Goal: Contribute content: Contribute content

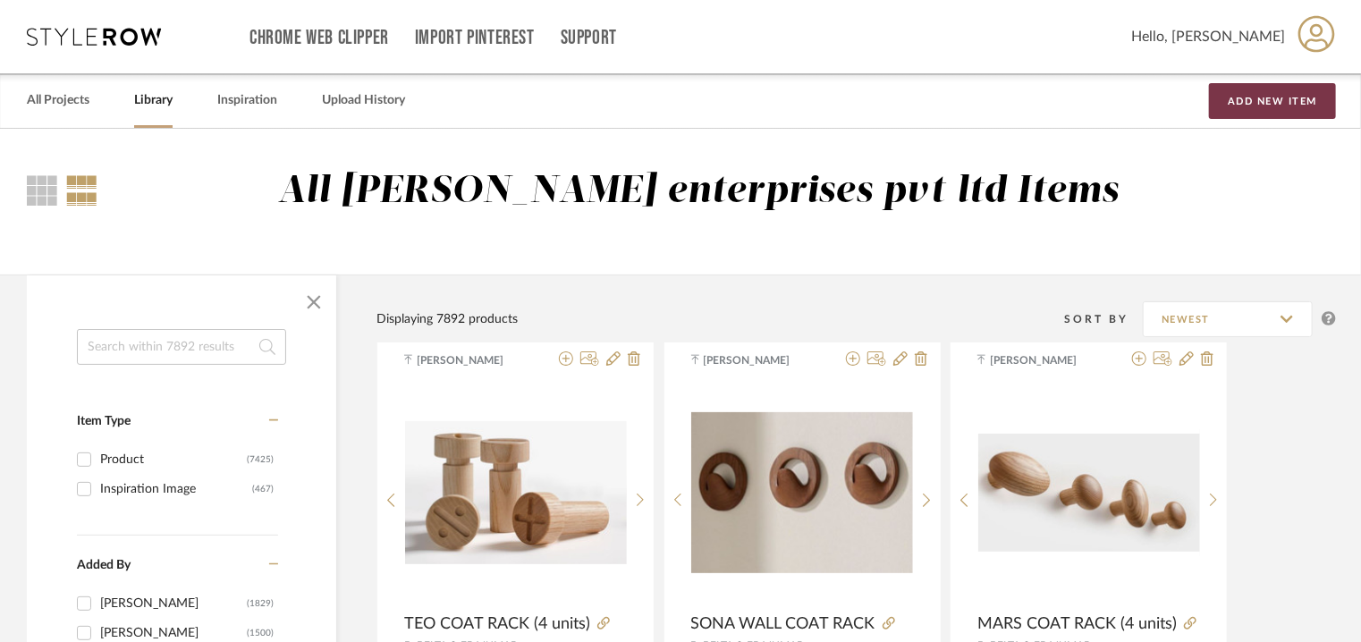
drag, startPoint x: 1316, startPoint y: 101, endPoint x: 1260, endPoint y: 126, distance: 61.7
click at [1316, 101] on button "Add New Item" at bounding box center [1272, 101] width 127 height 36
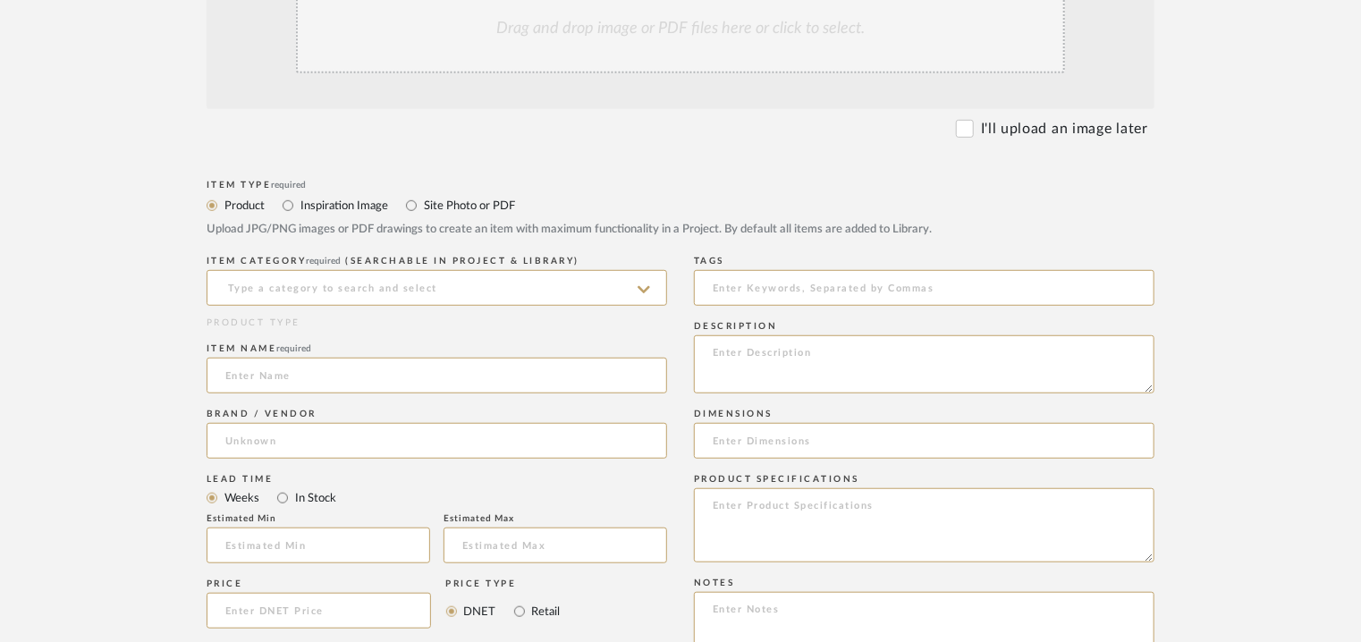
scroll to position [537, 0]
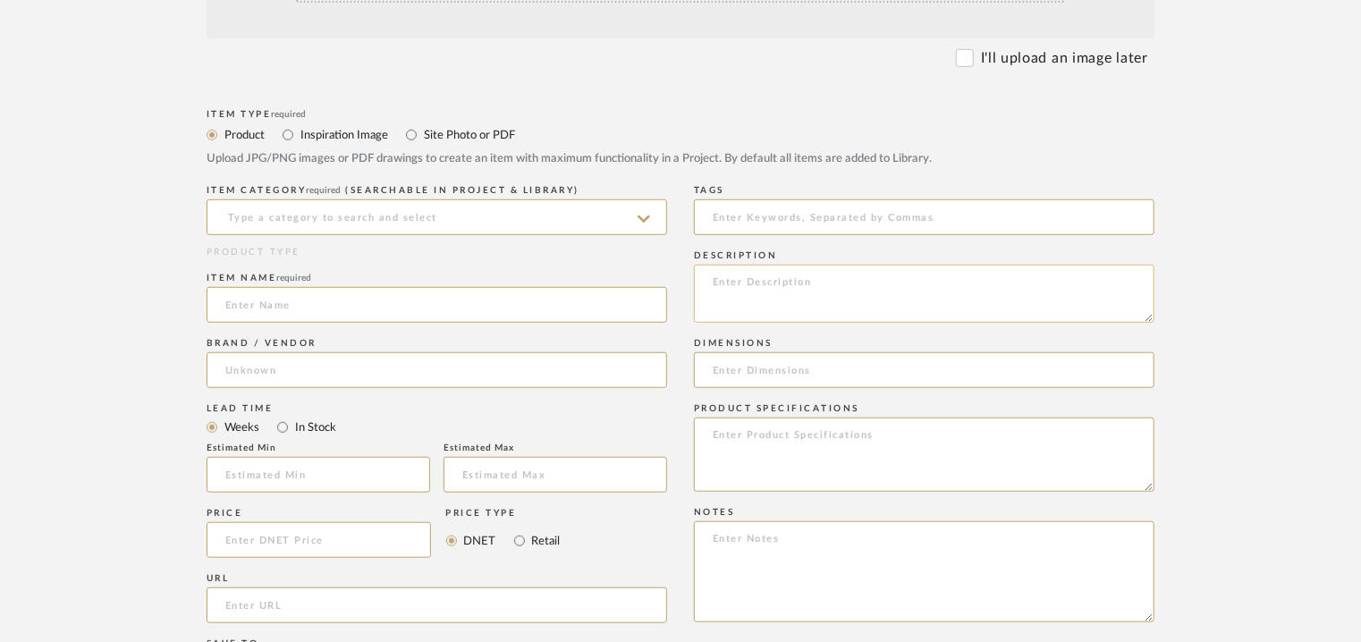
paste textarea "Type: Robe Hooks - Hang Designer : Dsignio Dimensions : L 35 4 x W 5.5cm Materi…"
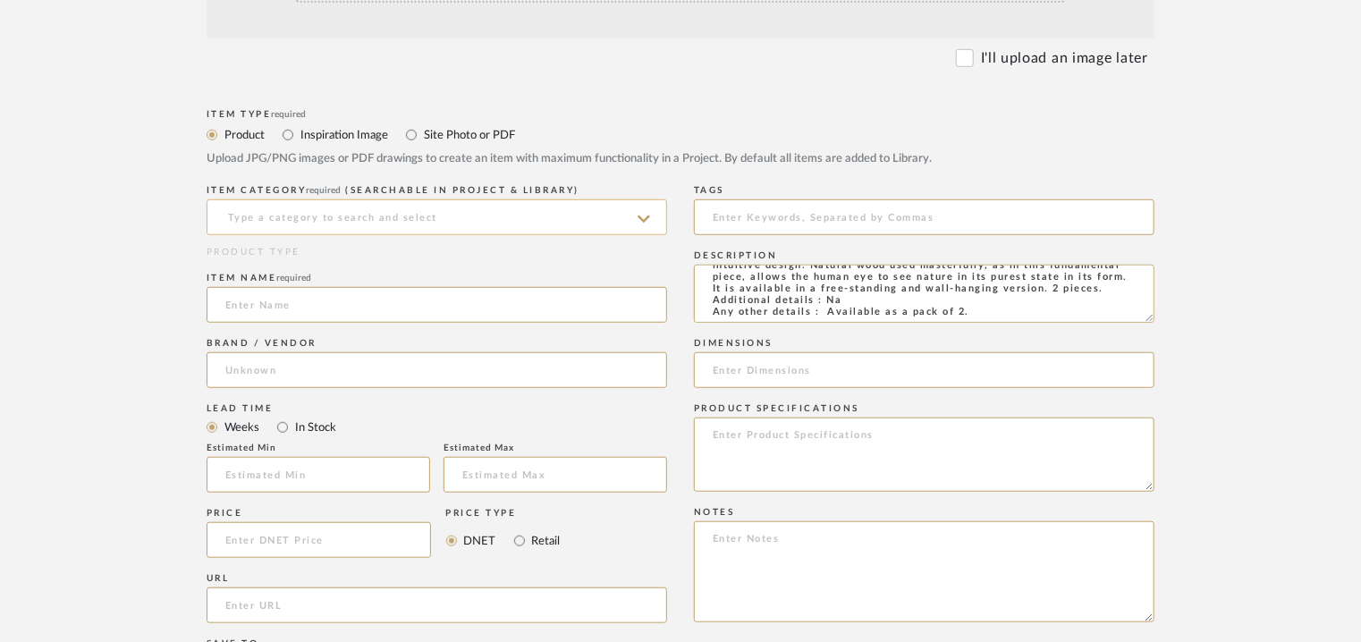
type textarea "Type: Robe Hooks - Hang Designer : Dsignio Dimensions : L 35 4 x W 5.5cm Materi…"
click at [372, 216] on input at bounding box center [437, 217] width 461 height 36
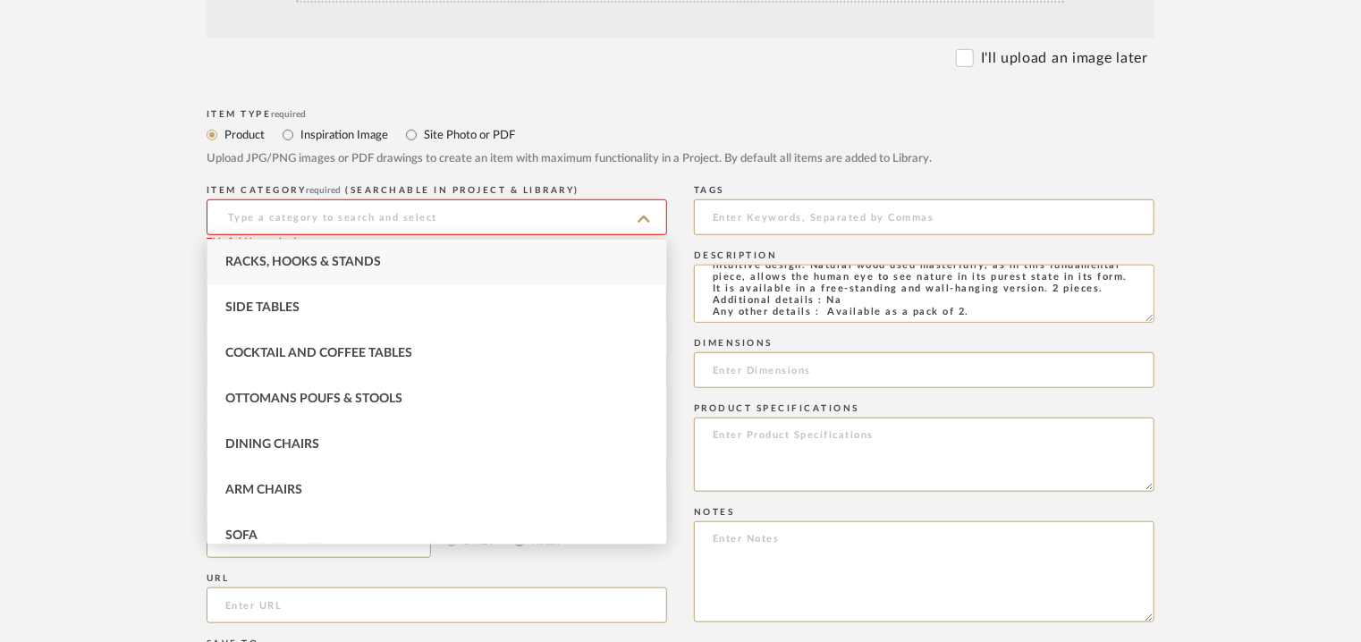
click at [351, 254] on div "Racks, Hooks & Stands" at bounding box center [436, 263] width 459 height 46
type input "Racks, Hooks & Stands"
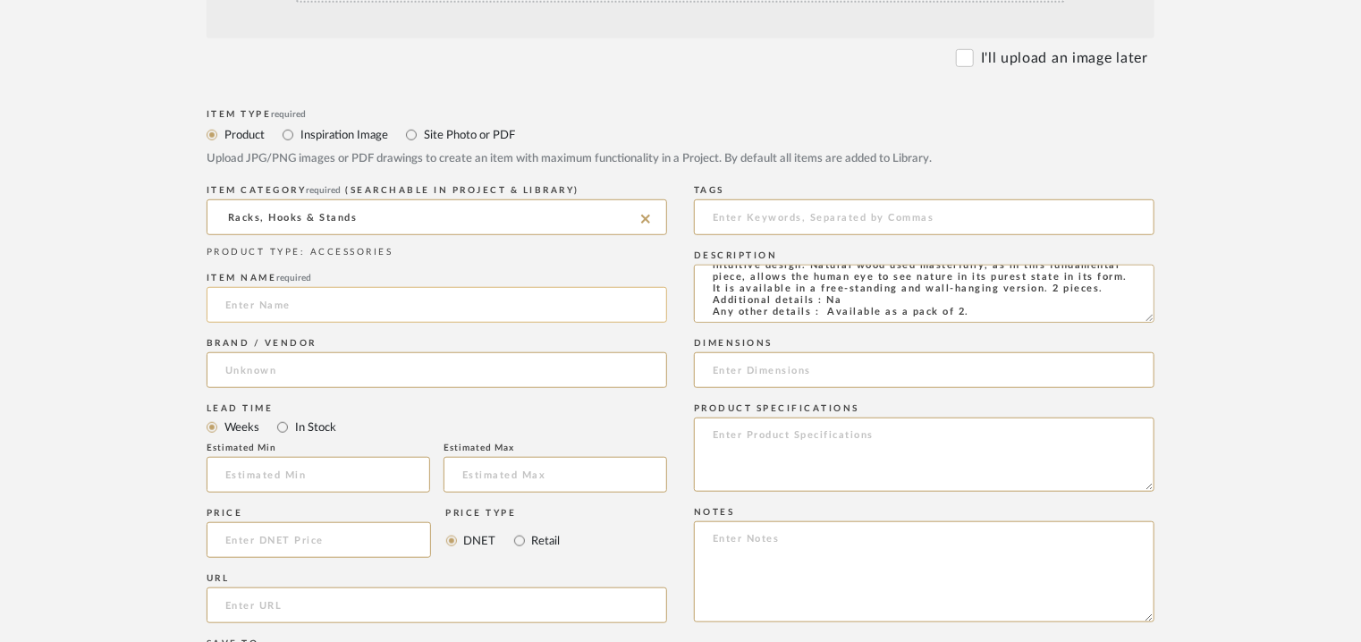
click at [323, 298] on input at bounding box center [437, 305] width 461 height 36
type input "HANG COAT RACK (2 units)"
click at [232, 366] on input at bounding box center [437, 370] width 461 height 36
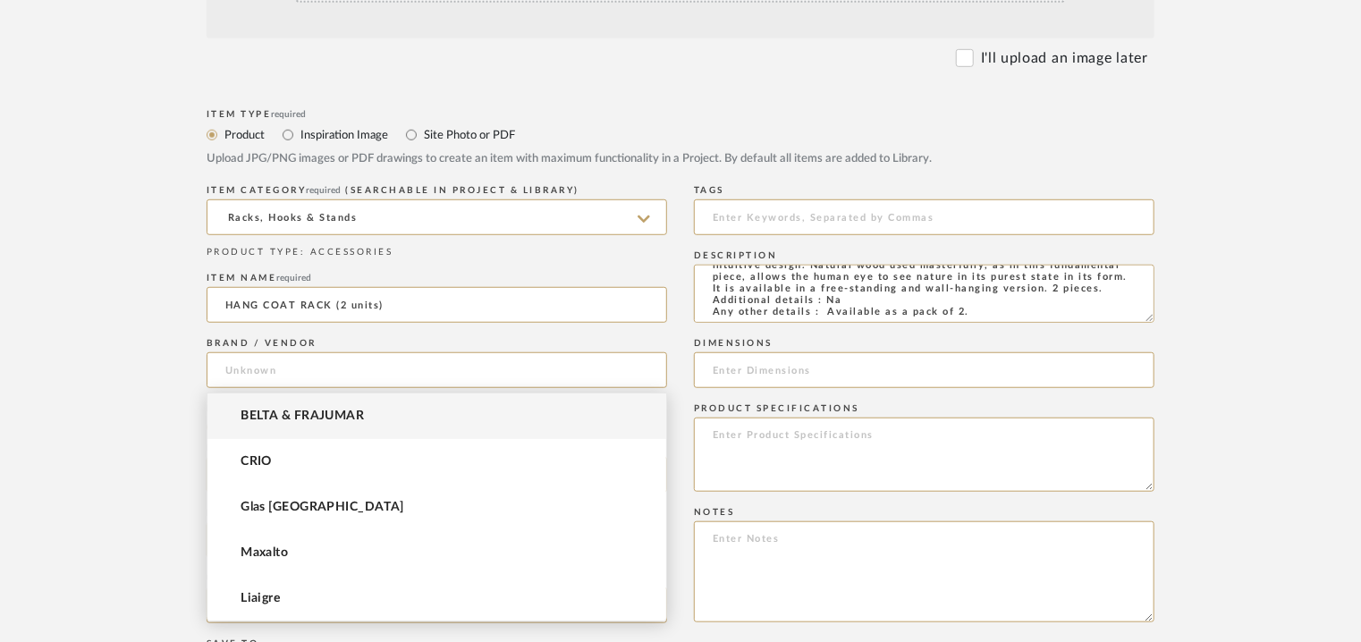
click at [260, 410] on mat-option "BELTA & FRAJUMAR" at bounding box center [436, 416] width 459 height 46
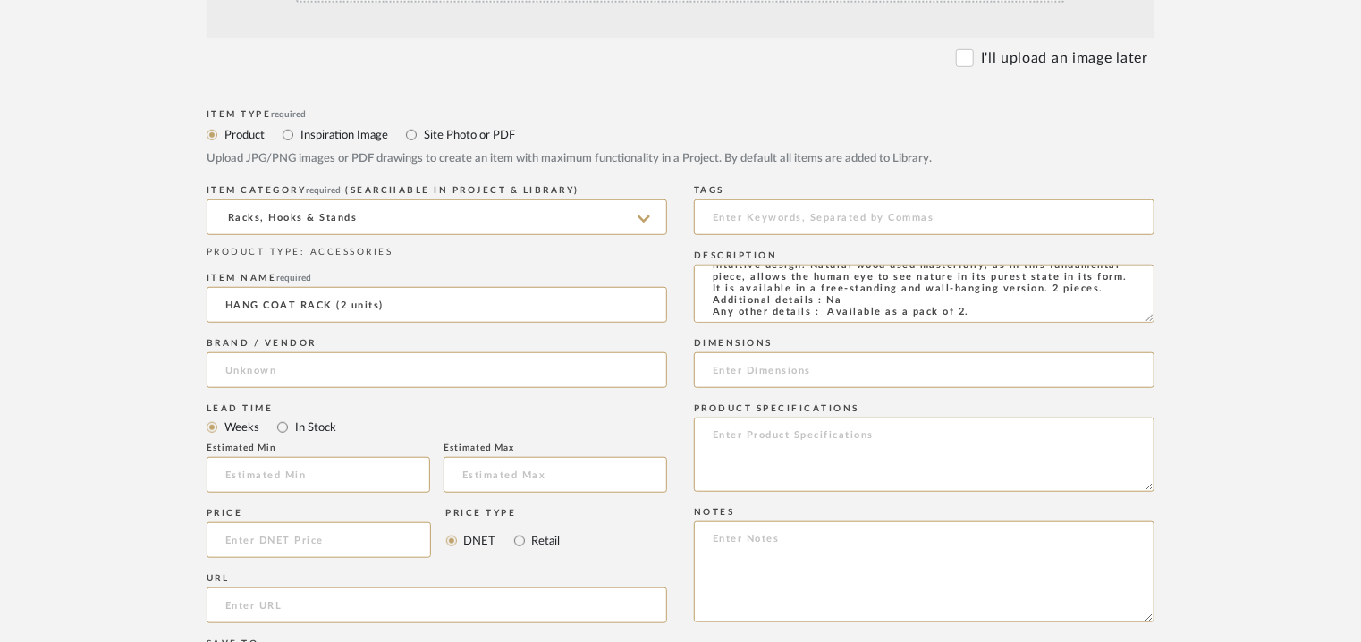
type input "BELTA & FRAJUMAR"
click at [258, 477] on input "text" at bounding box center [319, 475] width 224 height 36
type input "7"
click at [292, 592] on input "url" at bounding box center [437, 606] width 461 height 36
paste input "[URL][DOMAIN_NAME]"
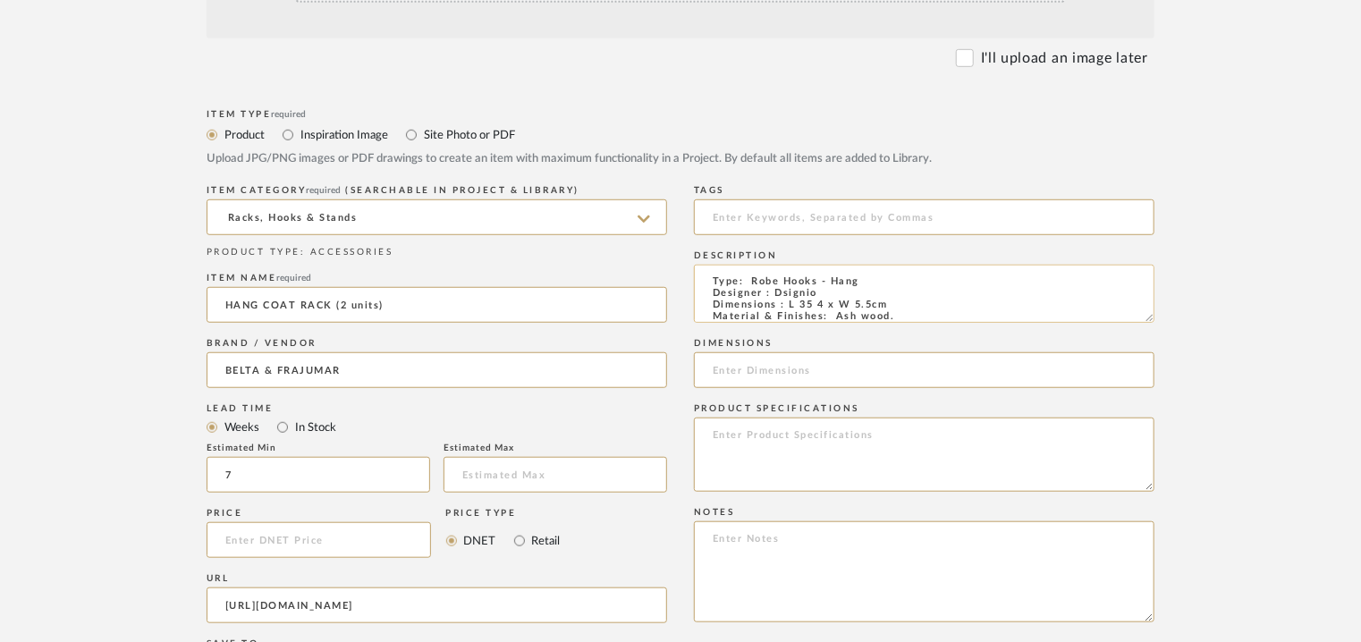
scroll to position [0, 0]
type input "[URL][DOMAIN_NAME]"
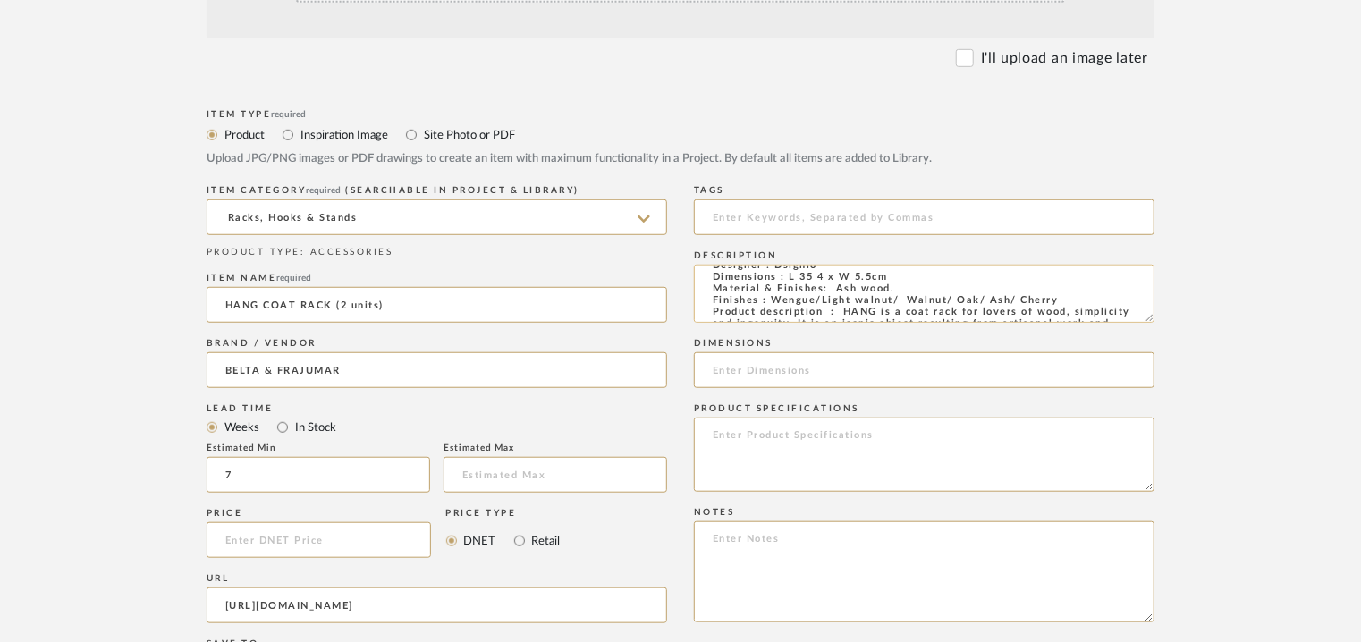
drag, startPoint x: 788, startPoint y: 306, endPoint x: 891, endPoint y: 279, distance: 106.3
click at [891, 279] on textarea "Type: Robe Hooks - Hang Designer : Dsignio Dimensions : L 35 4 x W 5.5cm Materi…" at bounding box center [924, 294] width 461 height 58
paste input "L 35 4 x W 5.5cm"
type input "L 35 4 x W 5.5cm"
click at [714, 539] on textarea at bounding box center [924, 571] width 461 height 101
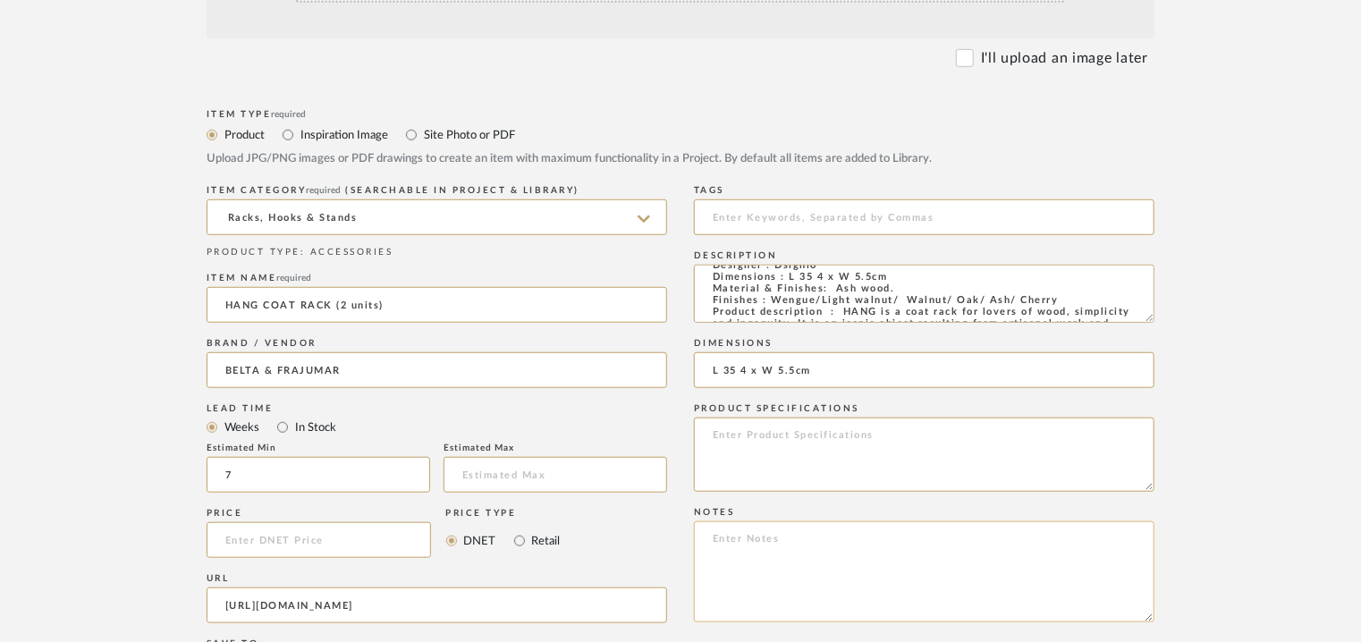
paste textarea "Price: Na Lead time: 45days. MOQ : Our products for Contract projects are manuf…"
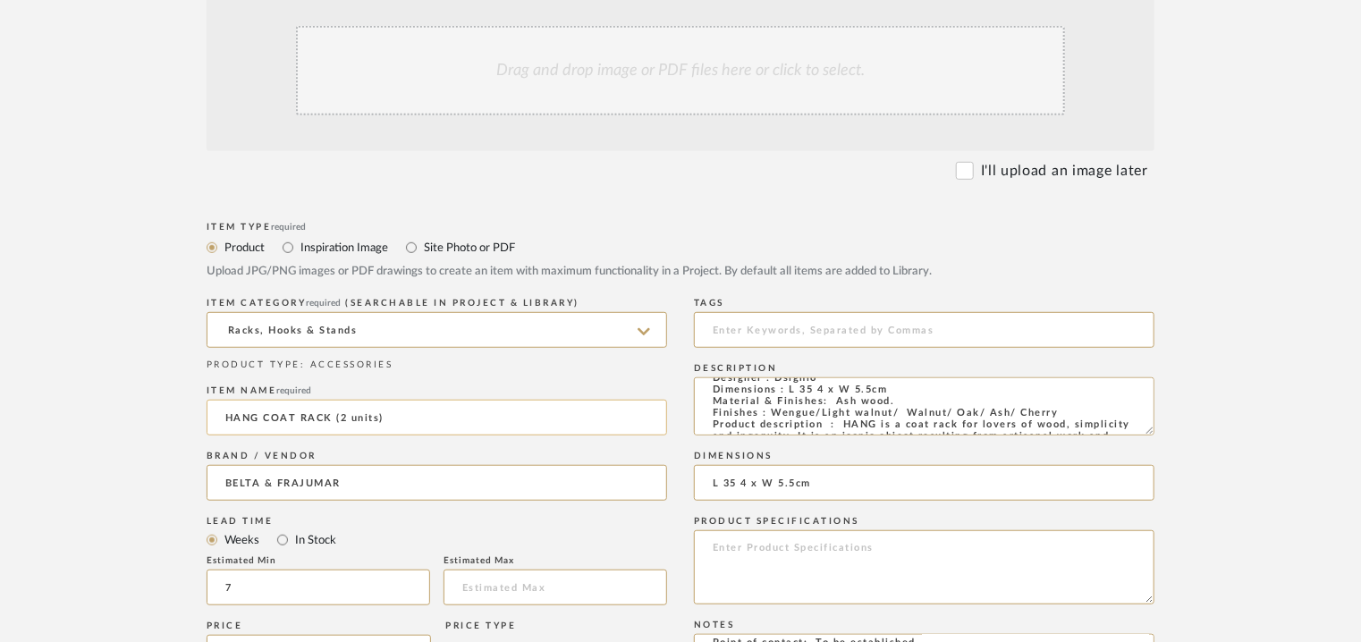
scroll to position [89, 0]
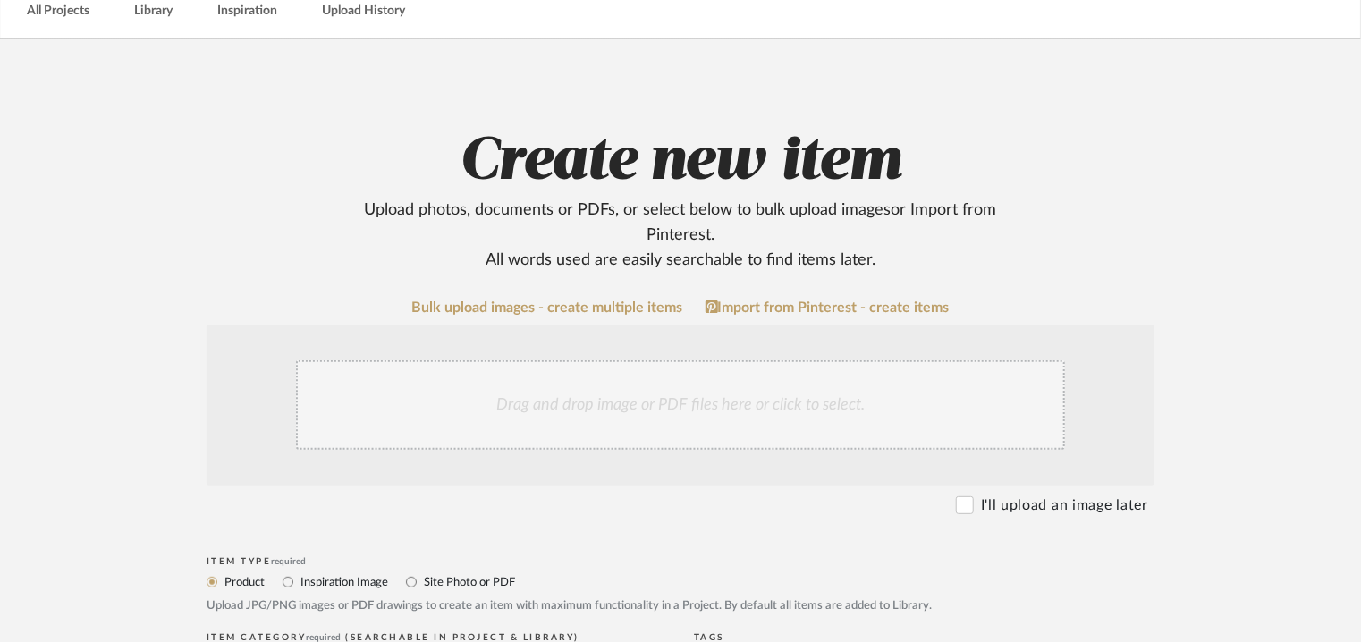
type textarea "Price: Na Lead time: 45days. MOQ : Our products for Contract projects are manuf…"
click at [591, 391] on div "Drag and drop image or PDF files here or click to select." at bounding box center [680, 404] width 769 height 89
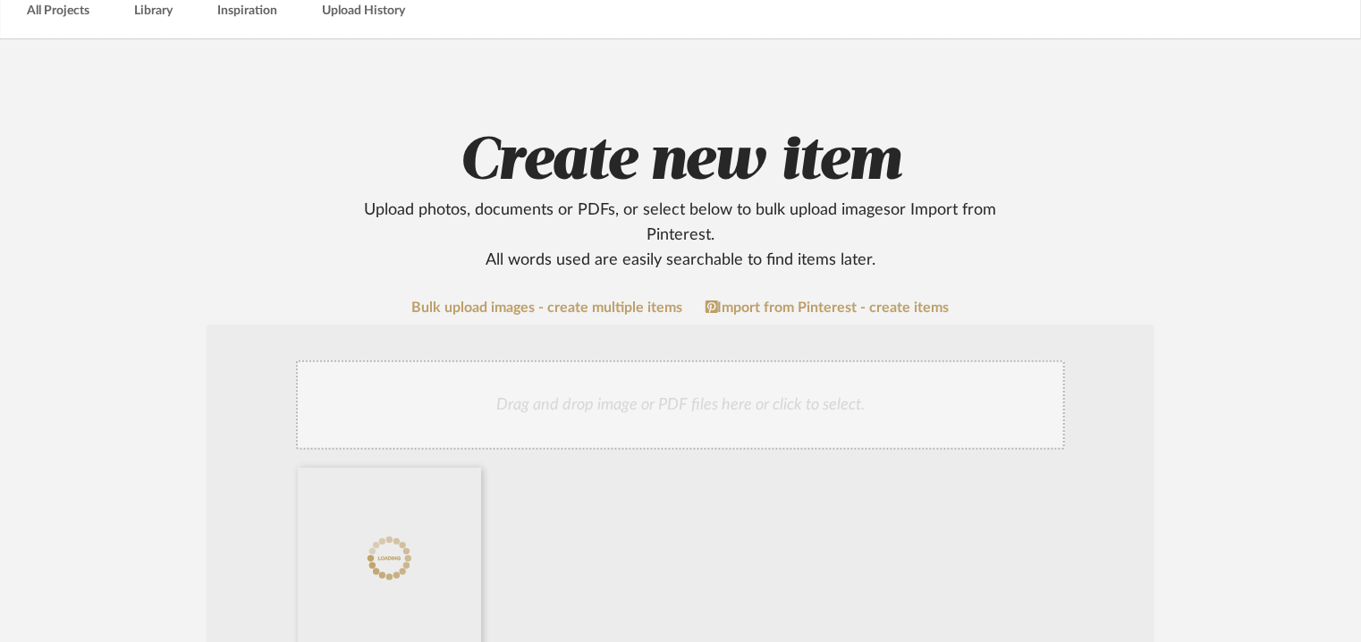
click at [741, 369] on div "Drag and drop image or PDF files here or click to select." at bounding box center [680, 404] width 769 height 89
click at [829, 421] on div "Drag and drop image or PDF files here or click to select." at bounding box center [680, 404] width 769 height 89
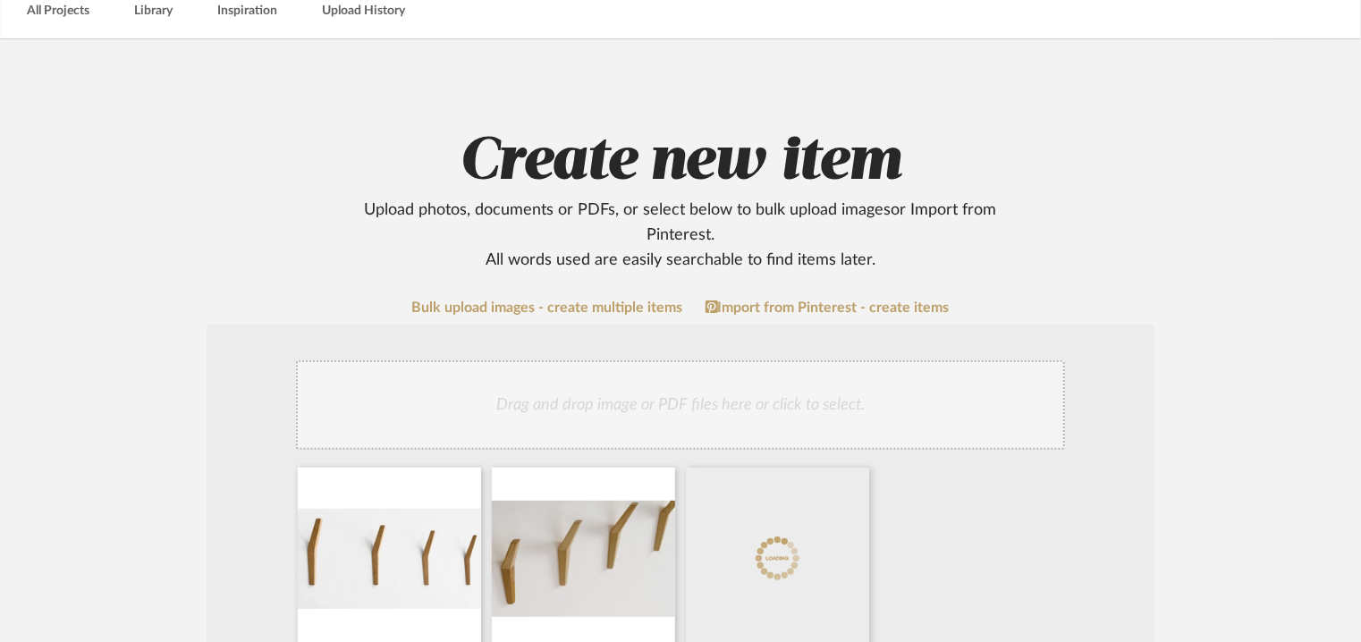
click at [707, 411] on div "Drag and drop image or PDF files here or click to select." at bounding box center [680, 404] width 769 height 89
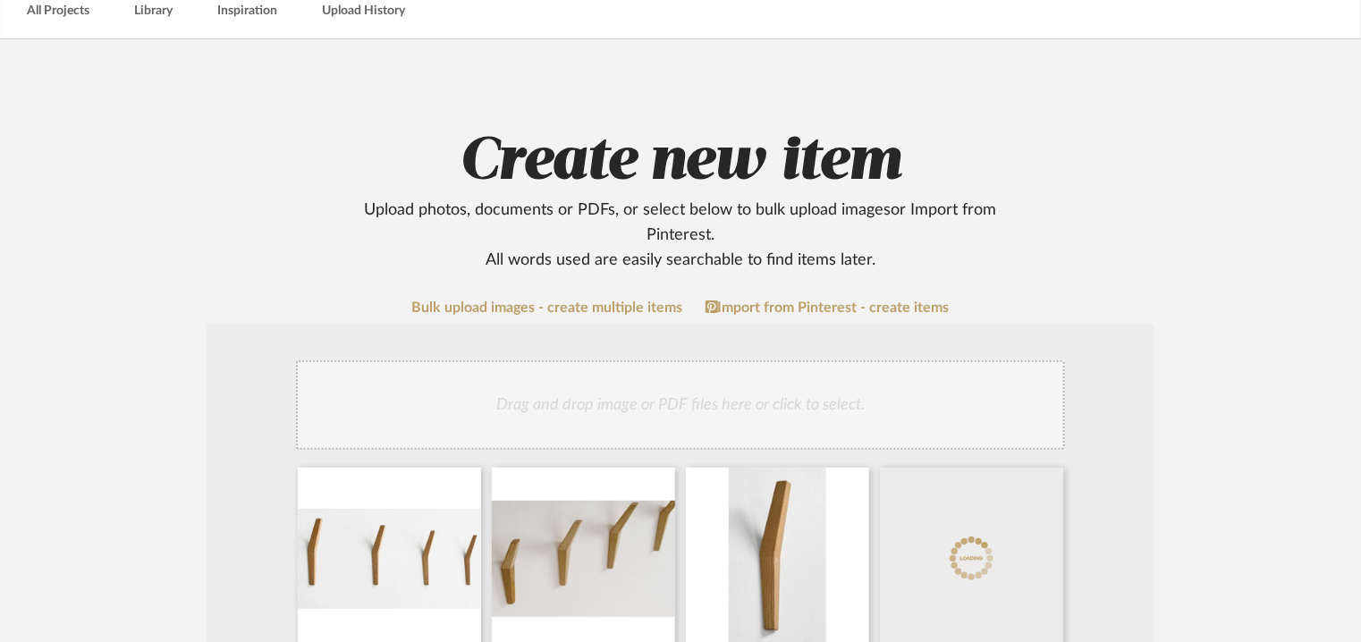
click at [801, 392] on div "Drag and drop image or PDF files here or click to select." at bounding box center [680, 404] width 769 height 89
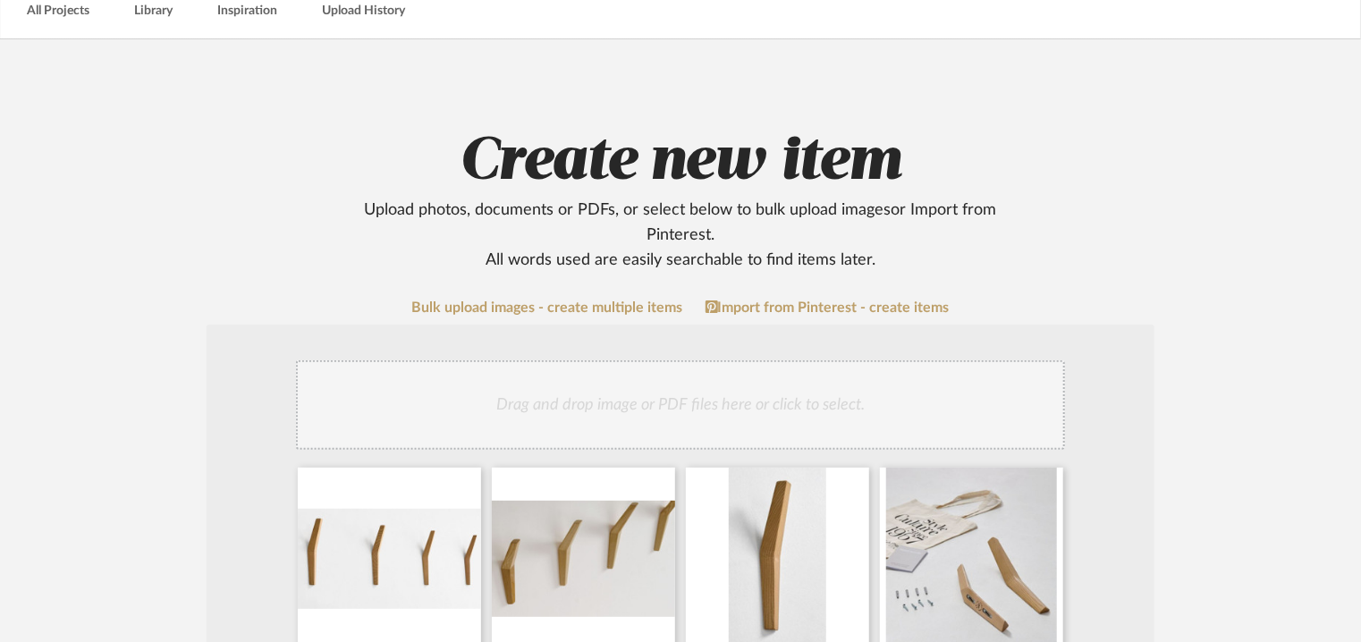
click at [748, 419] on div "Drag and drop image or PDF files here or click to select." at bounding box center [680, 404] width 769 height 89
click at [790, 378] on div "Drag and drop image or PDF files here or click to select." at bounding box center [680, 404] width 769 height 89
click at [775, 414] on div "Drag and drop image or PDF files here or click to select." at bounding box center [680, 404] width 769 height 89
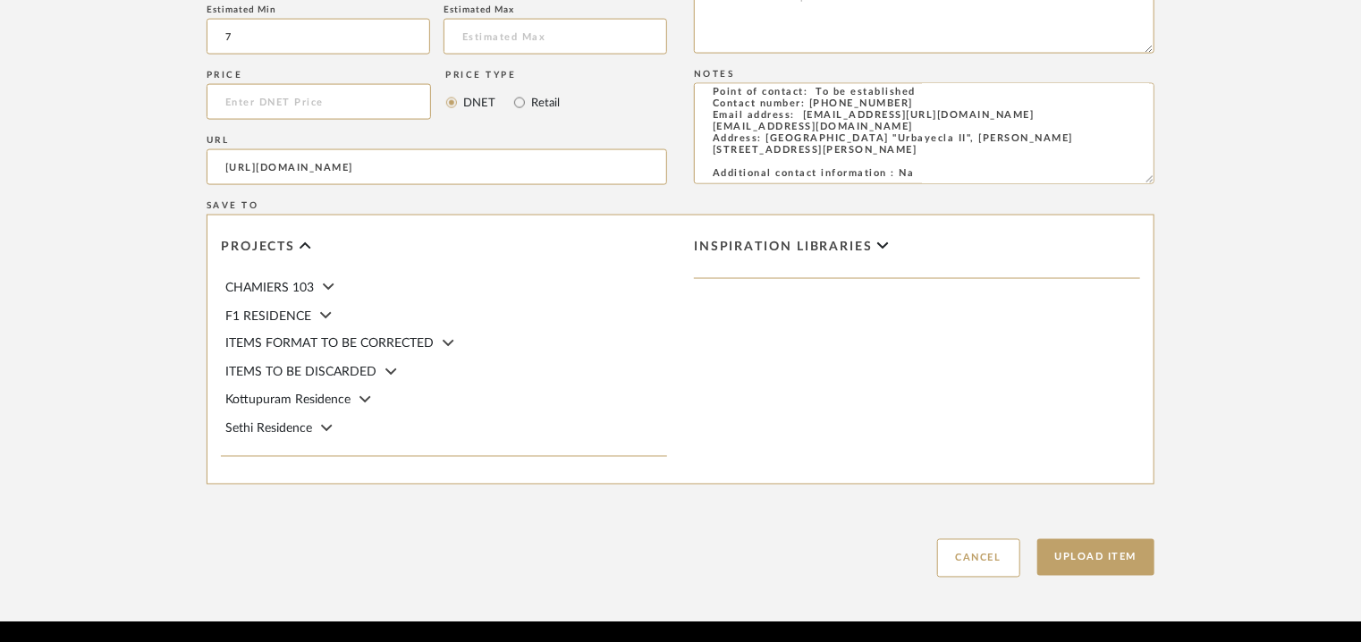
scroll to position [1417, 0]
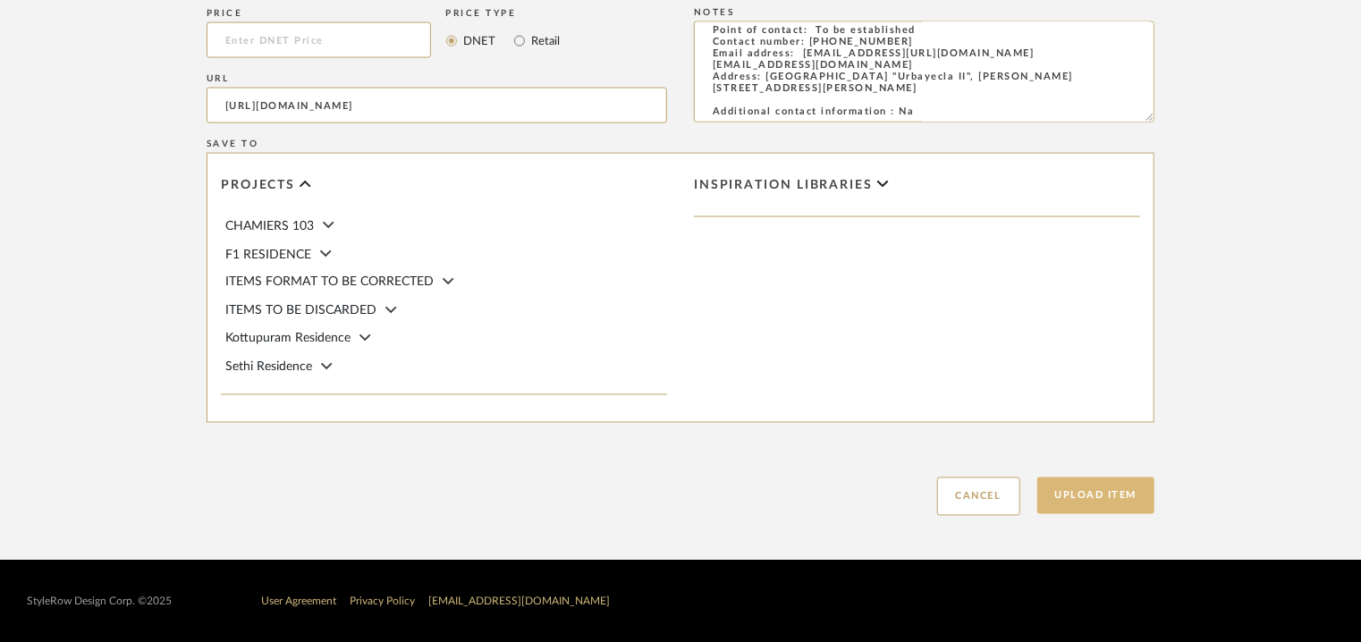
click at [1125, 497] on button "Upload Item" at bounding box center [1096, 496] width 118 height 37
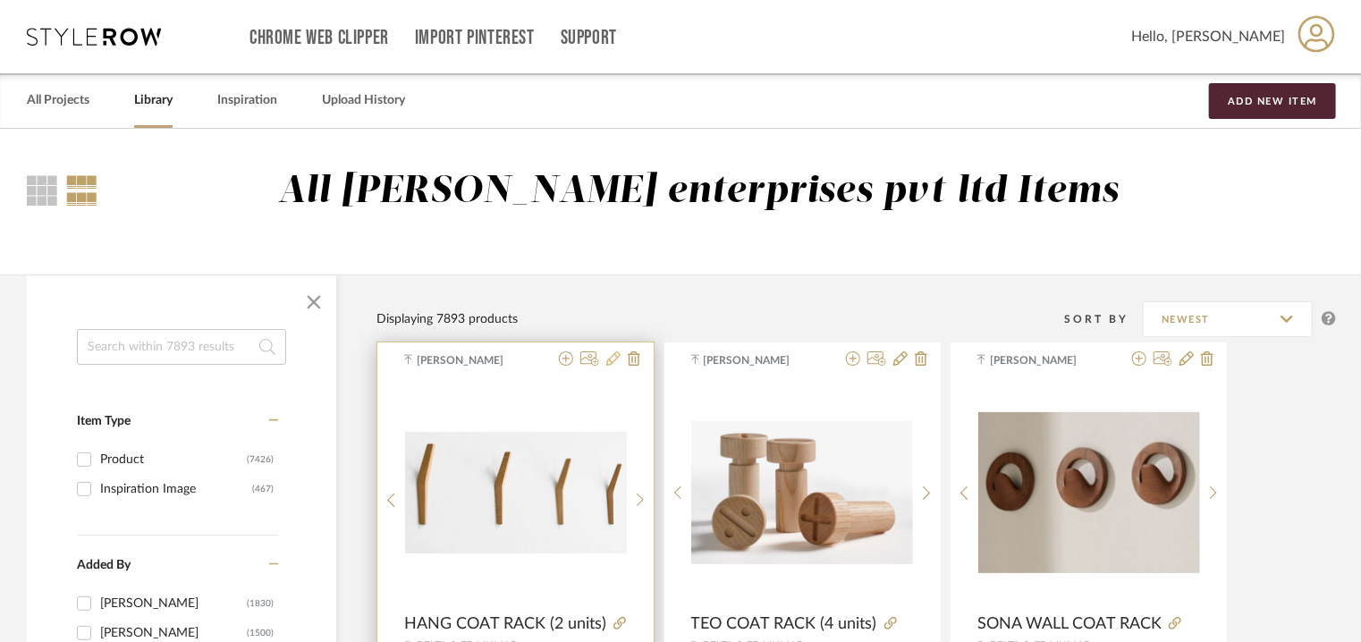
click at [614, 362] on icon at bounding box center [613, 358] width 14 height 14
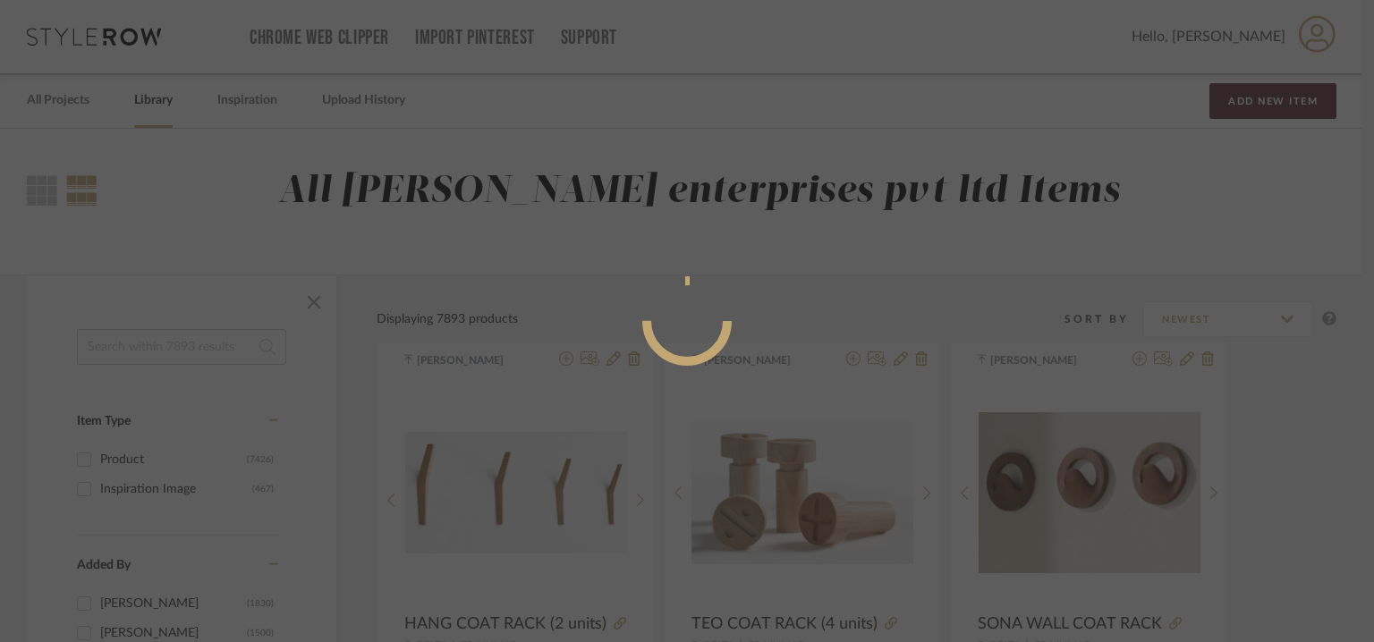
radio input "true"
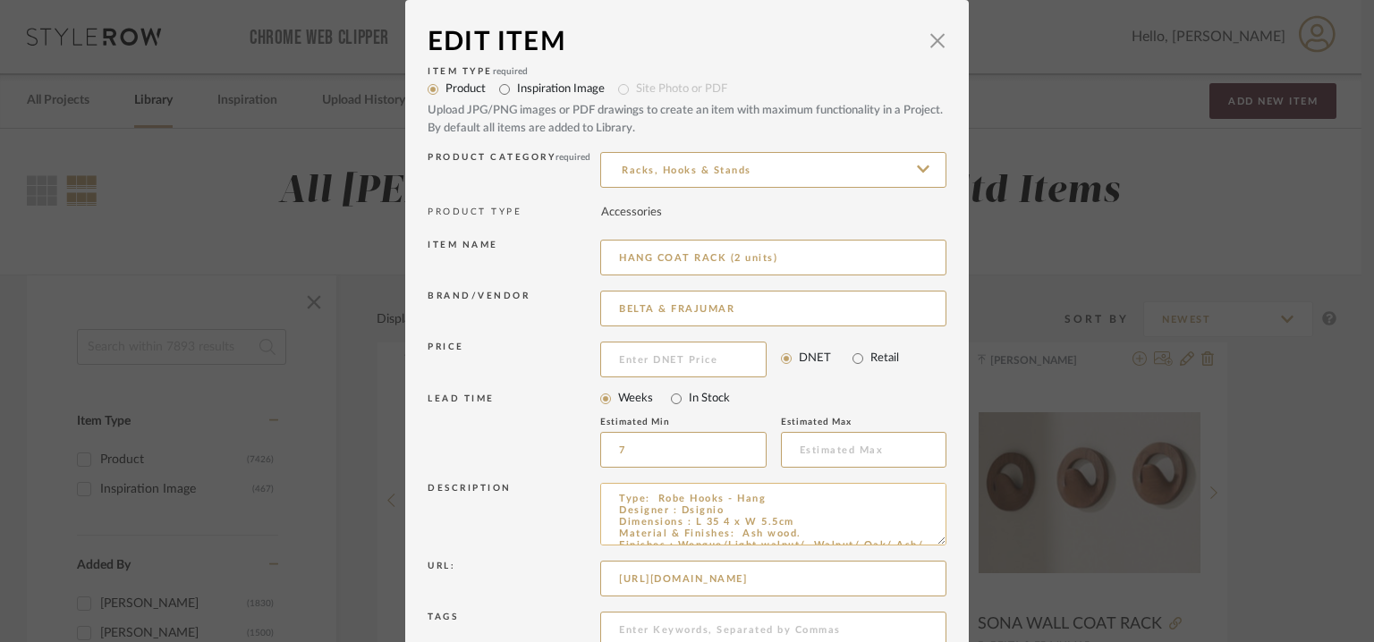
drag, startPoint x: 714, startPoint y: 521, endPoint x: 726, endPoint y: 523, distance: 12.6
click at [726, 523] on textarea "Type: Robe Hooks - Hang Designer : Dsignio Dimensions : L 35 4 x W 5.5cm Materi…" at bounding box center [773, 514] width 346 height 63
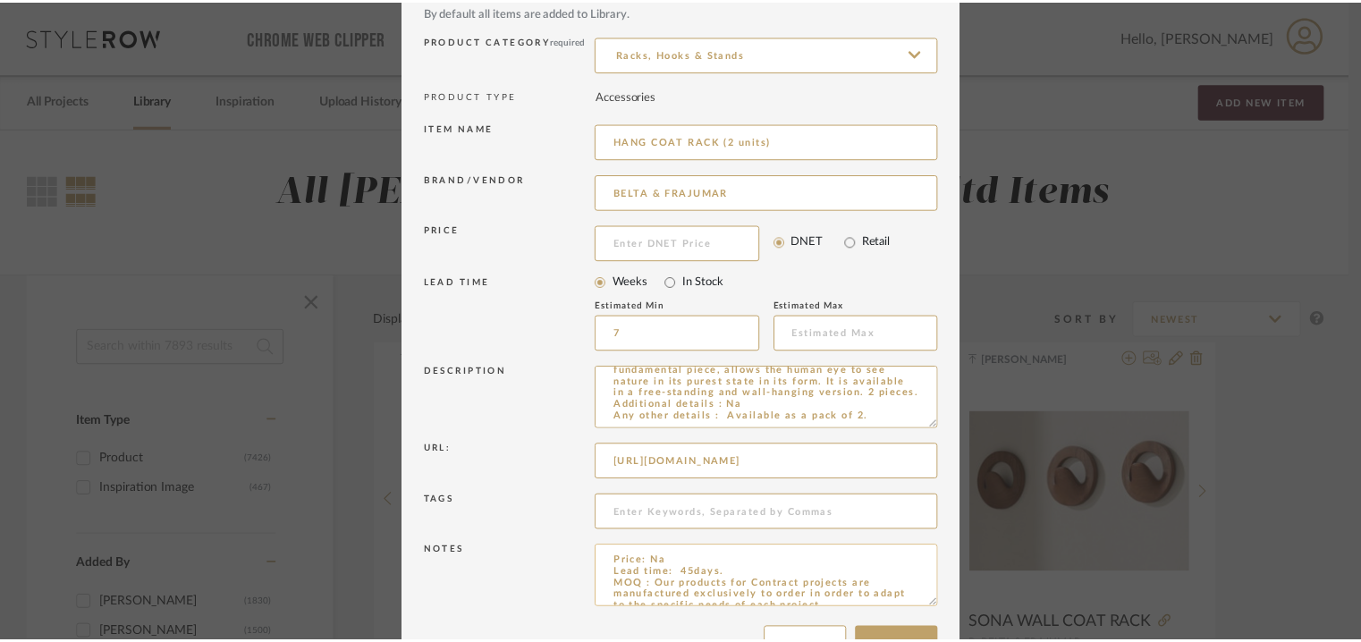
scroll to position [172, 0]
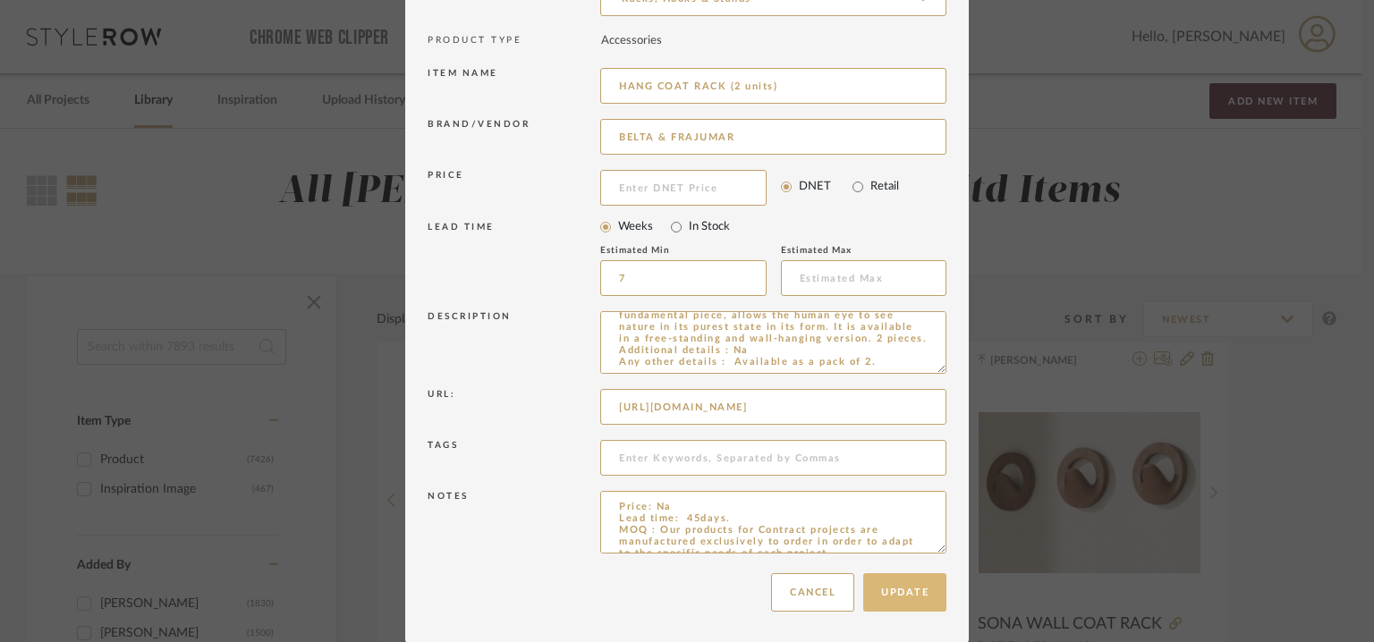
type textarea "Type: Robe Hooks - Hang Designer : Dsignio Dimensions : L 35 x W 5.5cm Material…"
click at [904, 584] on button "Update" at bounding box center [904, 592] width 83 height 38
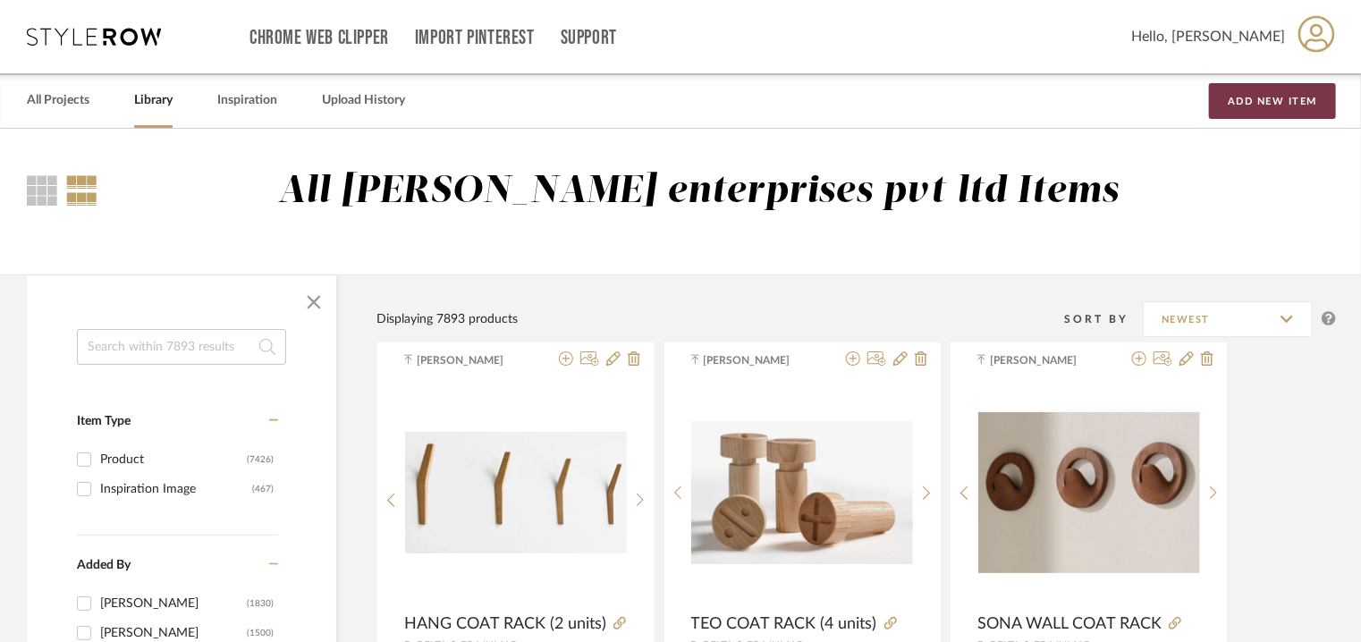
click at [1267, 112] on button "Add New Item" at bounding box center [1272, 101] width 127 height 36
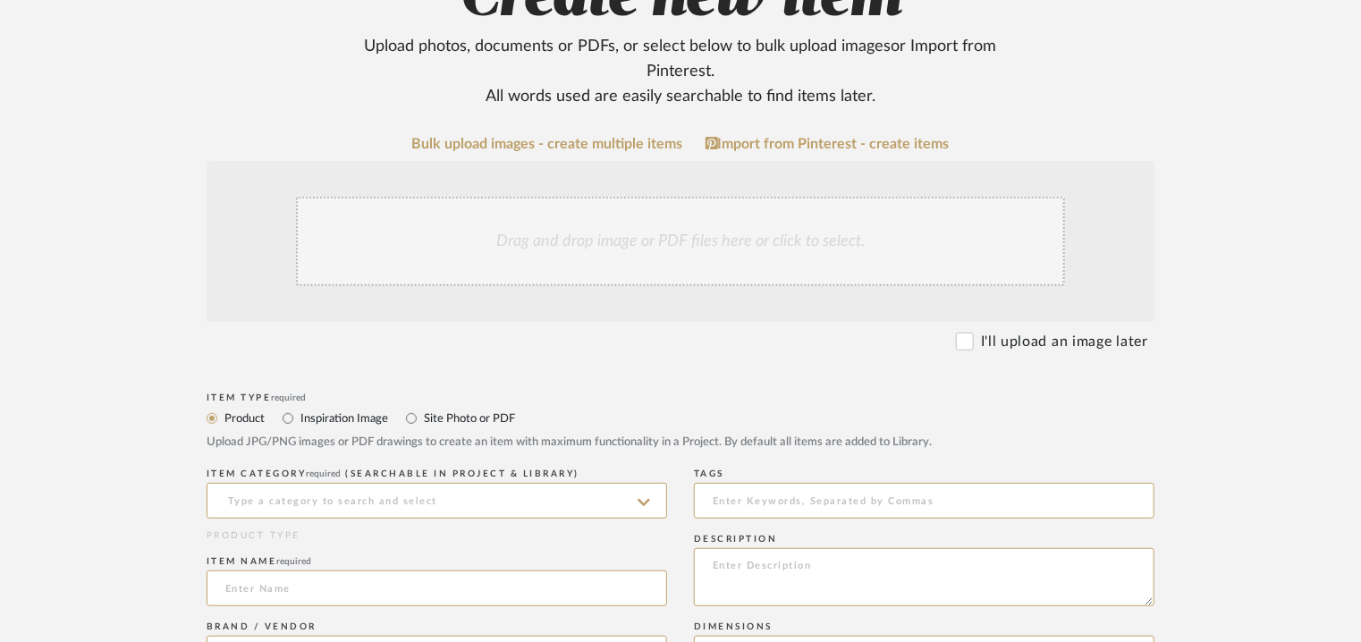
scroll to position [447, 0]
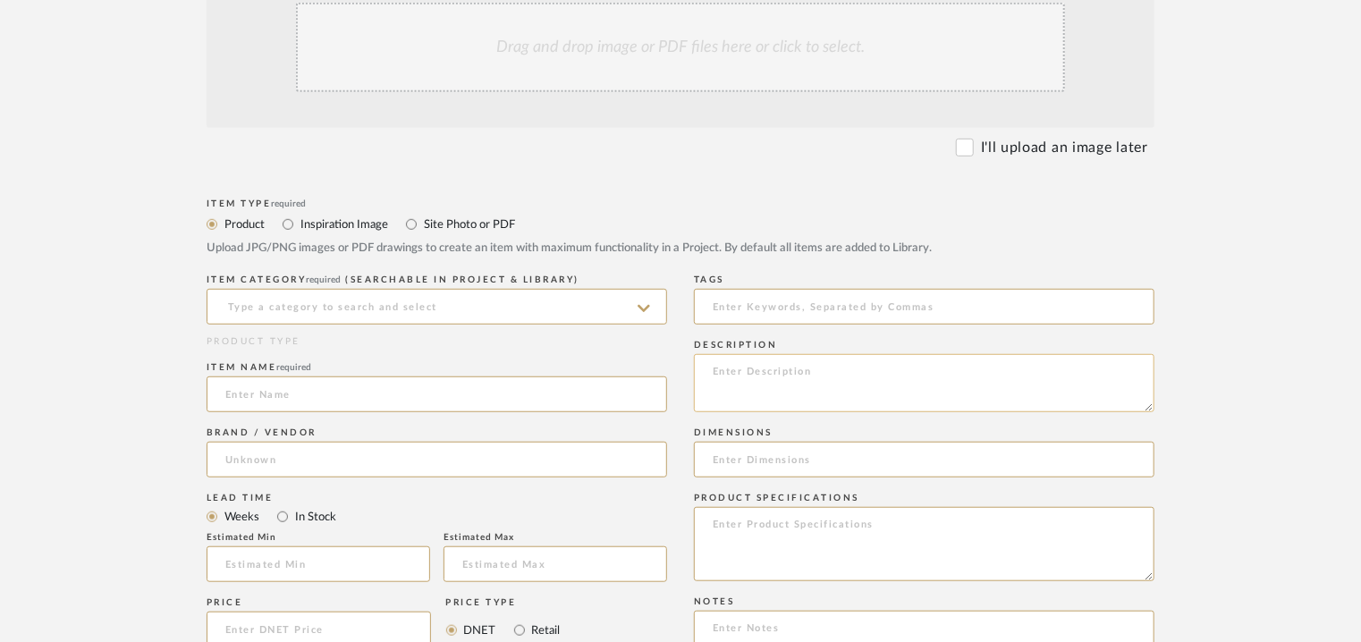
paste textarea "Type: Coat Rack - Hang (Freestanding) Designer : Dsignio Dimensions : W 50 x D …"
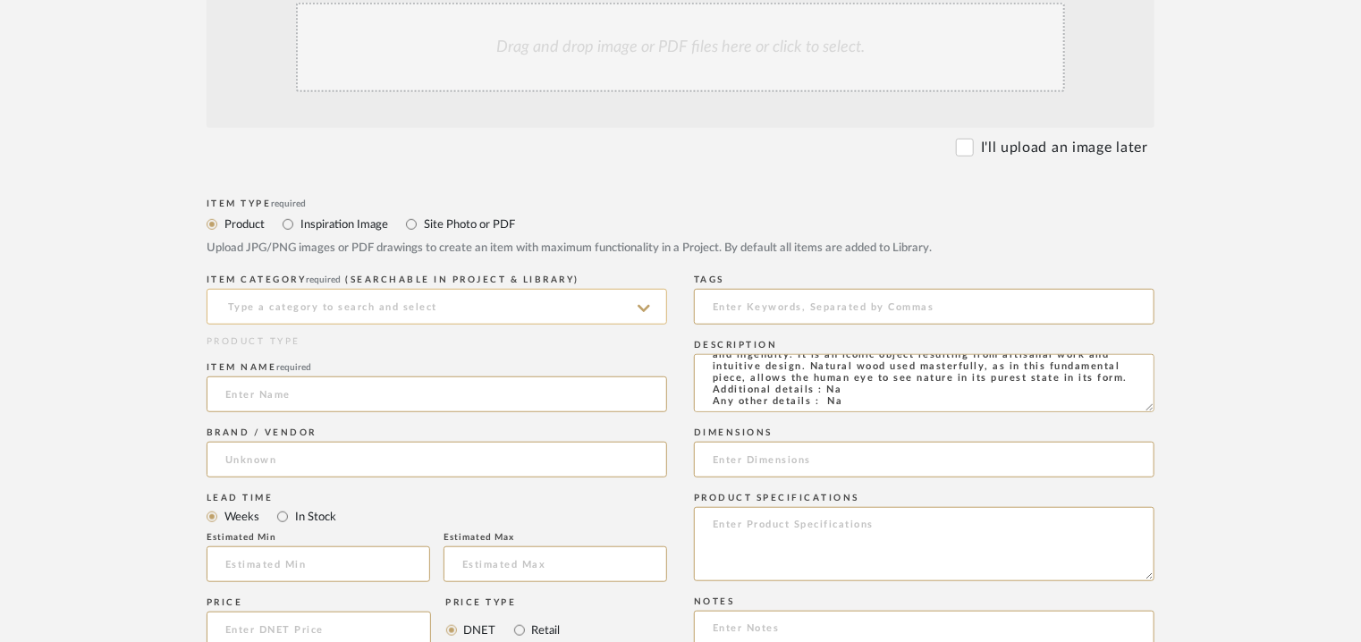
type textarea "Type: Coat Rack - Hang (Freestanding) Designer : Dsignio Dimensions : W 50 x D …"
click at [444, 313] on input at bounding box center [437, 307] width 461 height 36
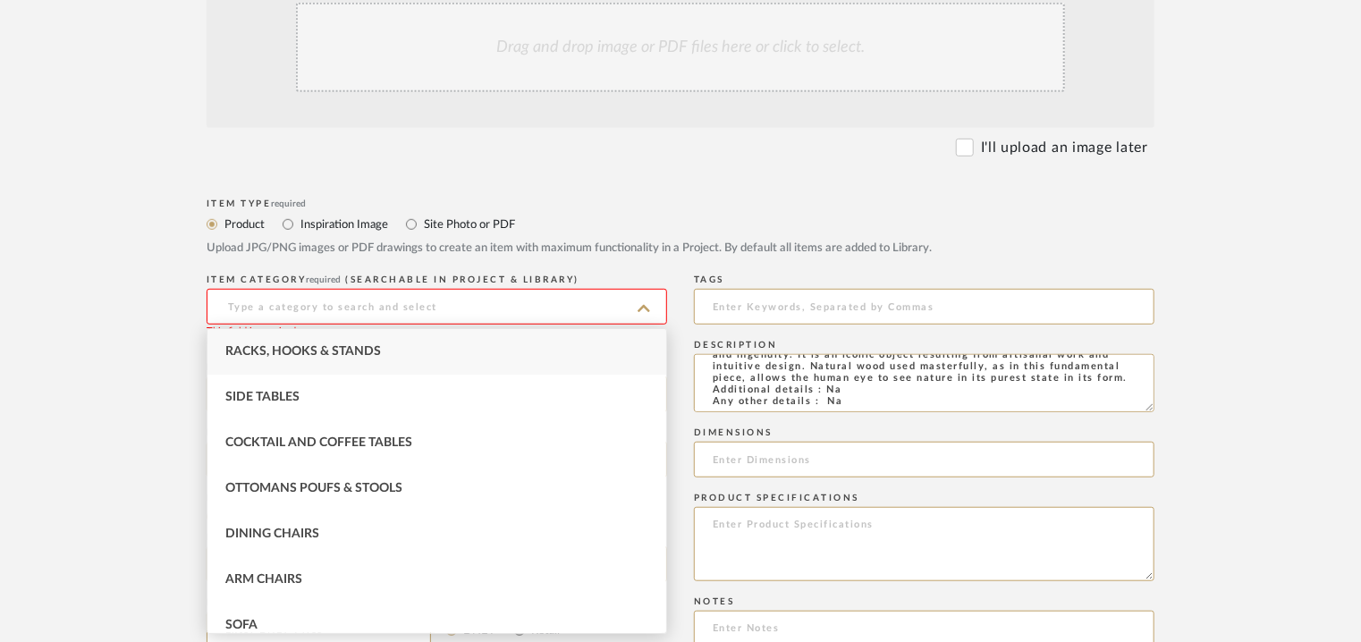
click at [410, 353] on div "Racks, Hooks & Stands" at bounding box center [436, 352] width 459 height 46
type input "Racks, Hooks & Stands"
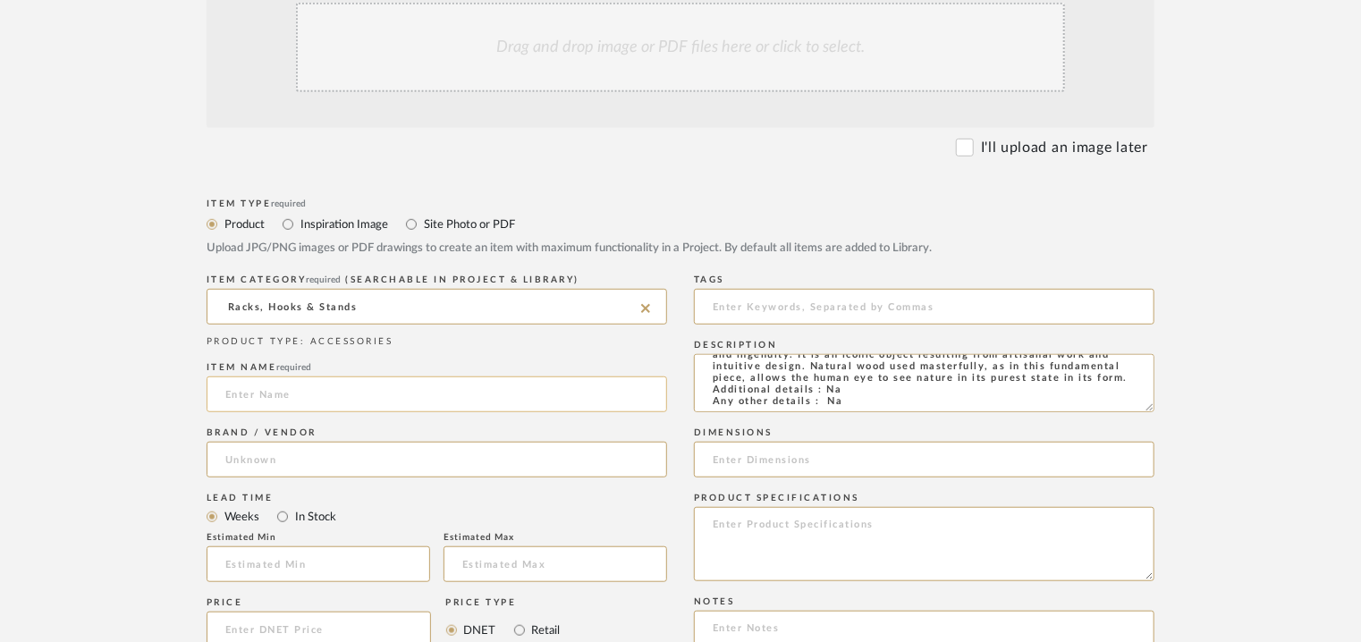
click at [393, 393] on input at bounding box center [437, 394] width 461 height 36
type input "h"
type input "HANG COAT RACK (Freestanding)"
click at [309, 462] on input at bounding box center [437, 460] width 461 height 36
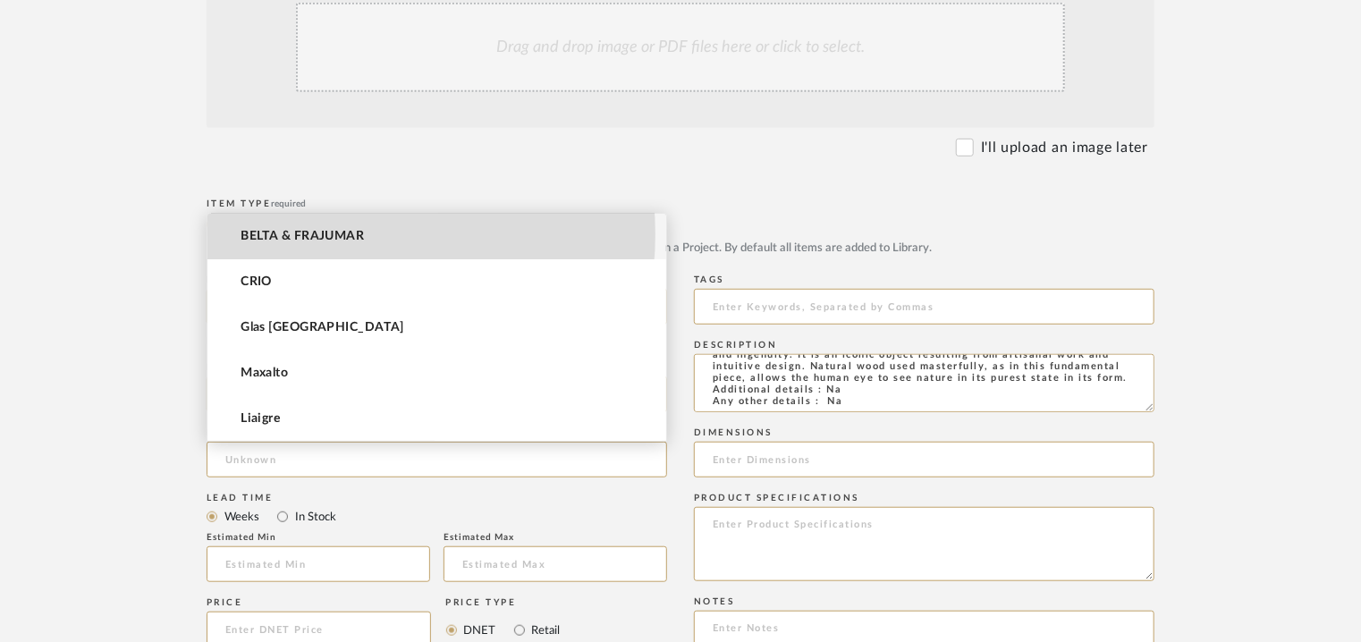
click at [319, 233] on span "BELTA & FRAJUMAR" at bounding box center [302, 236] width 123 height 15
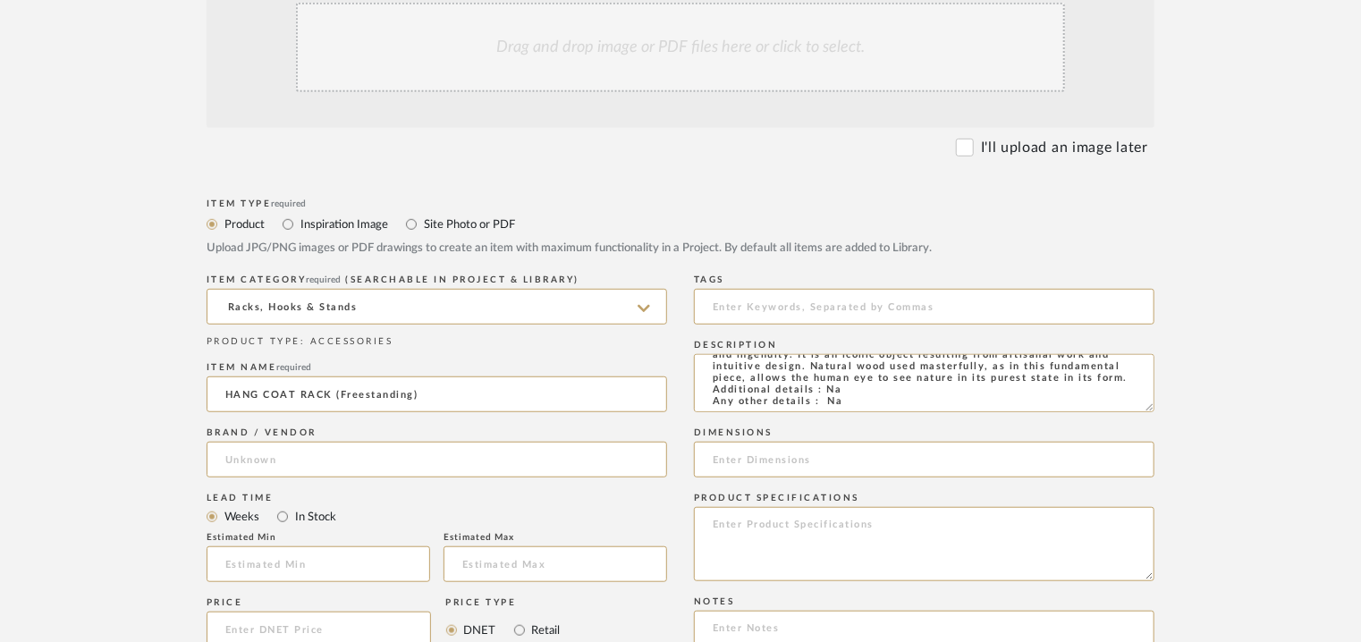
type input "BELTA & FRAJUMAR"
click at [282, 555] on input at bounding box center [319, 564] width 224 height 36
type input "7"
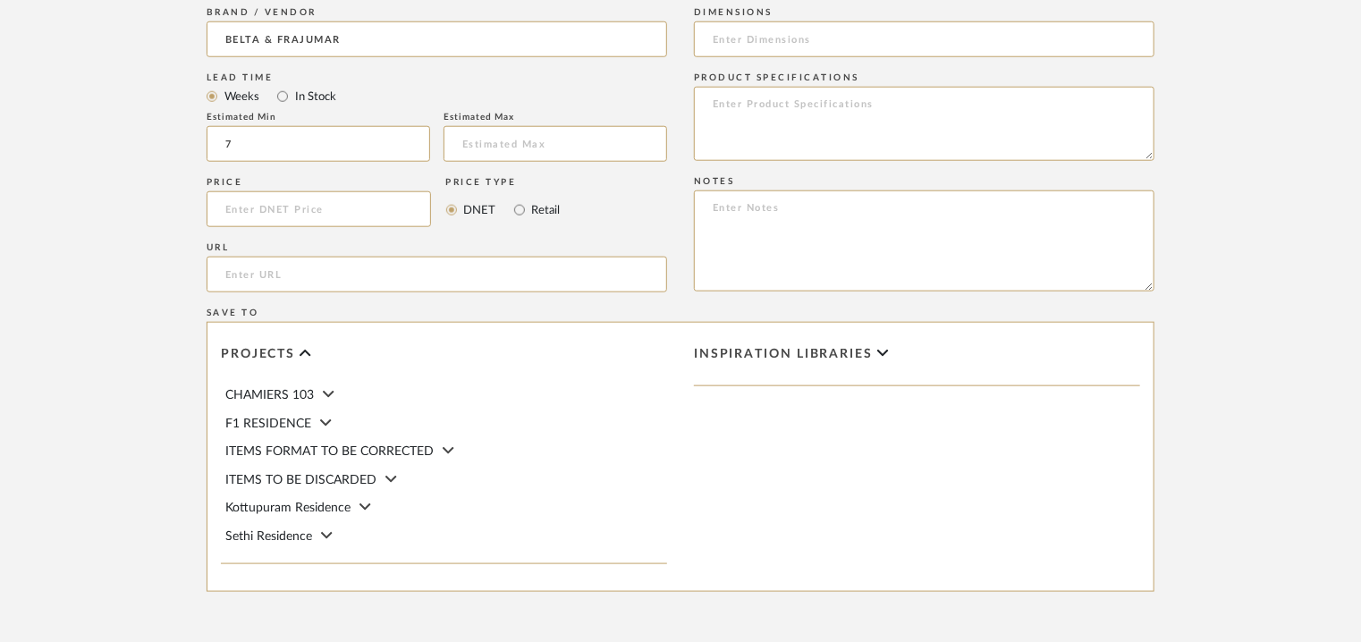
scroll to position [894, 0]
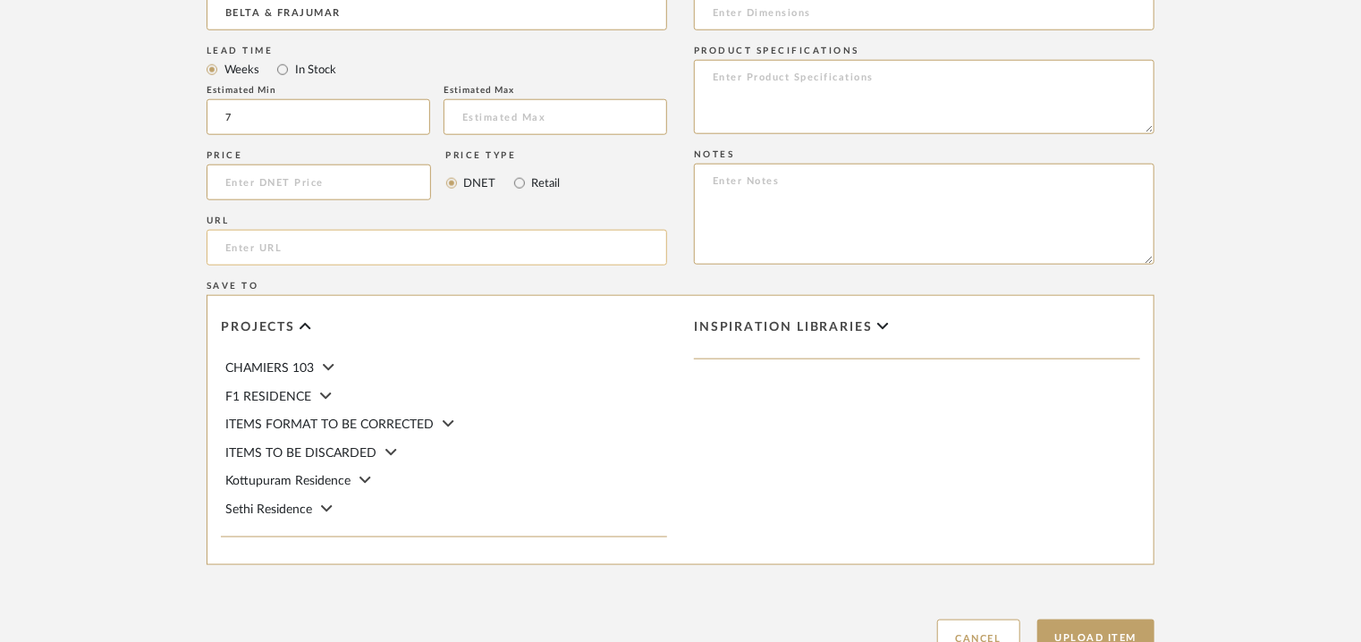
paste input "[URL][DOMAIN_NAME]"
click at [627, 244] on input "[URL][DOMAIN_NAME]" at bounding box center [437, 248] width 461 height 36
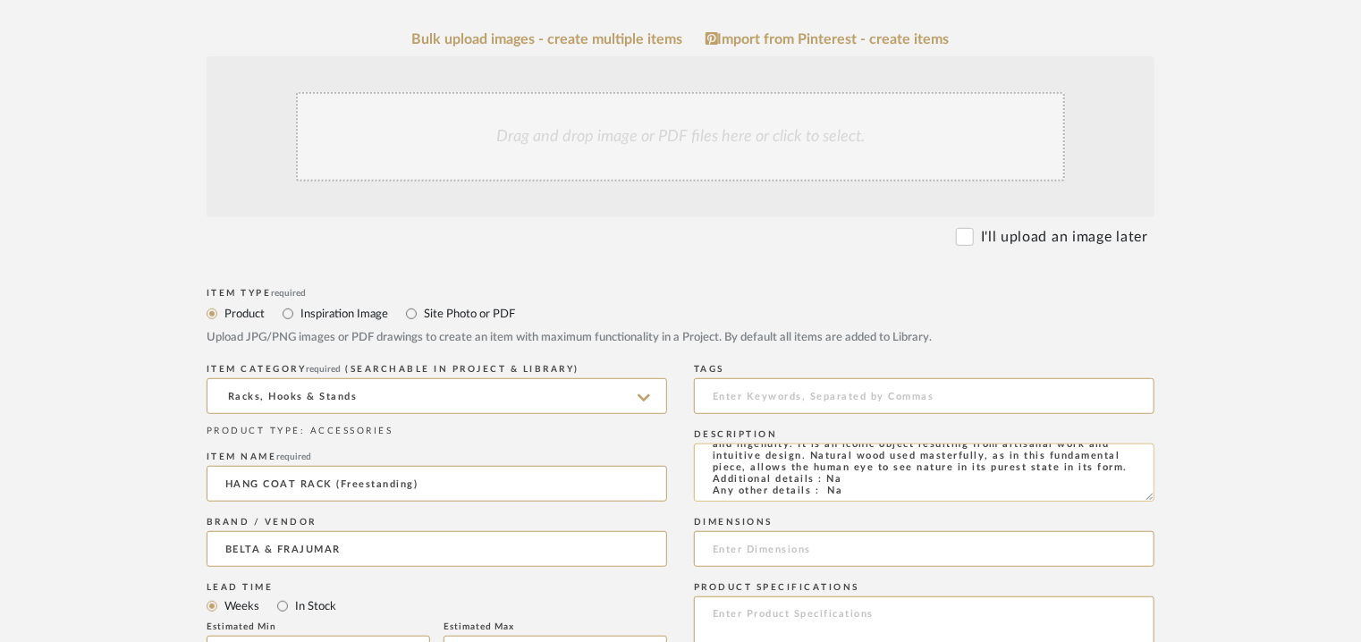
scroll to position [0, 0]
type input "[URL][DOMAIN_NAME]"
drag, startPoint x: 787, startPoint y: 485, endPoint x: 918, endPoint y: 484, distance: 131.5
click at [918, 484] on textarea "Type: Coat Rack - Hang (Freestanding) Designer : Dsignio Dimensions : W 50 x D …" at bounding box center [924, 473] width 461 height 58
paste input "W 50 x D 50 x H170cm"
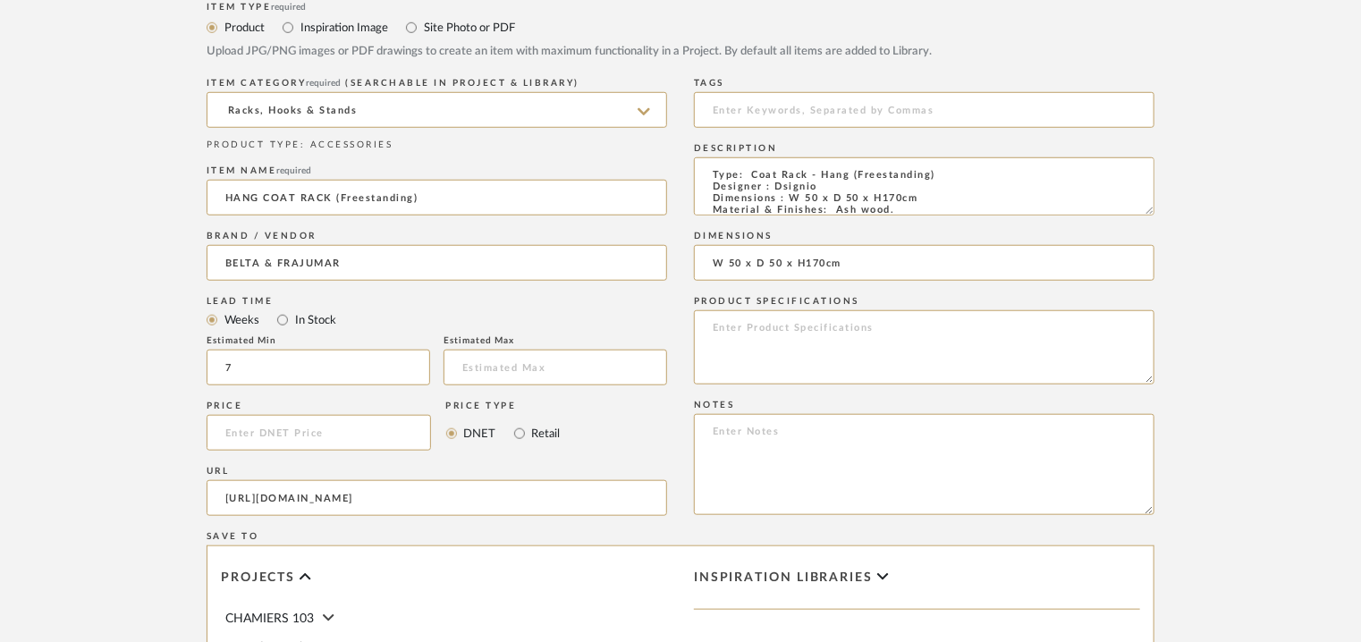
scroll to position [894, 0]
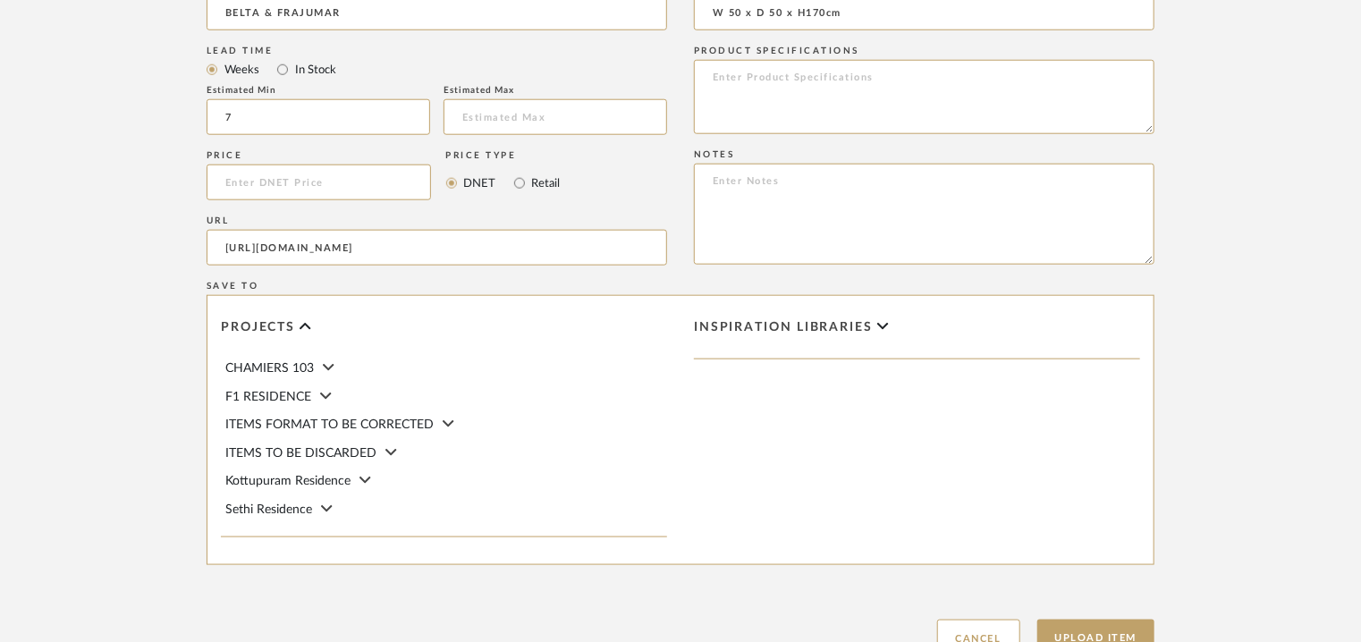
type input "W 50 x D 50 x H170cm"
paste textarea "Price: Na Lead time: 45days. MOQ : Our products for Contract projects are manuf…"
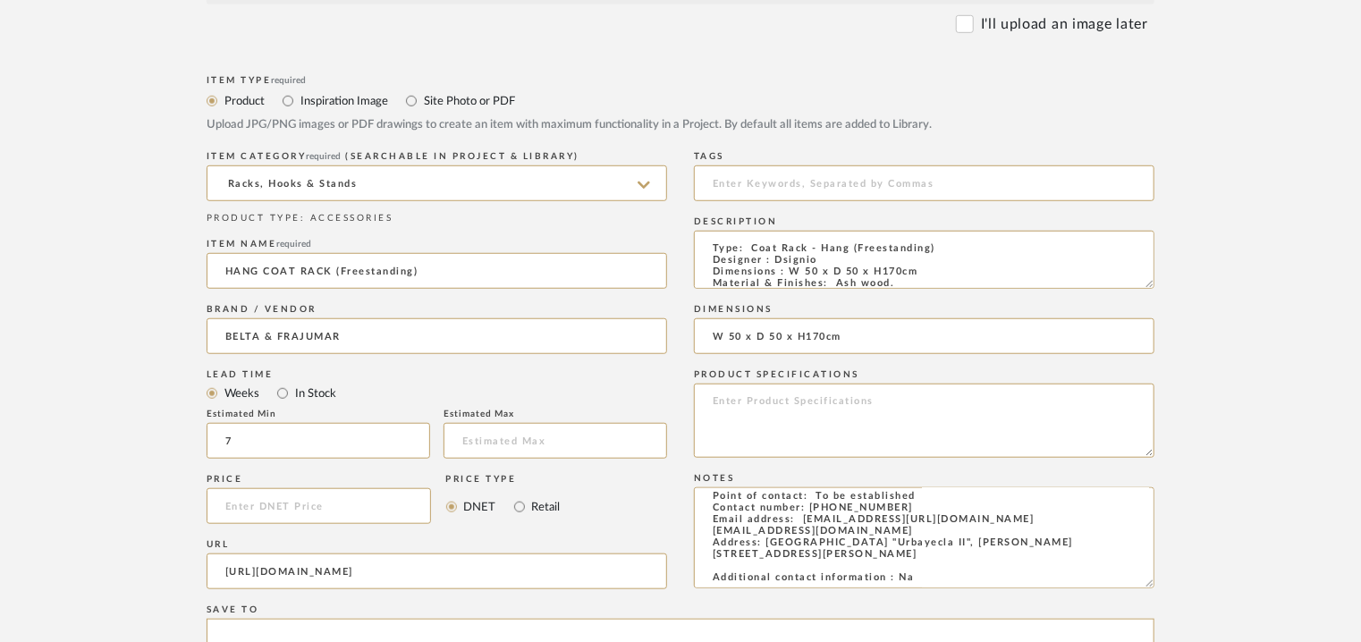
scroll to position [268, 0]
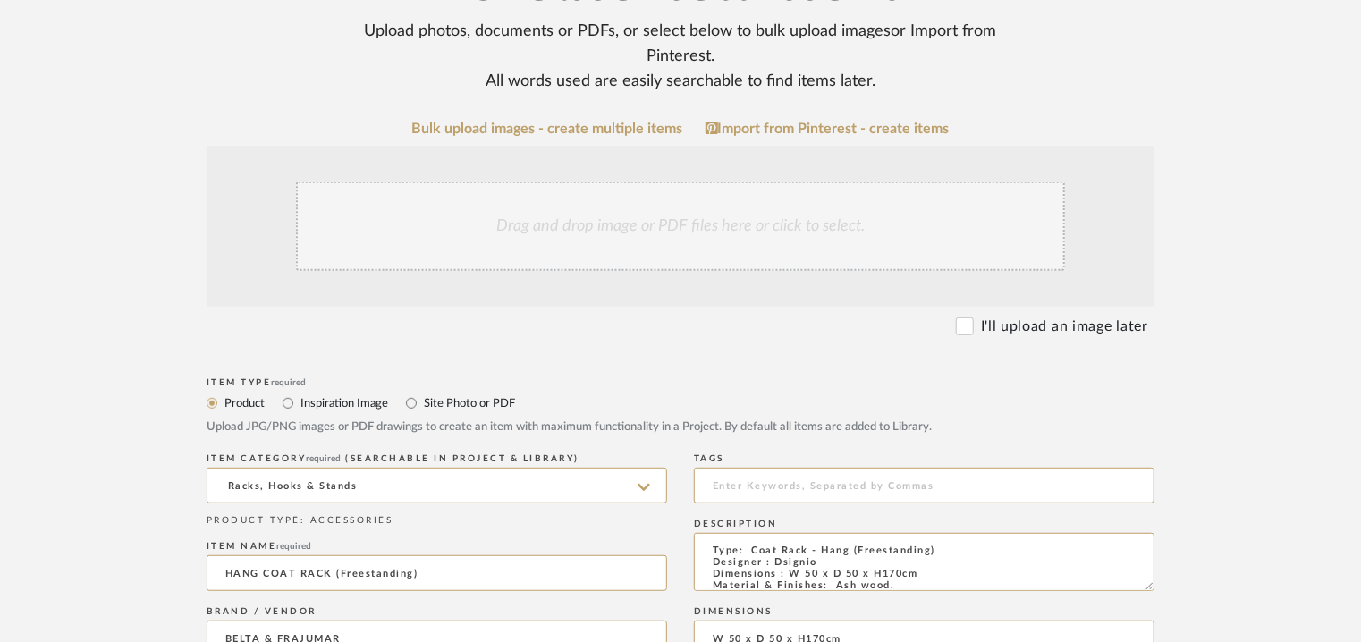
type textarea "Price: Na Lead time: 45days. MOQ : Our products for Contract projects are manuf…"
click at [610, 247] on div "Drag and drop image or PDF files here or click to select." at bounding box center [680, 226] width 769 height 89
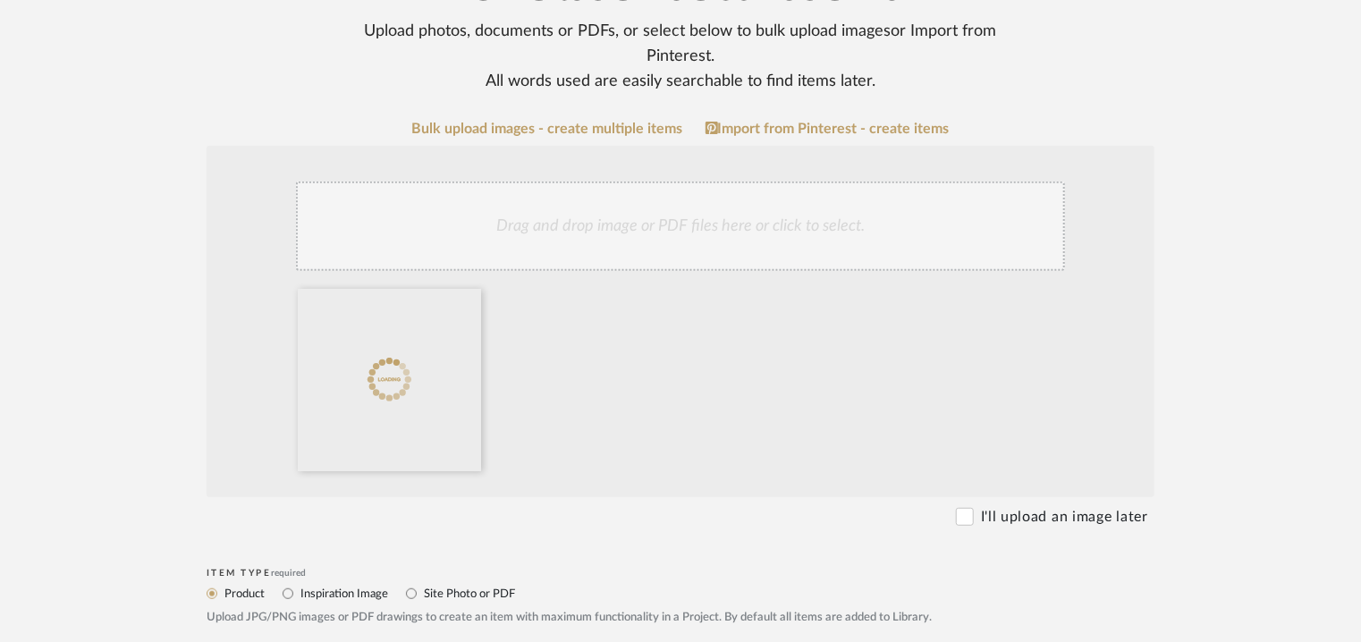
click at [676, 200] on div "Drag and drop image or PDF files here or click to select." at bounding box center [680, 226] width 769 height 89
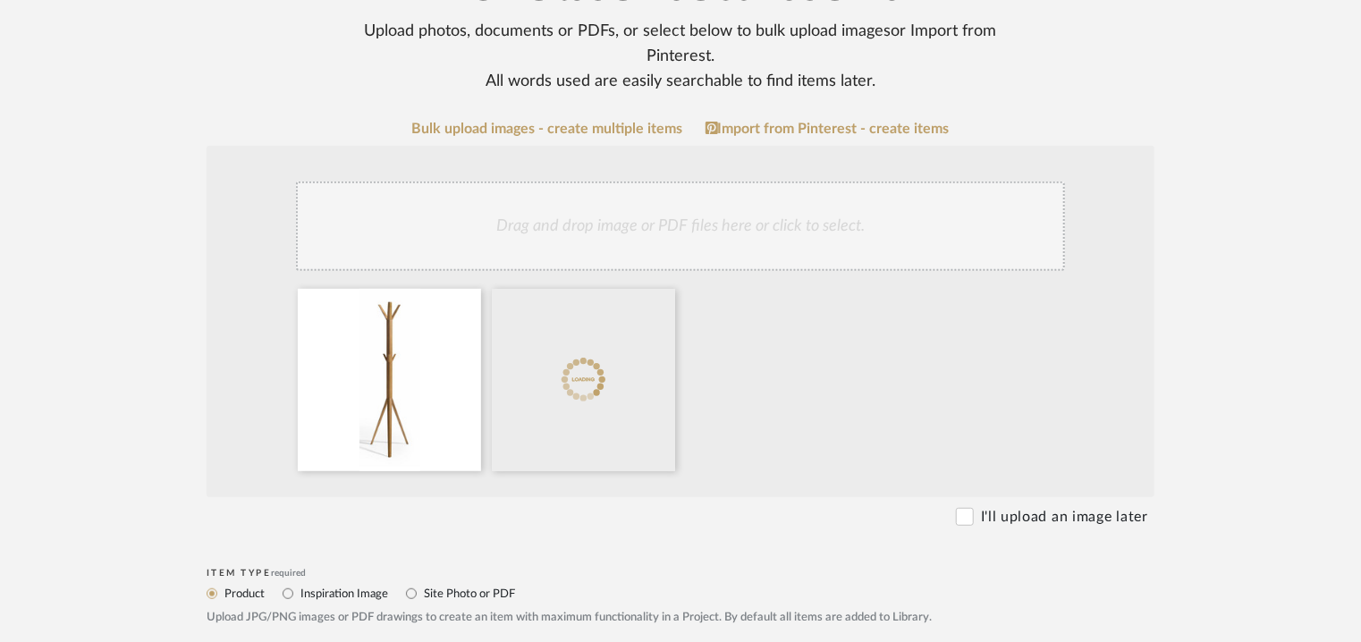
click at [665, 211] on div "Drag and drop image or PDF files here or click to select." at bounding box center [680, 226] width 769 height 89
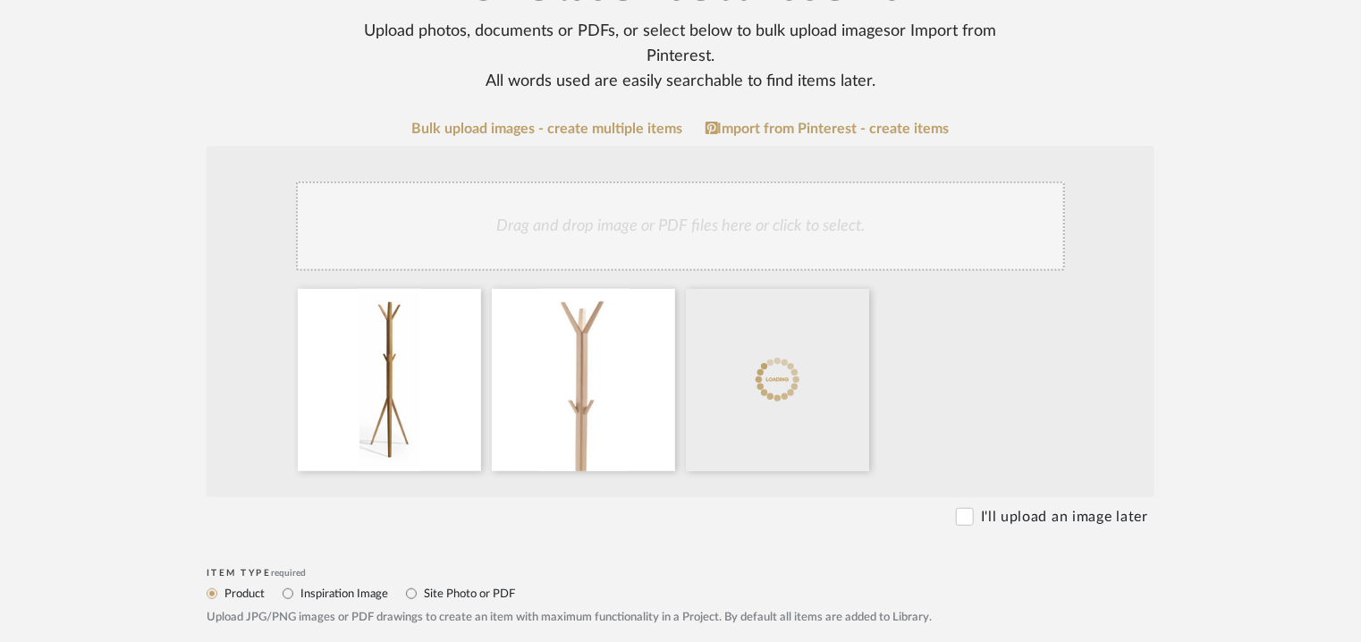
click at [794, 204] on div "Drag and drop image or PDF files here or click to select." at bounding box center [680, 226] width 769 height 89
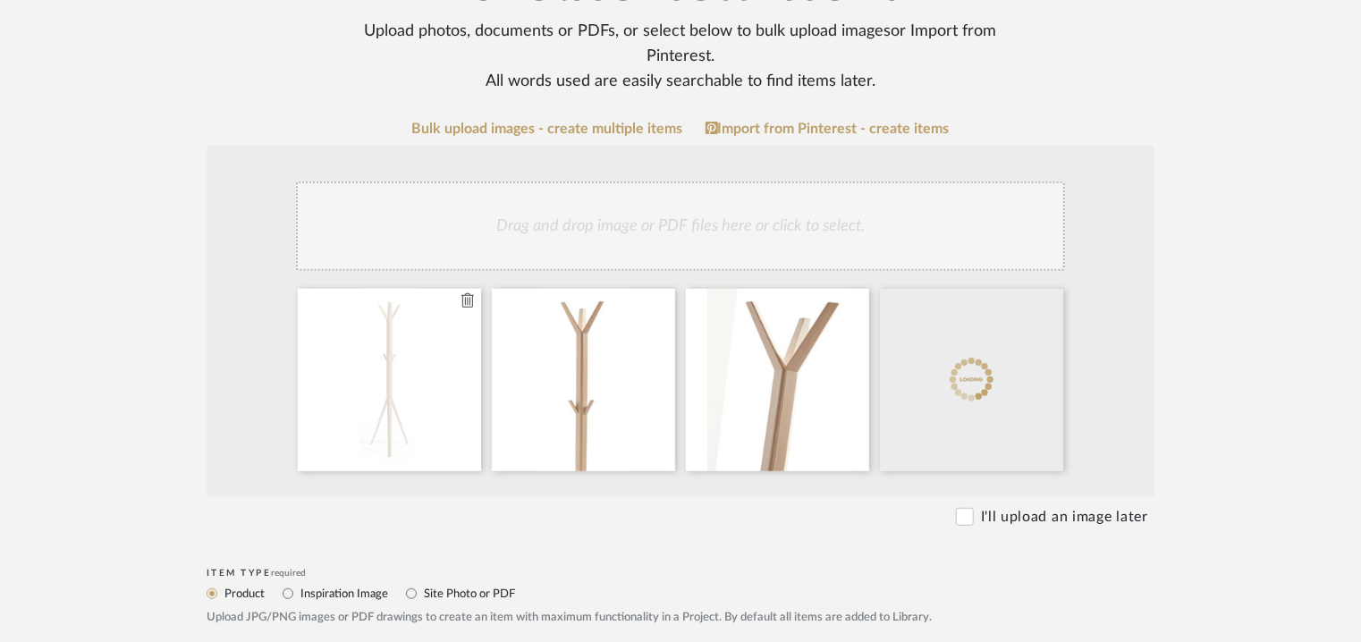
click at [465, 298] on icon at bounding box center [467, 300] width 13 height 14
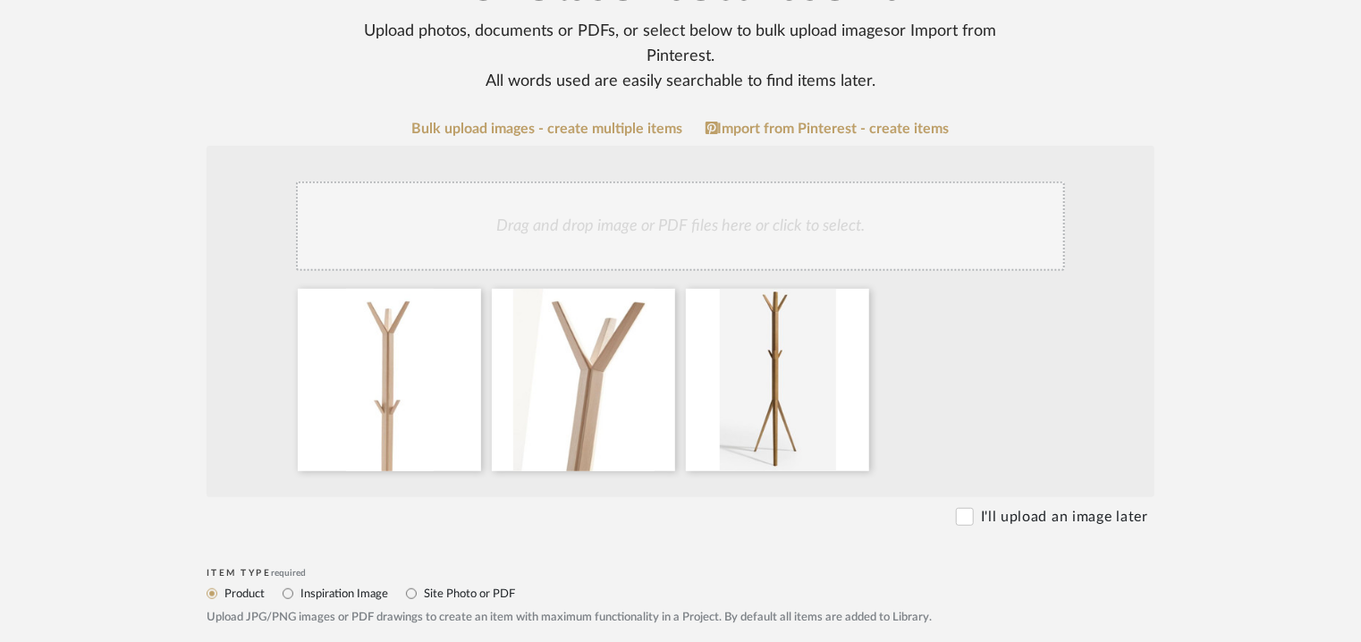
click at [0, 0] on icon at bounding box center [0, 0] width 0 height 0
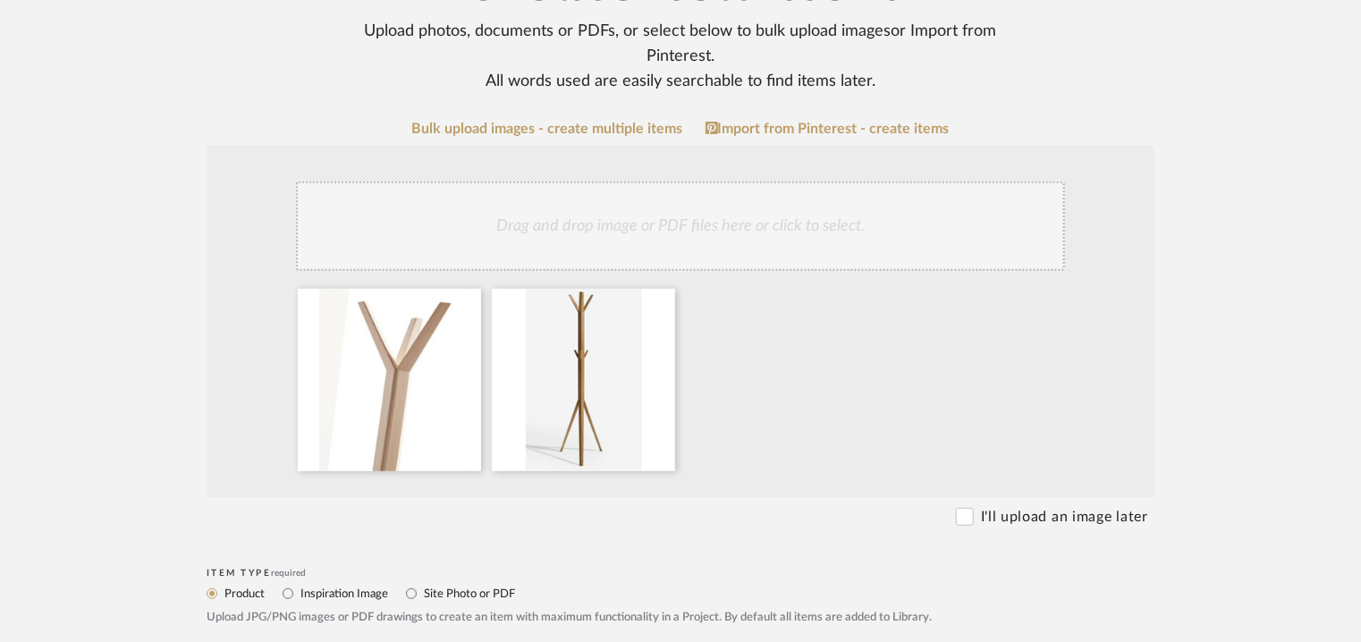
click at [0, 0] on icon at bounding box center [0, 0] width 0 height 0
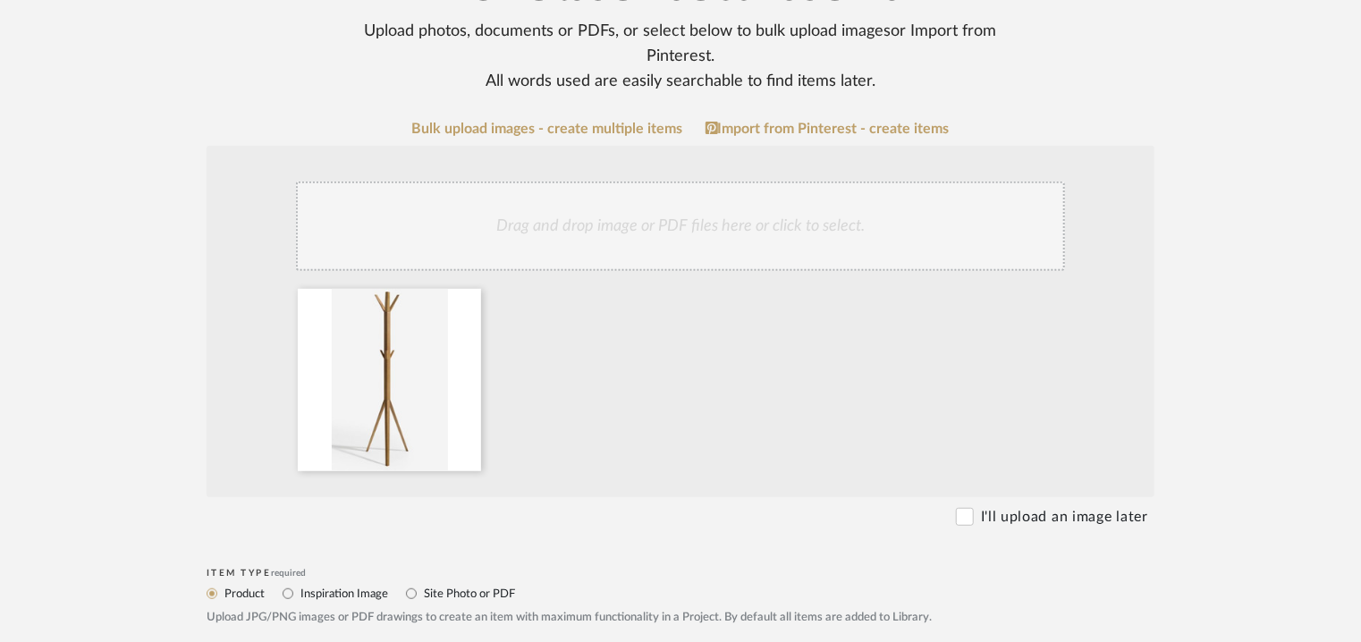
click at [0, 0] on icon at bounding box center [0, 0] width 0 height 0
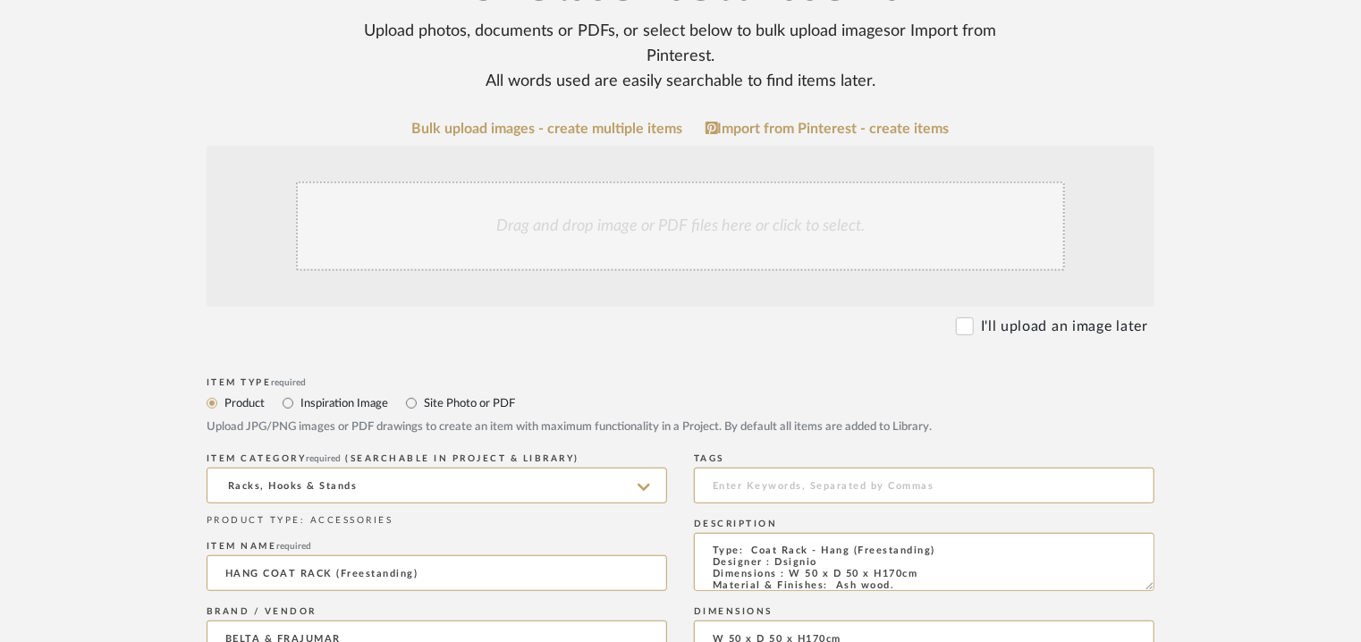
click at [519, 226] on div "Drag and drop image or PDF files here or click to select." at bounding box center [680, 226] width 769 height 89
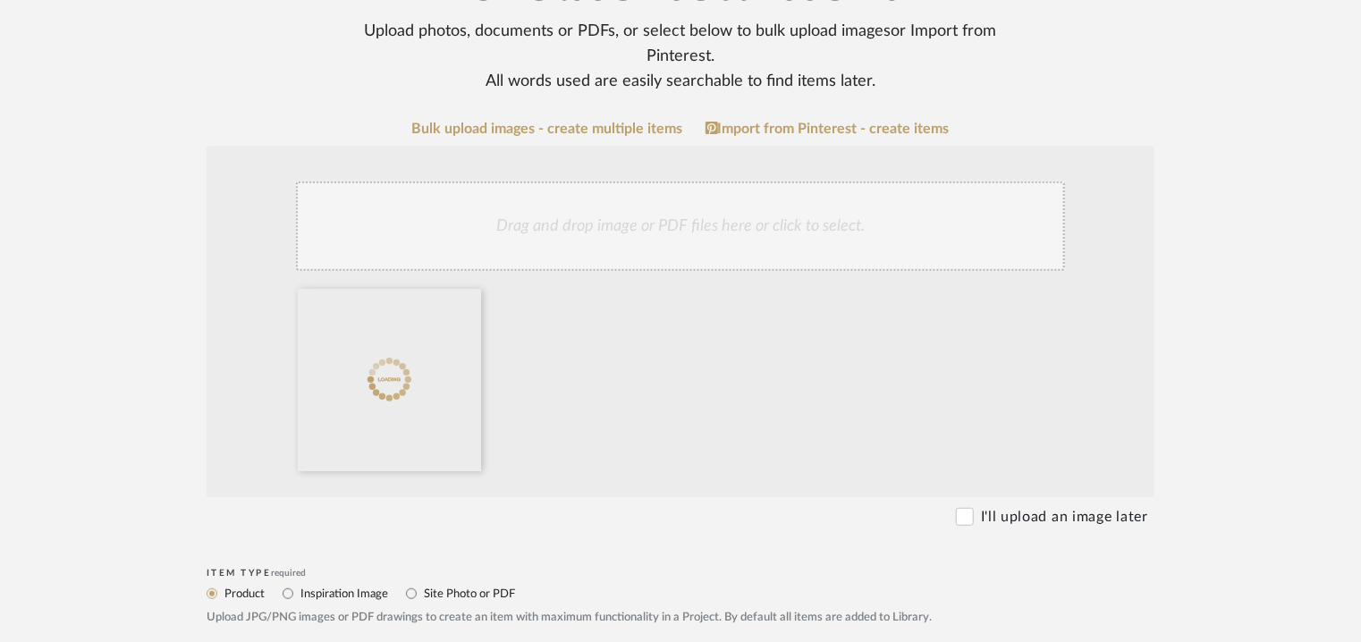
click at [580, 210] on div "Drag and drop image or PDF files here or click to select." at bounding box center [680, 226] width 769 height 89
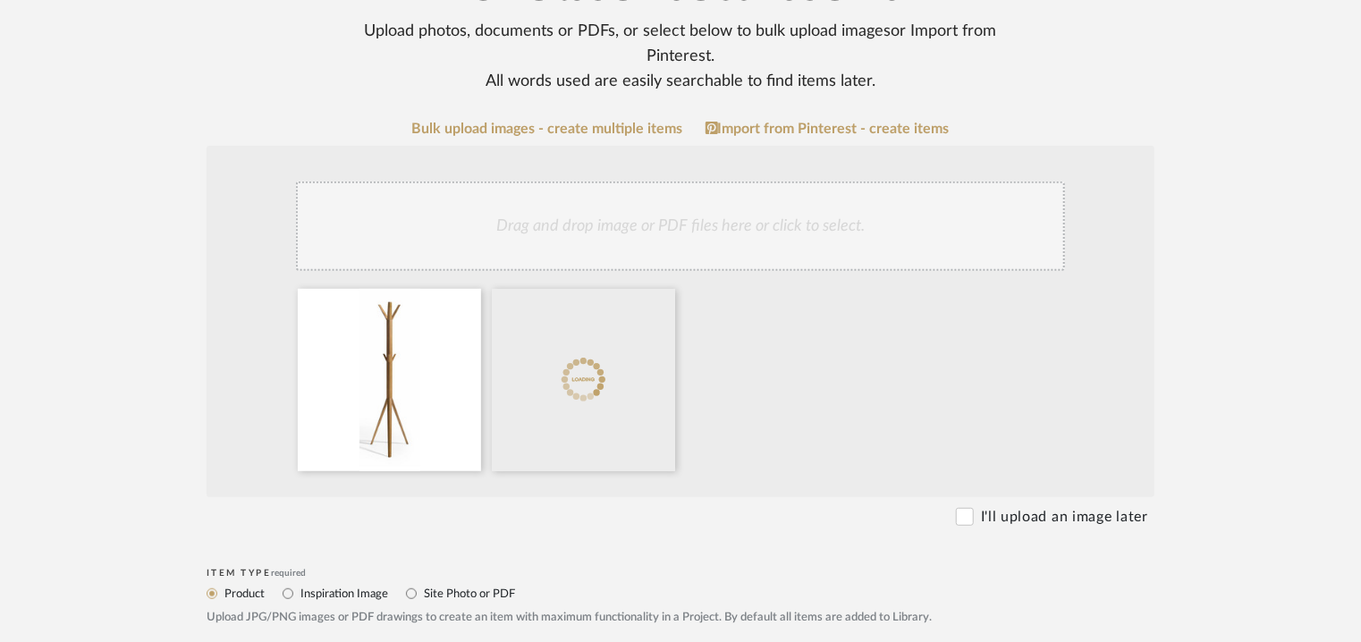
click at [566, 250] on div "Drag and drop image or PDF files here or click to select." at bounding box center [680, 226] width 769 height 89
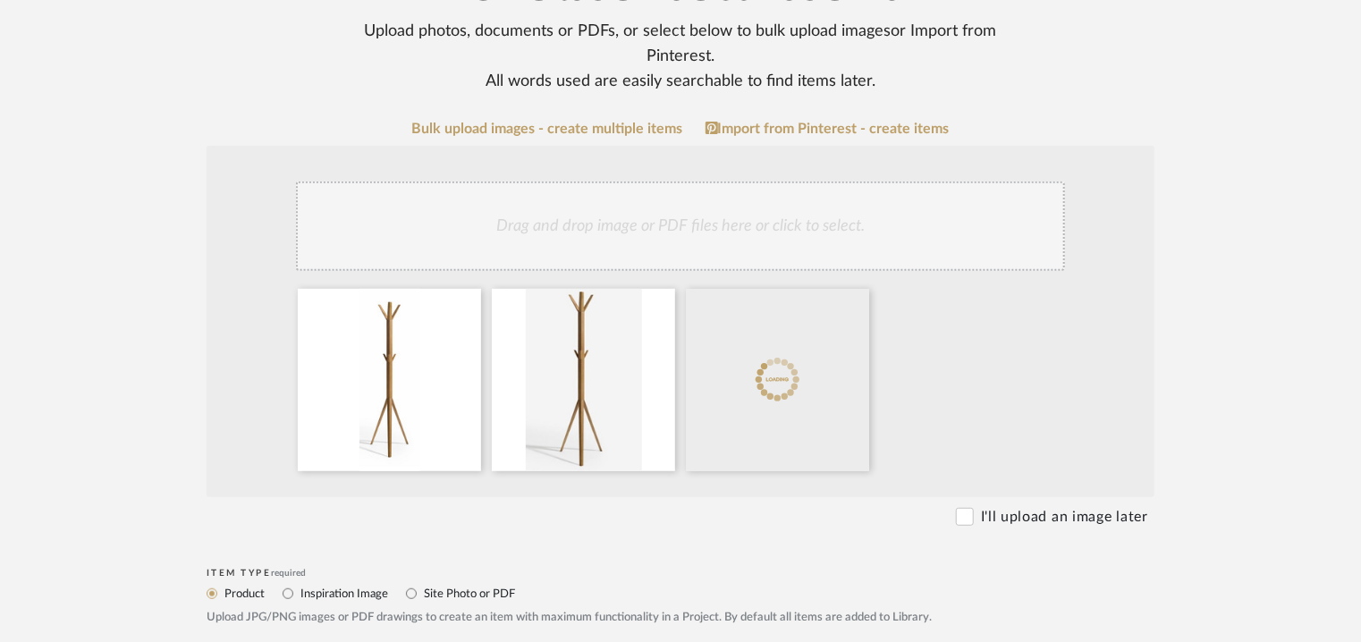
click at [723, 203] on div "Drag and drop image or PDF files here or click to select." at bounding box center [680, 226] width 769 height 89
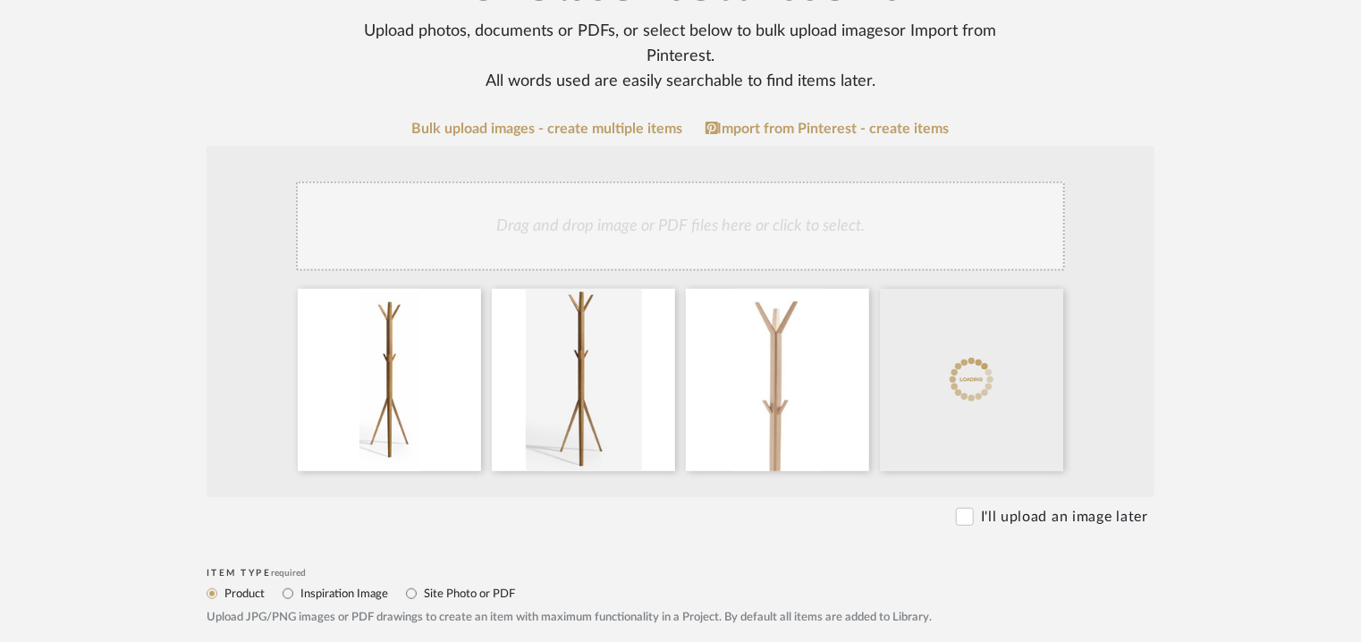
click at [761, 212] on div "Drag and drop image or PDF files here or click to select." at bounding box center [680, 226] width 769 height 89
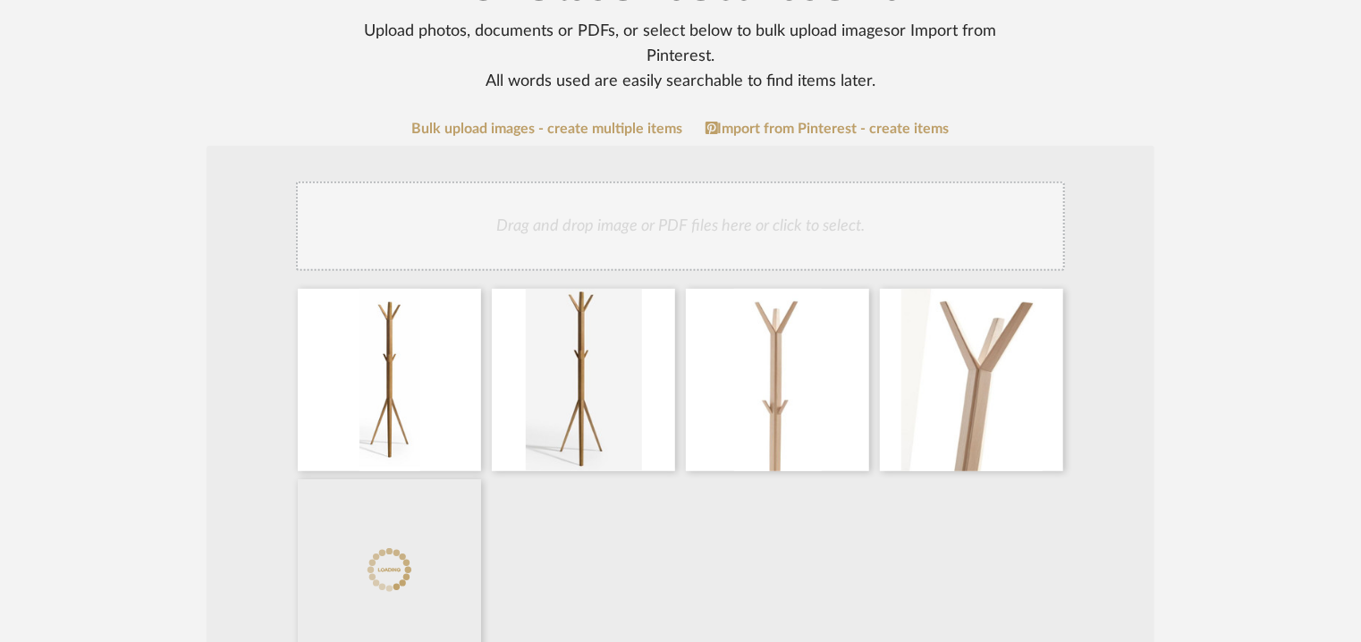
click at [780, 231] on div "Drag and drop image or PDF files here or click to select." at bounding box center [680, 226] width 769 height 89
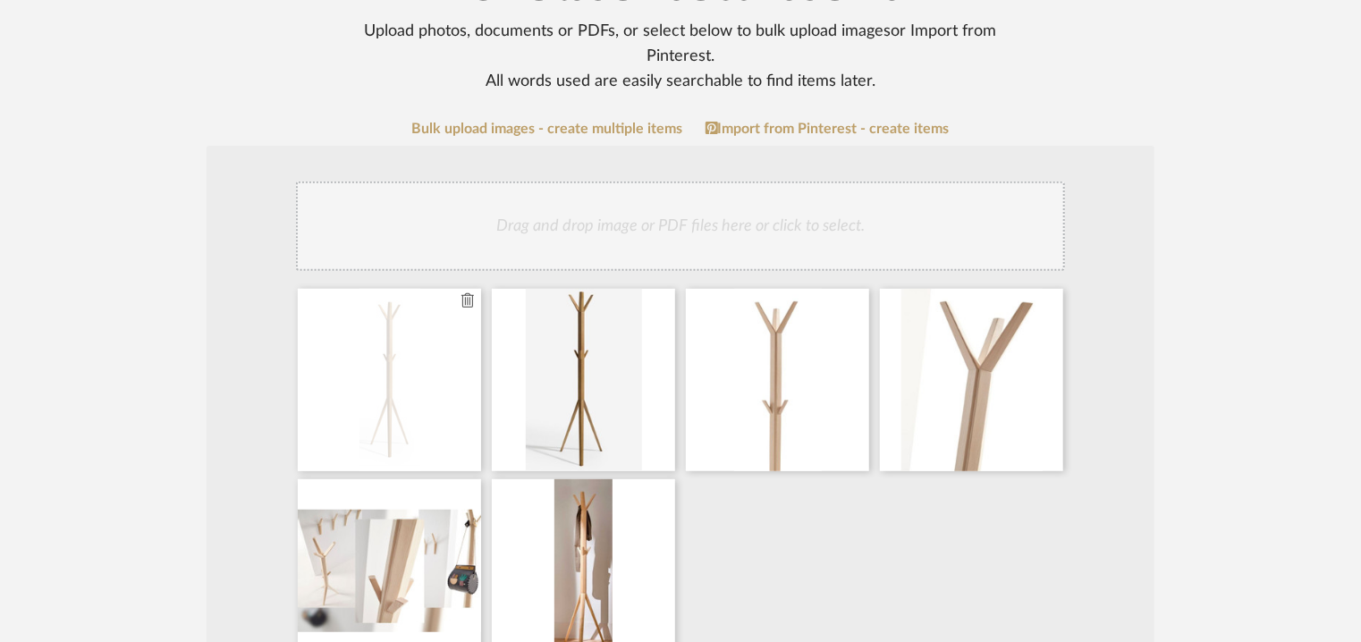
click at [465, 297] on icon at bounding box center [467, 300] width 13 height 14
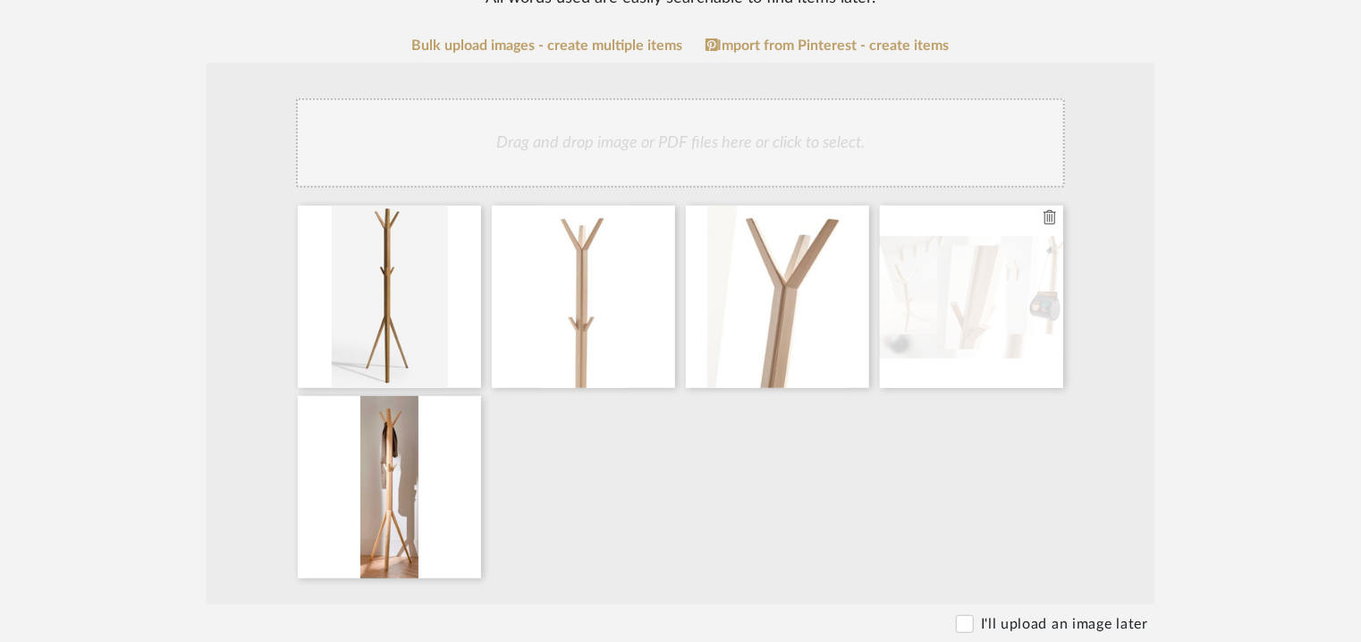
scroll to position [447, 0]
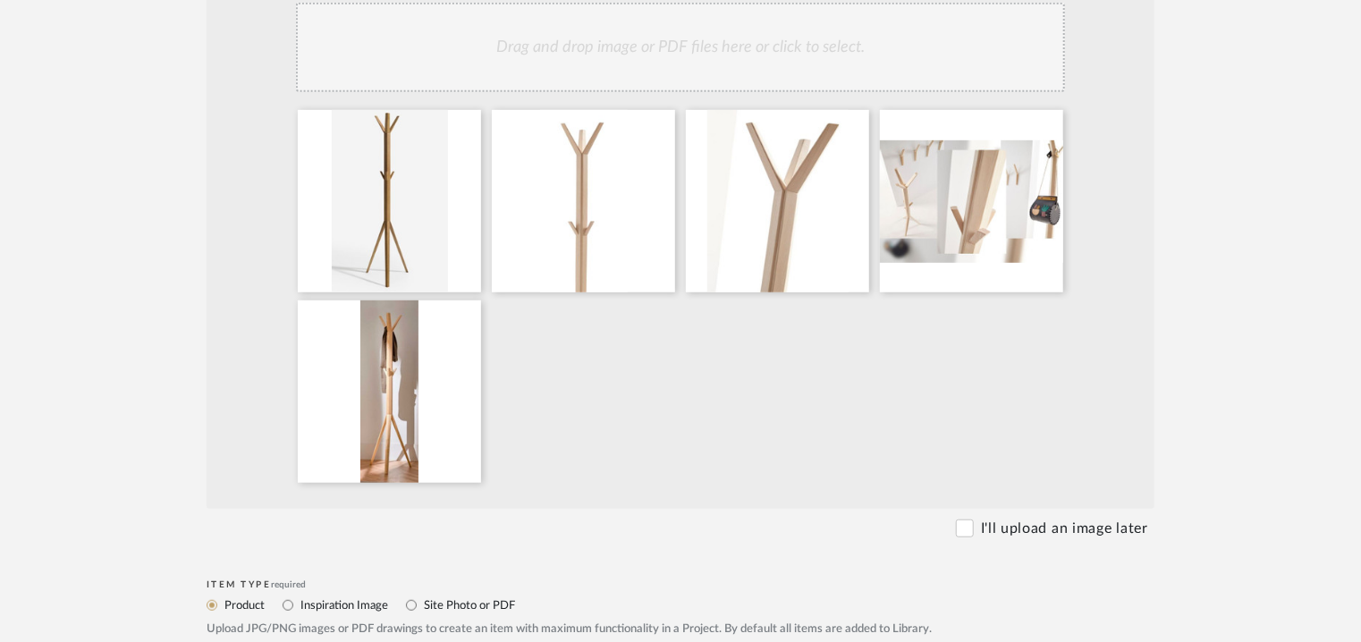
click at [748, 55] on div "Drag and drop image or PDF files here or click to select." at bounding box center [680, 47] width 769 height 89
click at [725, 55] on div "Drag and drop image or PDF files here or click to select." at bounding box center [680, 47] width 769 height 89
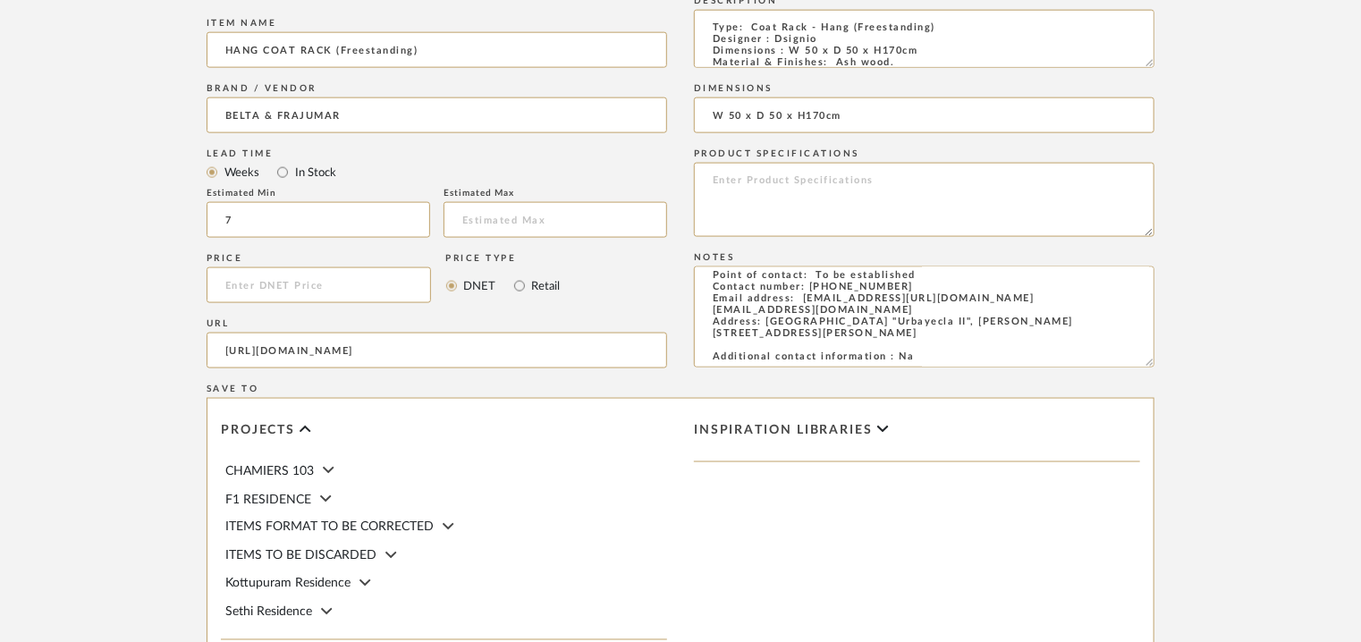
scroll to position [1417, 0]
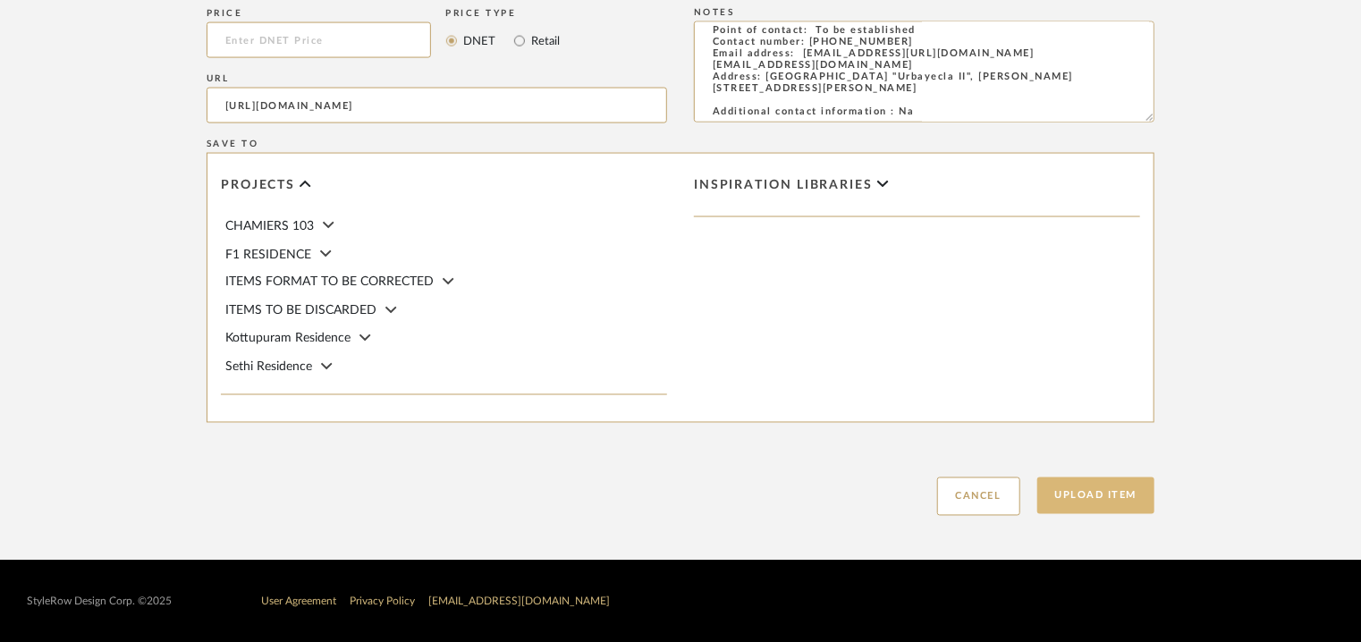
click at [1106, 484] on button "Upload Item" at bounding box center [1096, 496] width 118 height 37
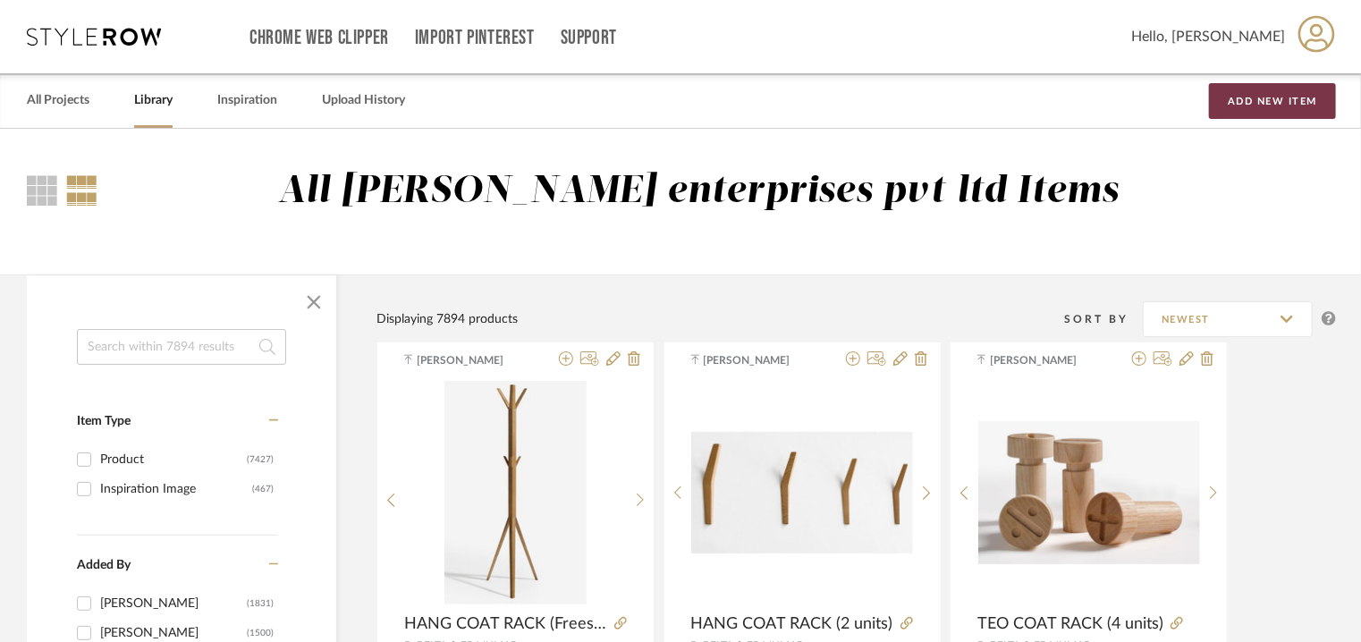
click at [1261, 94] on button "Add New Item" at bounding box center [1272, 101] width 127 height 36
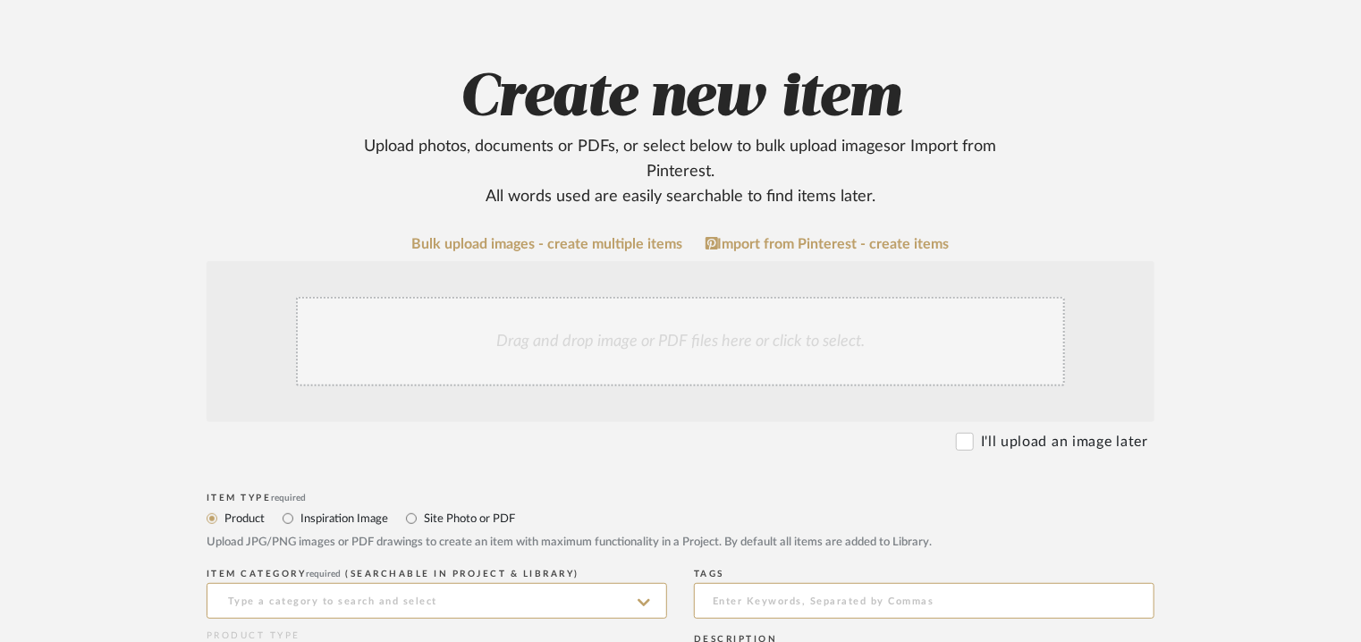
scroll to position [358, 0]
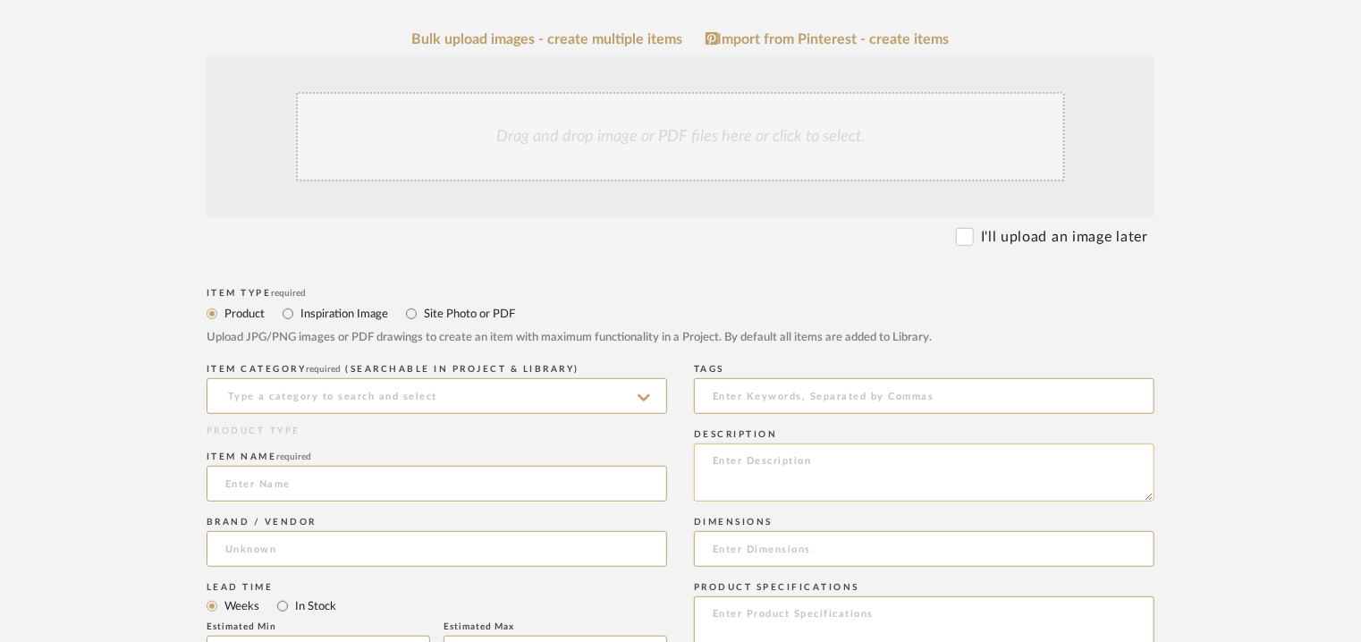
paste textarea "Type: Coat Rack - Stay wall rack Designer : Na Dimensions : W 6 x D 6 x H 12cm …"
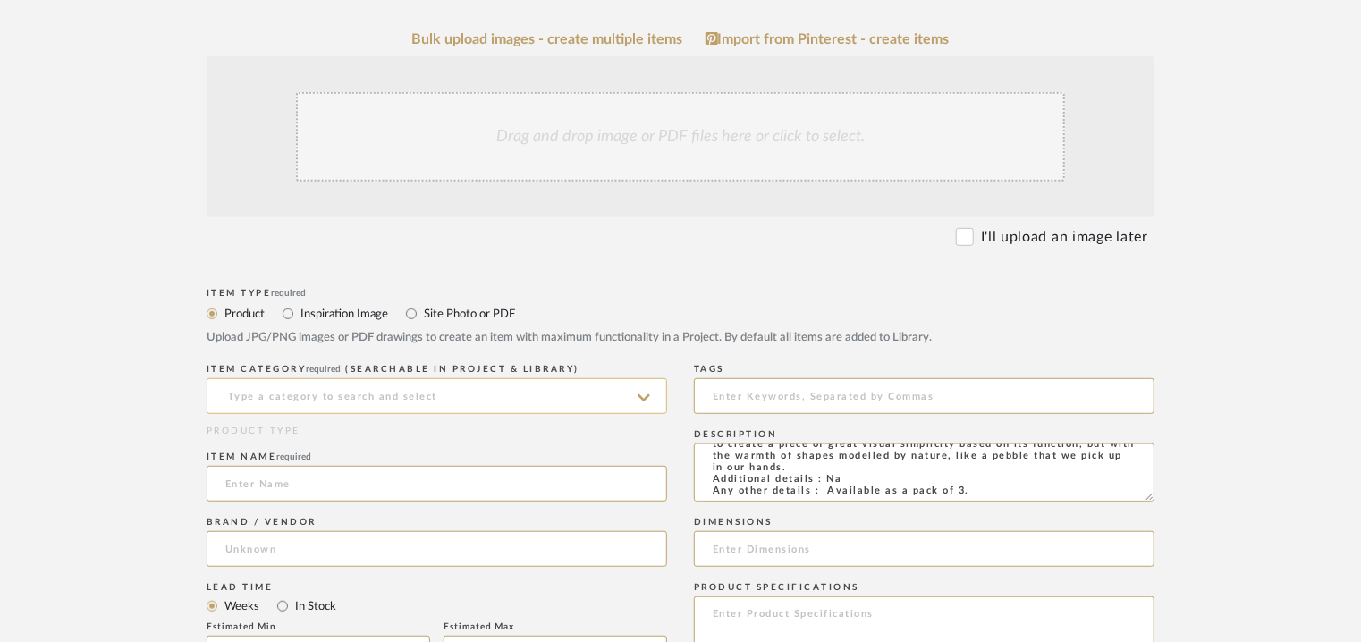
type textarea "Type: Coat Rack - Stay wall rack Designer : Na Dimensions : W 6 x D 6 x H 12cm …"
click at [400, 401] on input at bounding box center [437, 396] width 461 height 36
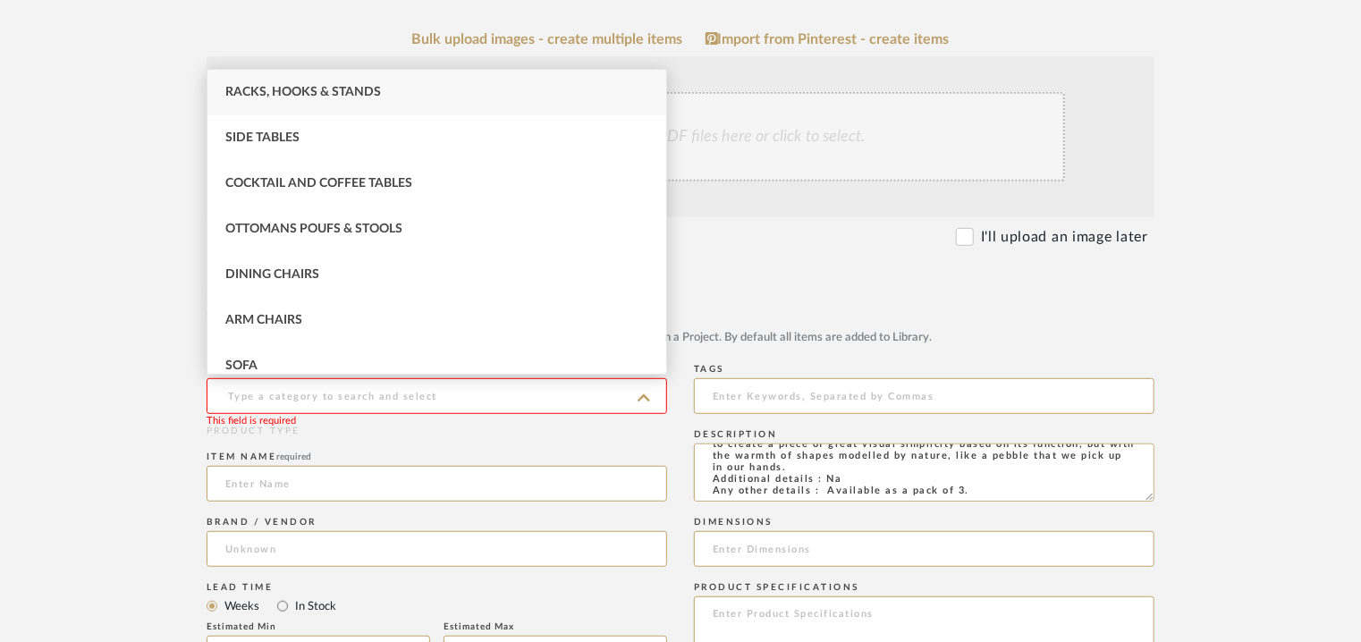
click at [397, 97] on div "Racks, Hooks & Stands" at bounding box center [436, 93] width 459 height 46
type input "Racks, Hooks & Stands"
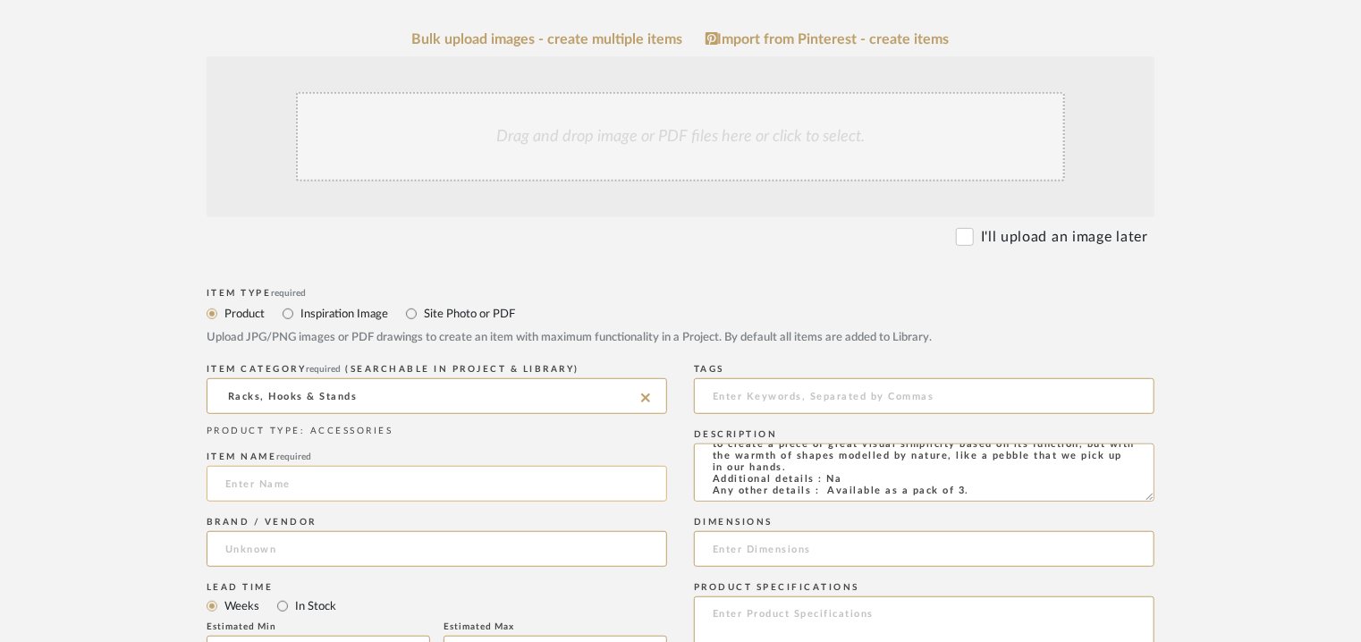
click at [312, 496] on input at bounding box center [437, 484] width 461 height 36
type input "STAY WALL COAT RACK (3units)"
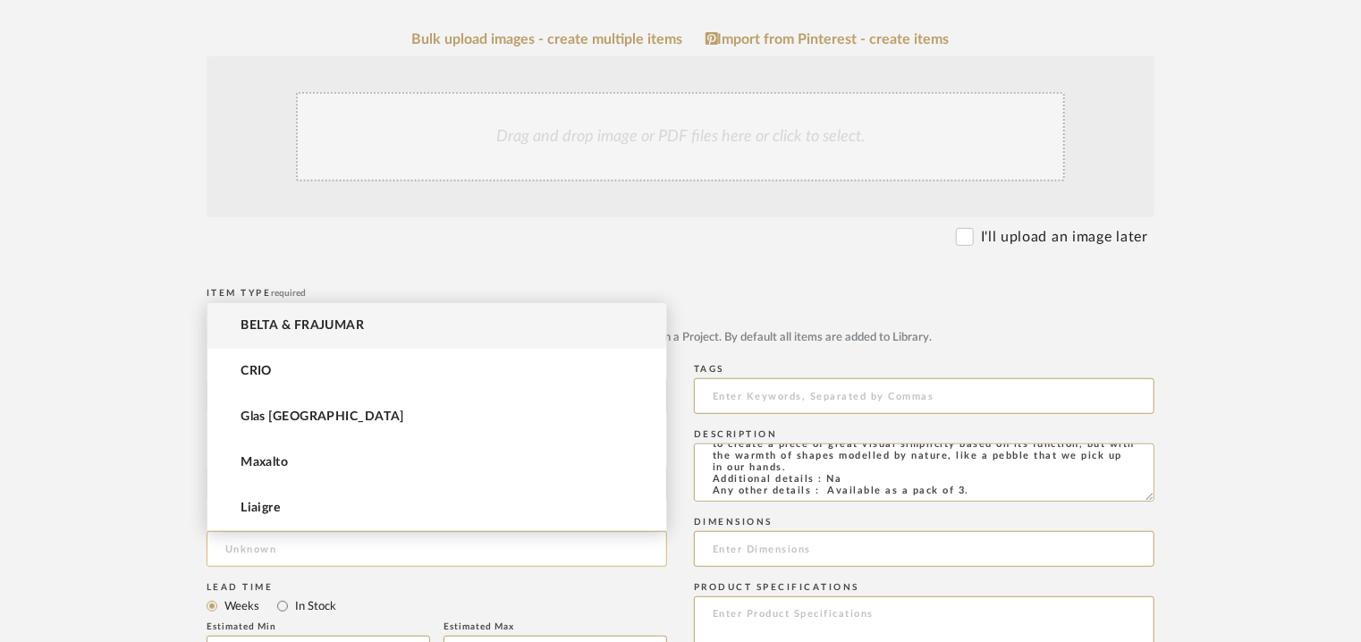
click at [297, 539] on input at bounding box center [437, 549] width 461 height 36
click at [294, 326] on span "BELTA & FRAJUMAR" at bounding box center [302, 325] width 123 height 15
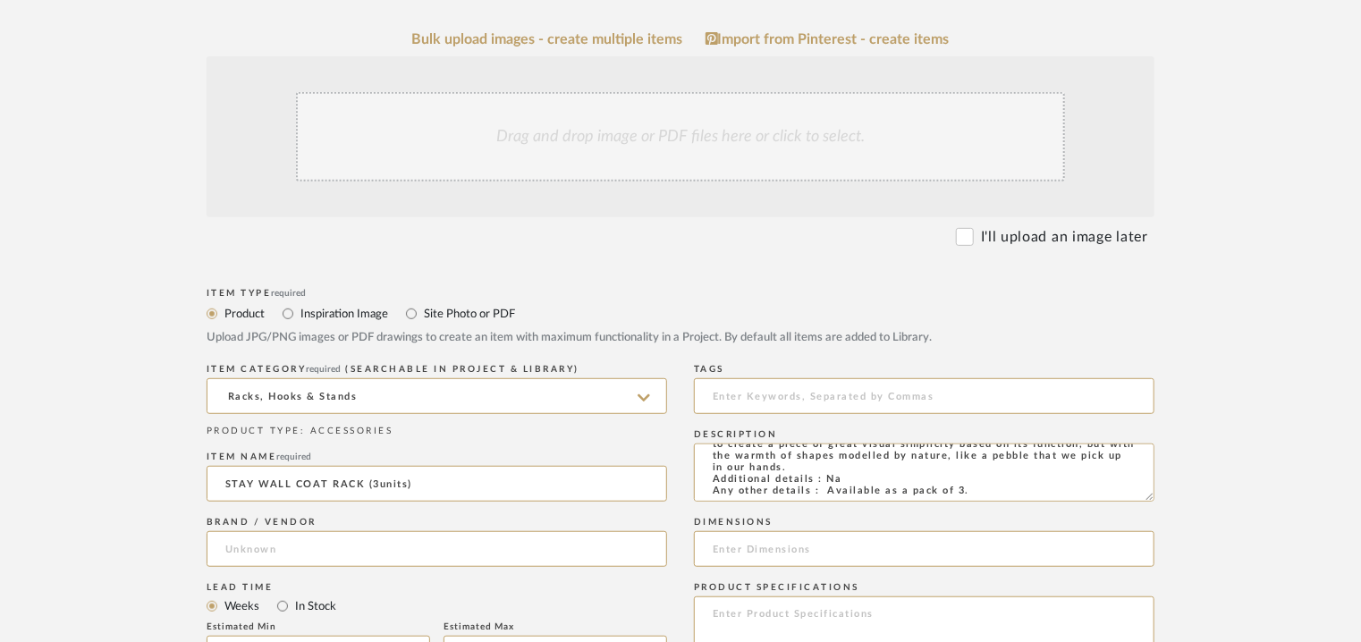
type input "BELTA & FRAJUMAR"
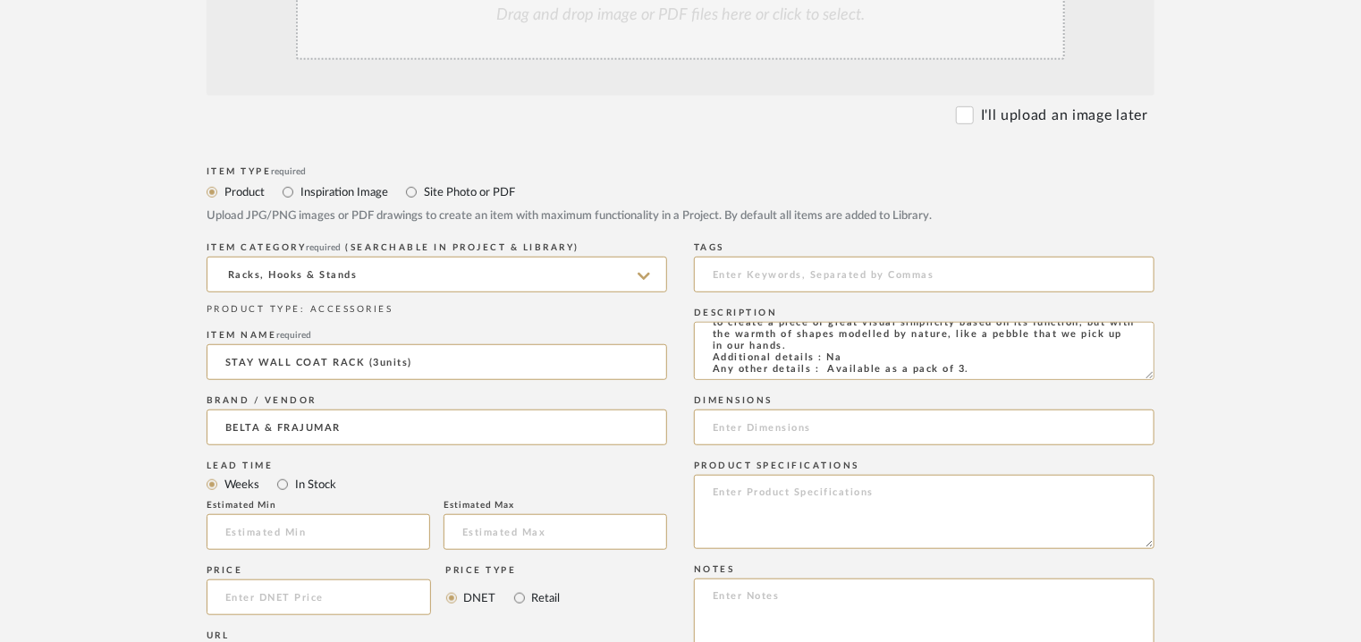
scroll to position [626, 0]
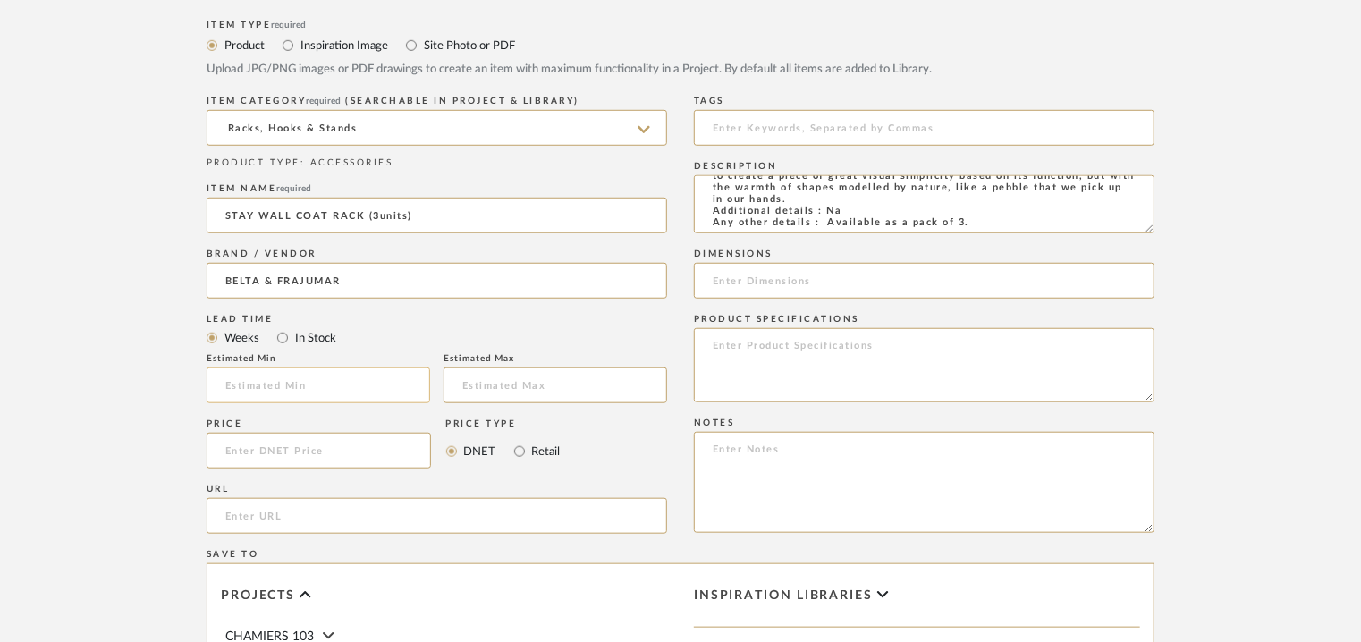
click at [283, 391] on input "text" at bounding box center [319, 386] width 224 height 36
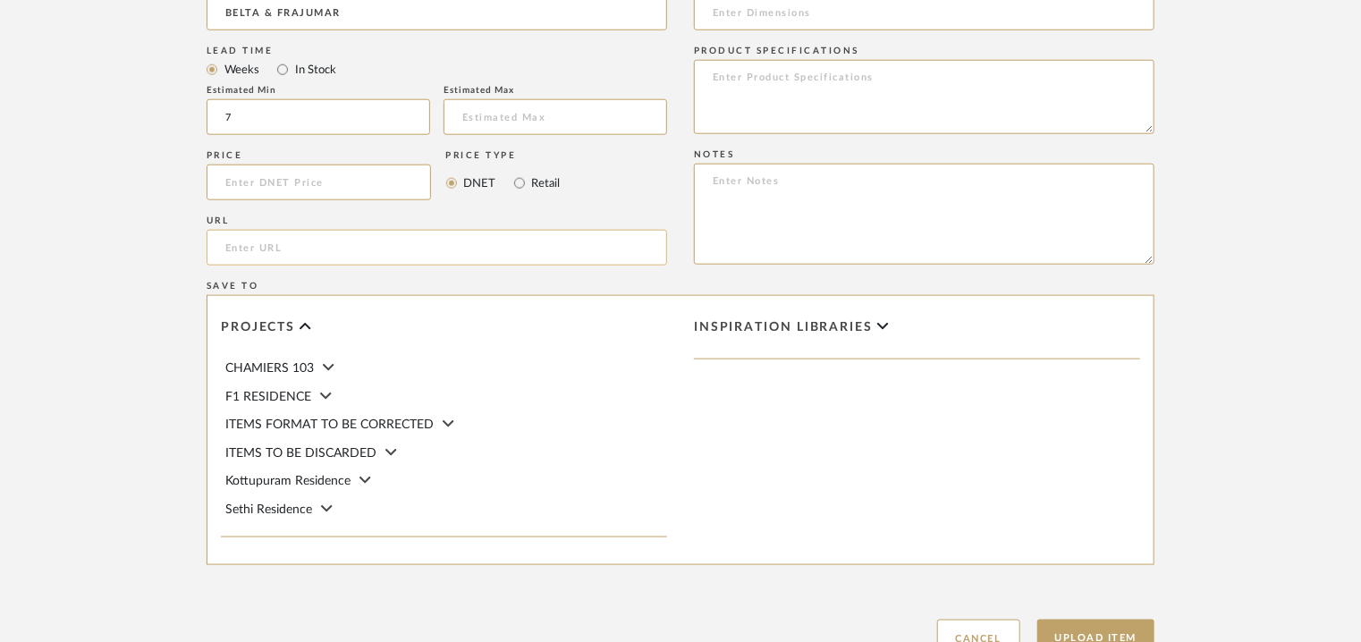
type input "7"
click at [343, 248] on input "url" at bounding box center [437, 248] width 461 height 36
paste input "[URL][DOMAIN_NAME]"
type input "[URL][DOMAIN_NAME]"
paste textarea "Price: 171.82 € Lead time: 45days. MOQ : Our products for Contract projects are…"
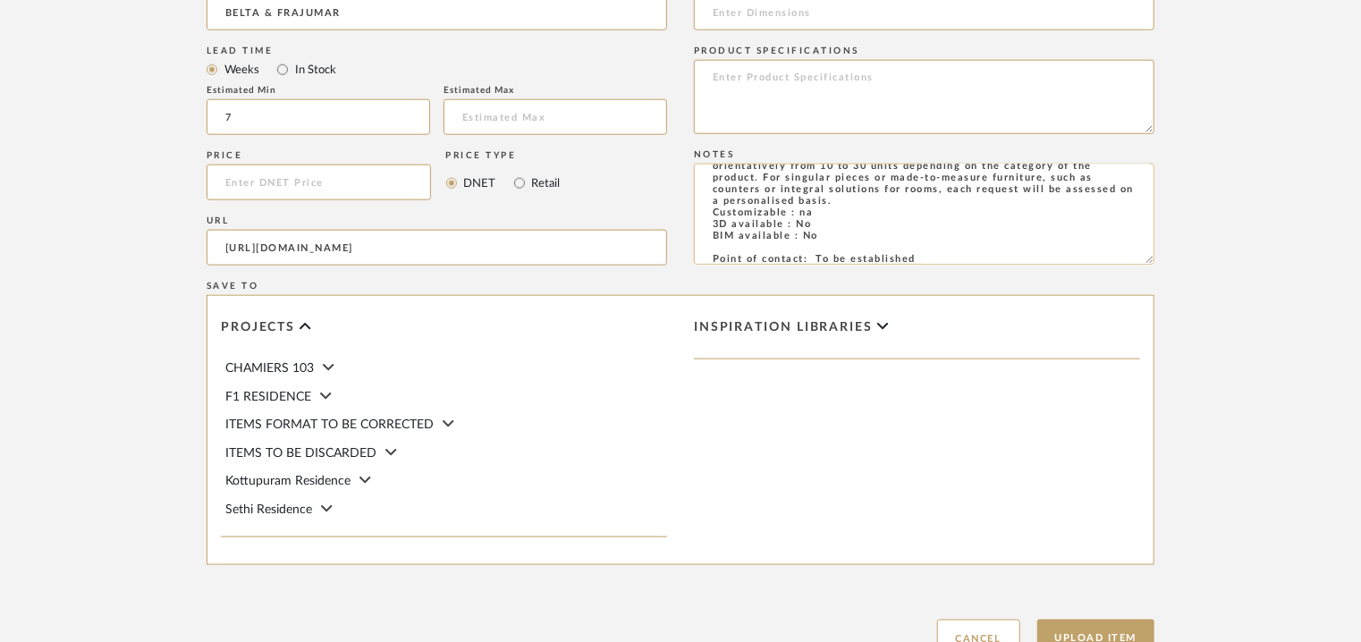
scroll to position [0, 0]
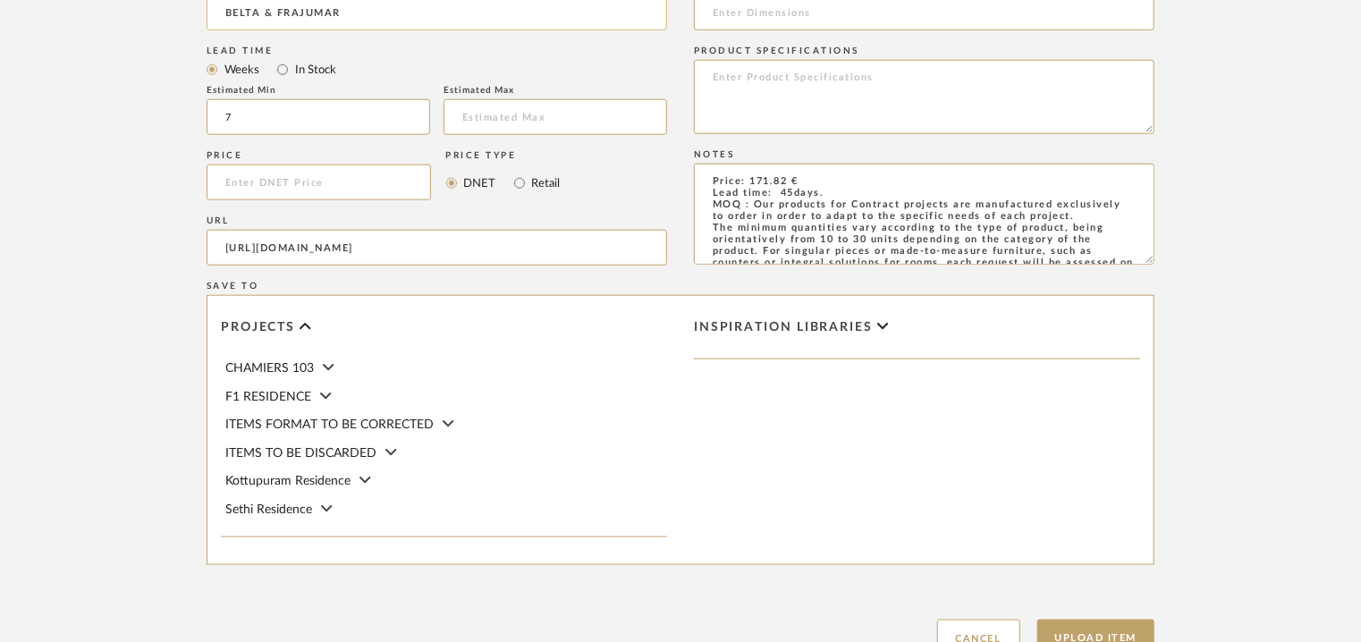
type textarea "Price: 171.82 € Lead time: 45days. MOQ : Our products for Contract projects are…"
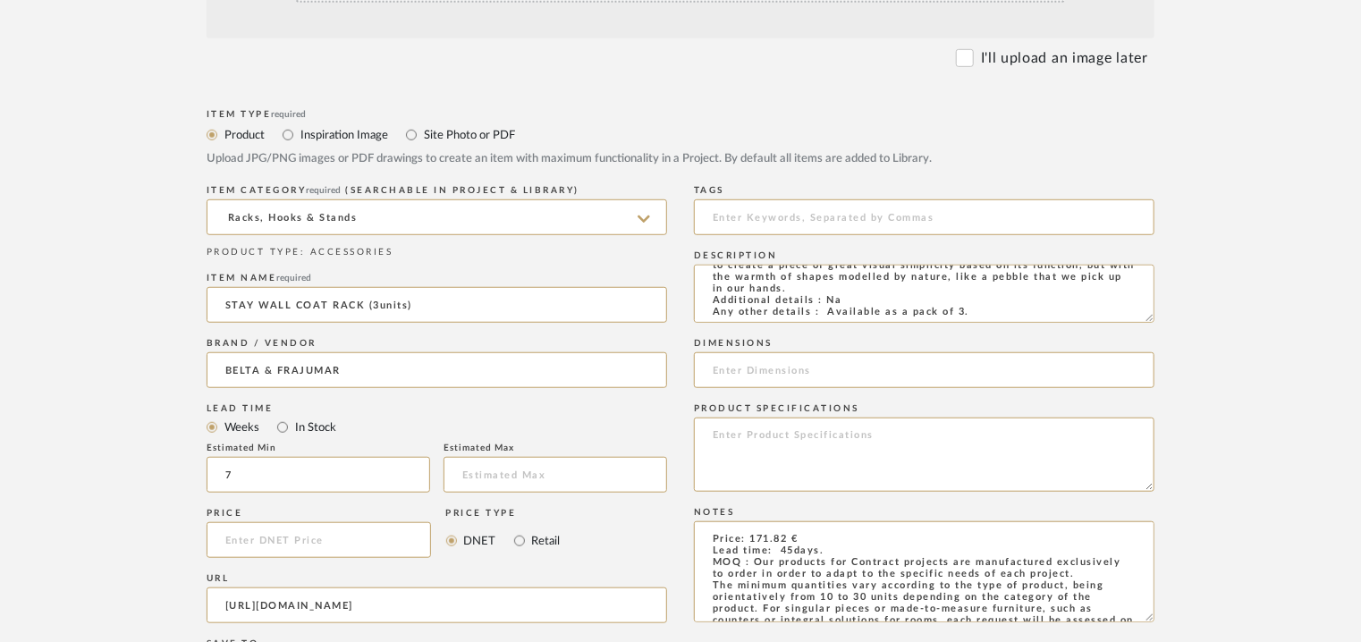
scroll to position [268, 0]
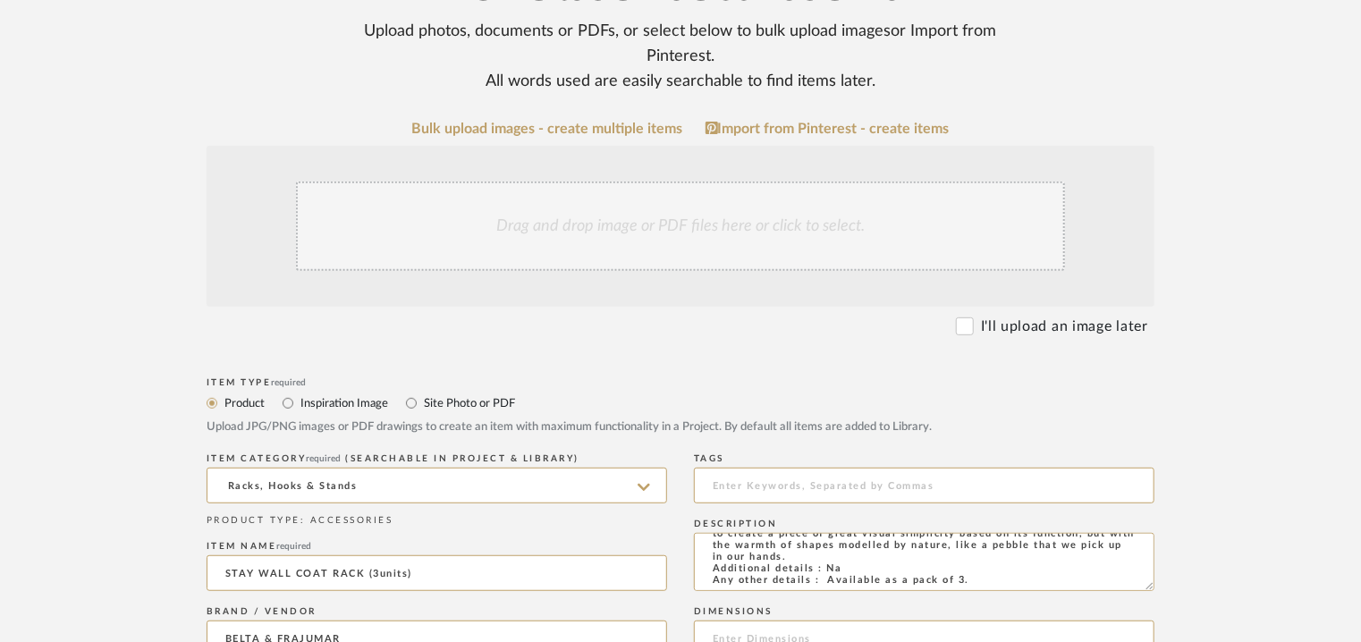
click at [582, 233] on div "Drag and drop image or PDF files here or click to select." at bounding box center [680, 226] width 769 height 89
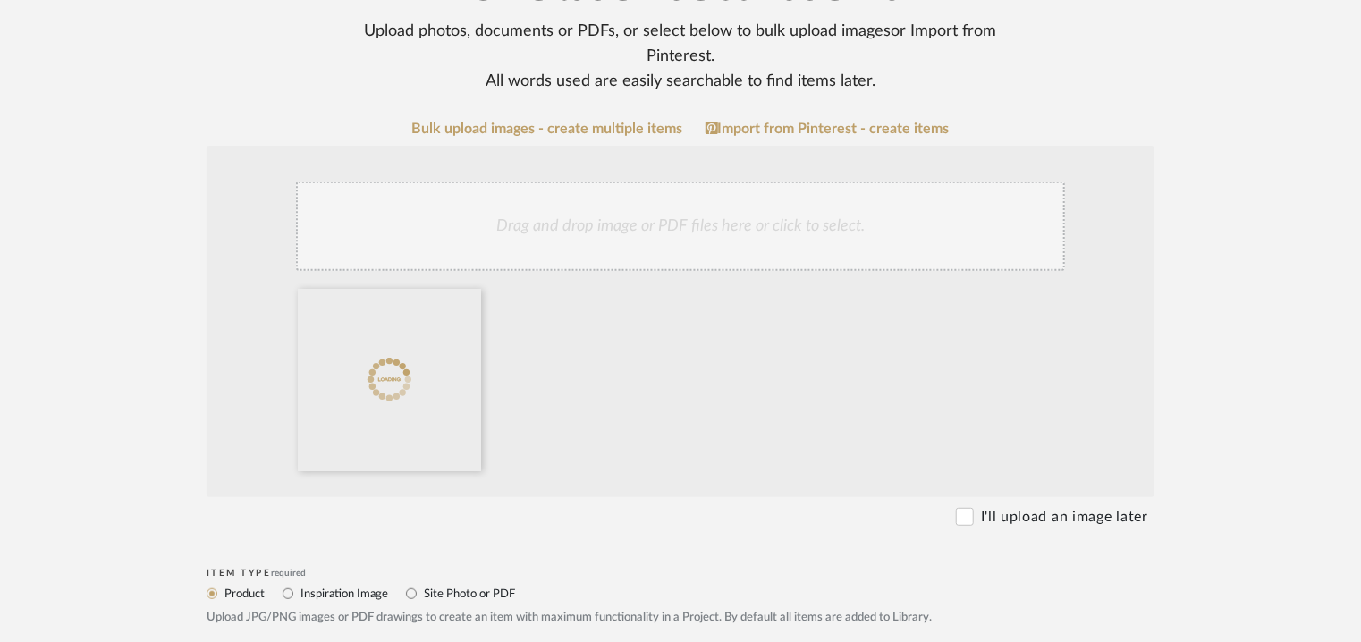
click at [575, 217] on div "Drag and drop image or PDF files here or click to select." at bounding box center [680, 226] width 769 height 89
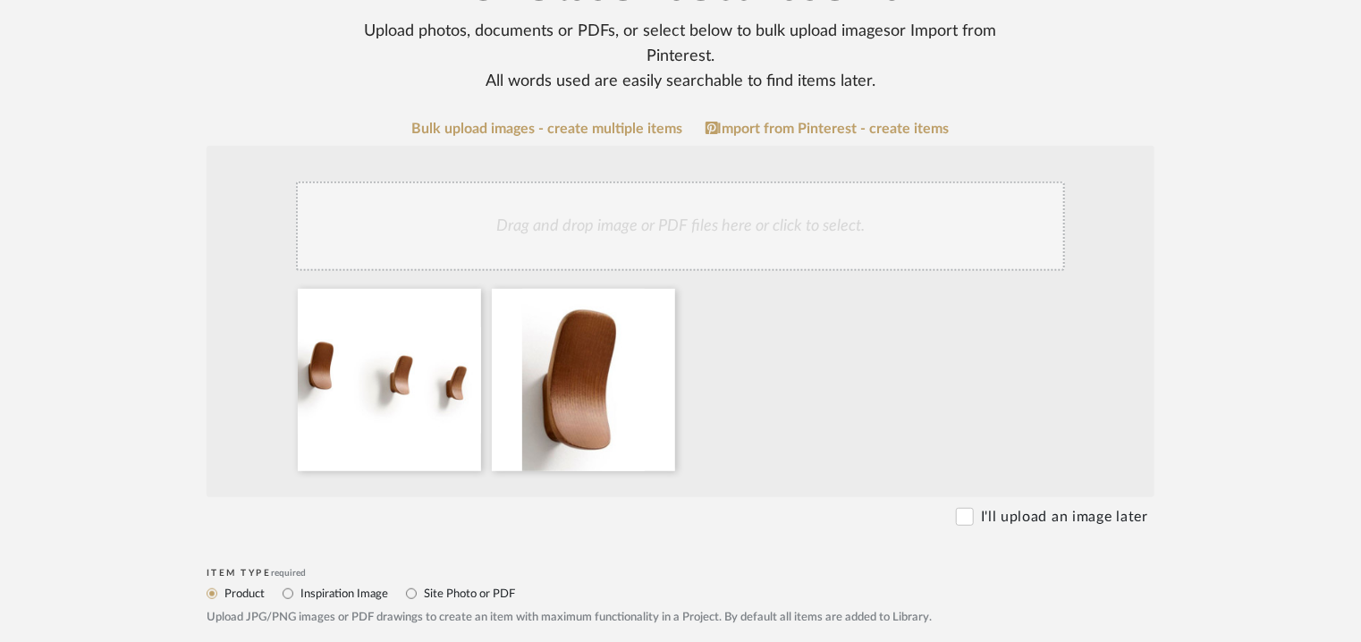
click at [531, 229] on div "Drag and drop image or PDF files here or click to select." at bounding box center [680, 226] width 769 height 89
click at [469, 298] on icon at bounding box center [467, 300] width 13 height 14
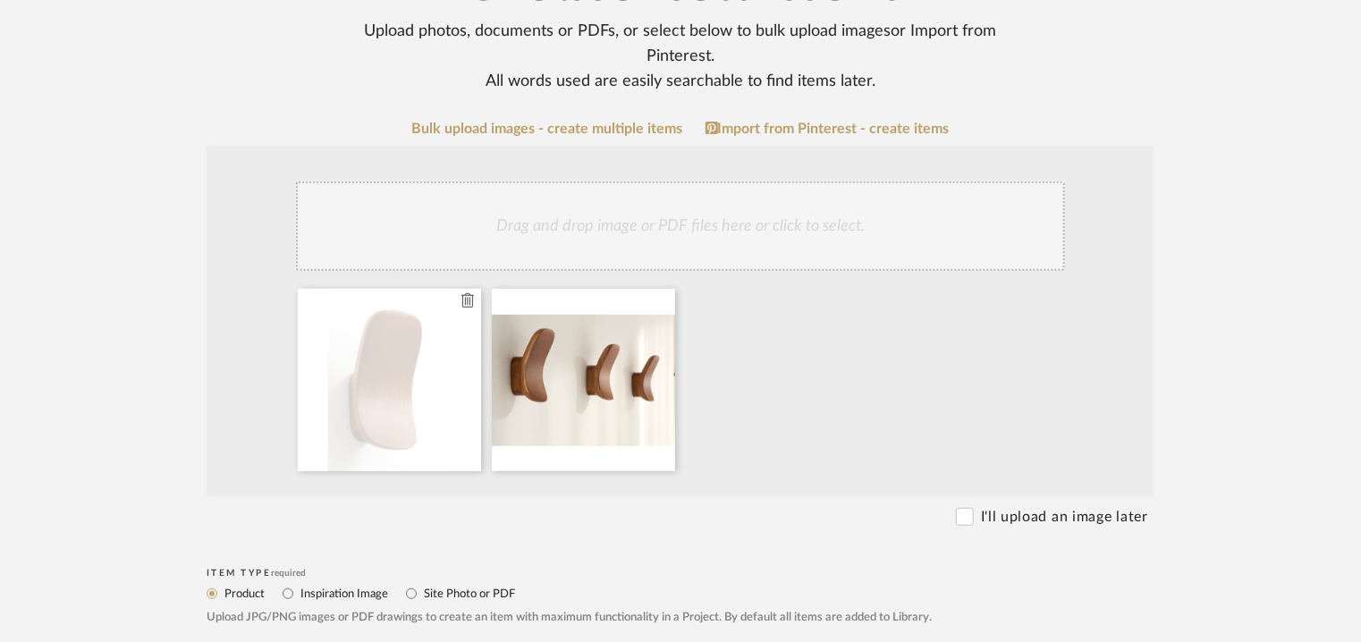
click at [468, 298] on icon at bounding box center [467, 300] width 13 height 14
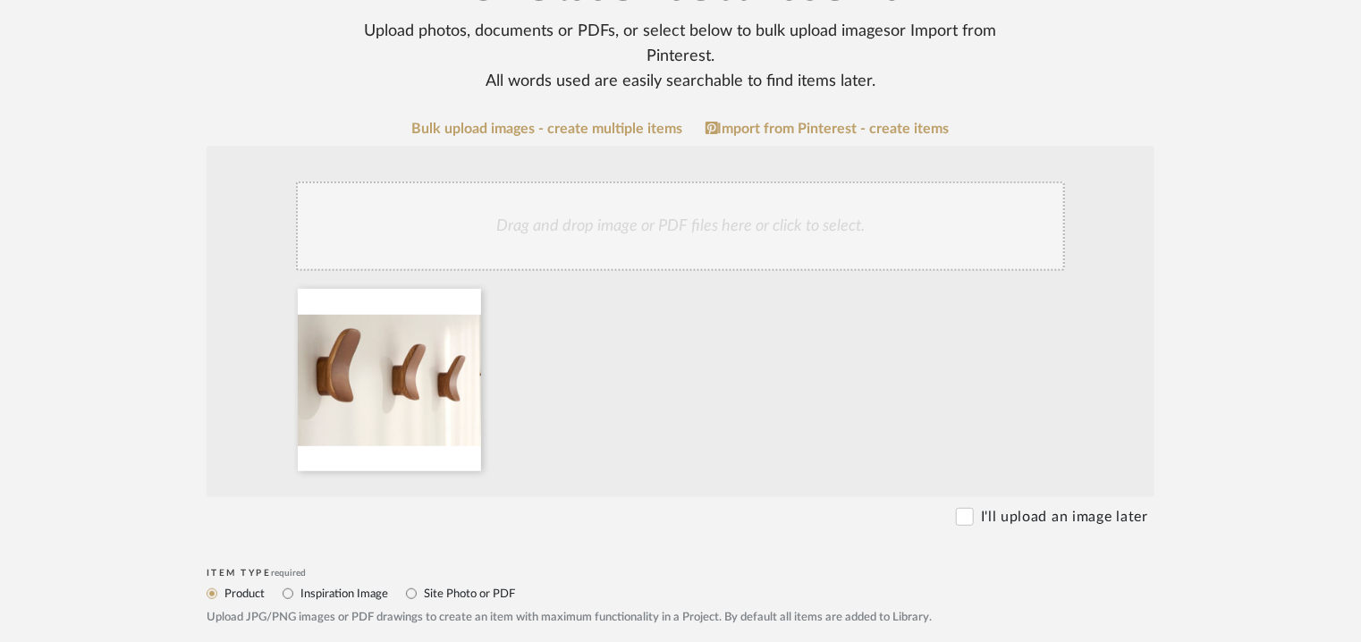
click at [556, 248] on div "Drag and drop image or PDF files here or click to select." at bounding box center [680, 226] width 769 height 89
click at [665, 230] on div "Drag and drop image or PDF files here or click to select." at bounding box center [680, 226] width 769 height 89
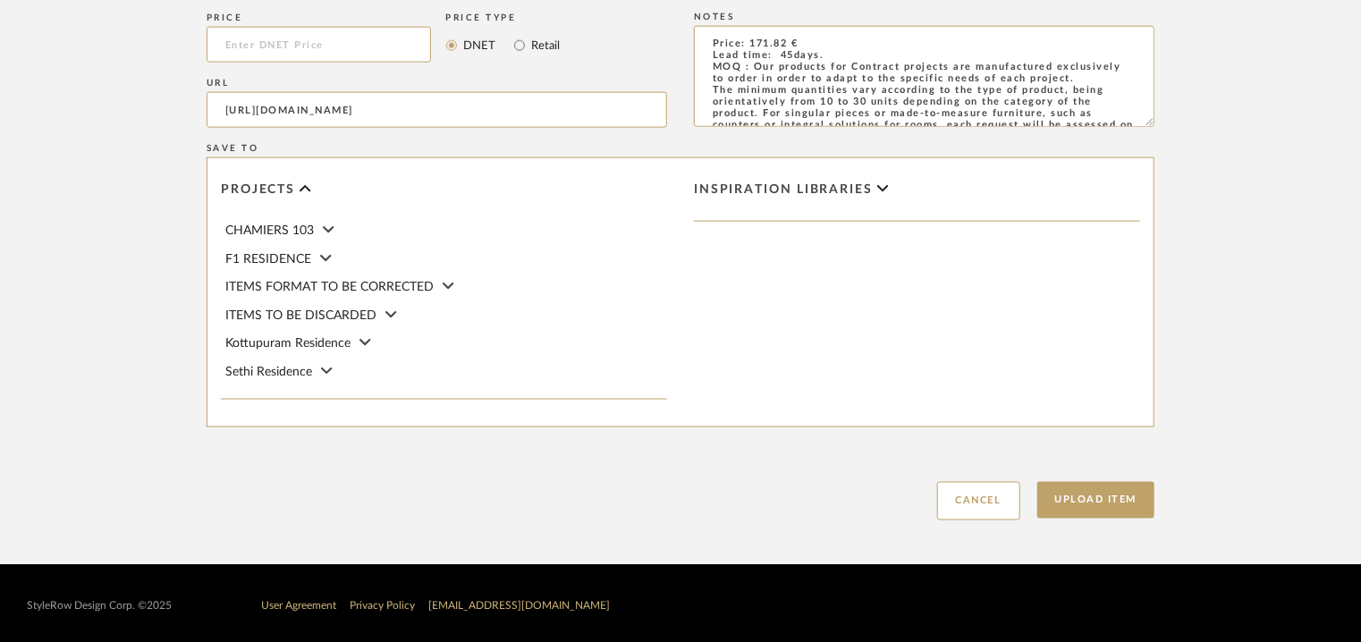
scroll to position [1227, 0]
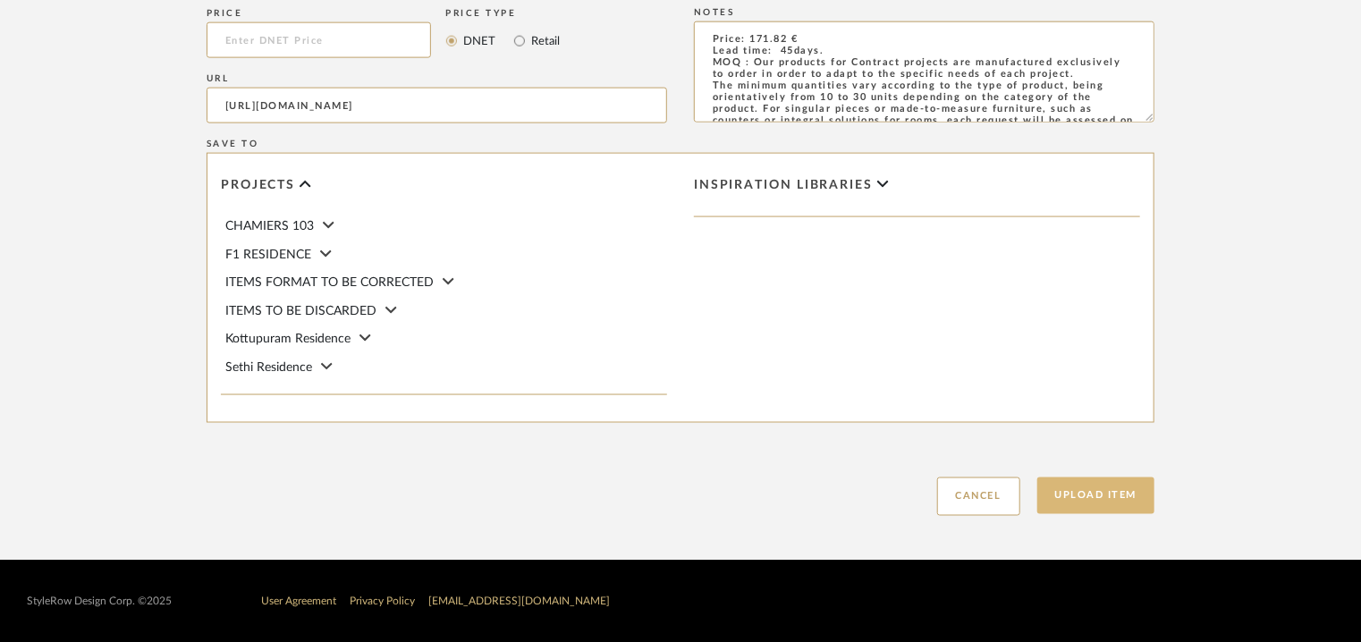
click at [1123, 502] on button "Upload Item" at bounding box center [1096, 496] width 118 height 37
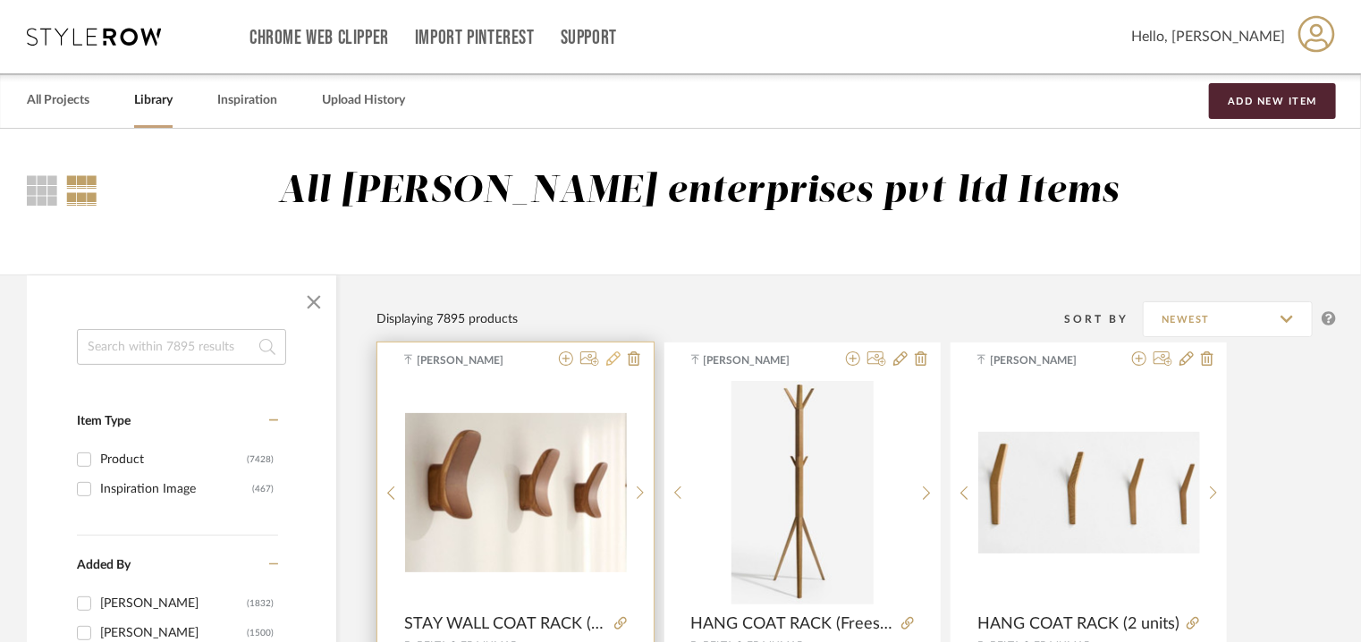
click at [617, 359] on icon at bounding box center [613, 358] width 14 height 14
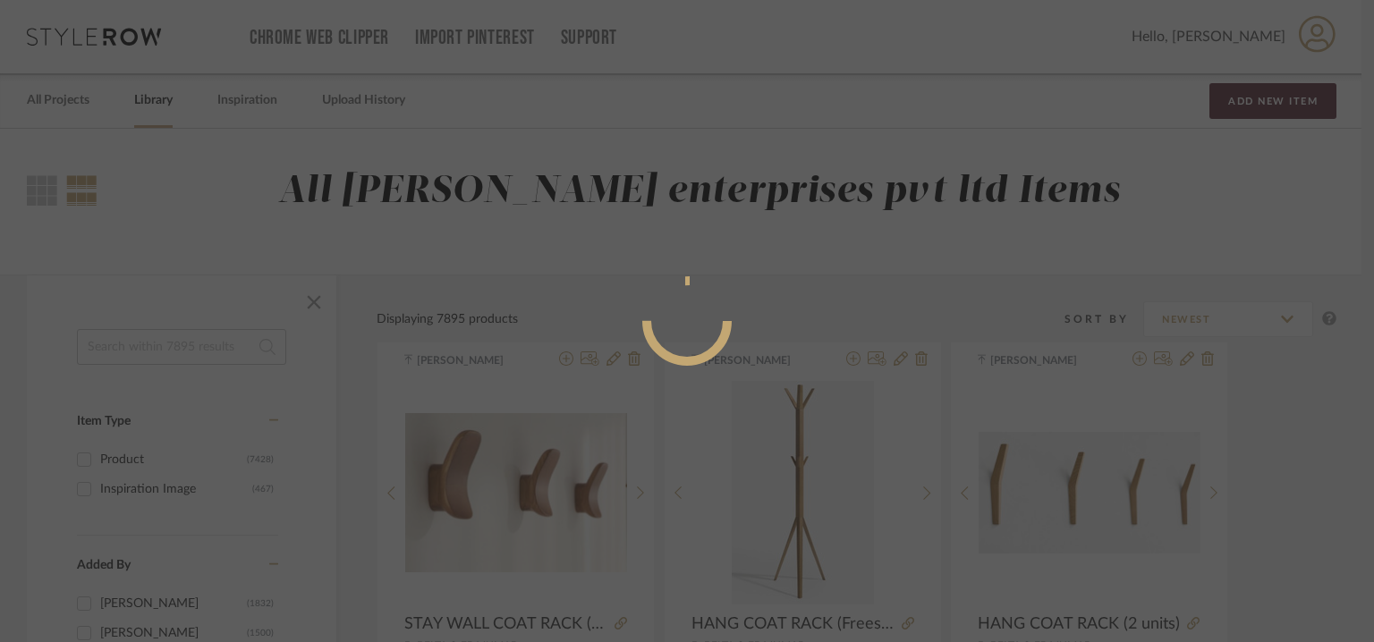
radio input "true"
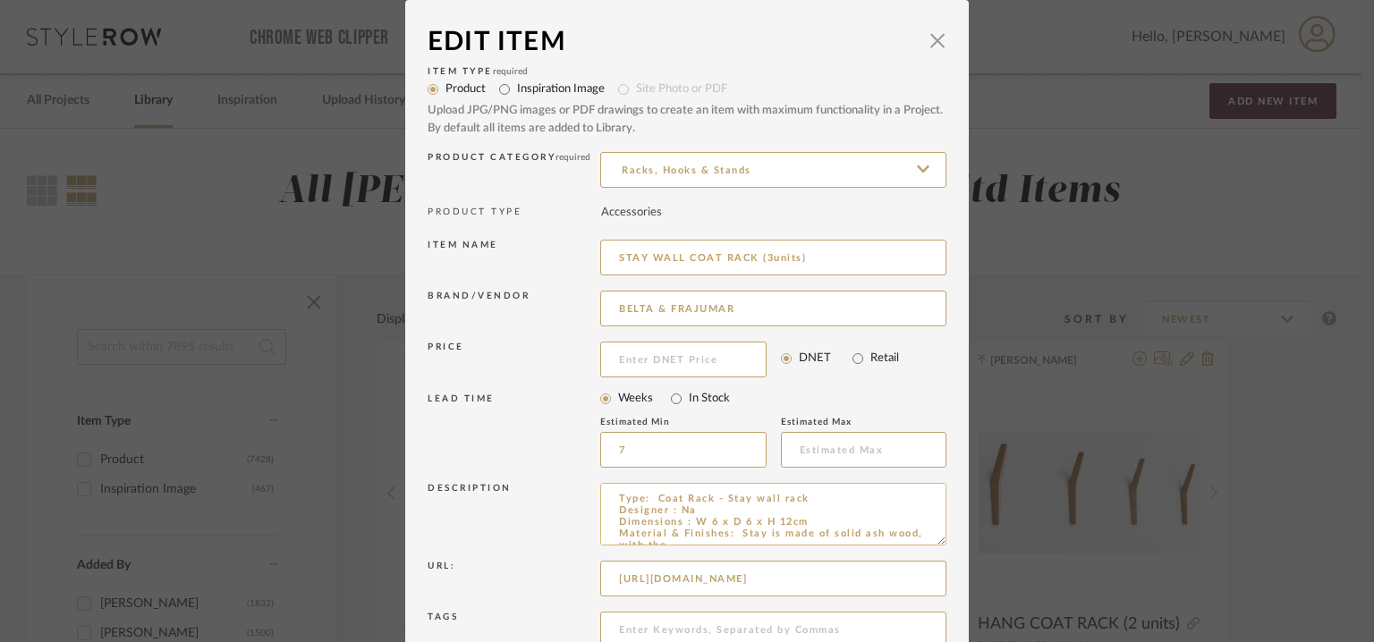
click at [680, 511] on textarea "Type: Coat Rack - Stay wall rack Designer : Na Dimensions : W 6 x D 6 x H 12cm …" at bounding box center [773, 514] width 346 height 63
click at [680, 510] on textarea "Type: Coat Rack - Stay wall rack Designer : Na Dimensions : W 6 x D 6 x H 12cm …" at bounding box center [773, 514] width 346 height 63
paste textarea "Lluis Codin"
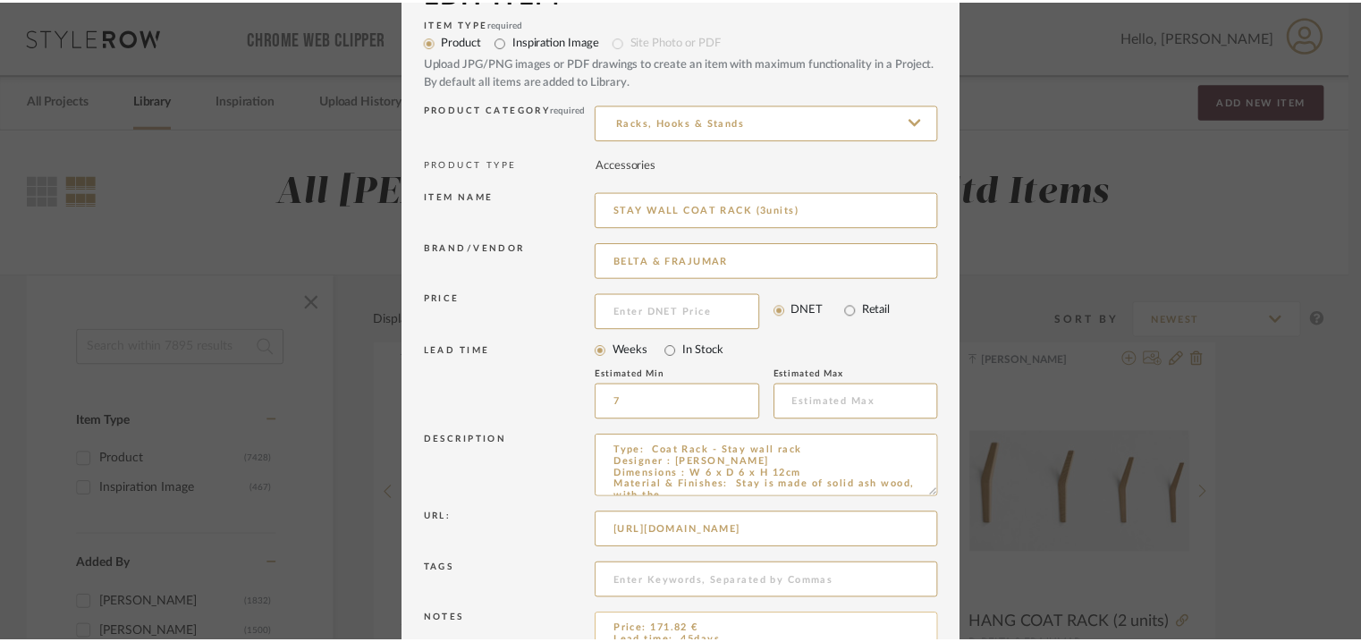
scroll to position [172, 0]
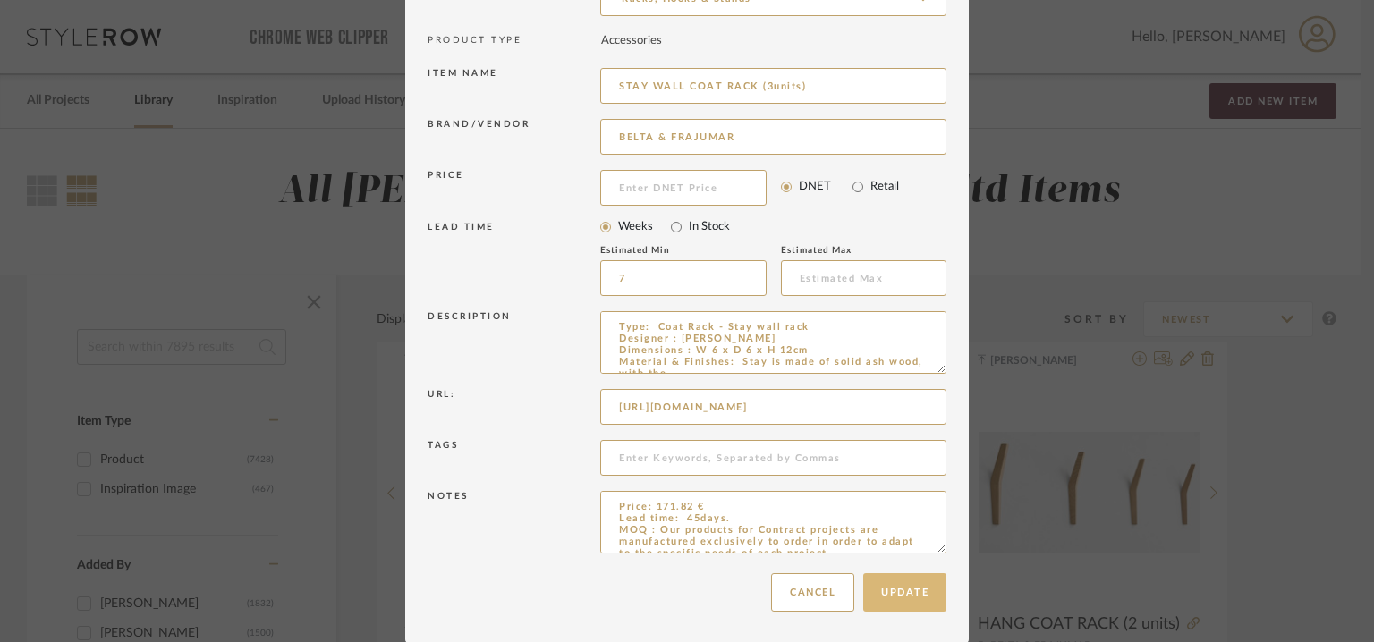
type textarea "Type: Coat Rack - Stay wall rack Designer : [PERSON_NAME] Dimensions : W 6 x D …"
click at [898, 587] on button "Update" at bounding box center [904, 592] width 83 height 38
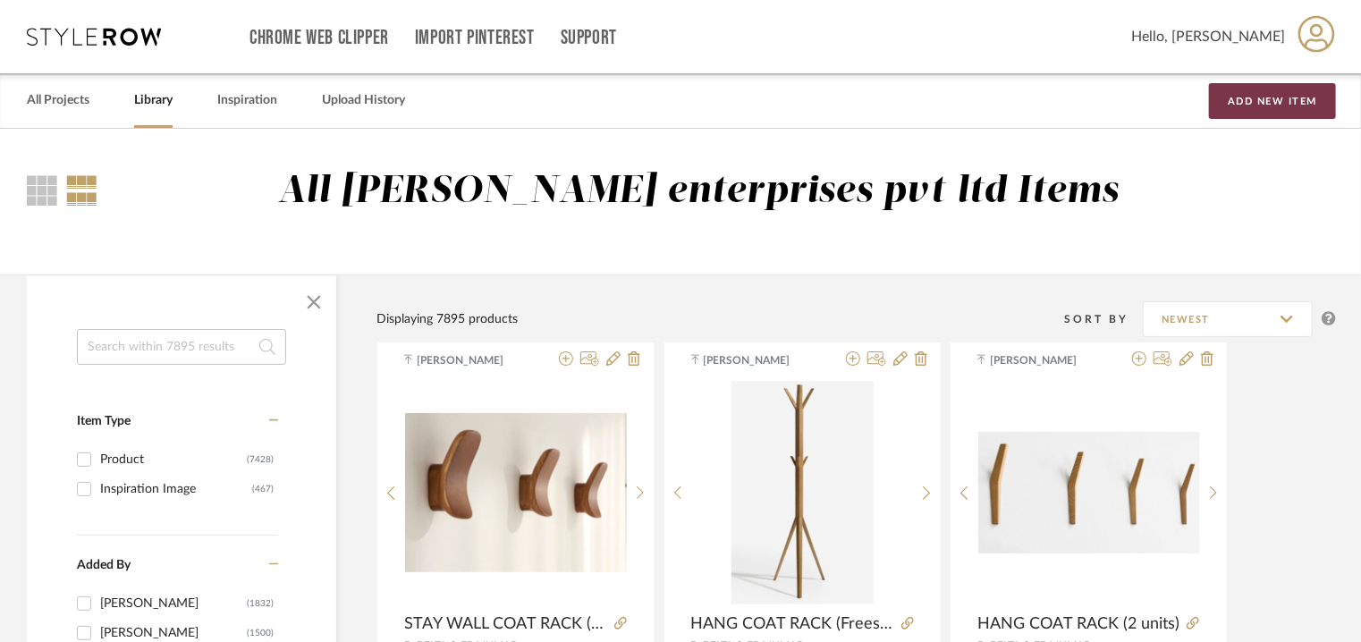
drag, startPoint x: 1281, startPoint y: 97, endPoint x: 1195, endPoint y: 136, distance: 94.1
click at [1281, 97] on button "Add New Item" at bounding box center [1272, 101] width 127 height 36
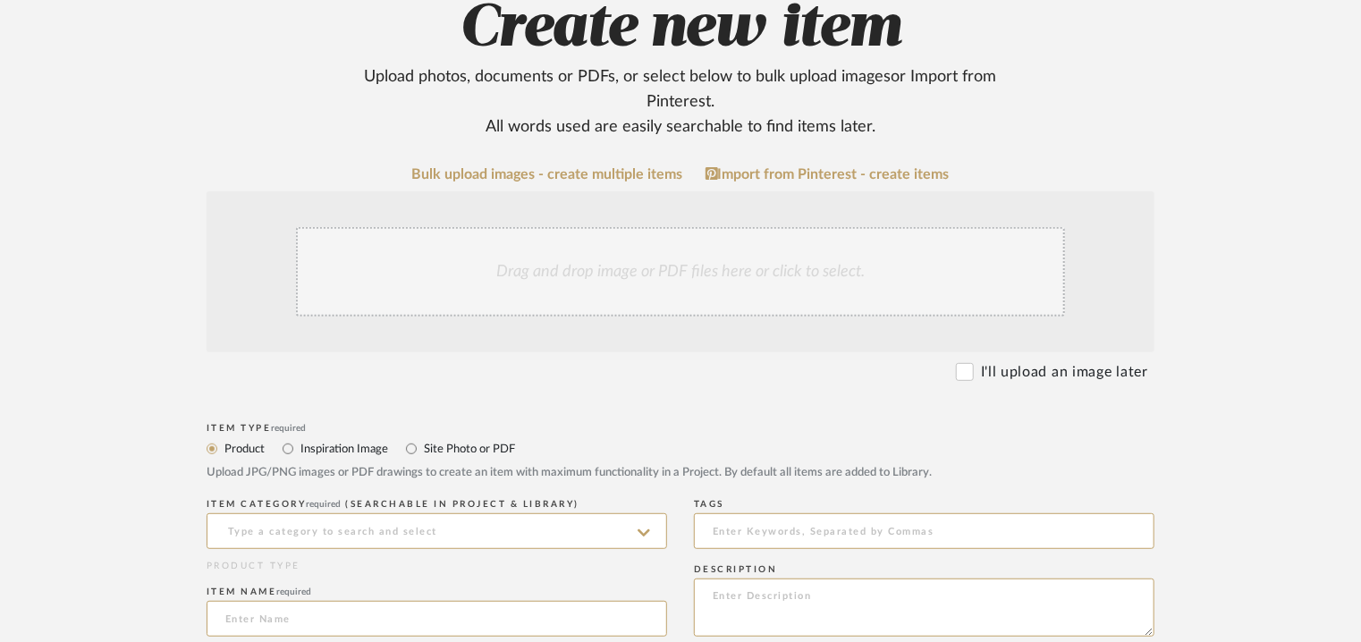
scroll to position [537, 0]
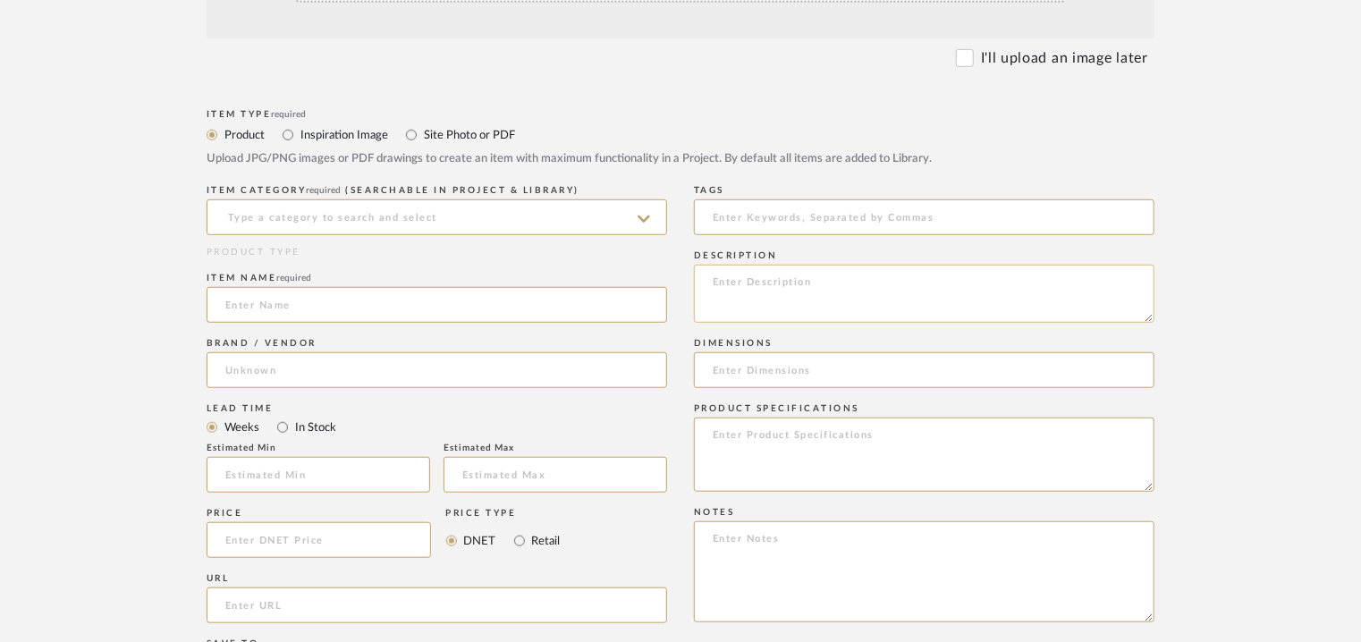
paste textarea "Type: Coat Rack - Stay wall mounted coat rack Designer : [PERSON_NAME] Dimensio…"
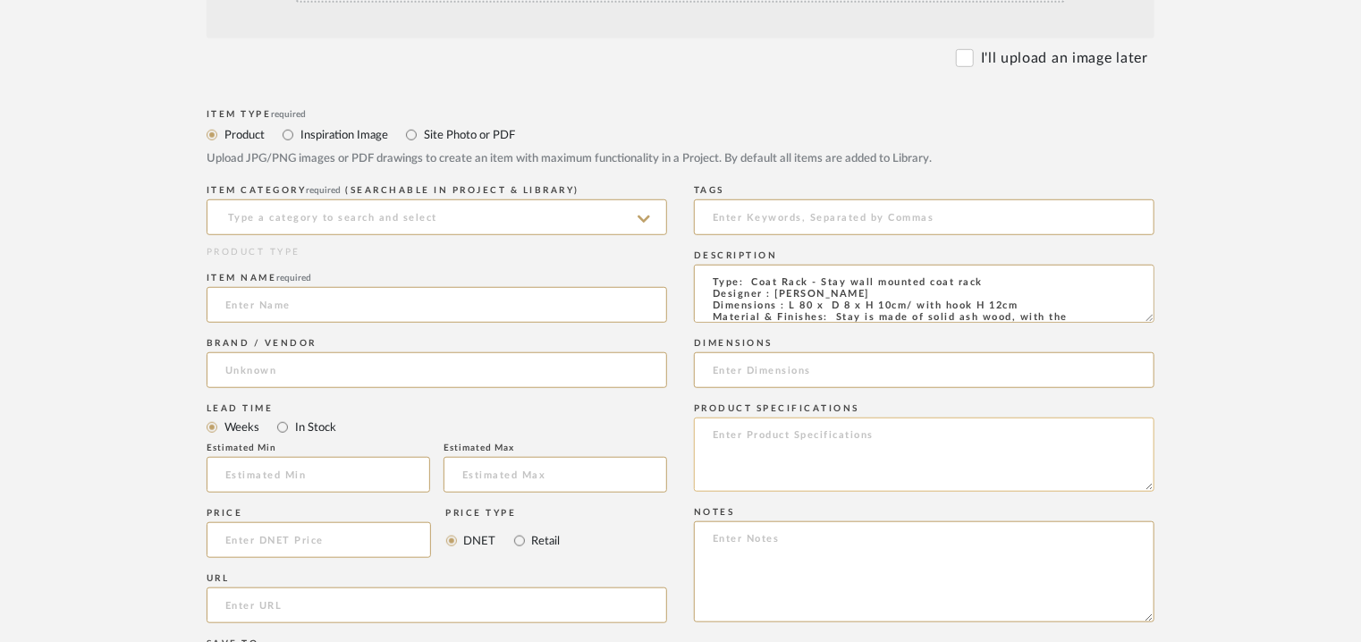
scroll to position [135, 0]
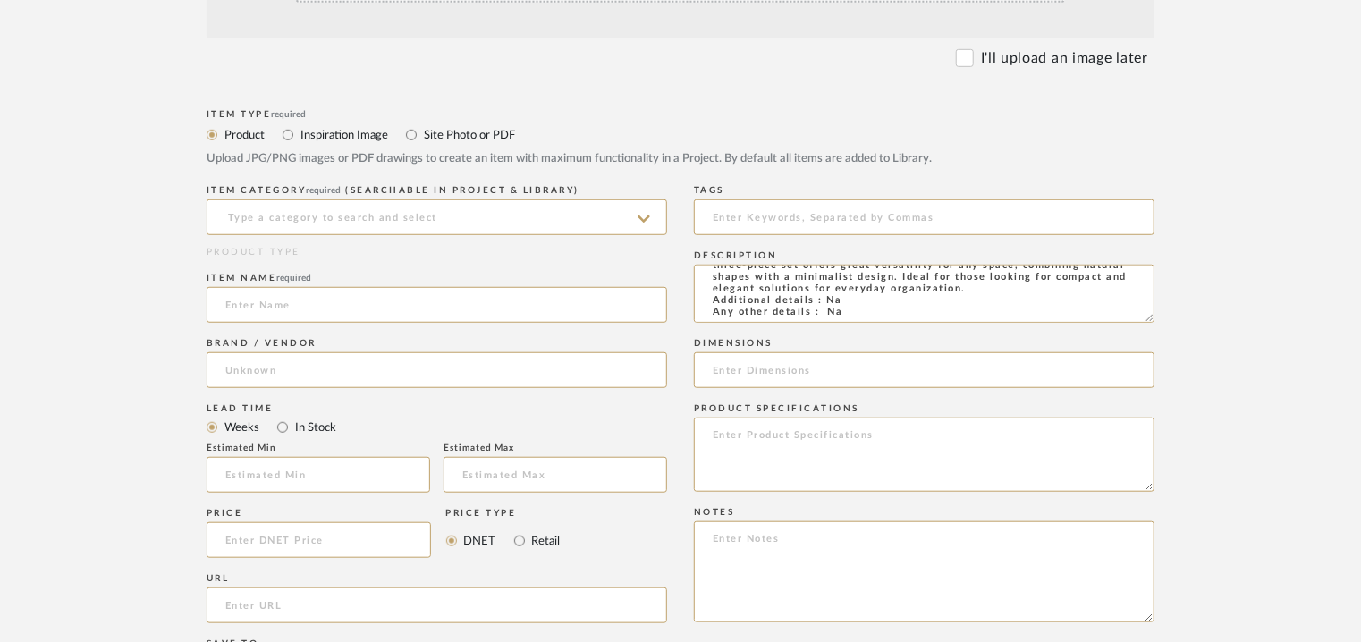
type textarea "Type: Coat Rack - Stay wall mounted coat rack Designer : [PERSON_NAME] Dimensio…"
paste input "[URL][DOMAIN_NAME]"
type input "[URL][DOMAIN_NAME]"
click at [329, 202] on input at bounding box center [437, 217] width 461 height 36
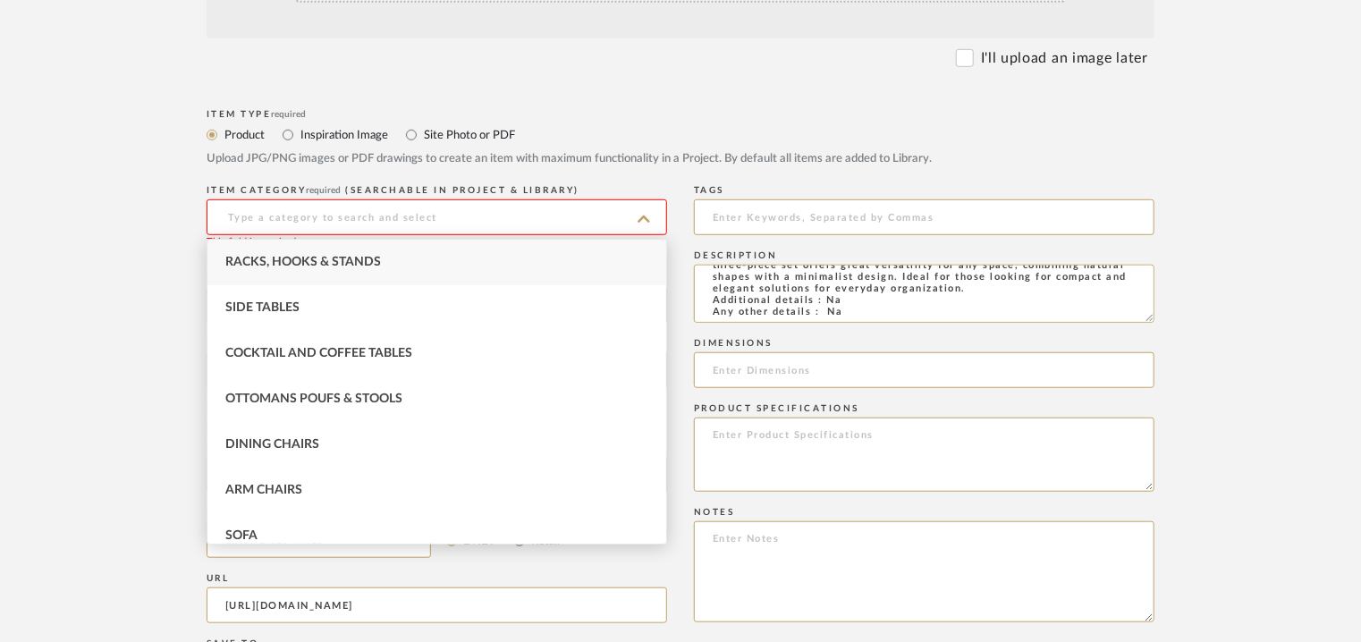
click at [273, 258] on span "Racks, Hooks & Stands" at bounding box center [303, 262] width 156 height 13
type input "Racks, Hooks & Stands"
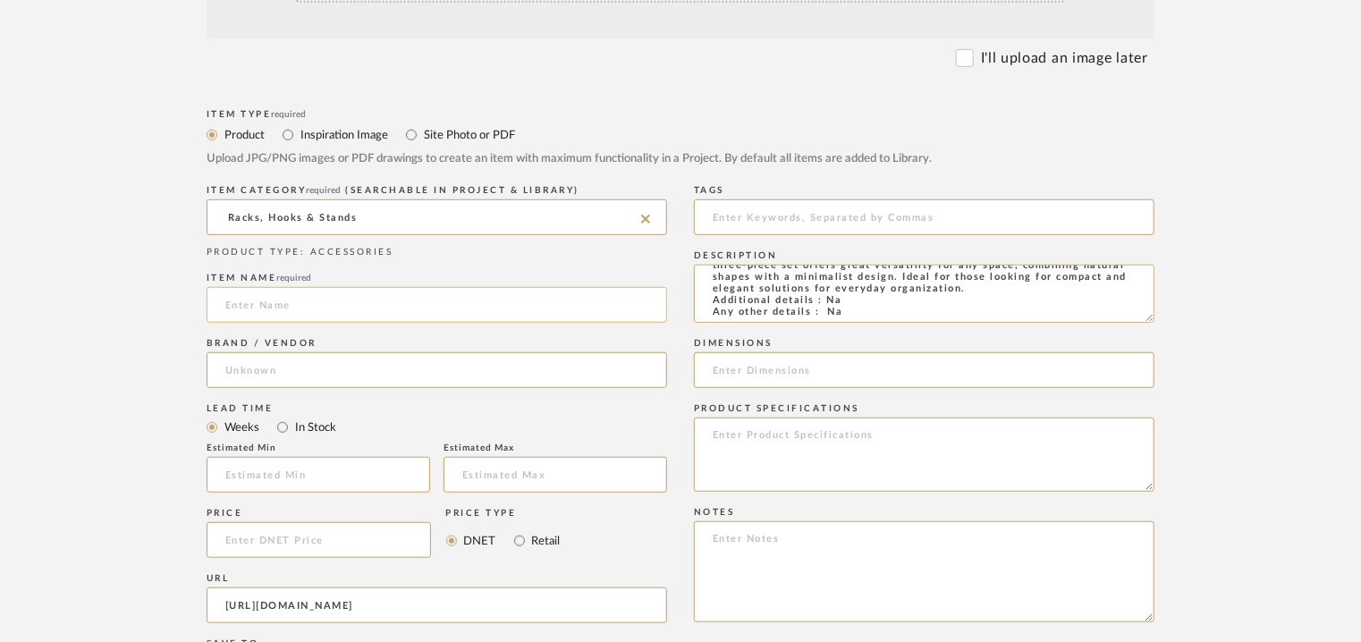
drag, startPoint x: 257, startPoint y: 312, endPoint x: 263, endPoint y: 303, distance: 10.9
click at [258, 310] on input at bounding box center [437, 305] width 461 height 36
type input "STAY WALL MOUNTED COAT RACK"
click at [207, 376] on form "Bulk upload images - create multiple items Import from Pinterest - create items…" at bounding box center [680, 433] width 1139 height 1163
click at [265, 368] on input at bounding box center [437, 370] width 461 height 36
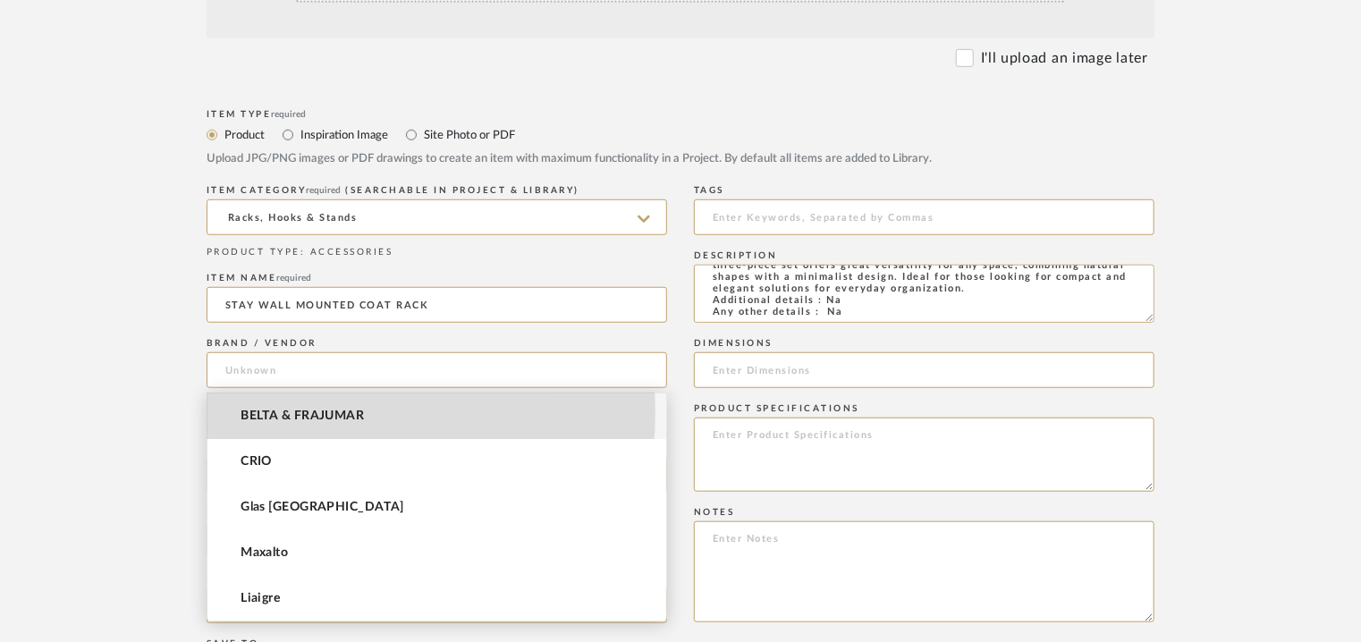
click at [265, 412] on span "BELTA & FRAJUMAR" at bounding box center [302, 416] width 123 height 15
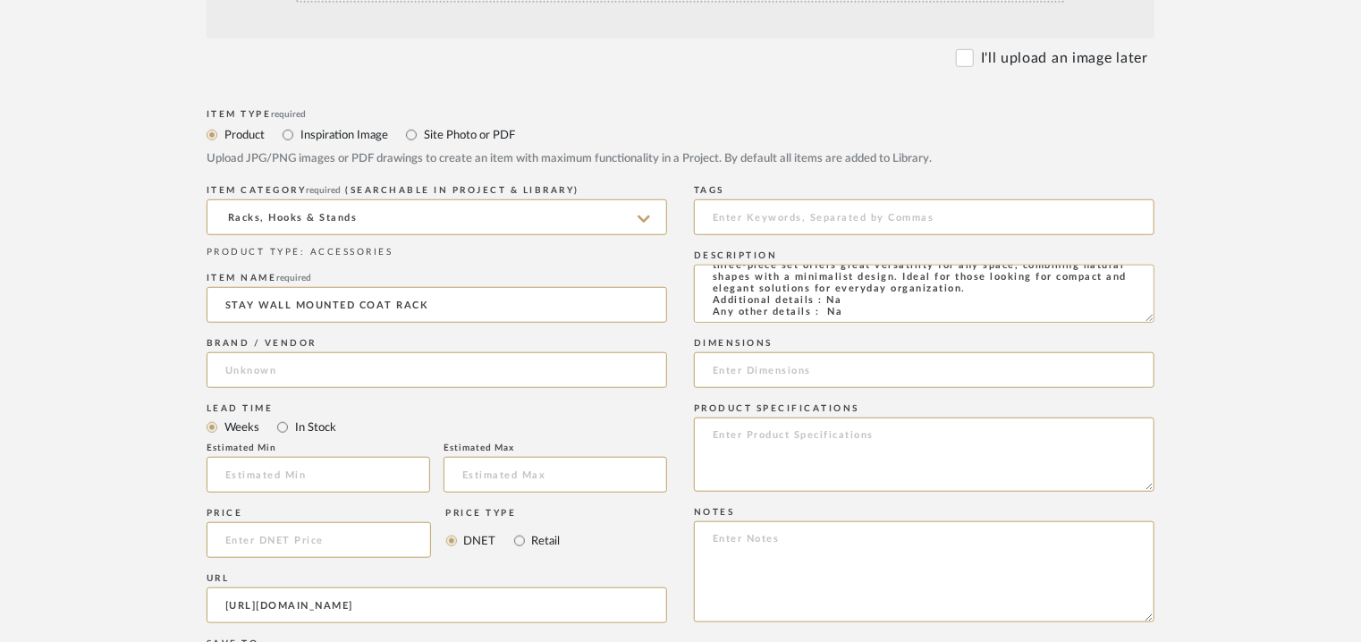
type input "BELTA & FRAJUMAR"
drag, startPoint x: 260, startPoint y: 469, endPoint x: 266, endPoint y: 460, distance: 11.2
click at [266, 463] on input "text" at bounding box center [319, 475] width 224 height 36
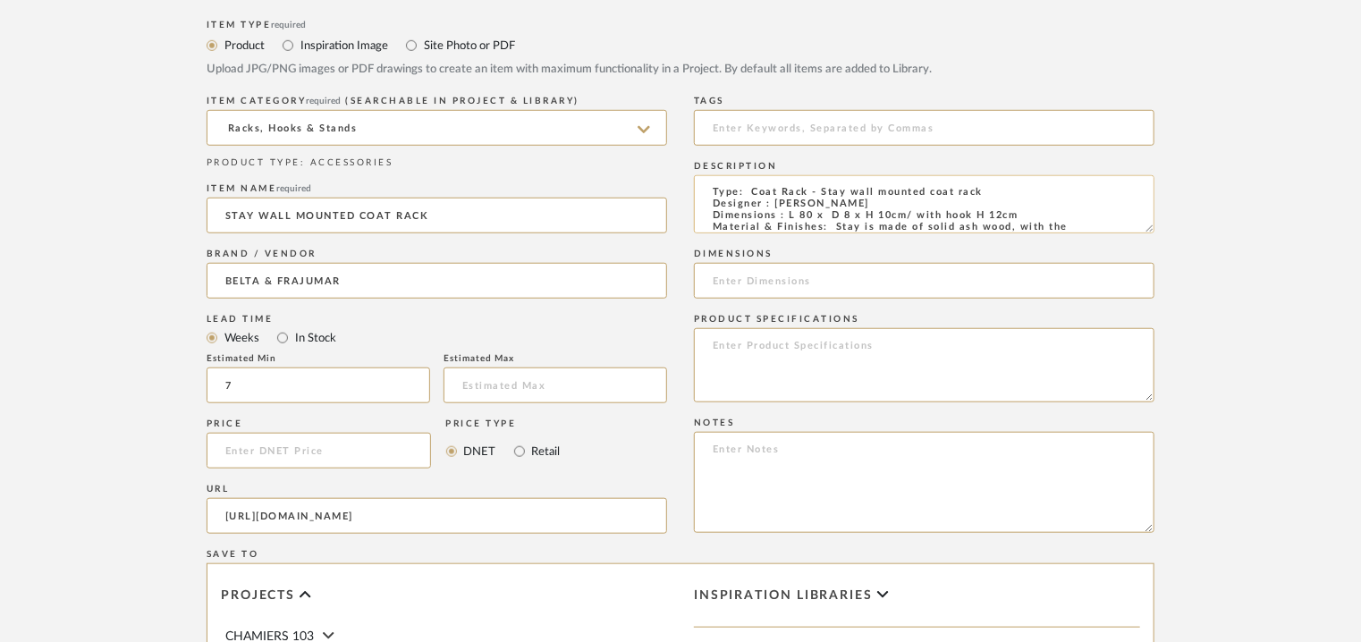
scroll to position [0, 0]
type input "7"
drag, startPoint x: 783, startPoint y: 219, endPoint x: 1041, endPoint y: 216, distance: 257.6
click at [1041, 216] on textarea "Type: Coat Rack - Stay wall mounted coat rack Designer : [PERSON_NAME] Dimensio…" at bounding box center [924, 204] width 461 height 58
paste input "L 80 x D 8 x H 10cm/ with hook H 12cm"
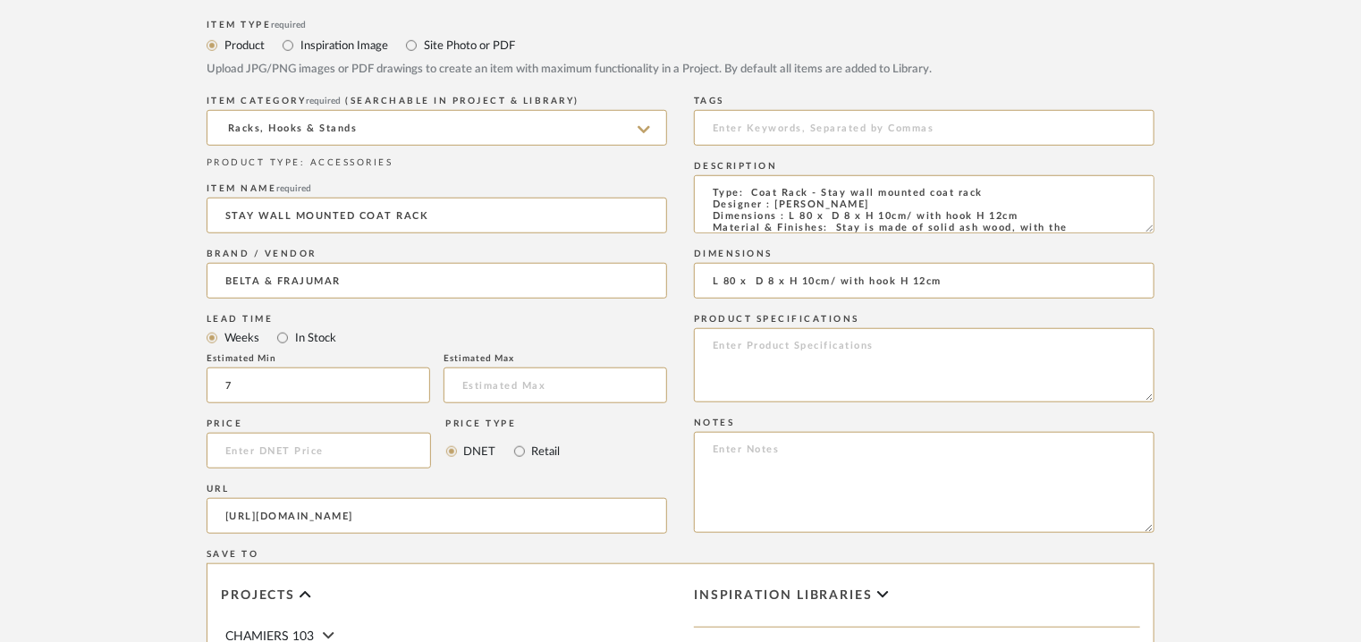
type input "L 80 x D 8 x H 10cm/ with hook H 12cm"
click at [716, 448] on textarea at bounding box center [924, 482] width 461 height 101
paste textarea "Price: na Lead time: 45days. MOQ : Our products for Contract projects are manuf…"
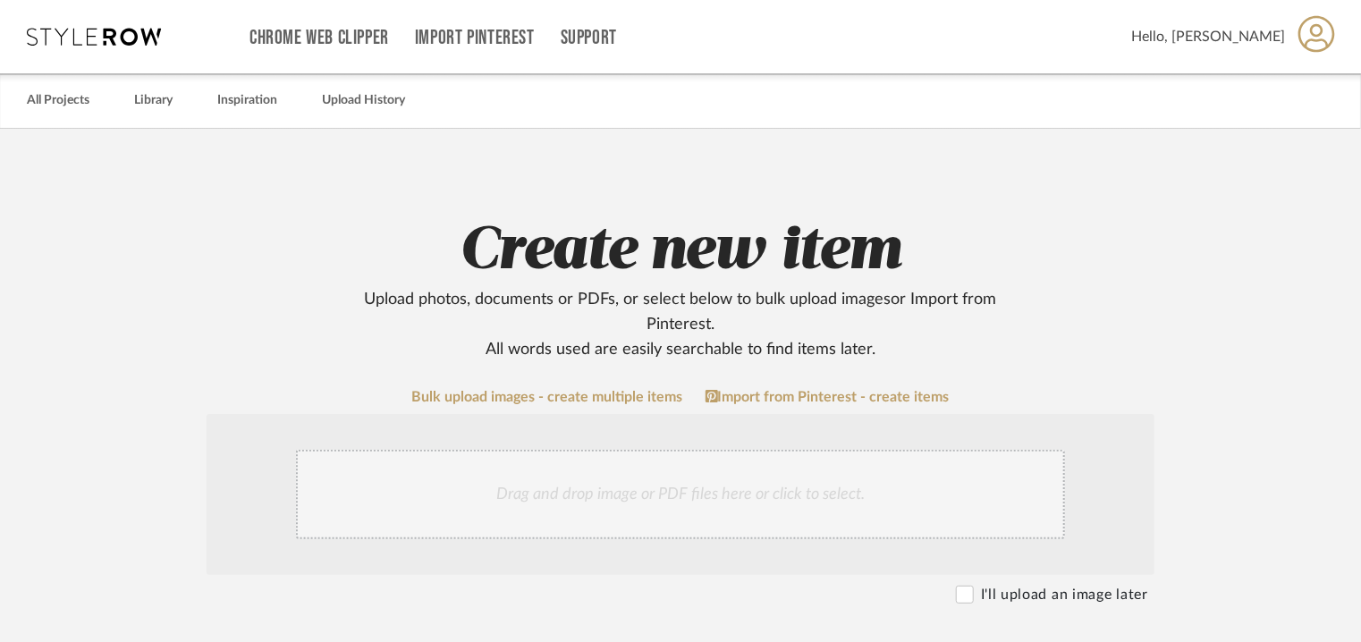
type textarea "Price: na Lead time: 45days. MOQ : Our products for Contract projects are manuf…"
click at [686, 496] on div "Drag and drop image or PDF files here or click to select." at bounding box center [680, 494] width 769 height 89
click at [728, 508] on div "Drag and drop image or PDF files here or click to select." at bounding box center [680, 494] width 769 height 89
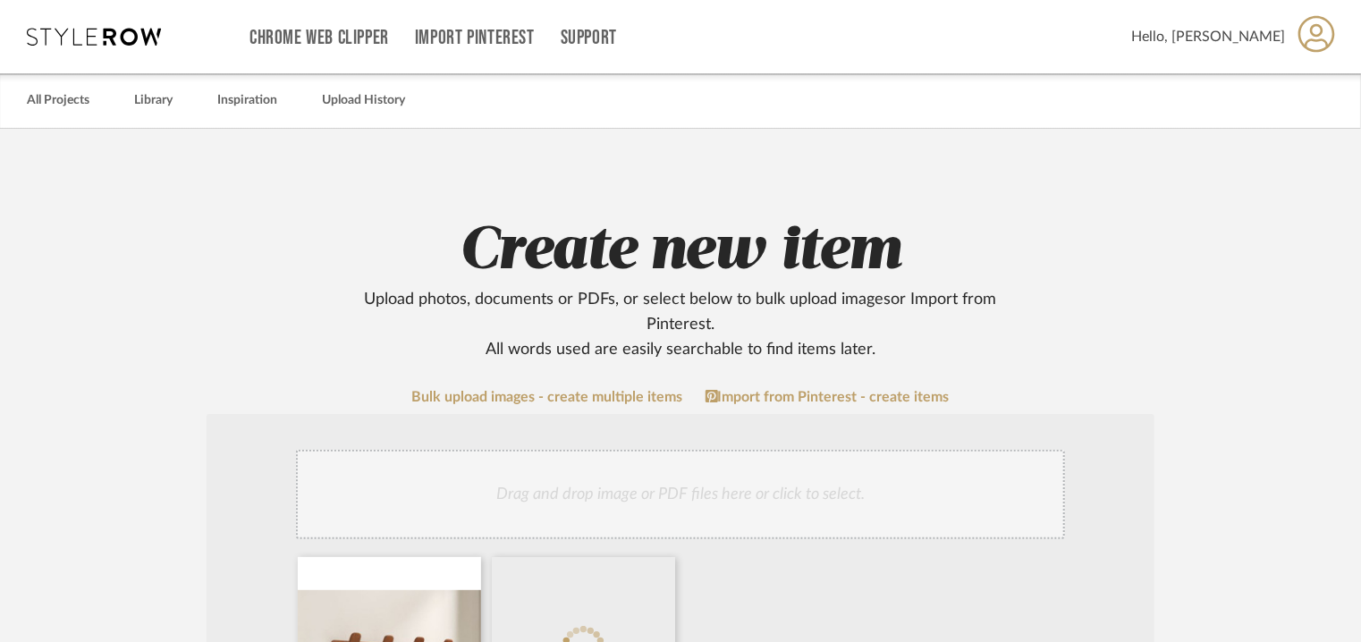
click at [951, 477] on div "Drag and drop image or PDF files here or click to select." at bounding box center [680, 494] width 769 height 89
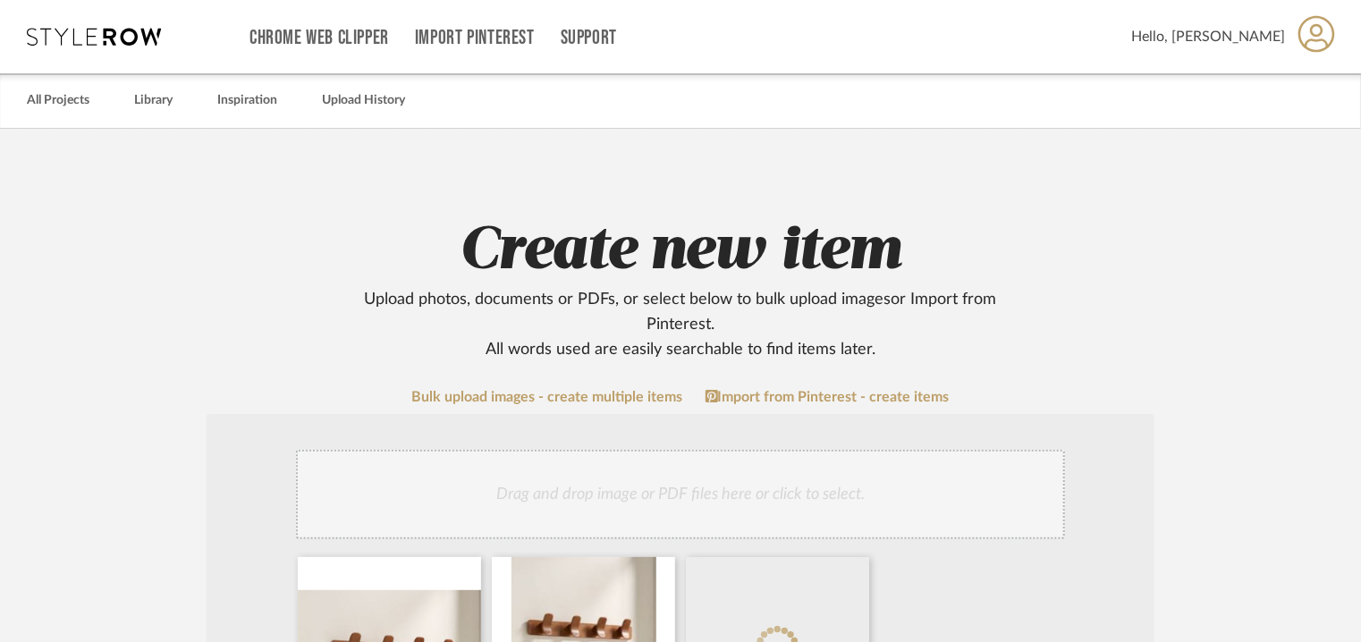
drag, startPoint x: 848, startPoint y: 479, endPoint x: 880, endPoint y: 471, distance: 33.2
click at [858, 473] on div "Drag and drop image or PDF files here or click to select." at bounding box center [680, 494] width 769 height 89
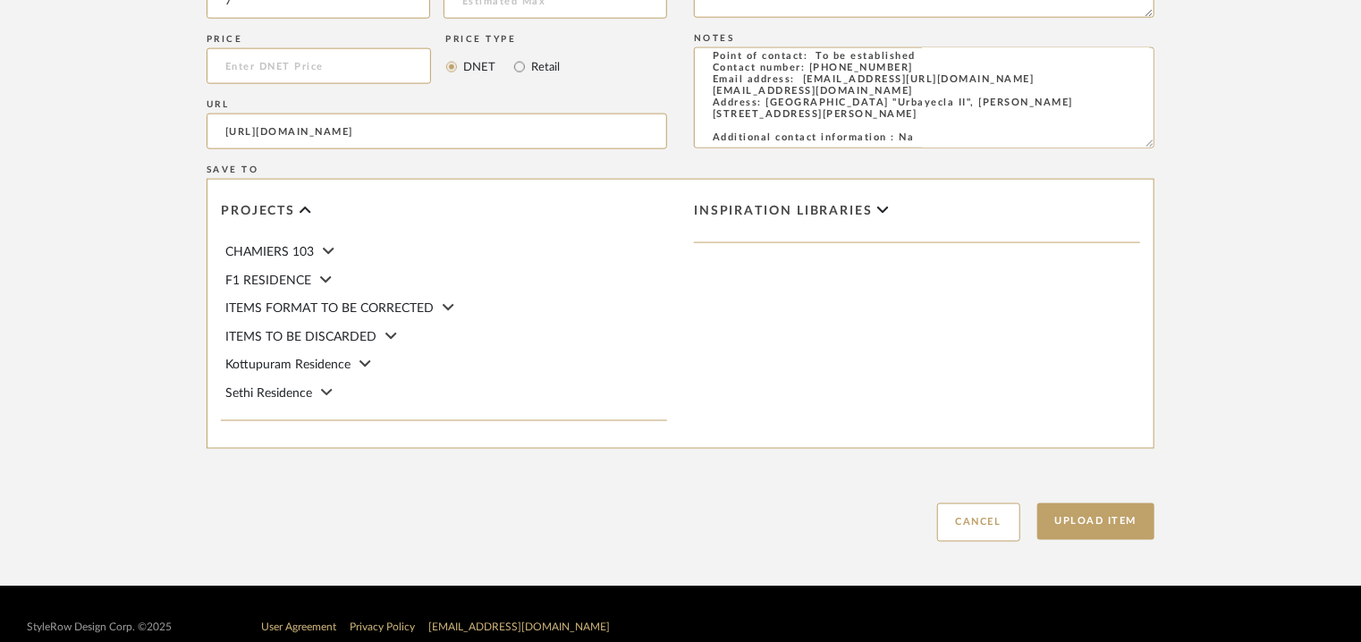
scroll to position [1227, 0]
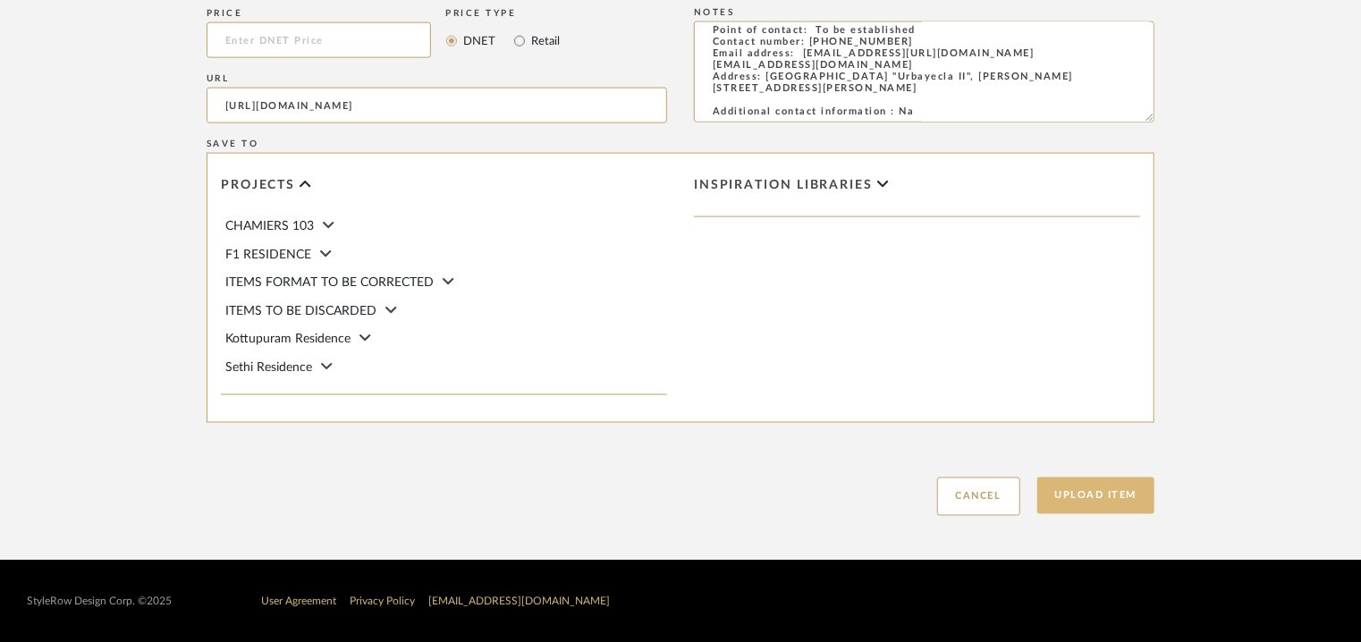
click at [1109, 487] on button "Upload Item" at bounding box center [1096, 496] width 118 height 37
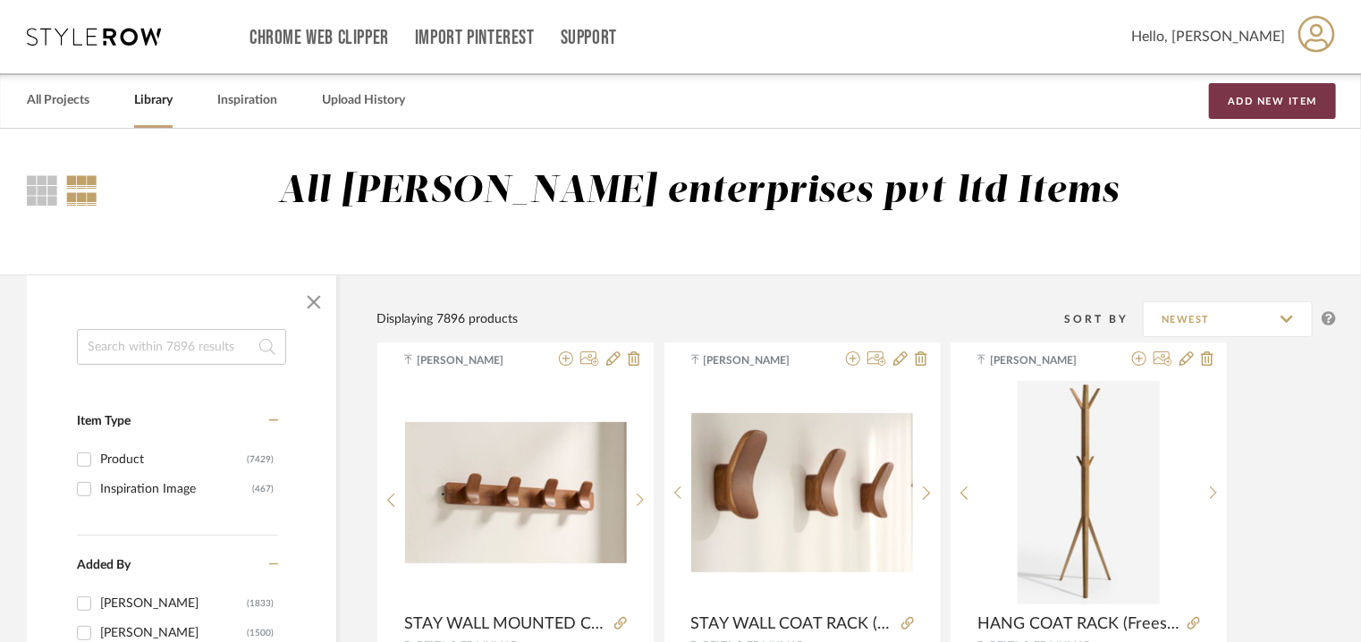
click at [1256, 105] on button "Add New Item" at bounding box center [1272, 101] width 127 height 36
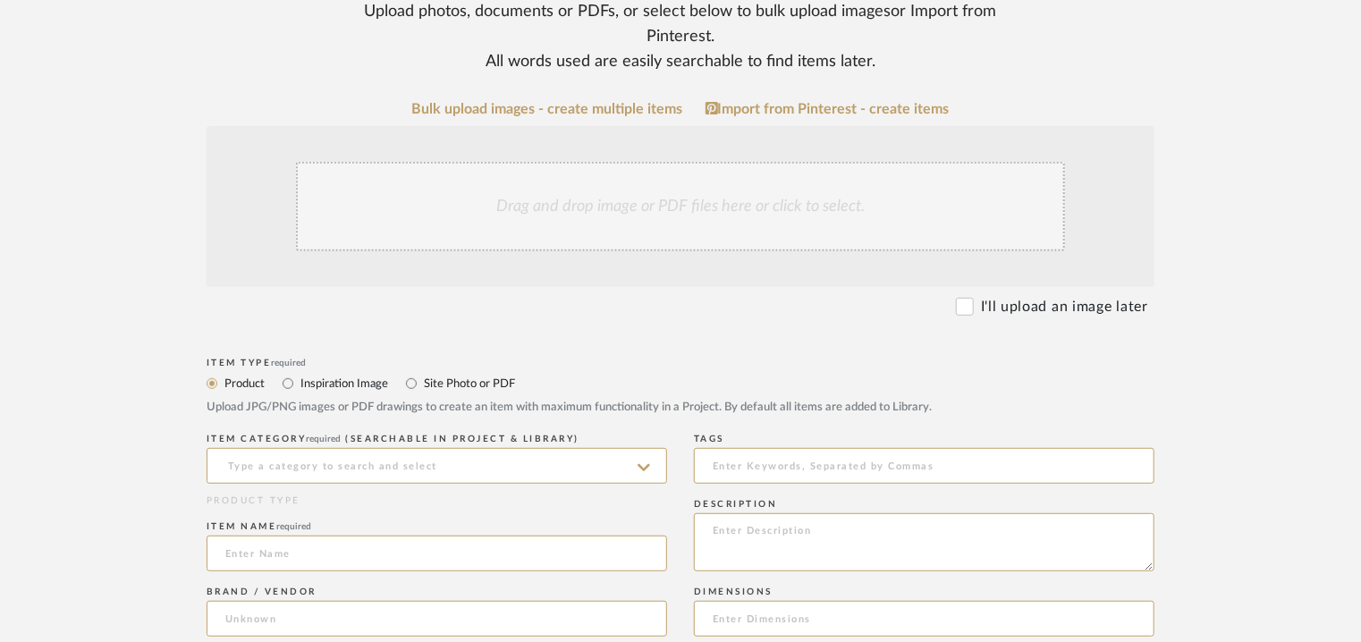
scroll to position [358, 0]
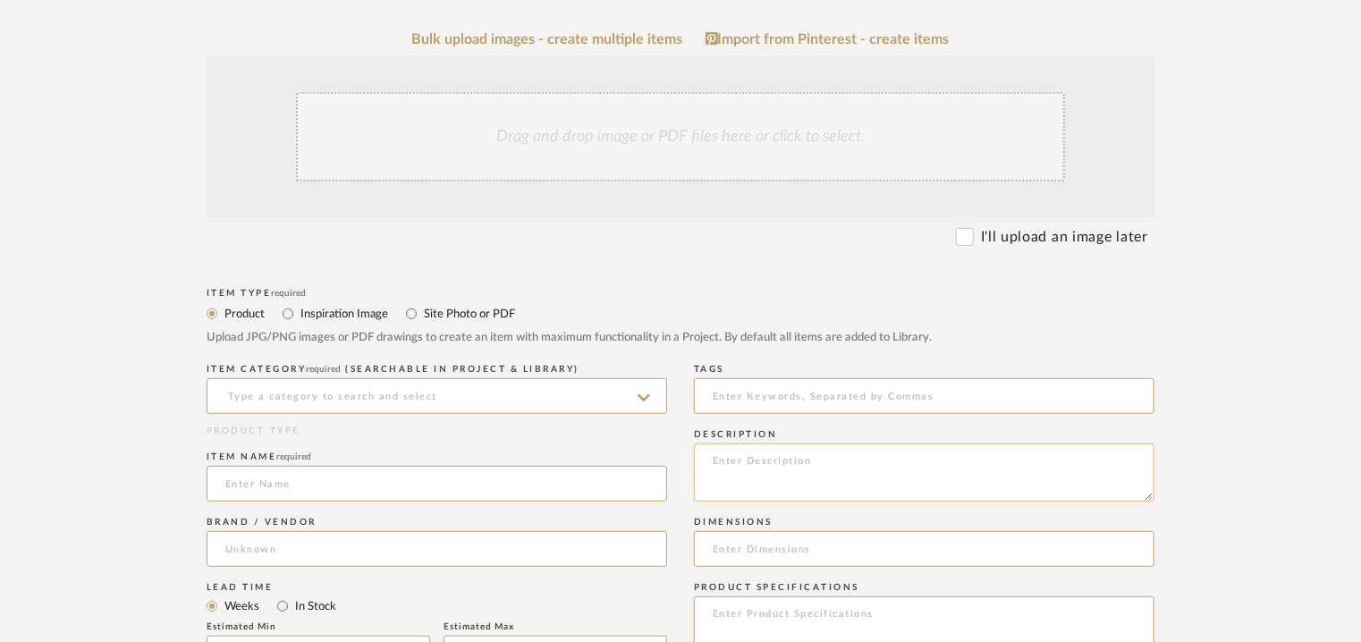
paste textarea "Type: Coat Rack - Stay coat rack (freestanding) Designer : [PERSON_NAME] Dimens…"
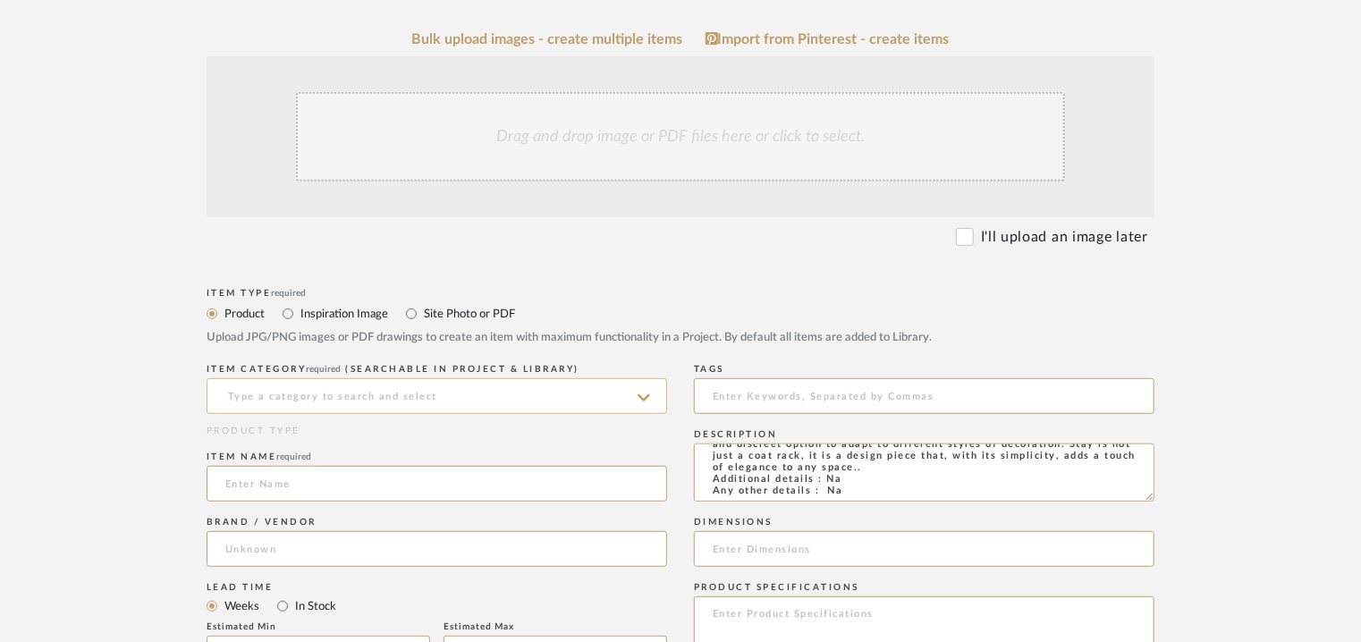
type textarea "Type: Coat Rack - Stay coat rack (freestanding) Designer : [PERSON_NAME] Dimens…"
click at [448, 393] on input at bounding box center [437, 396] width 461 height 36
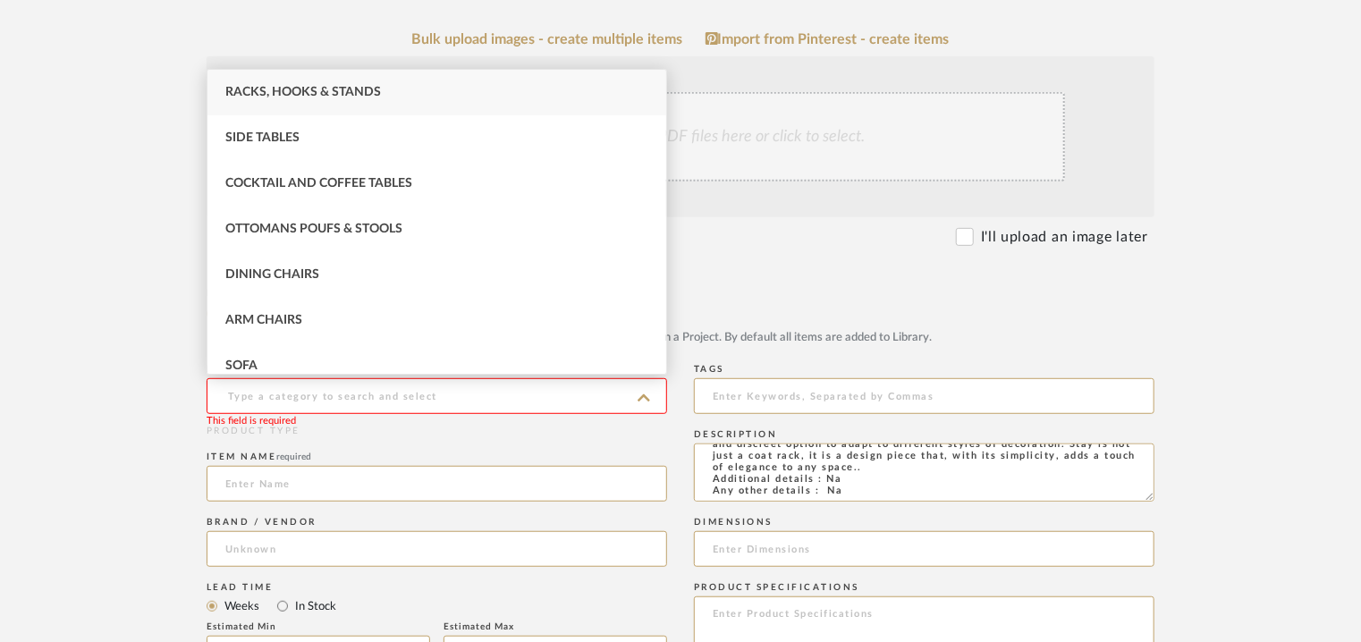
scroll to position [165, 0]
click at [385, 101] on div "Racks, Hooks & Stands" at bounding box center [436, 93] width 459 height 46
type input "Racks, Hooks & Stands"
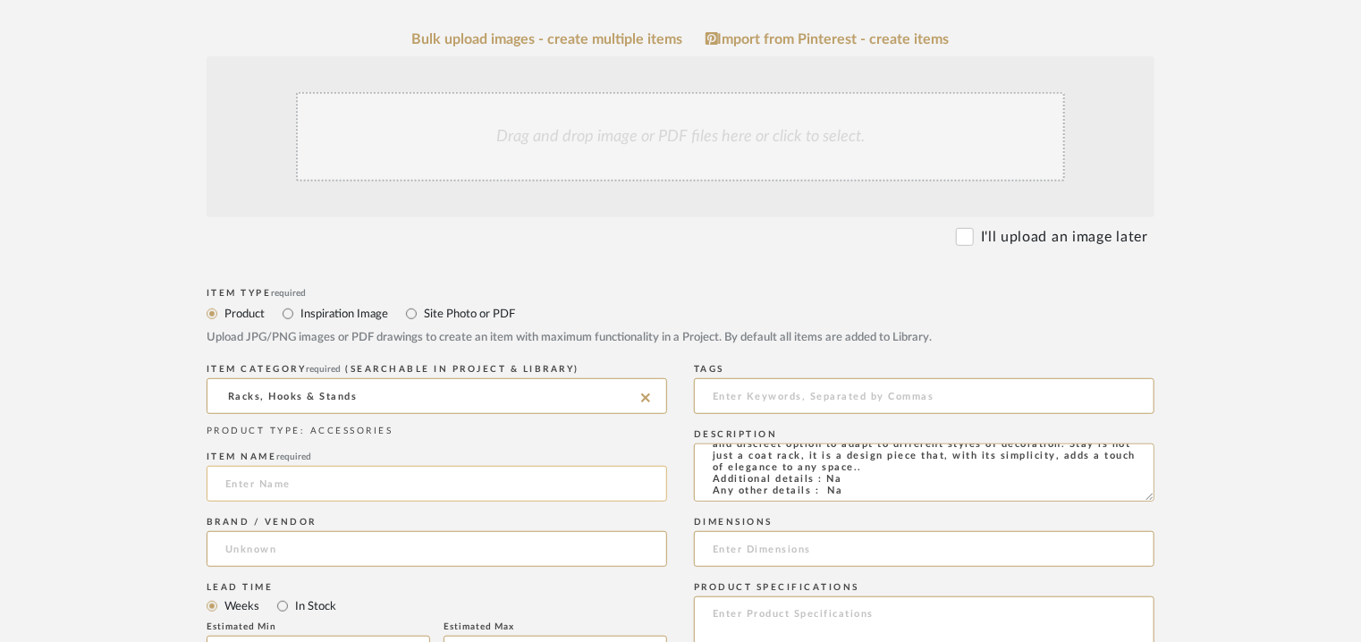
drag, startPoint x: 326, startPoint y: 487, endPoint x: 365, endPoint y: 476, distance: 41.0
click at [334, 487] on input at bounding box center [437, 484] width 461 height 36
type input "s"
type input "STAY COAT RACK (freestanding)"
click at [300, 538] on input at bounding box center [437, 549] width 461 height 36
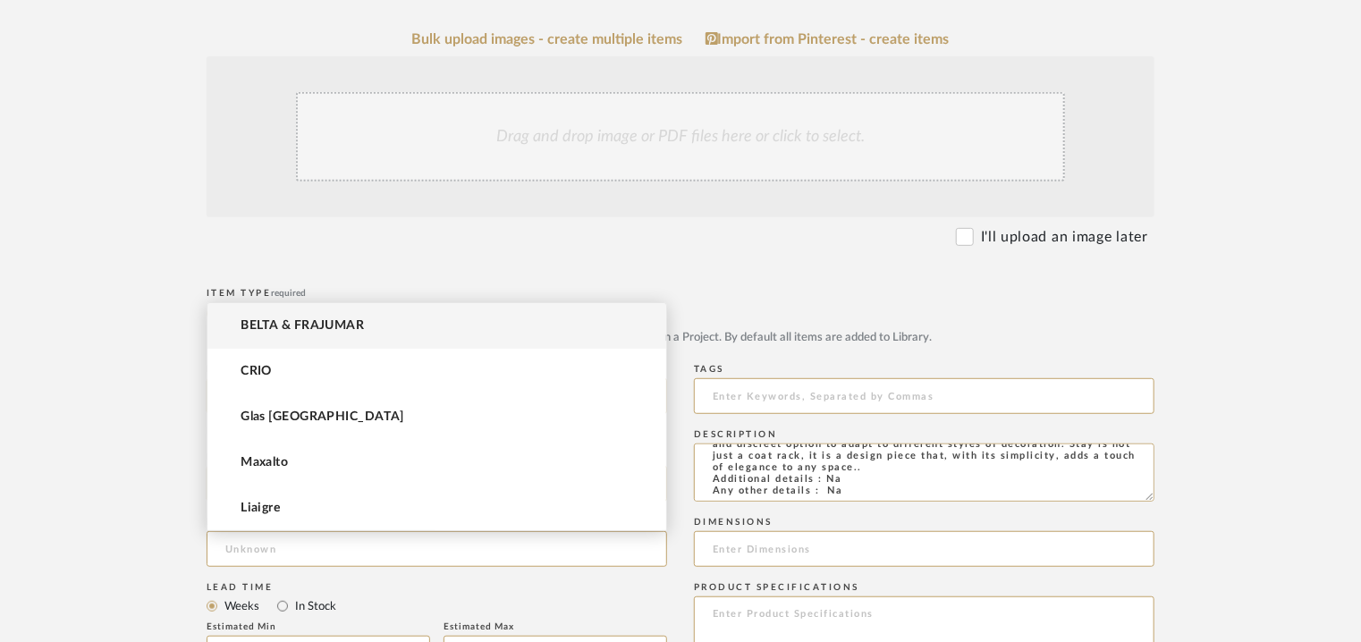
click at [298, 326] on span "BELTA & FRAJUMAR" at bounding box center [302, 325] width 123 height 15
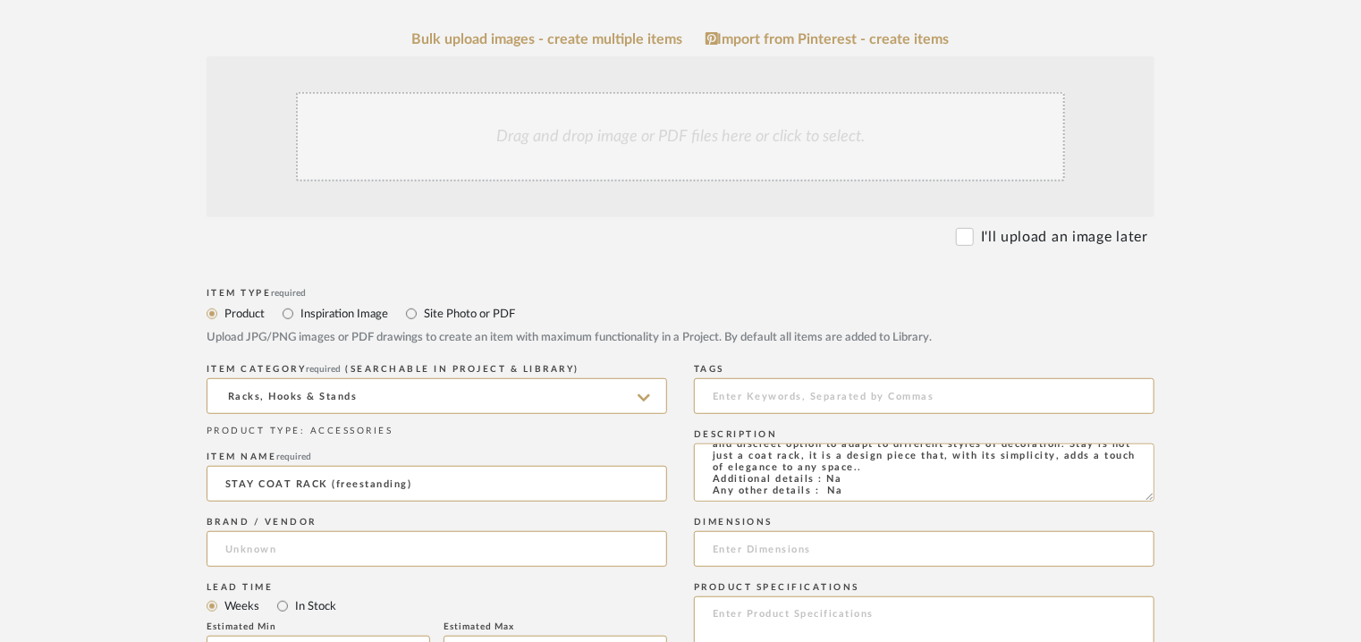
type input "BELTA & FRAJUMAR"
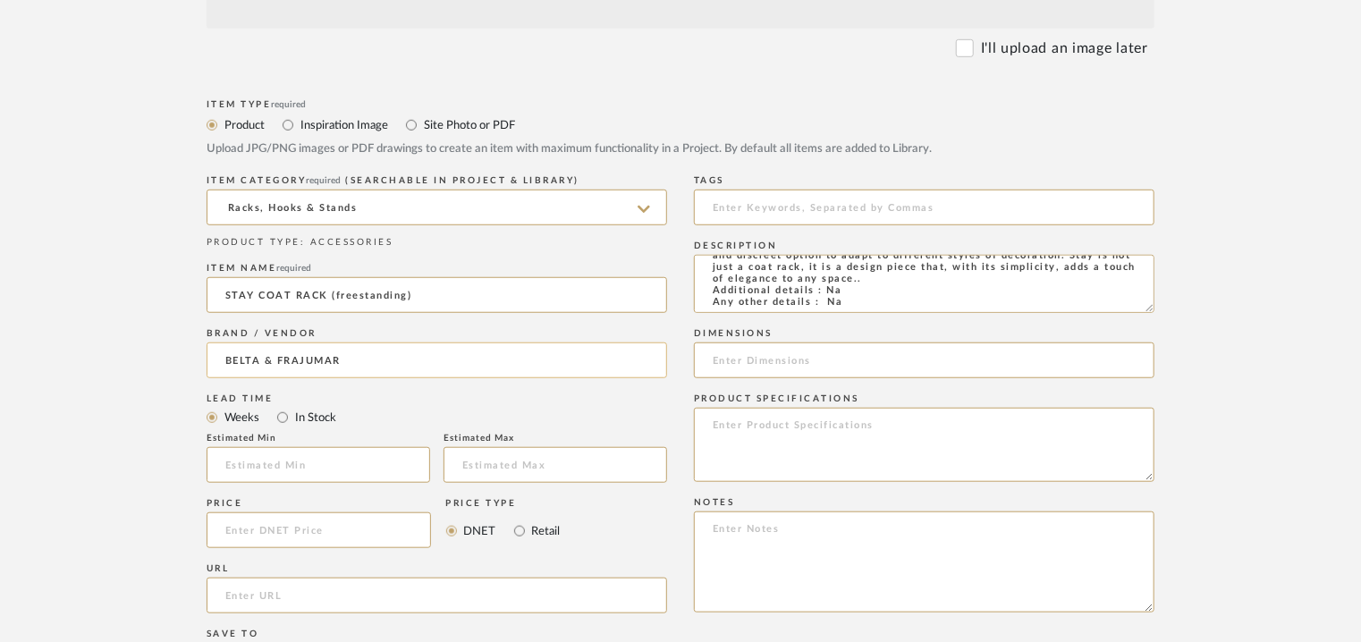
scroll to position [537, 0]
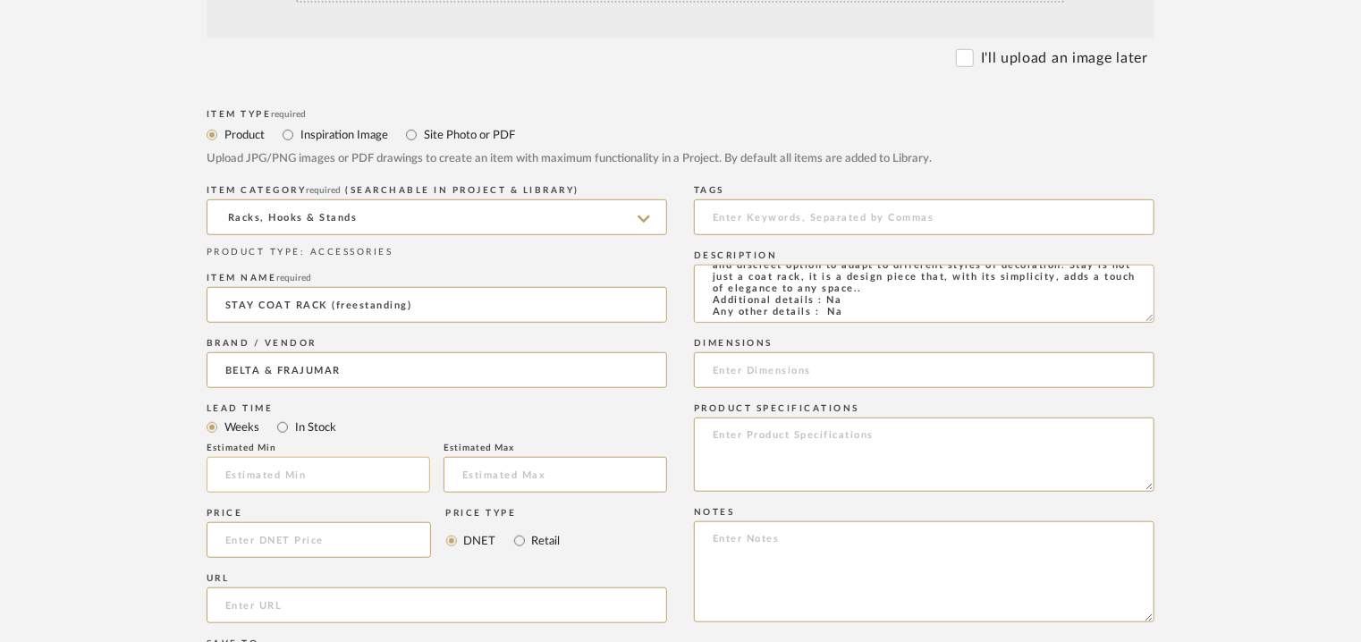
click at [275, 472] on input "text" at bounding box center [319, 475] width 224 height 36
type input "7"
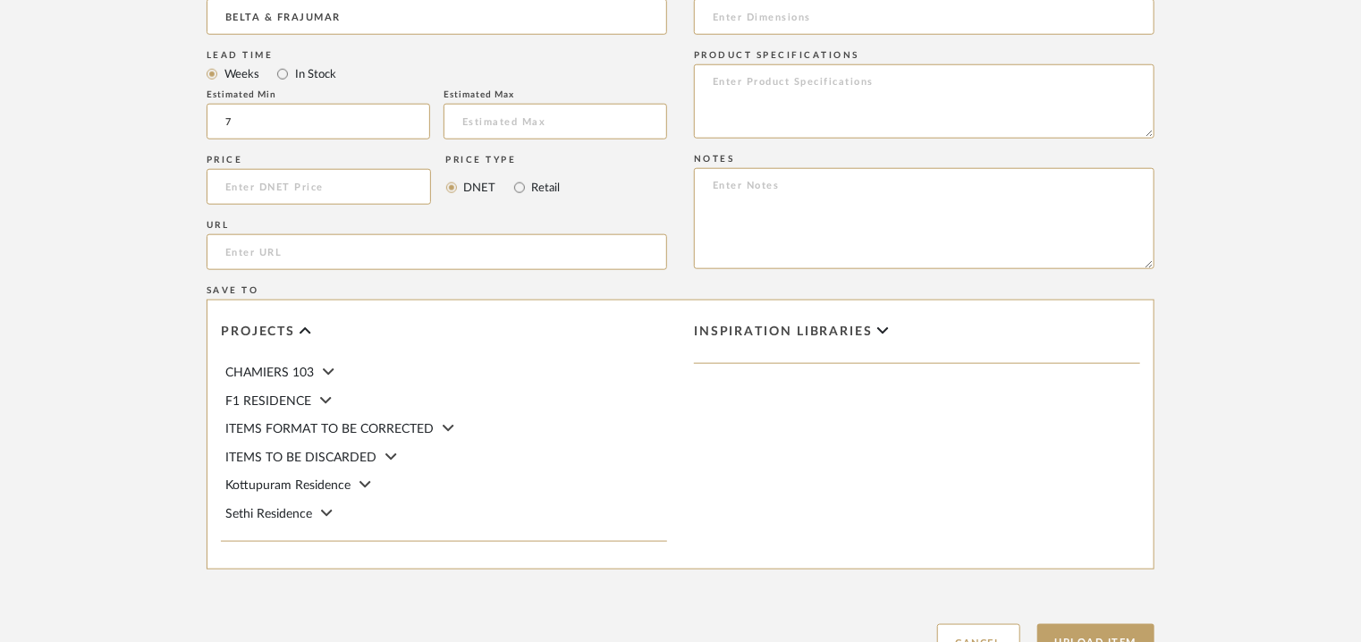
scroll to position [894, 0]
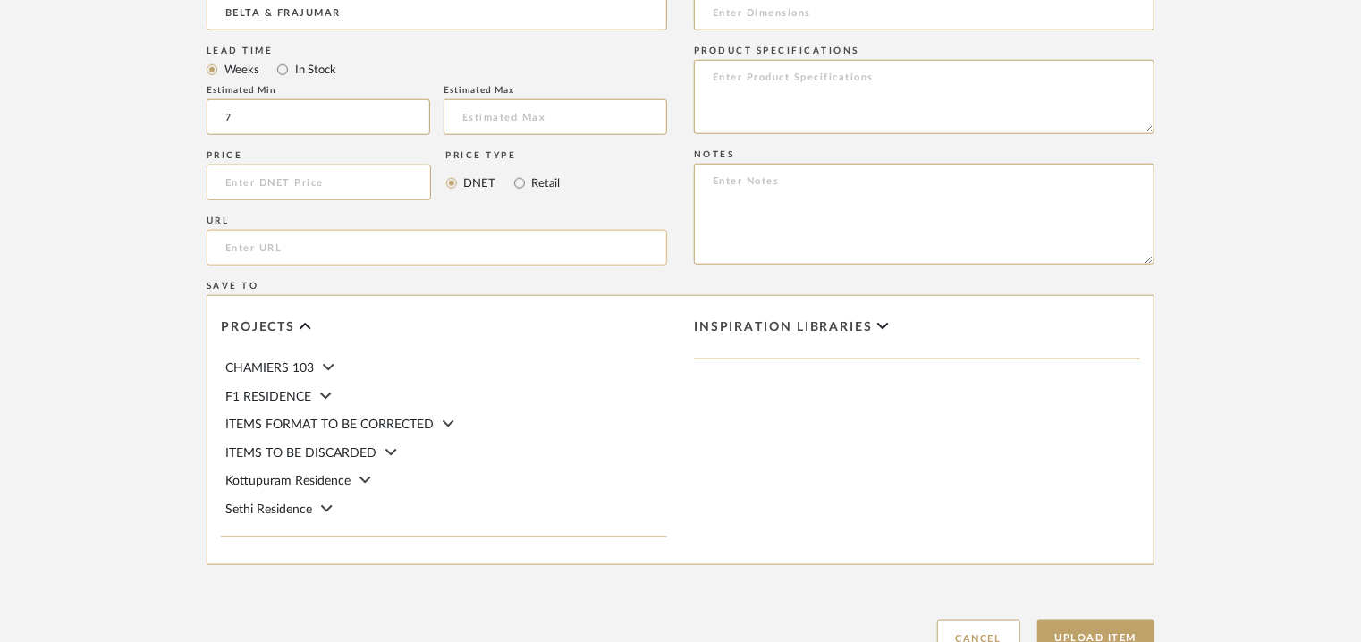
paste input "[URL][DOMAIN_NAME]"
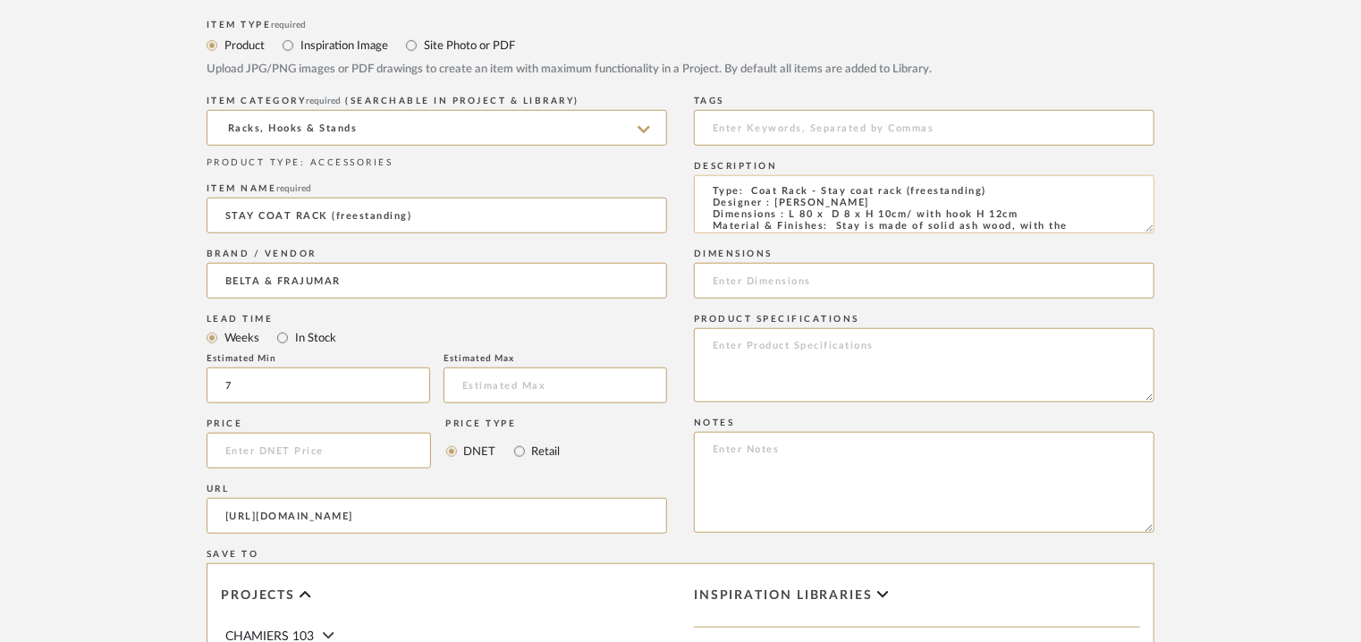
scroll to position [0, 0]
type input "[URL][DOMAIN_NAME]"
drag, startPoint x: 787, startPoint y: 216, endPoint x: 1015, endPoint y: 215, distance: 228.0
click at [1015, 215] on textarea "Type: Coat Rack - Stay coat rack (freestanding) Designer : [PERSON_NAME] Dimens…" at bounding box center [924, 204] width 461 height 58
drag, startPoint x: 1146, startPoint y: 226, endPoint x: 1289, endPoint y: 694, distance: 488.8
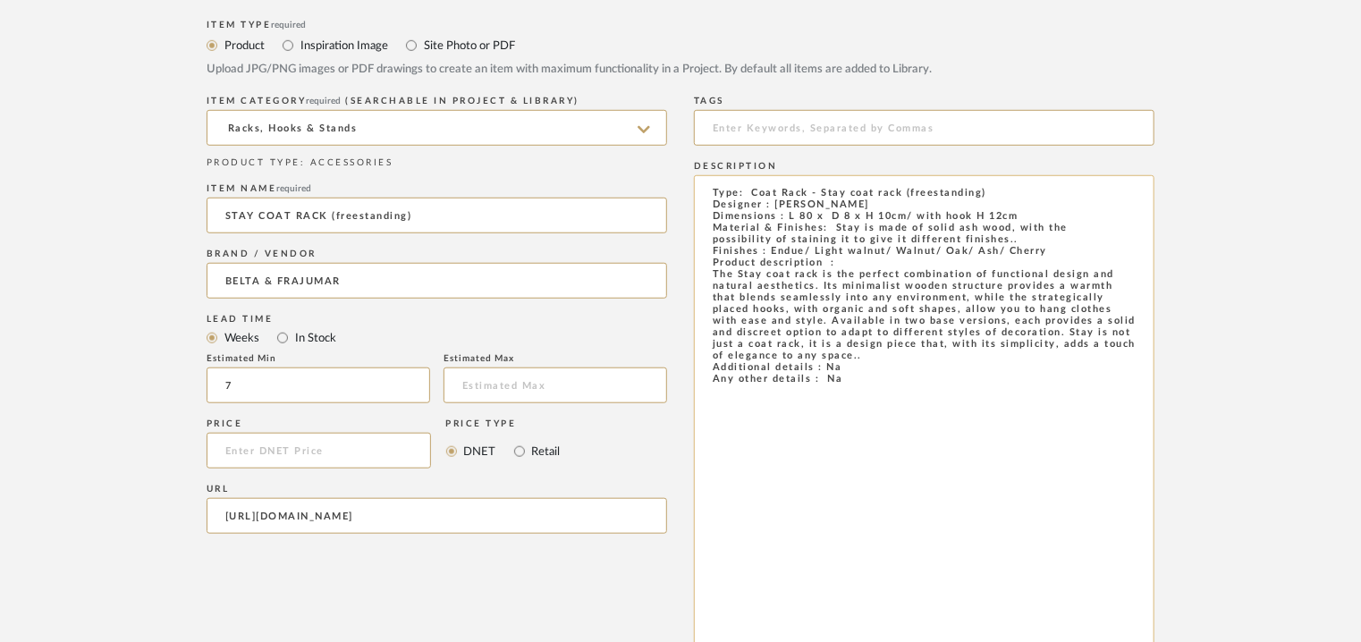
drag, startPoint x: 797, startPoint y: 406, endPoint x: 712, endPoint y: 176, distance: 245.0
click at [713, 175] on textarea "Type: Coat Rack - Stay coat rack (freestanding) Designer : [PERSON_NAME] Dimens…" at bounding box center [924, 438] width 461 height 526
paste textarea "Base Width / Dia 45 x H 177cm Material & Finishes: Stay is made of solid ash wo…"
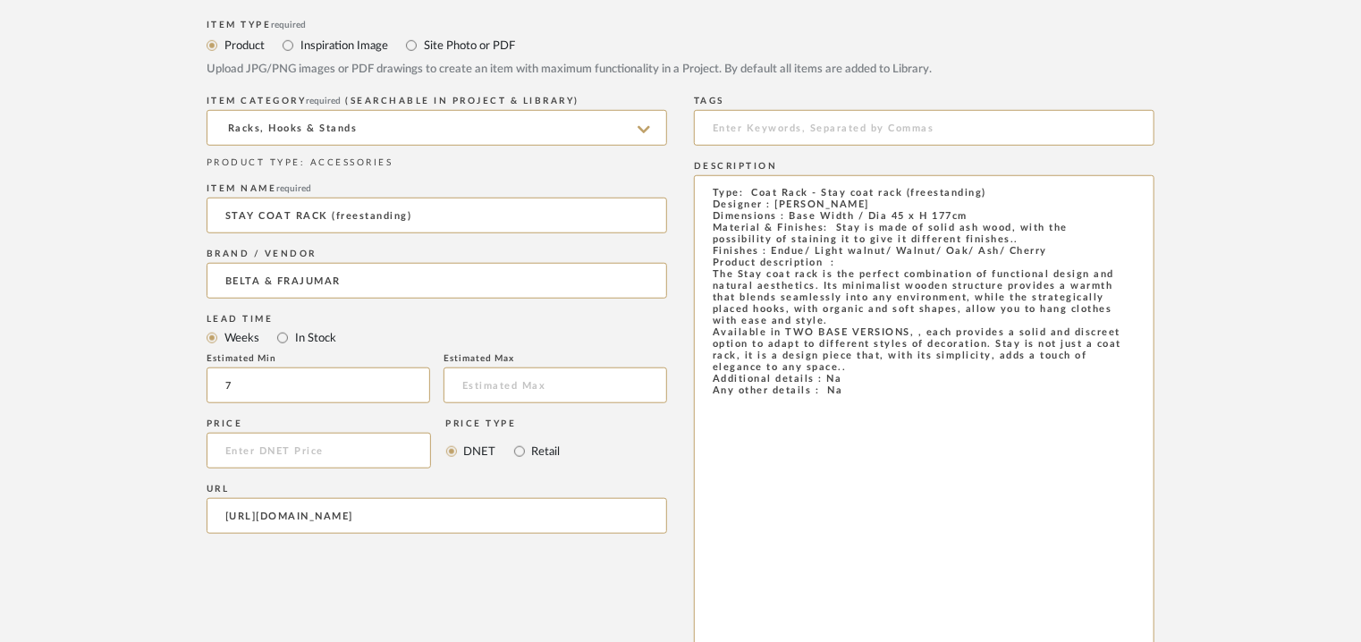
type textarea "Type: Coat Rack - Stay coat rack (freestanding) Designer : [PERSON_NAME] Dimens…"
click at [637, 579] on div "ITEM CATEGORY required (Searchable in Project & Library) Racks, Hooks & Stands …" at bounding box center [437, 551] width 461 height 920
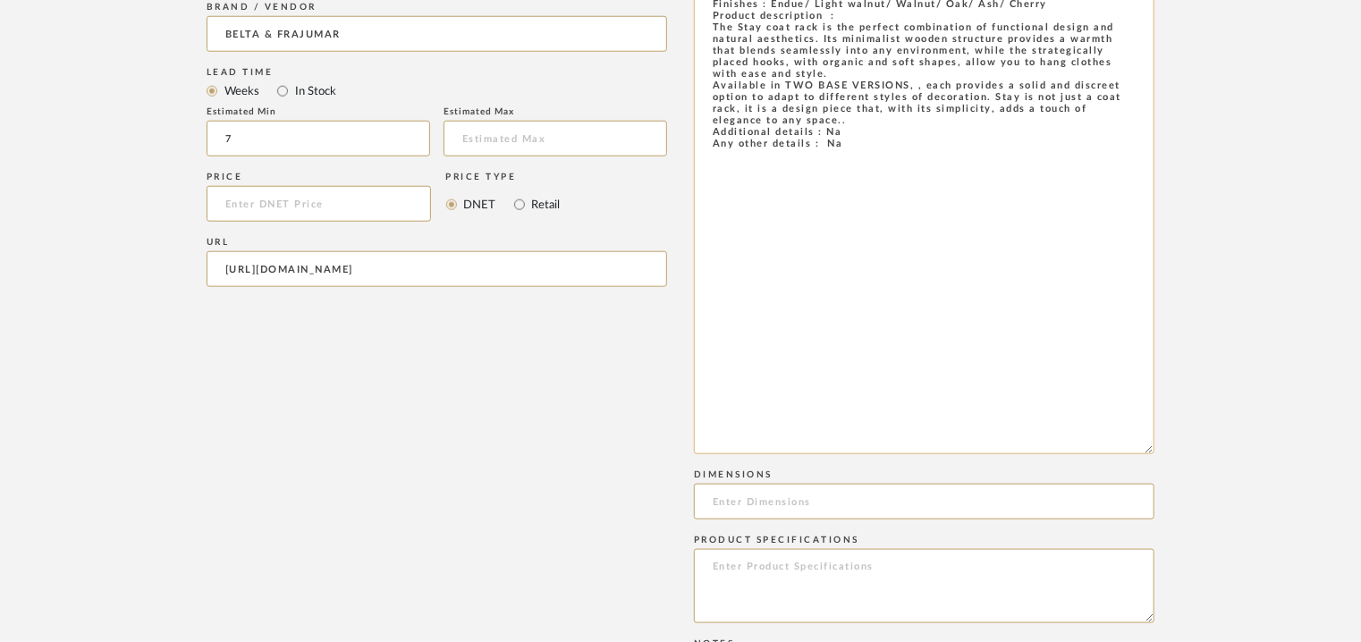
scroll to position [1073, 0]
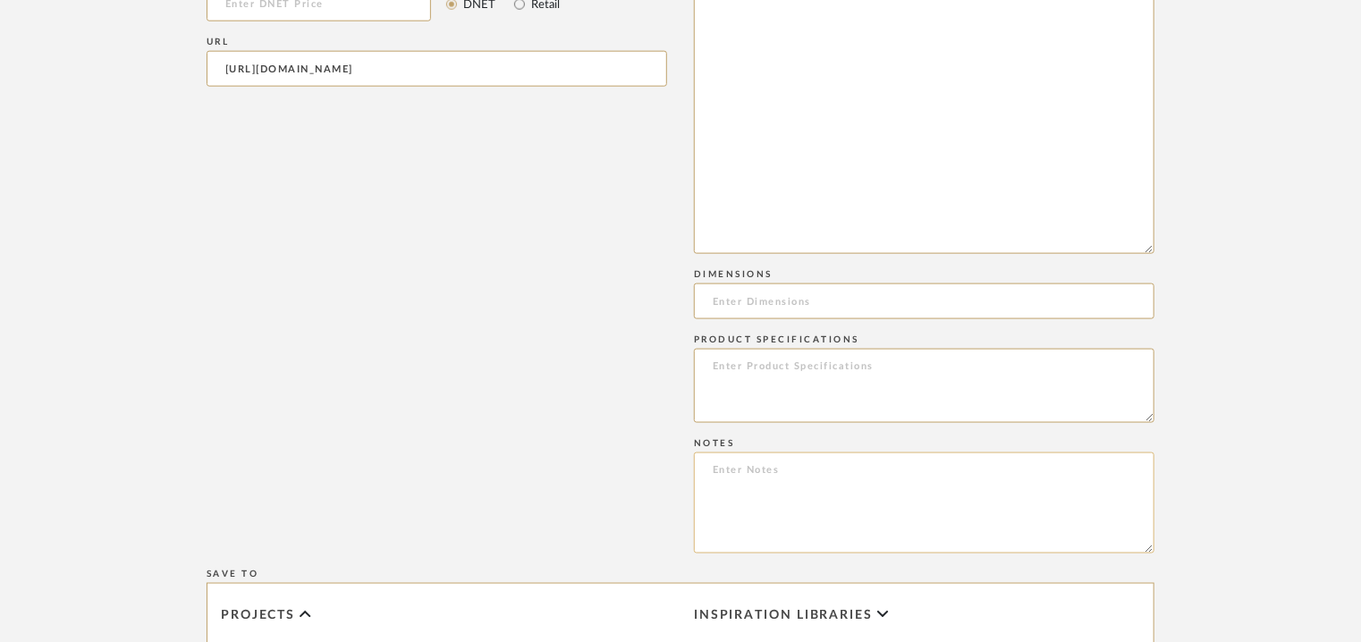
paste textarea "Price: 653.40 € Lead time: 45days. MOQ : Our products for Contract projects are…"
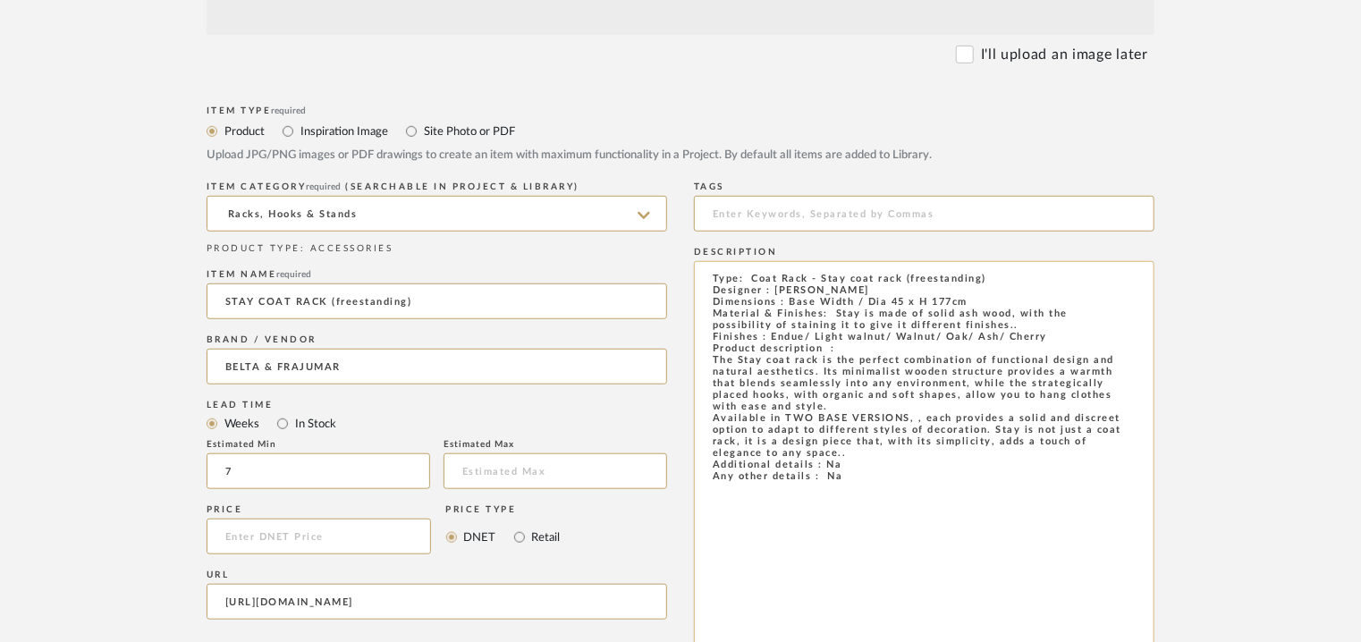
scroll to position [537, 0]
type textarea "Price: 653.40 € Lead time: 45days. MOQ : Our products for Contract projects are…"
drag, startPoint x: 790, startPoint y: 305, endPoint x: 968, endPoint y: 302, distance: 178.0
click at [968, 302] on textarea "Type: Coat Rack - Stay coat rack (freestanding) Designer : [PERSON_NAME] Dimens…" at bounding box center [924, 528] width 461 height 526
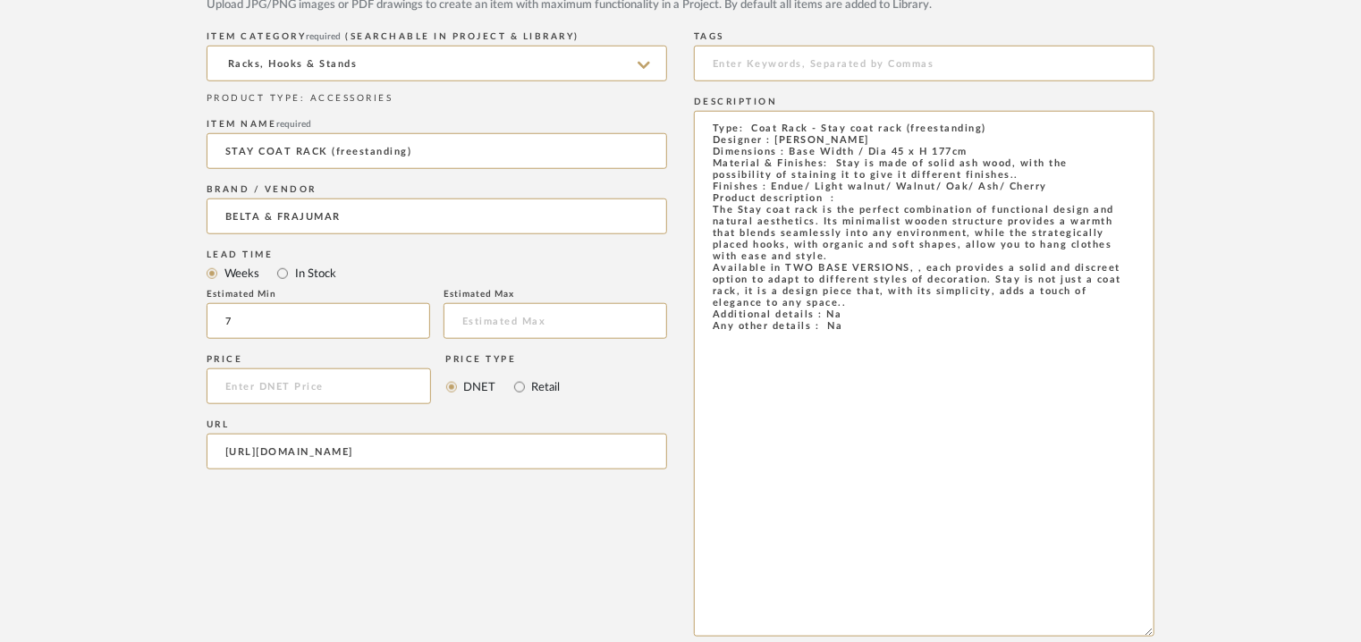
scroll to position [894, 0]
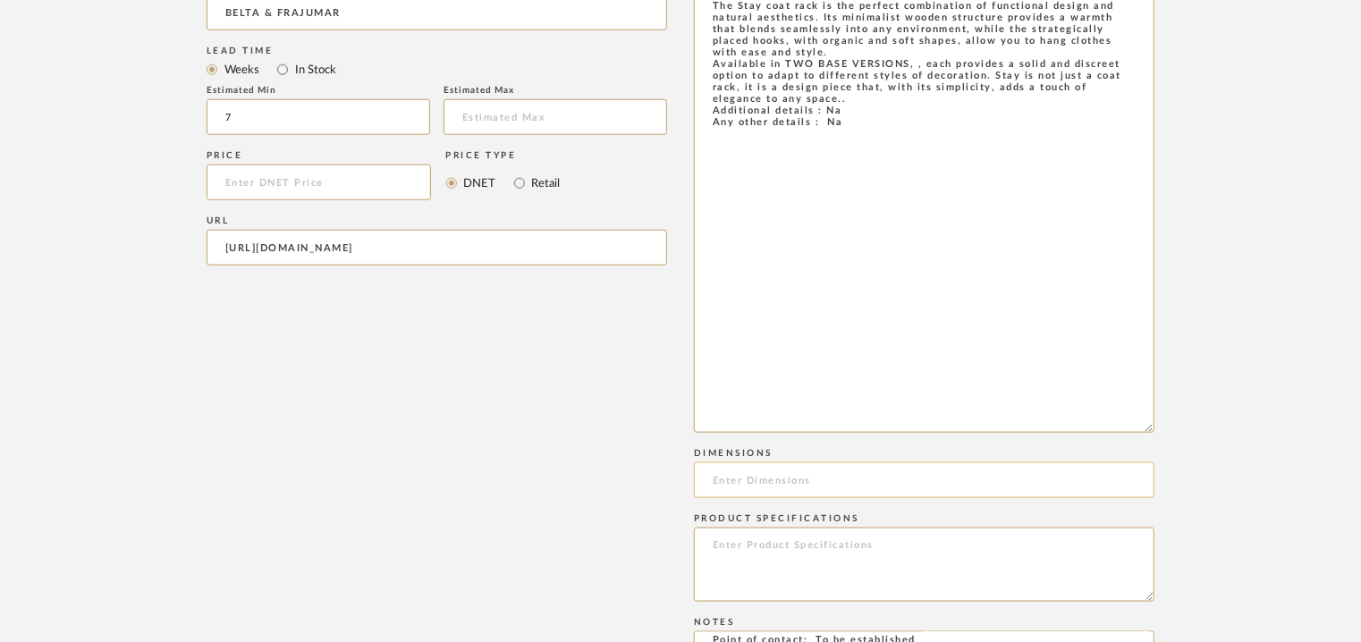
paste input "Base Width / Dia 45 x H 177cm"
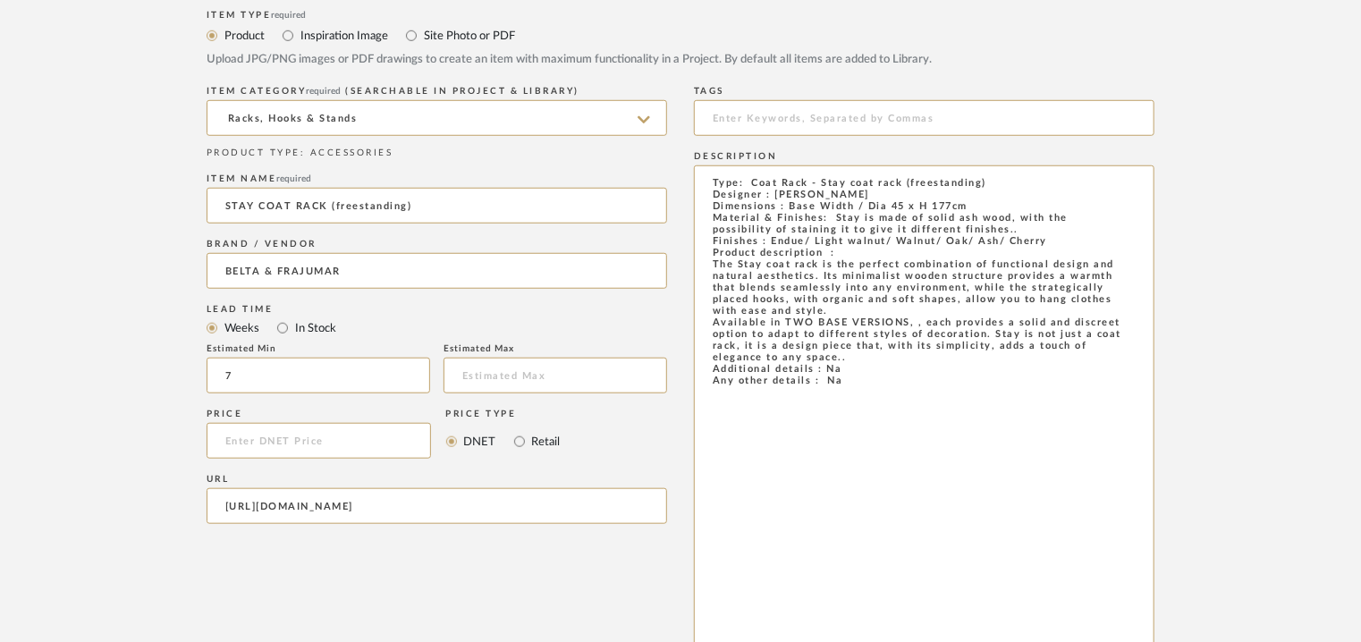
scroll to position [268, 0]
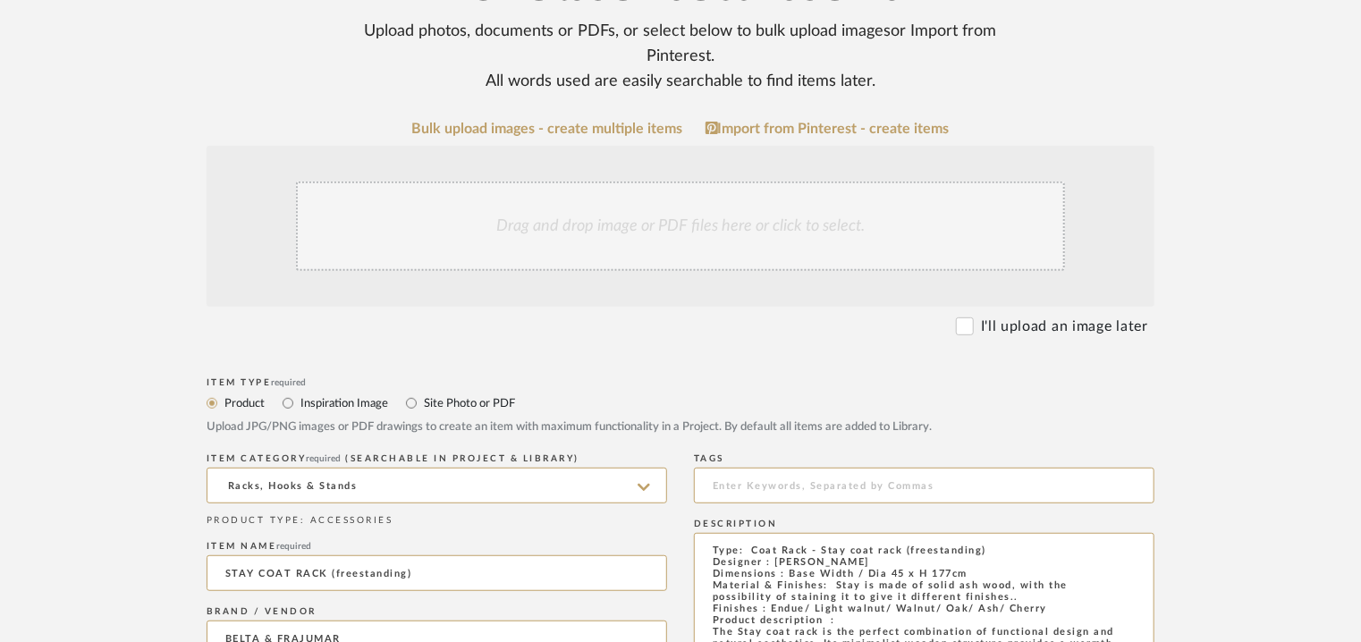
type input "Base Width / Dia 45 x H 177cm"
click at [647, 221] on div "Drag and drop image or PDF files here or click to select." at bounding box center [680, 226] width 769 height 89
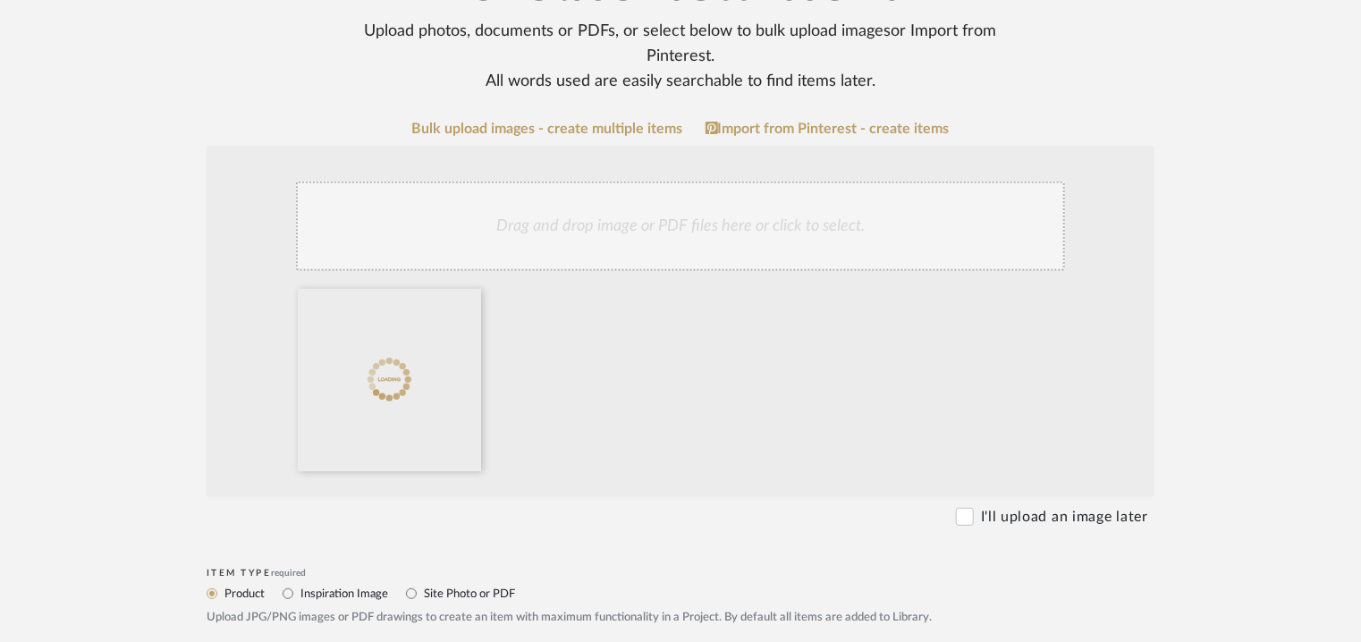
click at [661, 237] on div "Drag and drop image or PDF files here or click to select." at bounding box center [680, 226] width 769 height 89
click at [805, 220] on div "Drag and drop image or PDF files here or click to select." at bounding box center [680, 226] width 769 height 89
click at [819, 216] on div "Drag and drop image or PDF files here or click to select." at bounding box center [680, 226] width 769 height 89
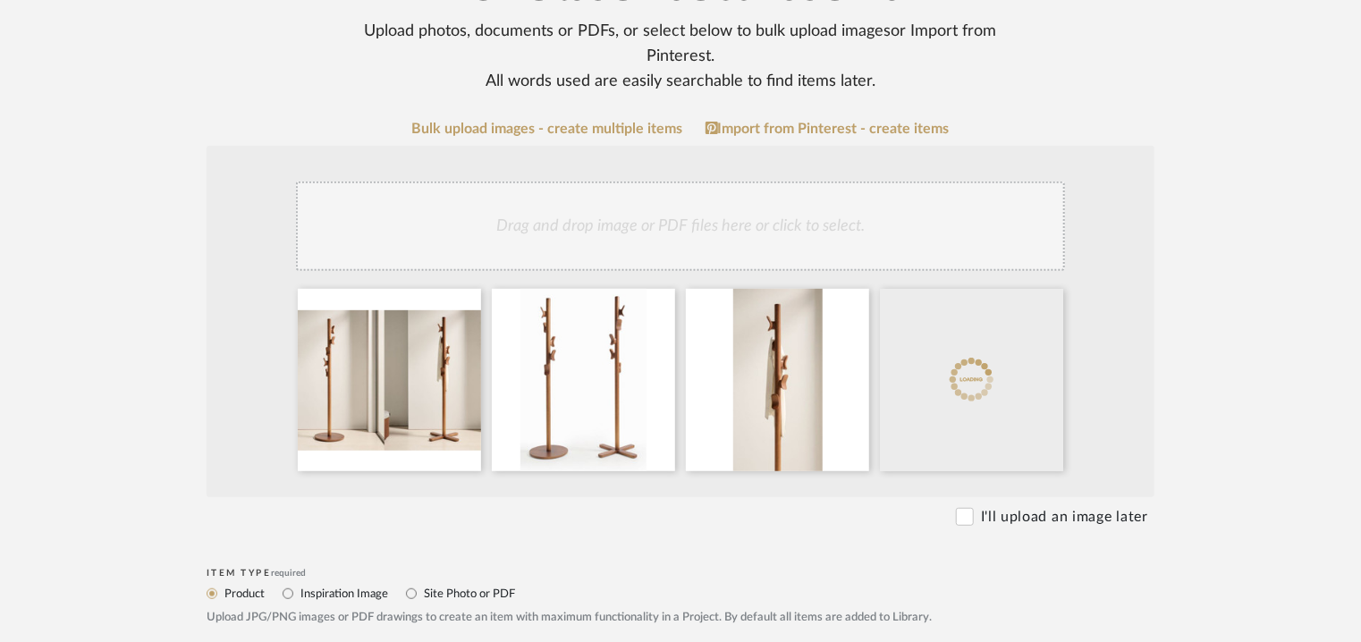
click at [914, 216] on div "Drag and drop image or PDF files here or click to select." at bounding box center [680, 226] width 769 height 89
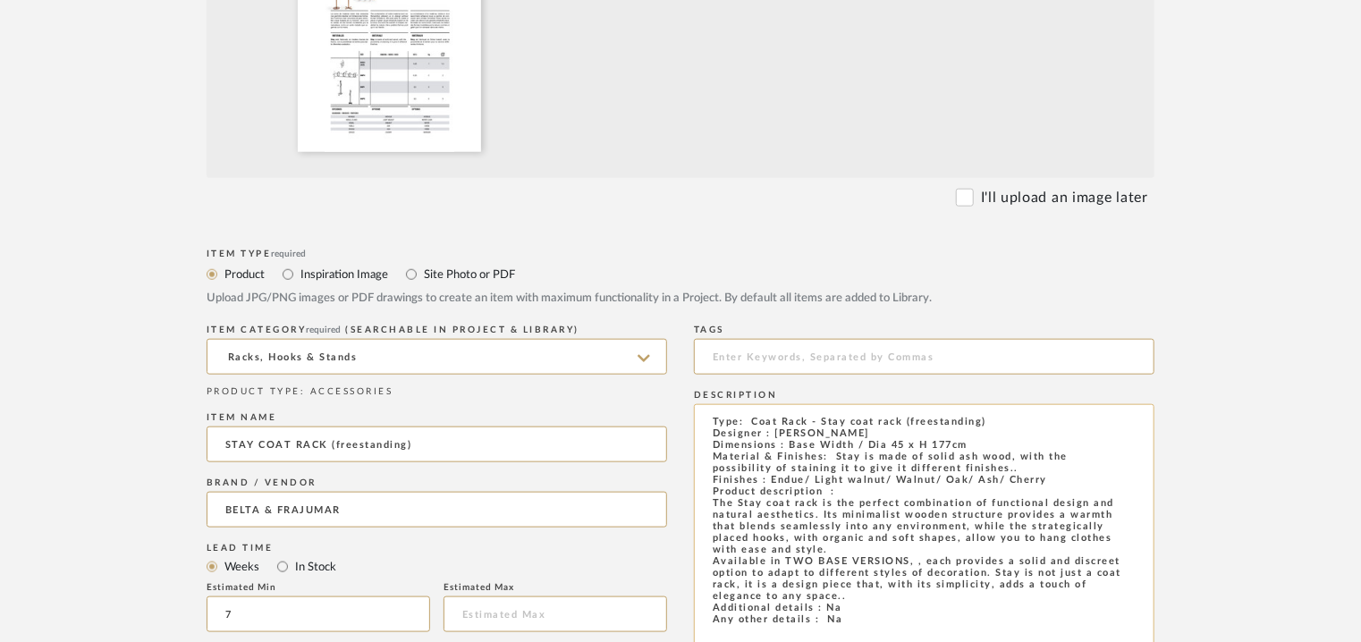
scroll to position [894, 0]
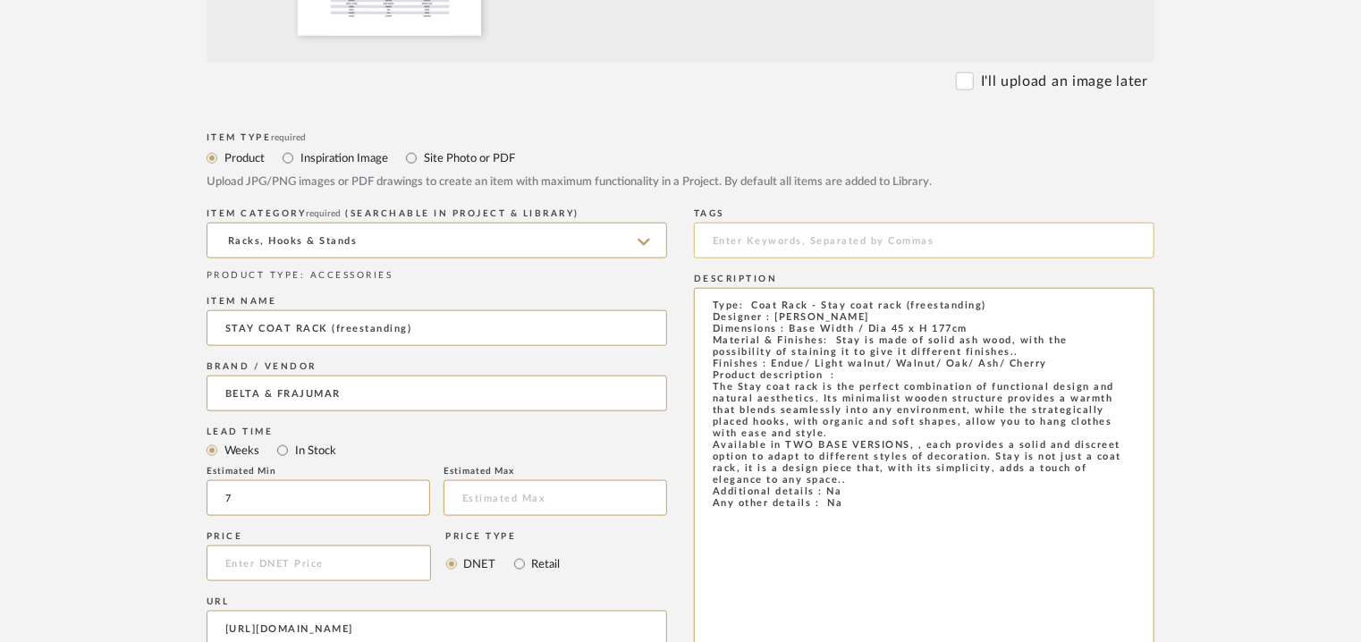
click at [751, 245] on input at bounding box center [924, 241] width 461 height 36
type input "C"
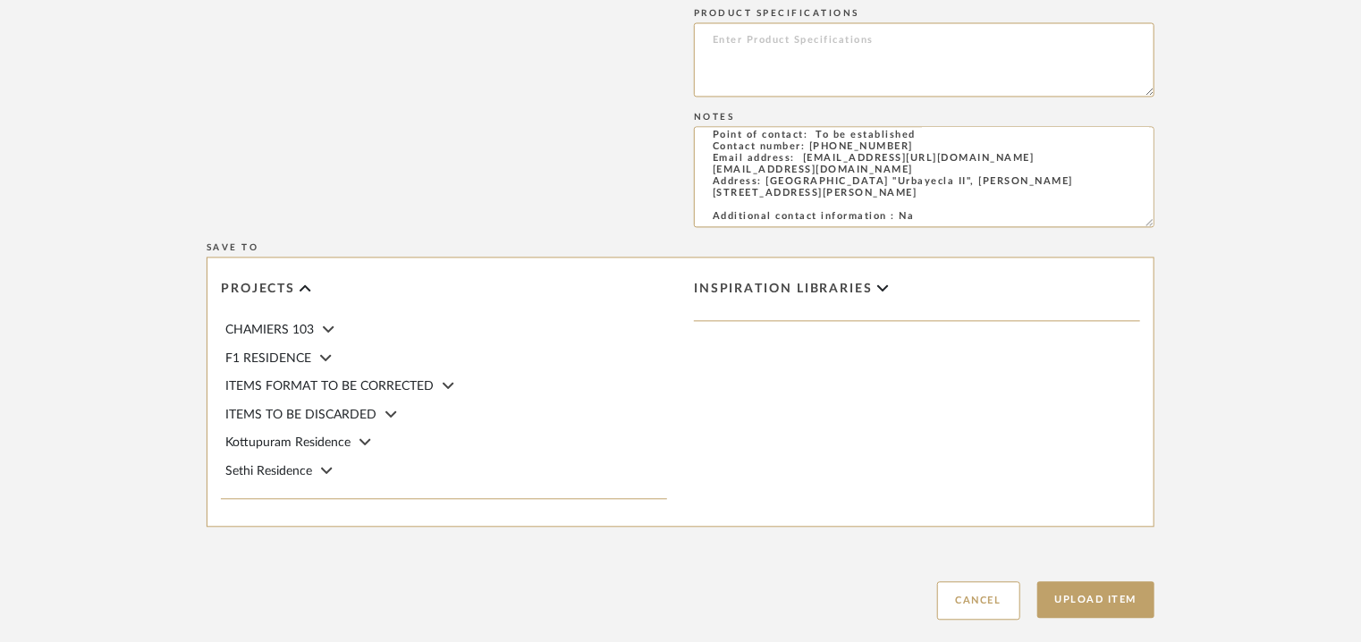
scroll to position [1885, 0]
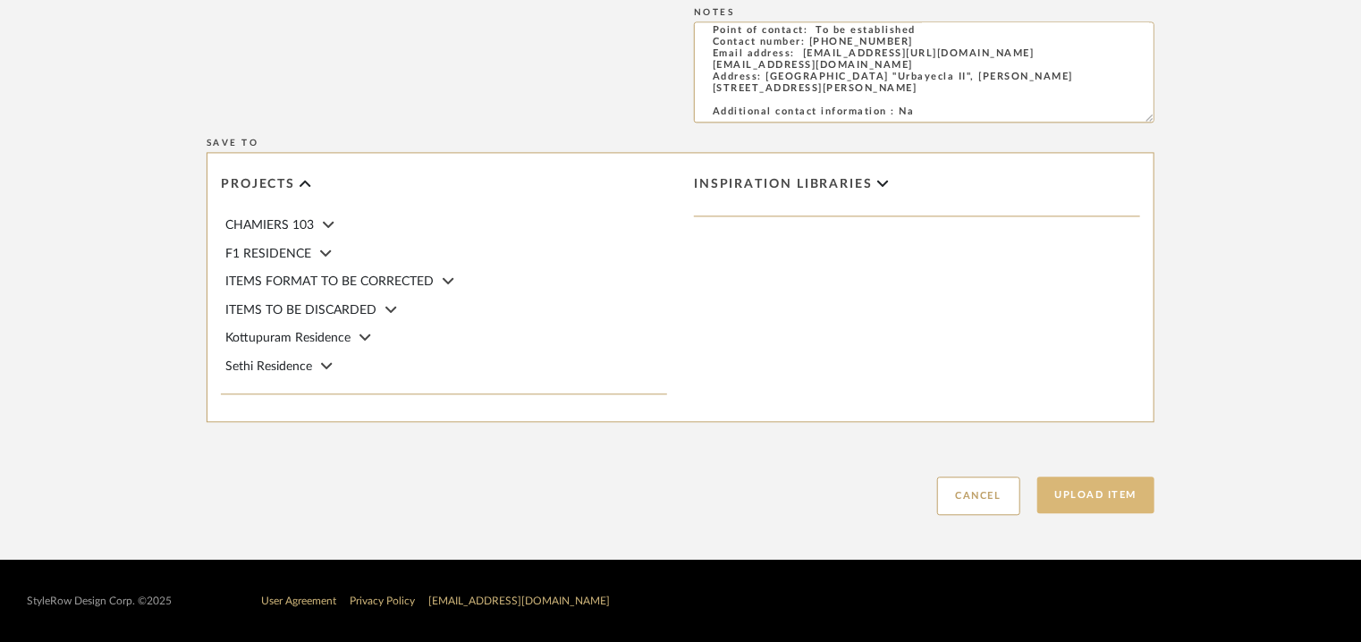
type input "coat rack,"
click at [1118, 486] on button "Upload Item" at bounding box center [1096, 495] width 118 height 37
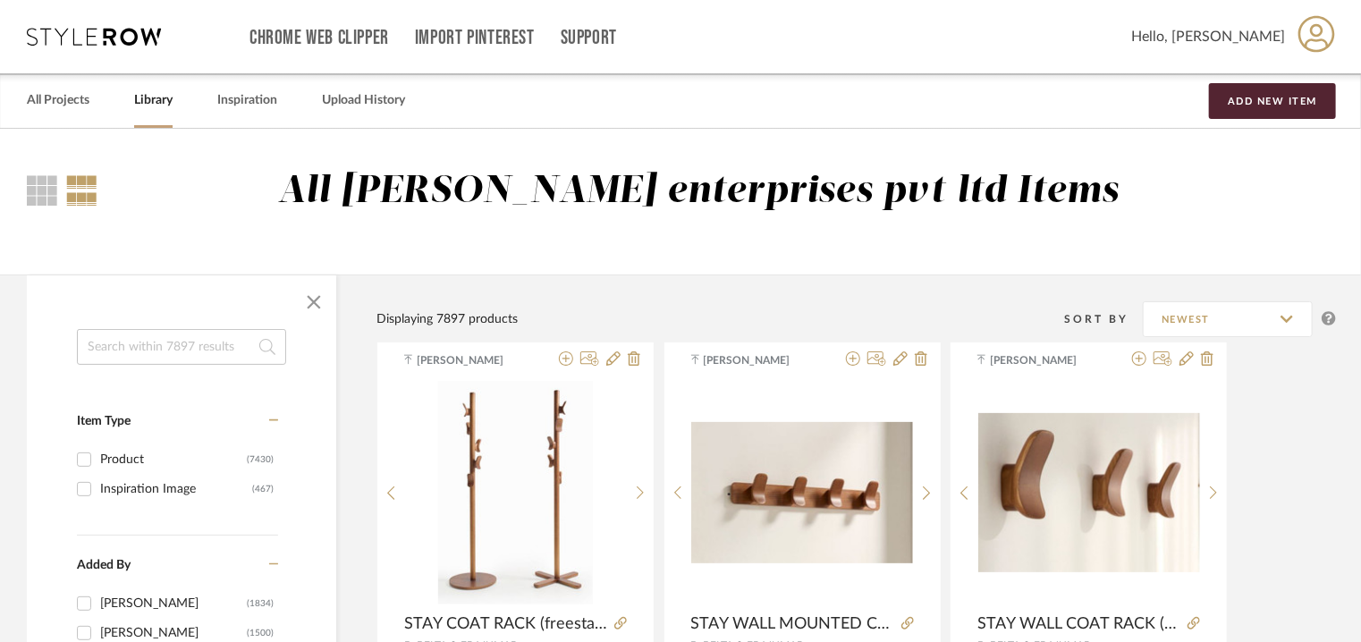
click at [203, 345] on input at bounding box center [181, 347] width 209 height 36
type input "ala"
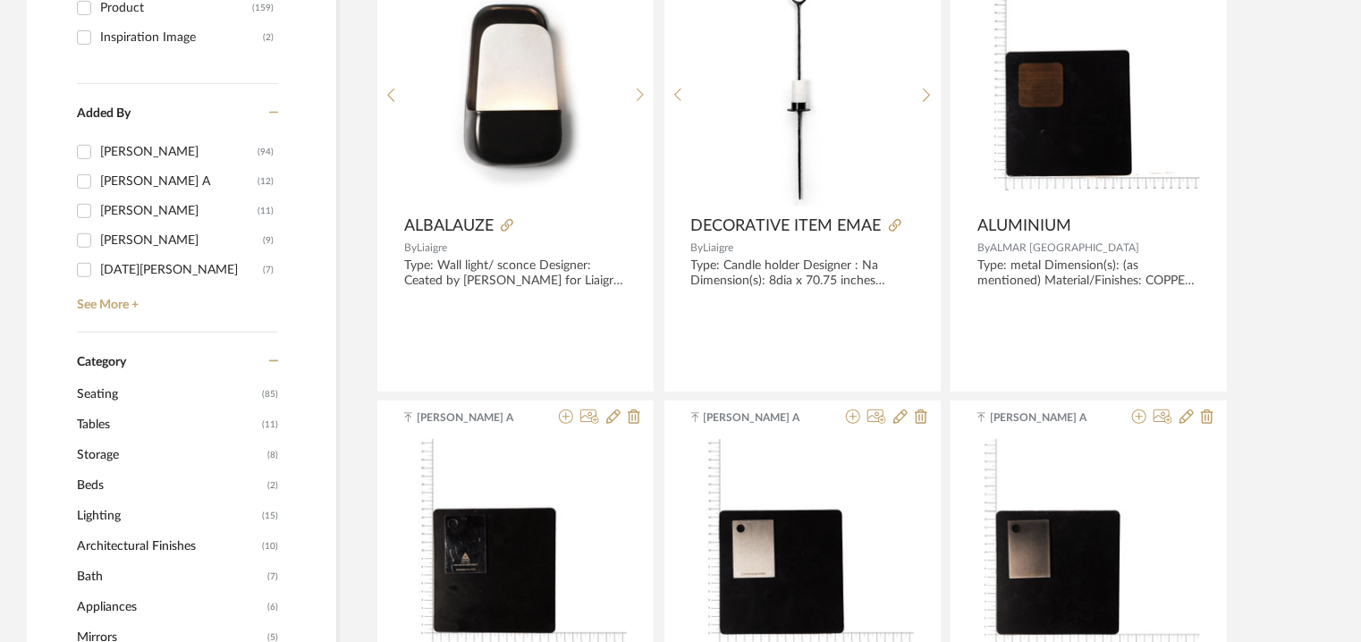
scroll to position [179, 0]
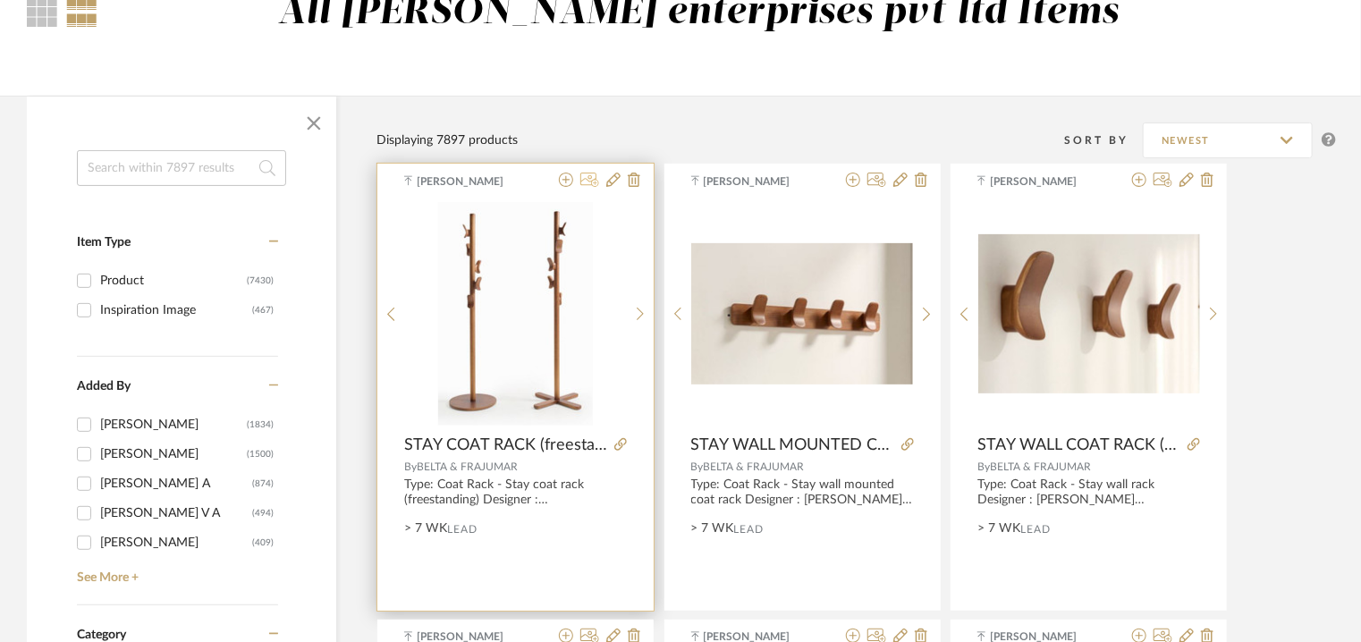
click at [595, 182] on icon at bounding box center [589, 180] width 19 height 14
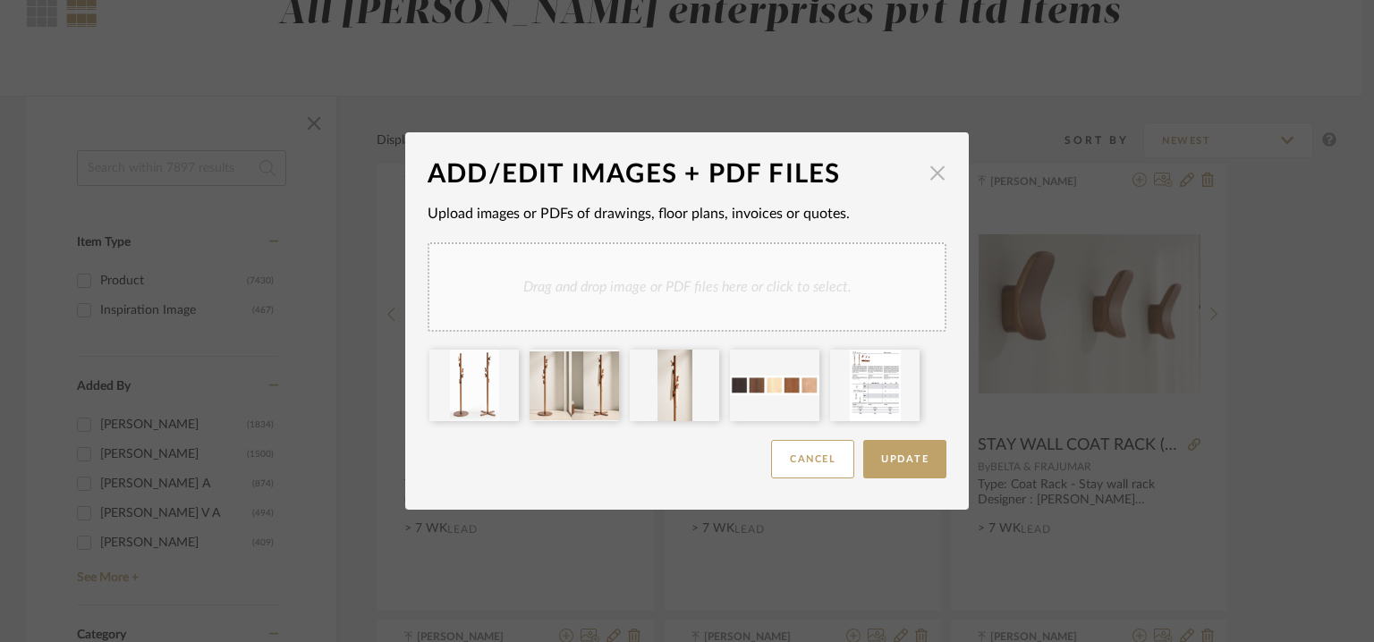
click at [933, 170] on span "button" at bounding box center [937, 173] width 36 height 36
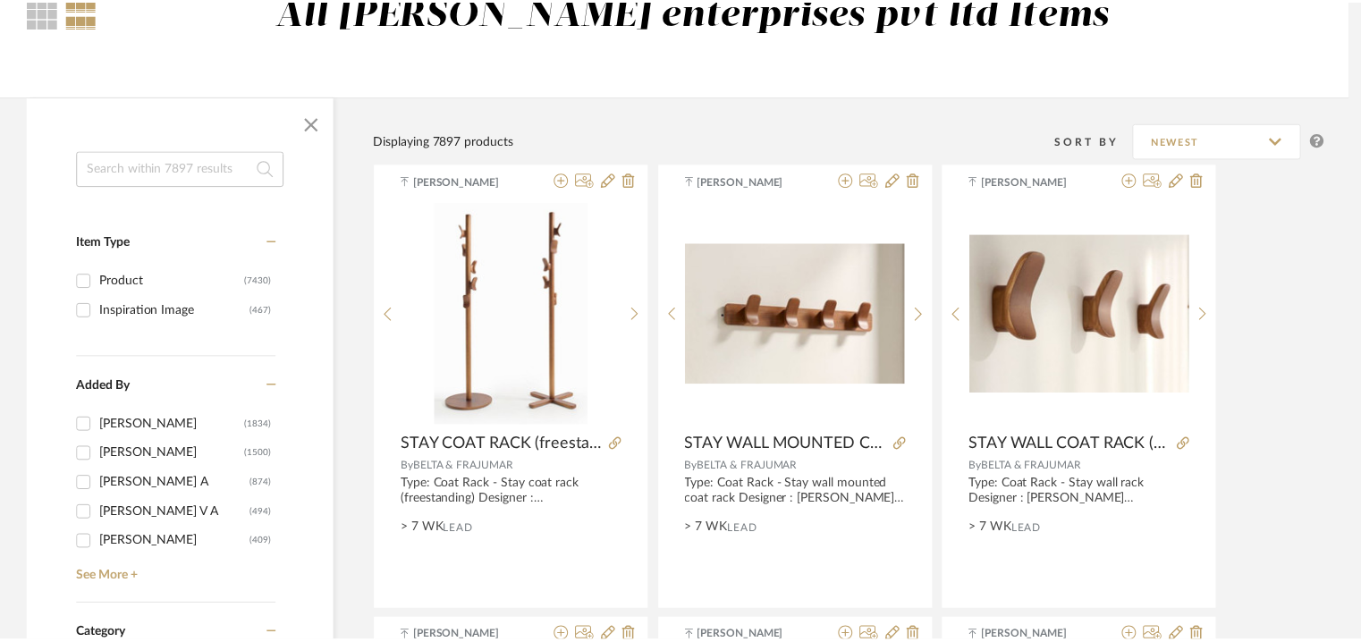
scroll to position [179, 0]
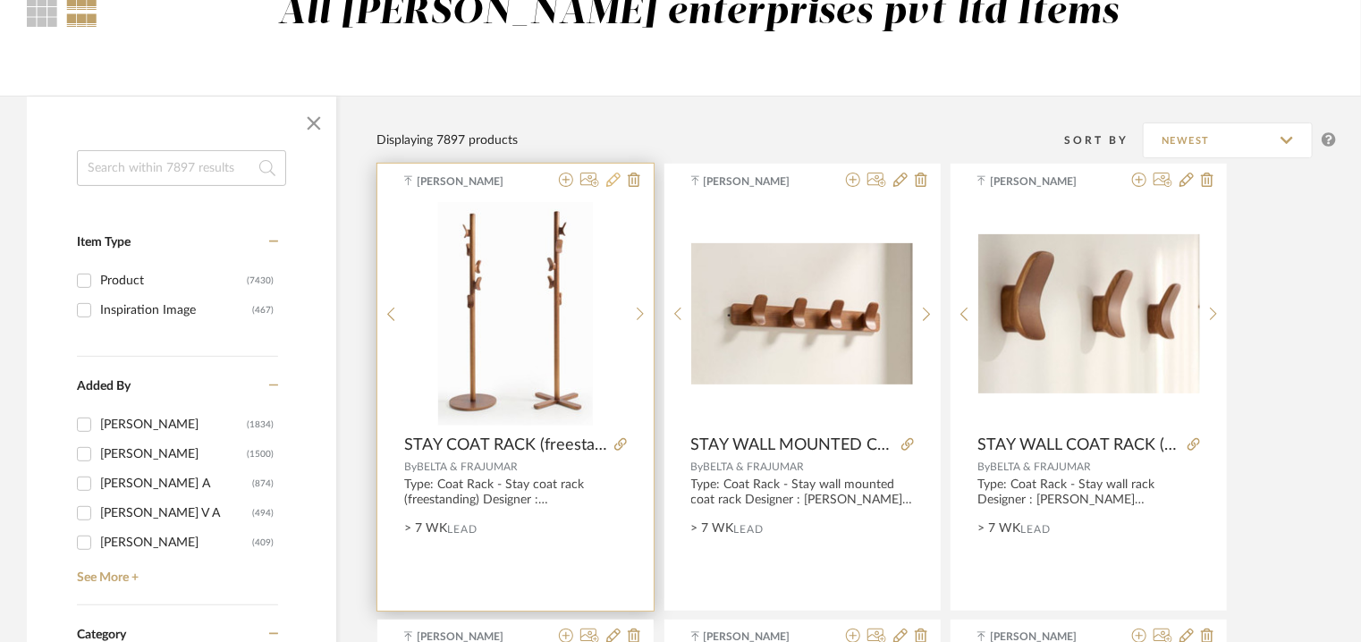
click at [613, 179] on icon at bounding box center [613, 180] width 14 height 14
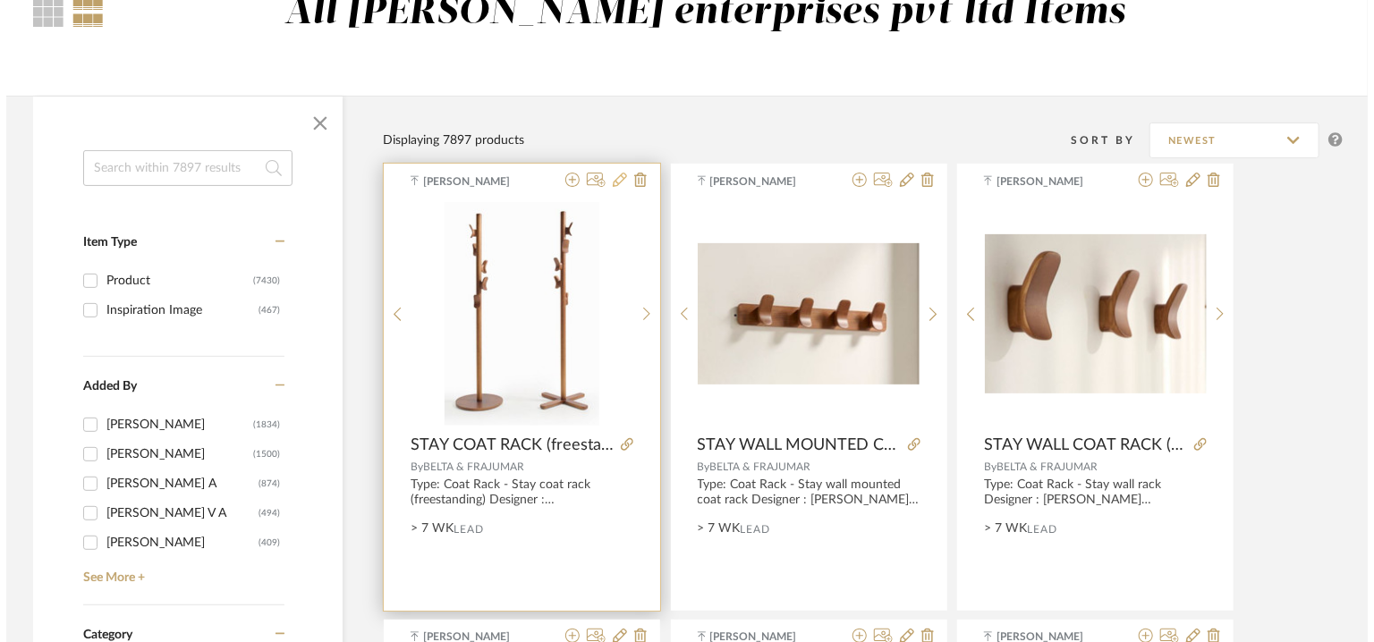
scroll to position [0, 0]
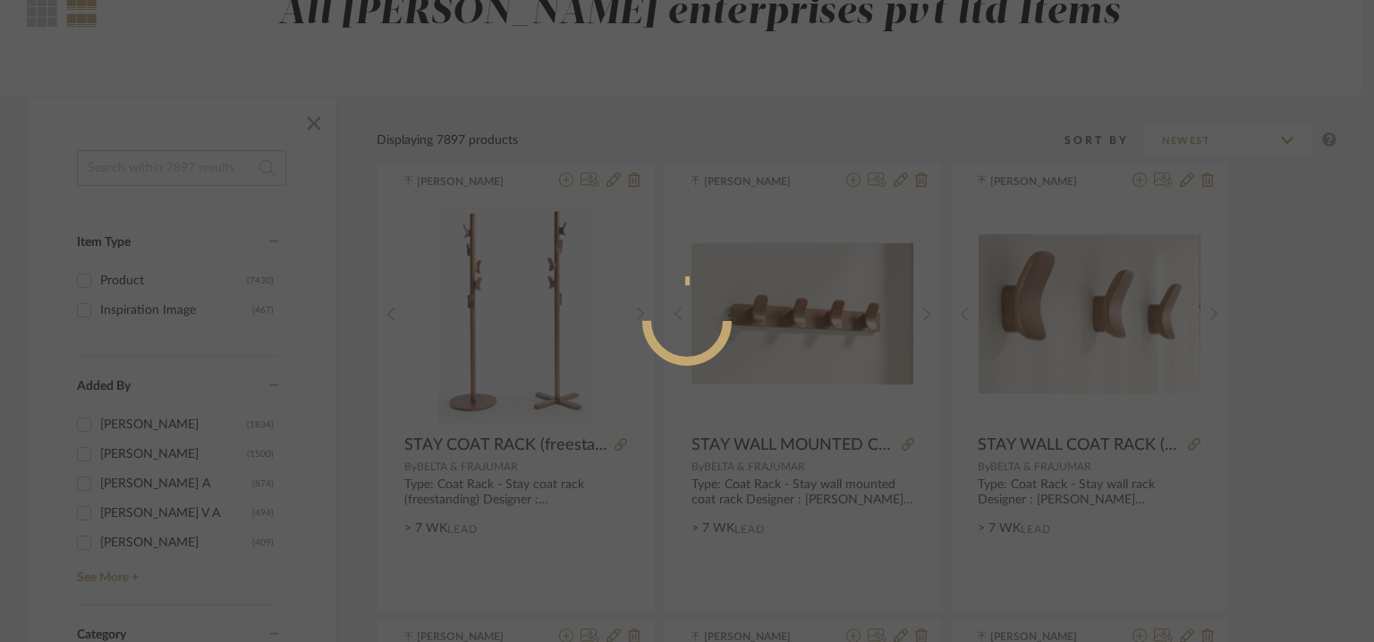
radio input "true"
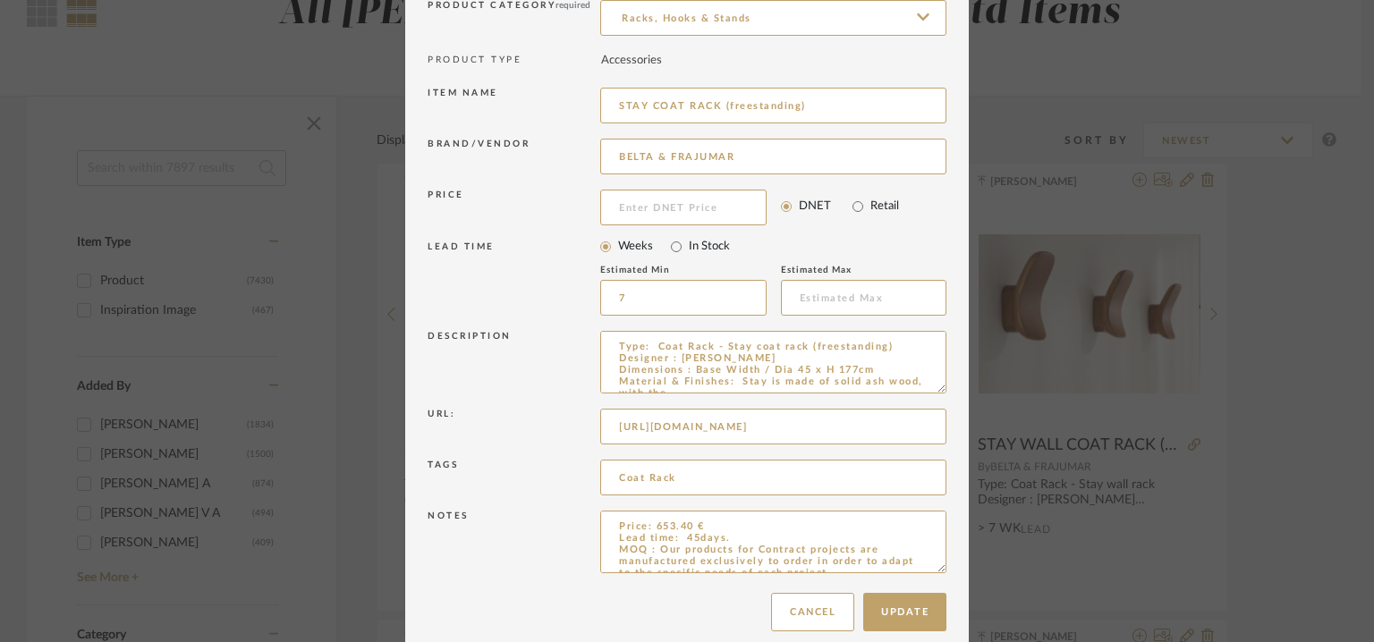
scroll to position [172, 0]
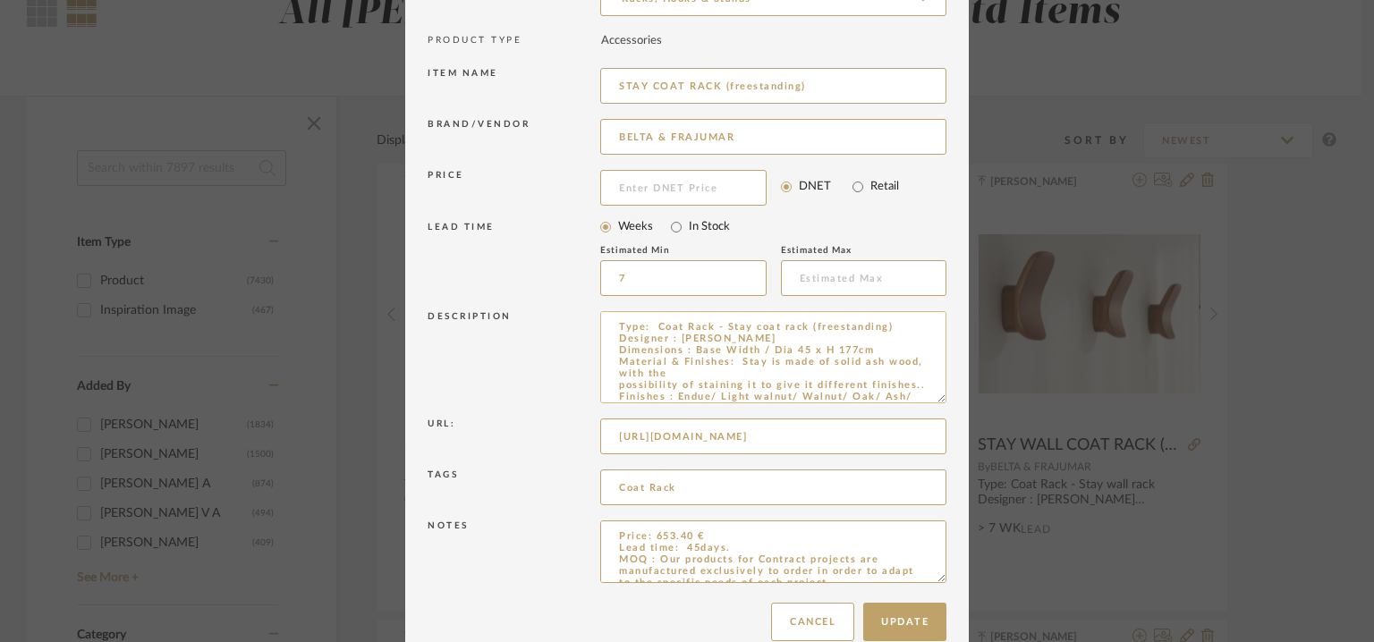
drag, startPoint x: 931, startPoint y: 369, endPoint x: 898, endPoint y: 522, distance: 156.5
click at [956, 546] on dialog-content "Edit Item × Item Type required Product Inspiration Image Site Photo or PDF Uplo…" at bounding box center [686, 250] width 563 height 844
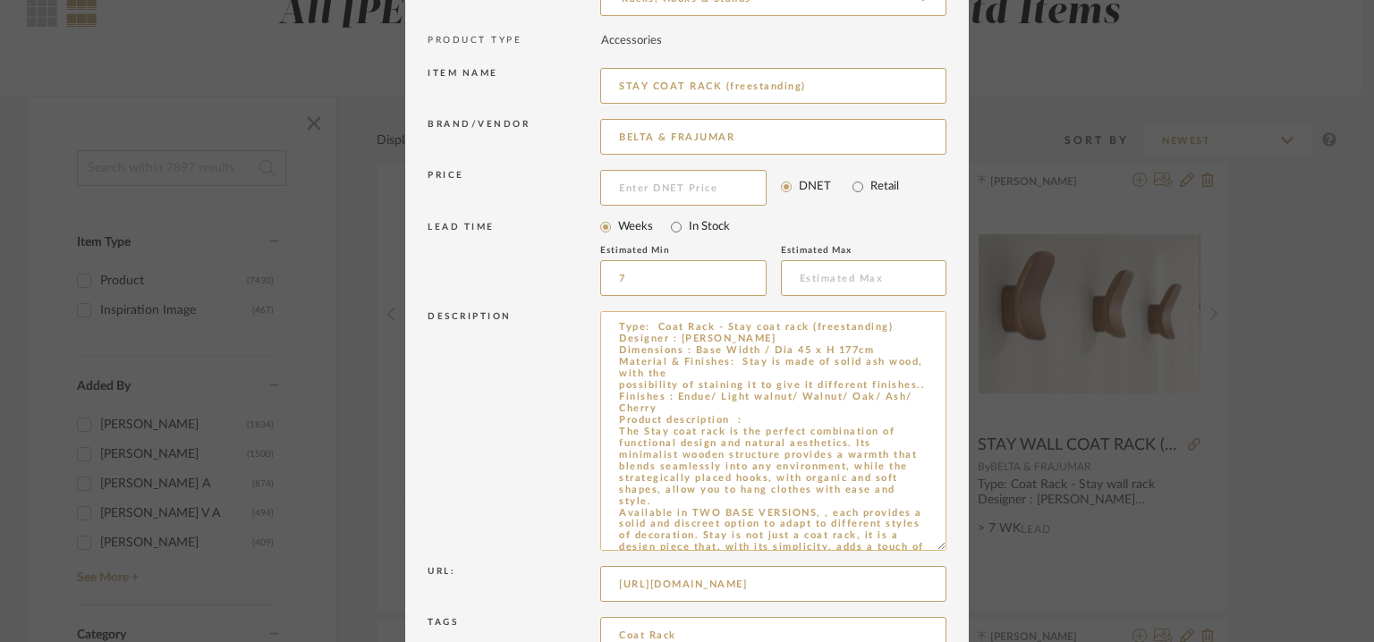
click at [680, 406] on textarea "Type: Coat Rack - Stay coat rack (freestanding) Designer : [PERSON_NAME] Dimens…" at bounding box center [773, 431] width 346 height 240
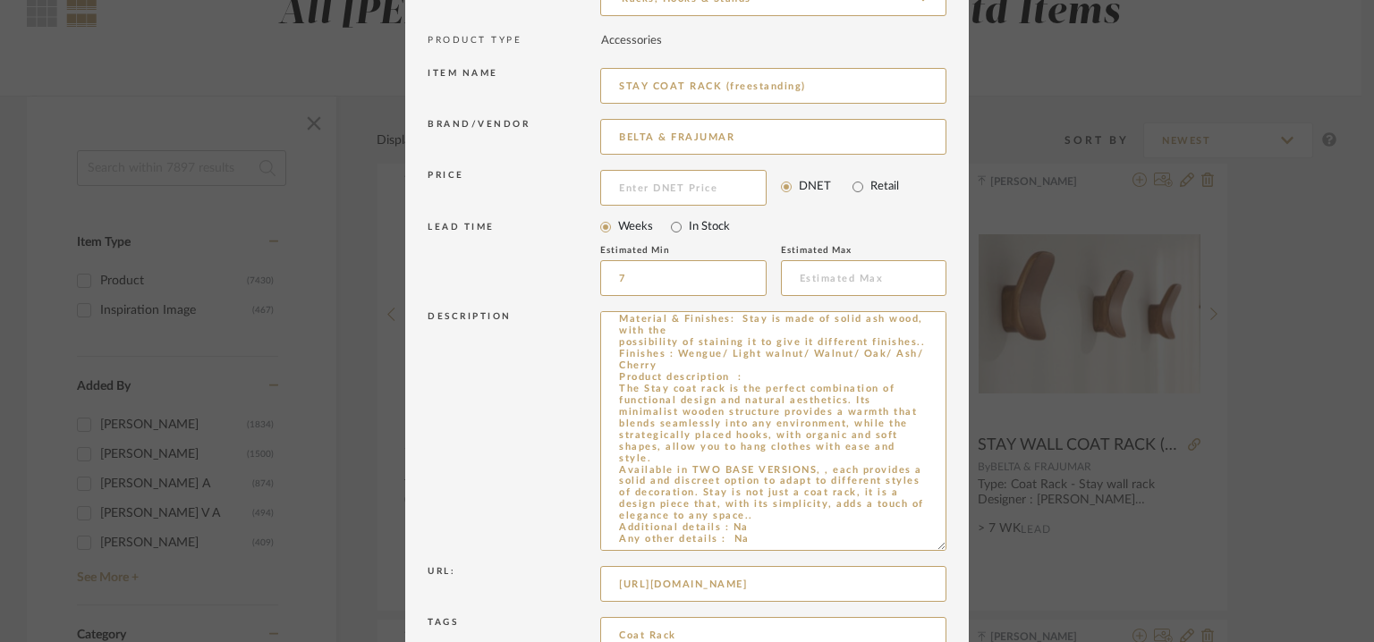
scroll to position [350, 0]
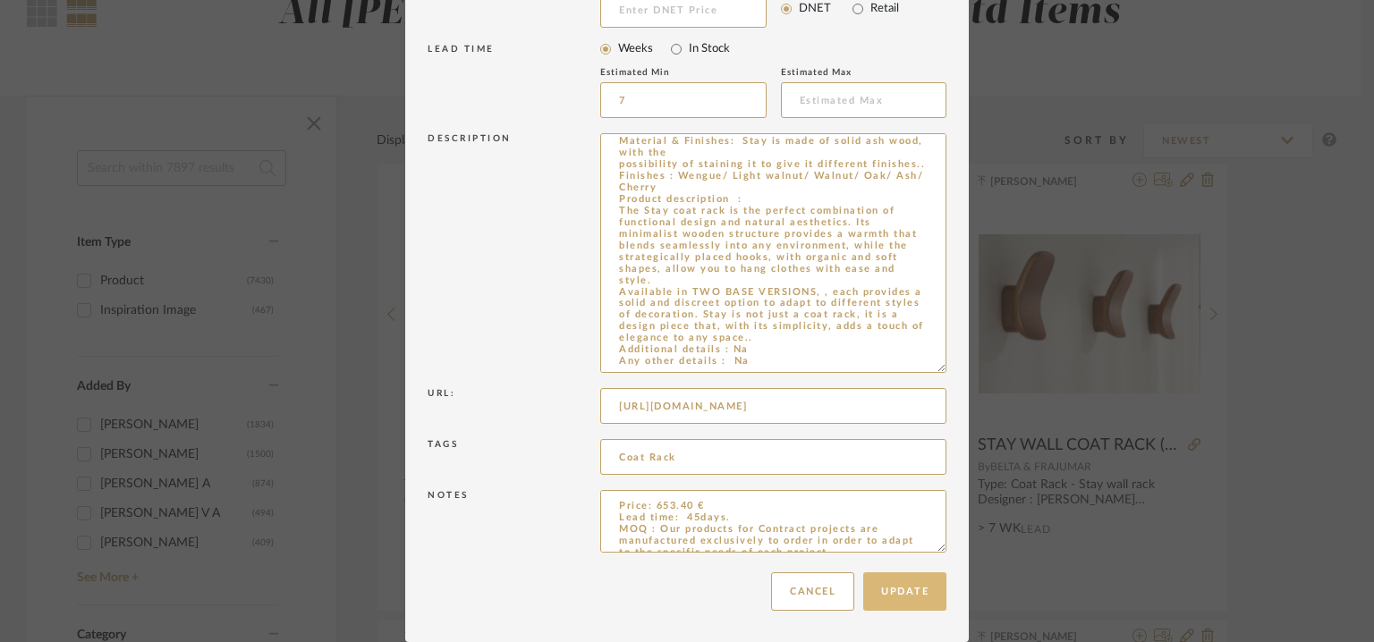
type textarea "Type: Coat Rack - Stay coat rack (freestanding) Designer : [PERSON_NAME] Dimens…"
click at [937, 587] on button "Update" at bounding box center [904, 591] width 83 height 38
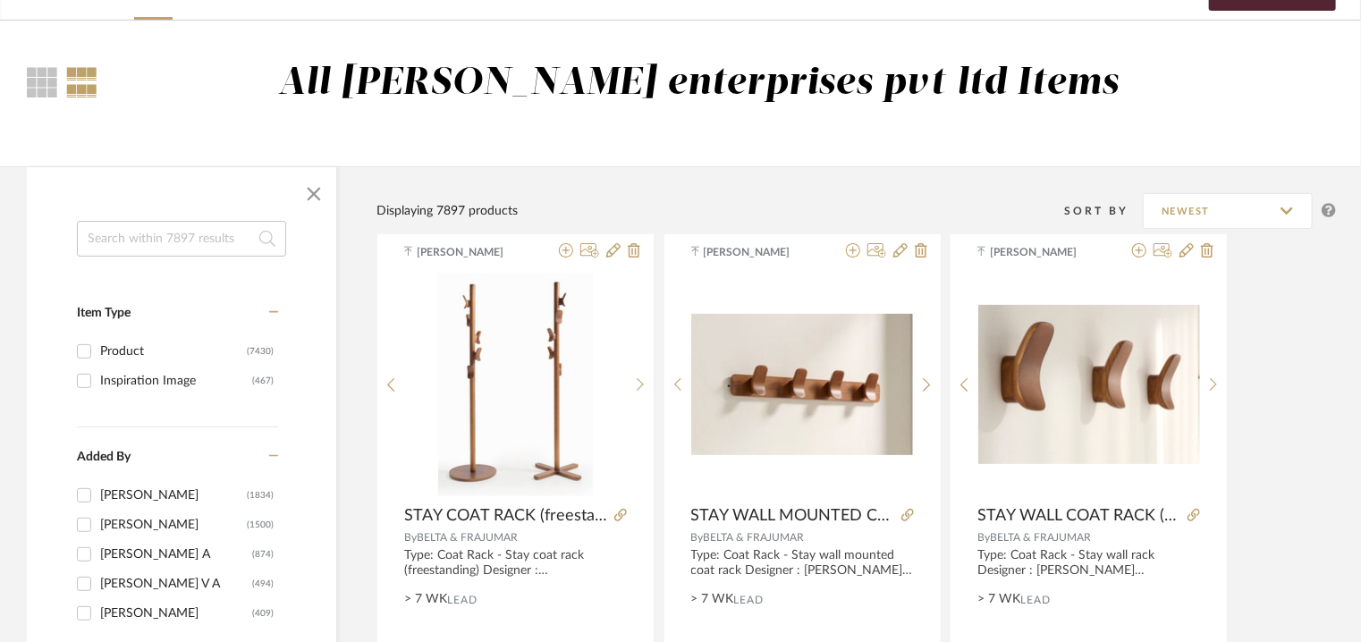
scroll to position [0, 0]
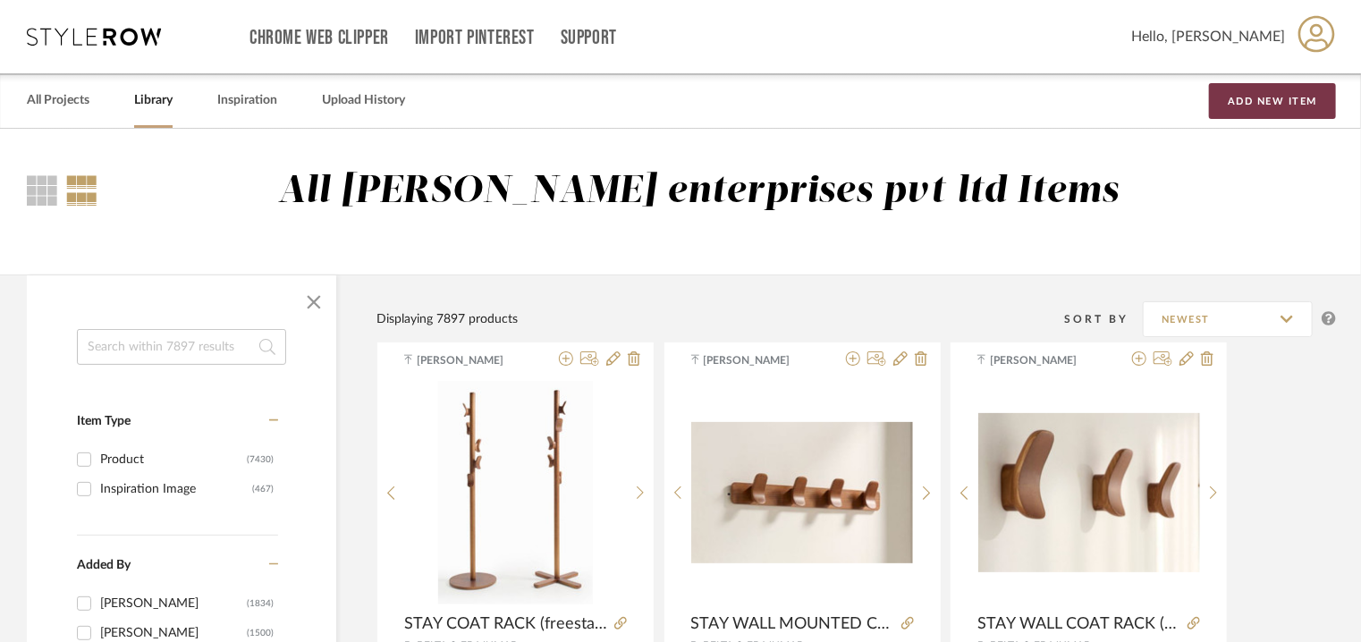
click at [1313, 101] on button "Add New Item" at bounding box center [1272, 101] width 127 height 36
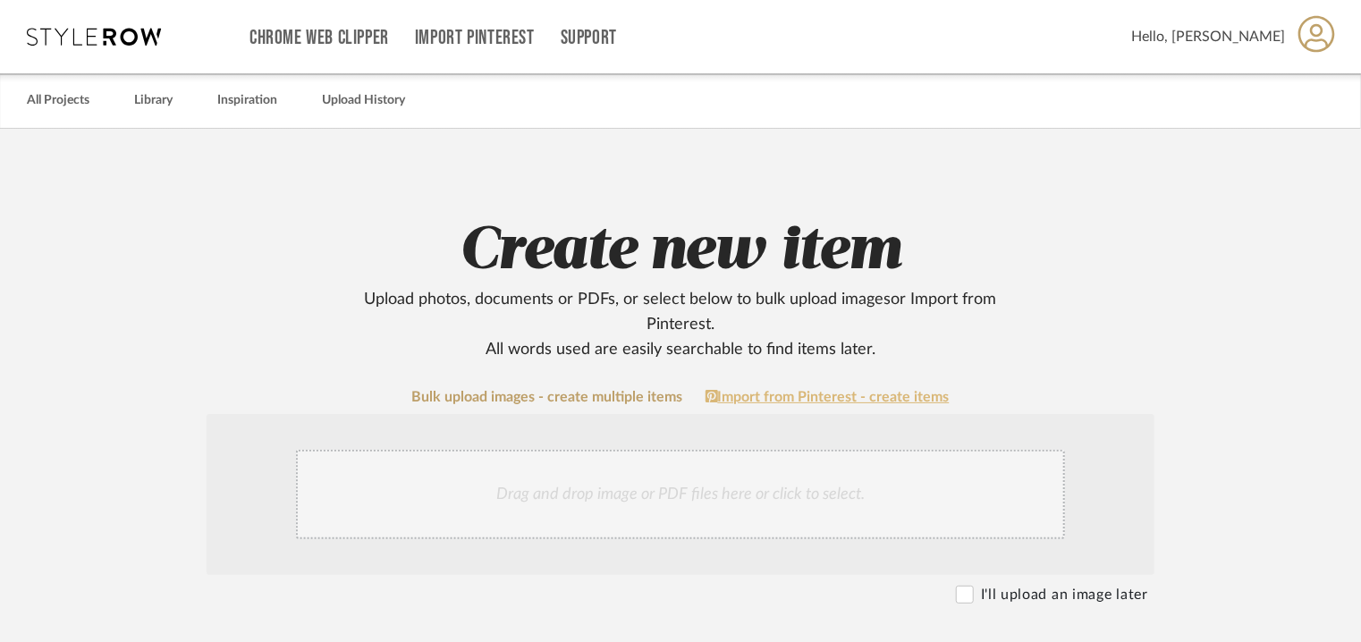
scroll to position [447, 0]
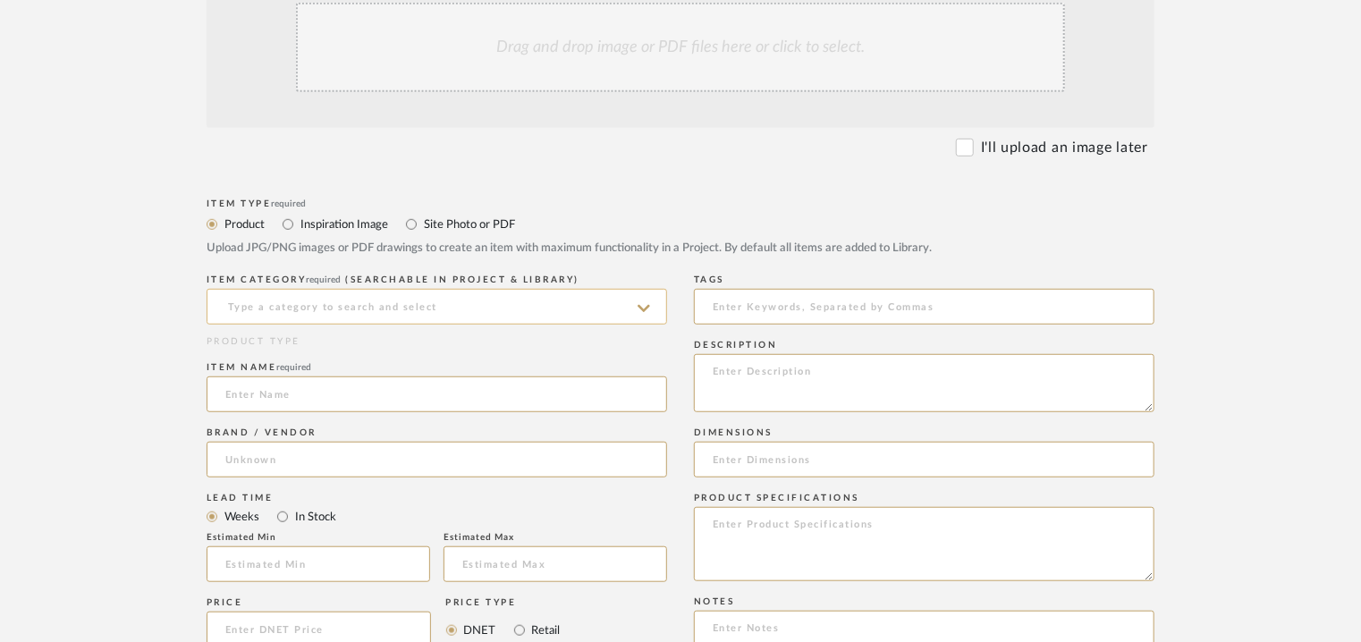
drag, startPoint x: 473, startPoint y: 293, endPoint x: 480, endPoint y: 286, distance: 10.1
click at [472, 291] on input at bounding box center [437, 307] width 461 height 36
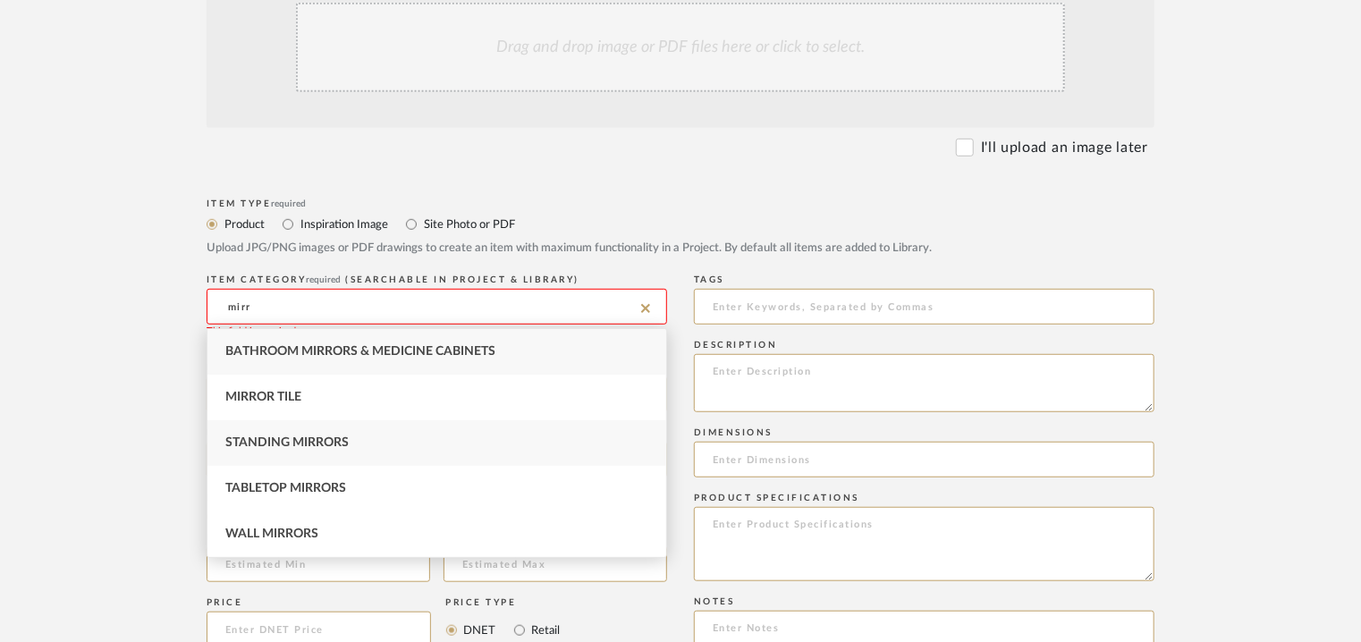
click at [360, 440] on div "Standing Mirrors" at bounding box center [436, 443] width 459 height 46
type input "Standing Mirrors"
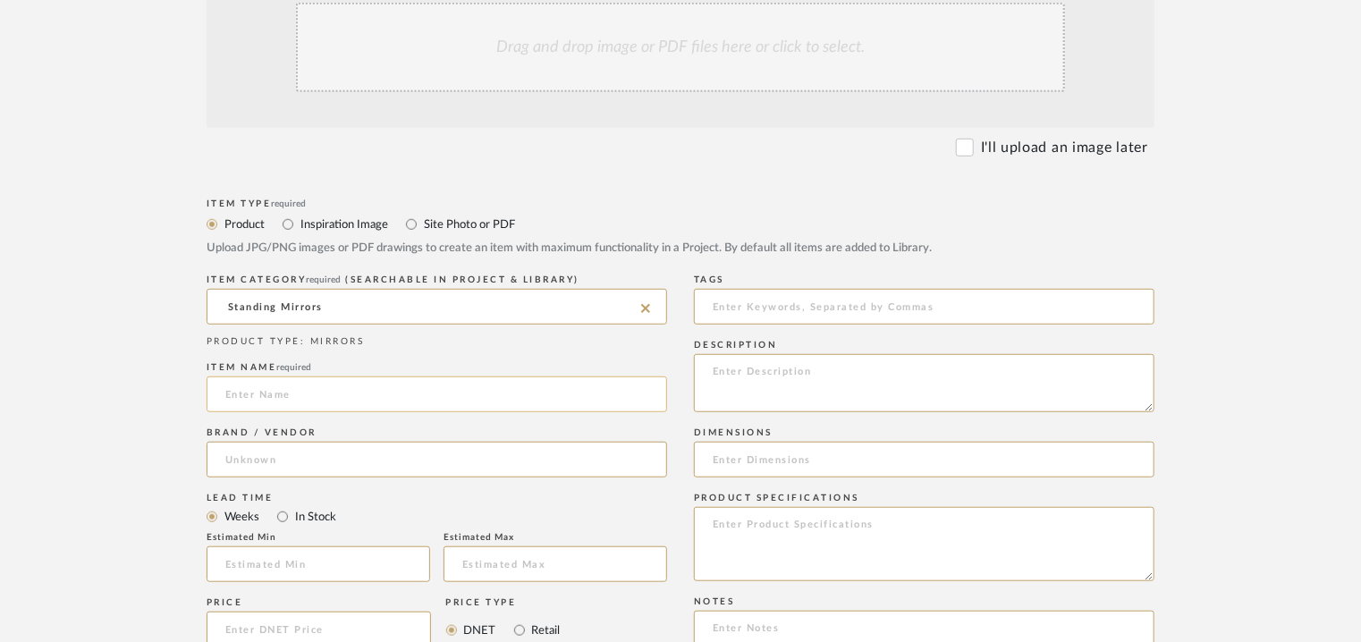
click at [368, 389] on input at bounding box center [437, 394] width 461 height 36
type input "GORK MIRROR"
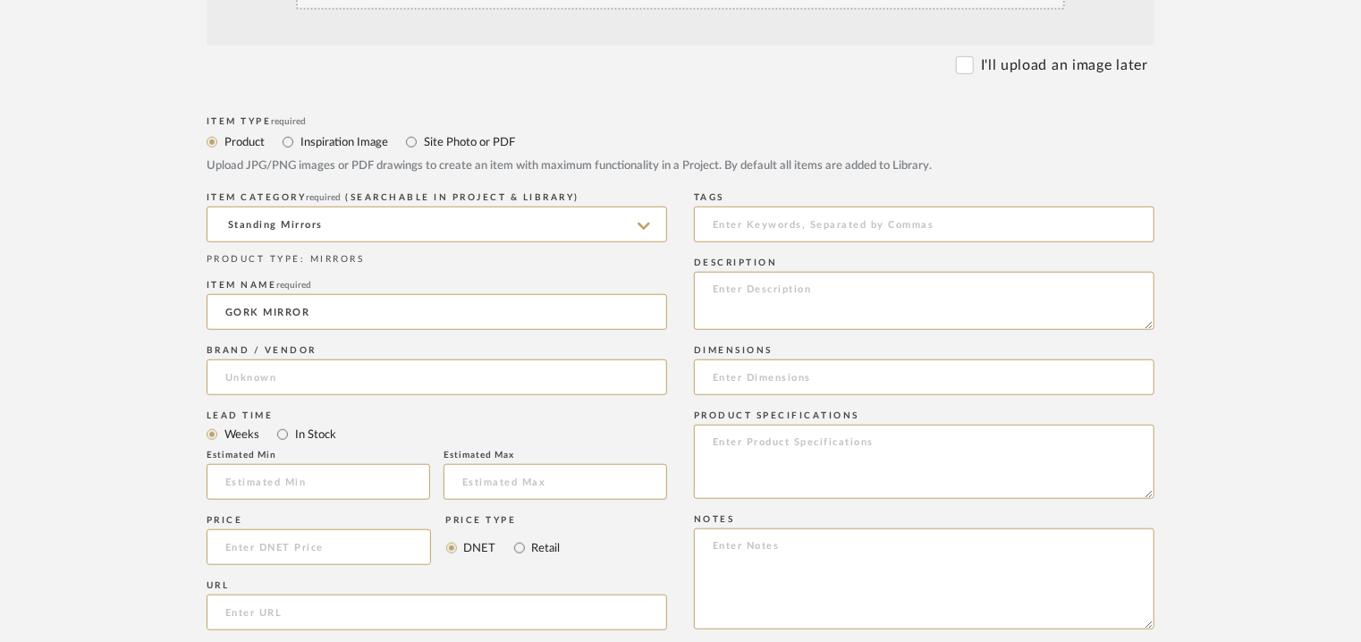
scroll to position [626, 0]
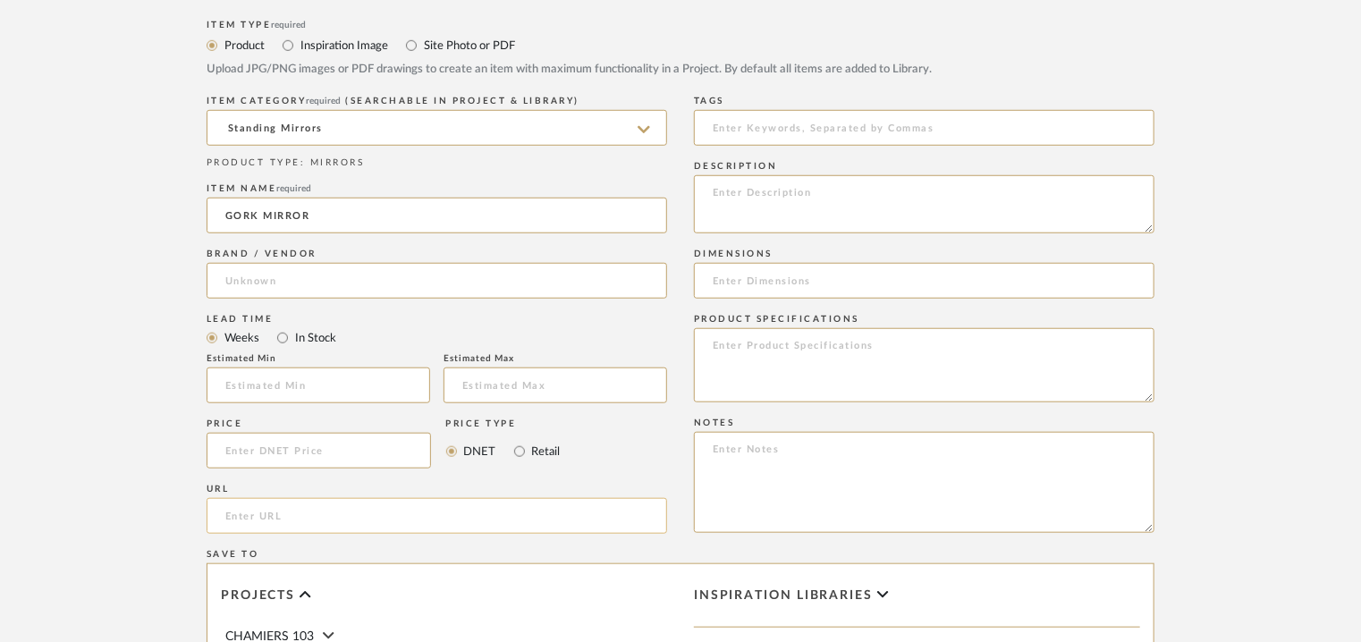
click at [303, 520] on input "url" at bounding box center [437, 516] width 461 height 36
paste input "[URL][DOMAIN_NAME]"
type input "[URL][DOMAIN_NAME]"
click at [285, 283] on input at bounding box center [437, 281] width 461 height 36
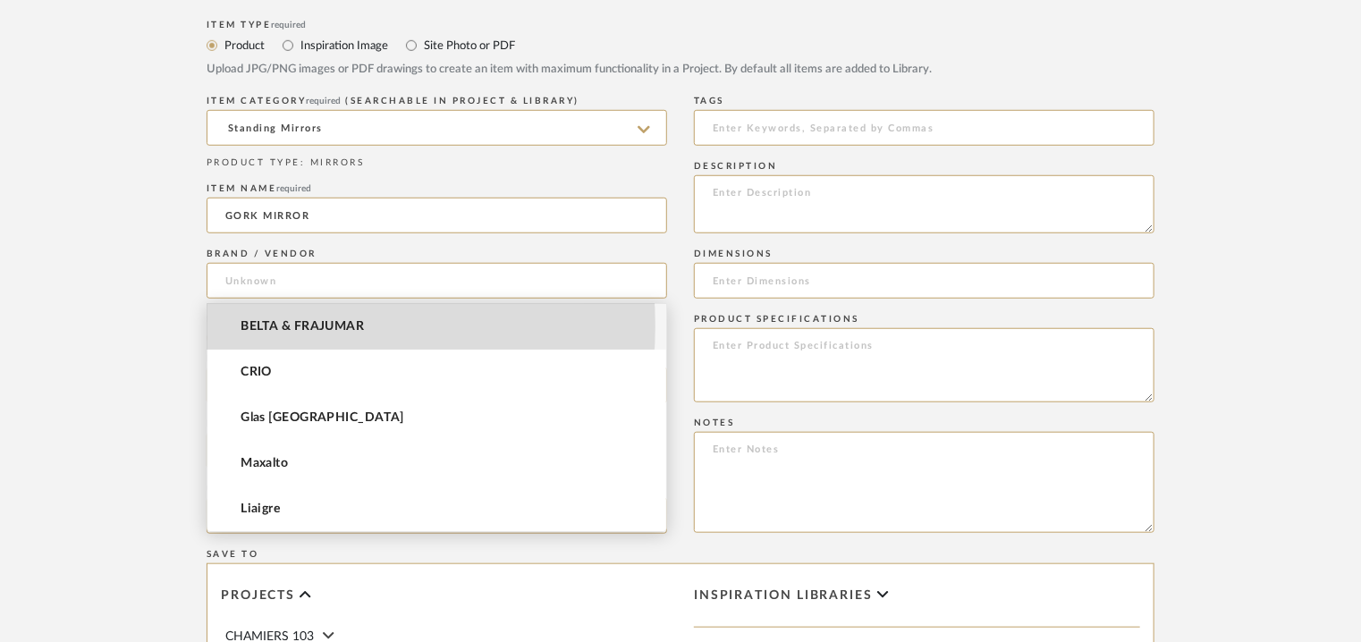
click at [278, 326] on span "BELTA & FRAJUMAR" at bounding box center [302, 326] width 123 height 15
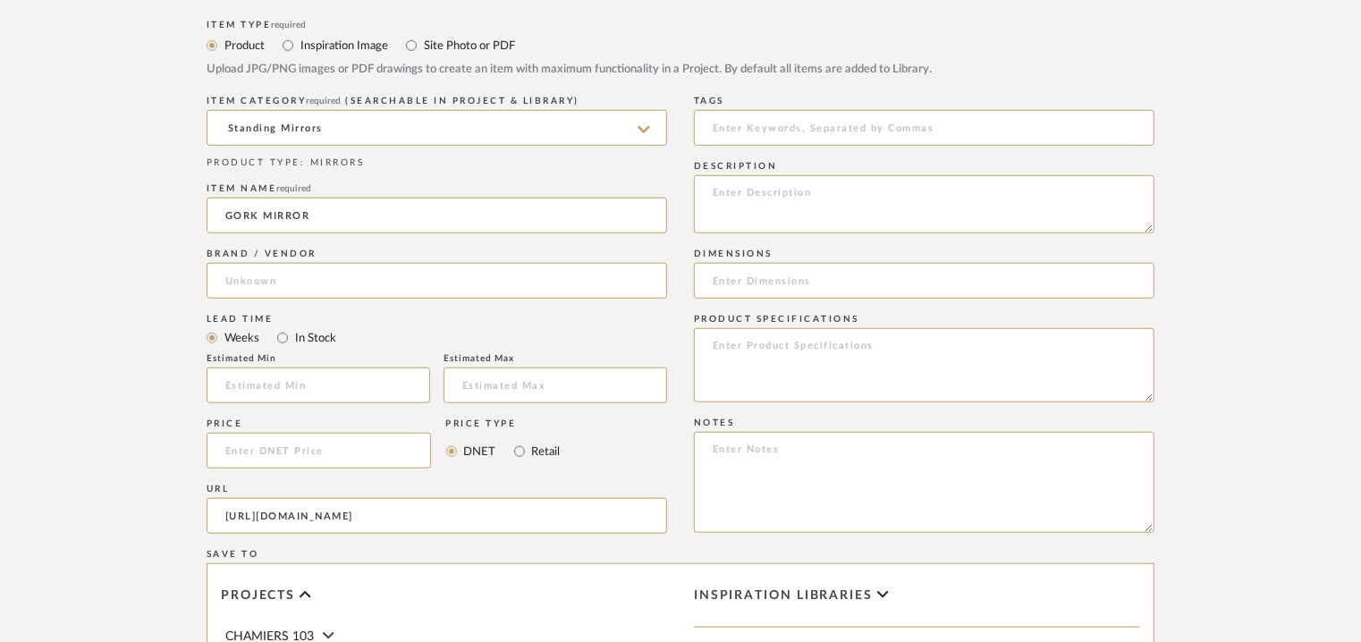
type input "BELTA & FRAJUMAR"
click at [268, 392] on input "text" at bounding box center [319, 386] width 224 height 36
type input "7"
drag, startPoint x: 736, startPoint y: 127, endPoint x: 758, endPoint y: 127, distance: 22.4
click at [740, 127] on input at bounding box center [924, 128] width 461 height 36
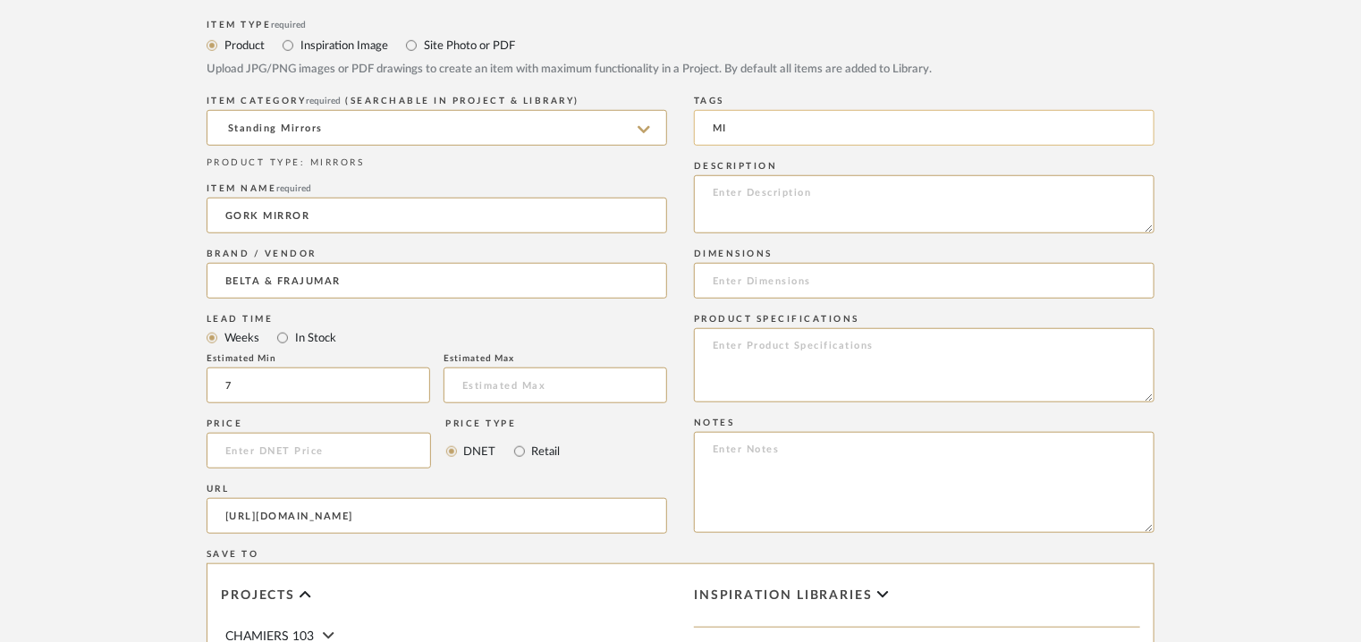
type input "M"
type input "mirror"
click at [1135, 198] on textarea at bounding box center [924, 204] width 461 height 58
paste textarea "Type: Mirror - Gork Designer : Arbel Dimensions :W 70 x H 180cm Material & Fini…"
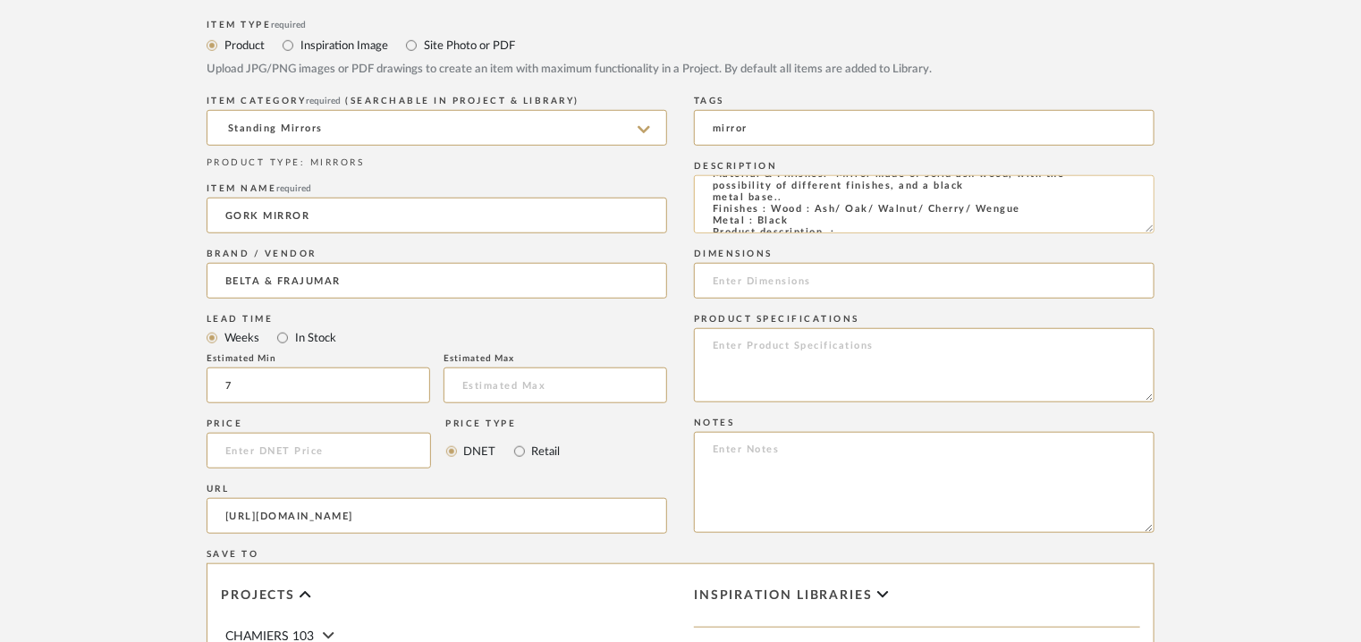
scroll to position [0, 0]
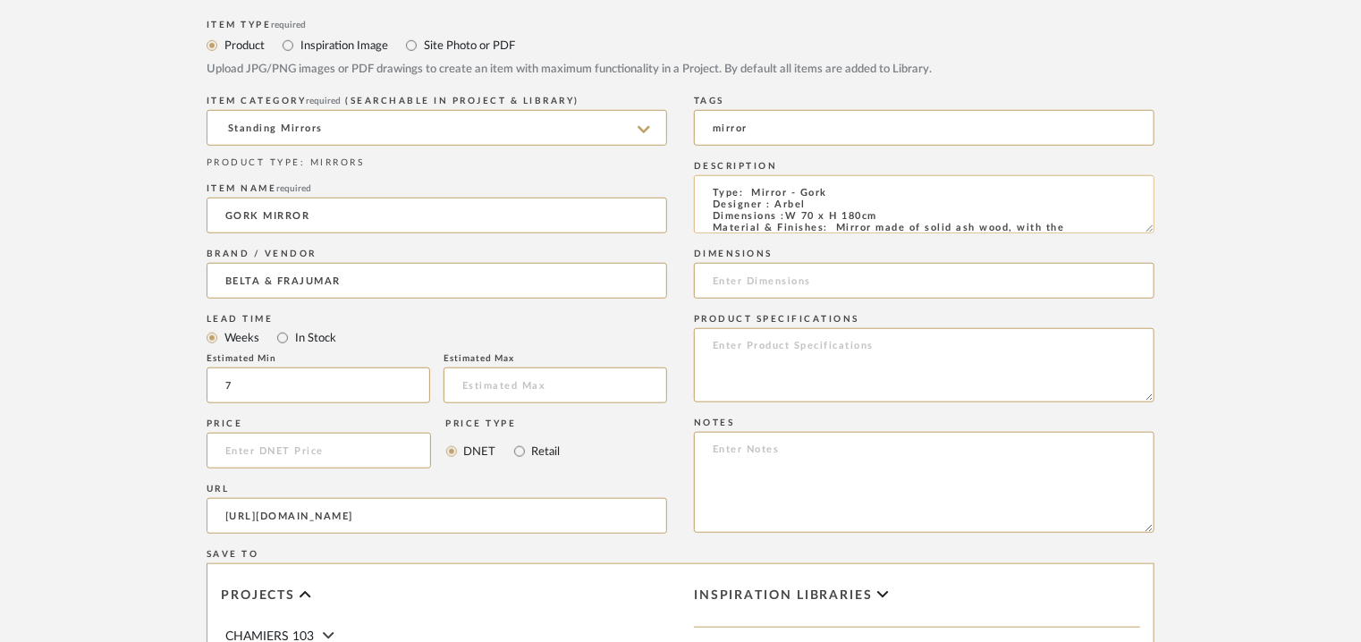
drag, startPoint x: 782, startPoint y: 217, endPoint x: 876, endPoint y: 209, distance: 94.2
click at [817, 216] on textarea "Type: Mirror - Gork Designer : Arbel Dimensions :W 70 x H 180cm Material & Fini…" at bounding box center [924, 204] width 461 height 58
drag, startPoint x: 884, startPoint y: 212, endPoint x: 789, endPoint y: 216, distance: 95.8
click at [789, 216] on textarea "Type: Mirror - Gork Designer : Arbel Dimensions :W 70 x H 180cm Material & Fini…" at bounding box center [924, 204] width 461 height 58
type textarea "Type: Mirror - Gork Designer : Arbel Dimensions :W 70 x H 180cm Material & Fini…"
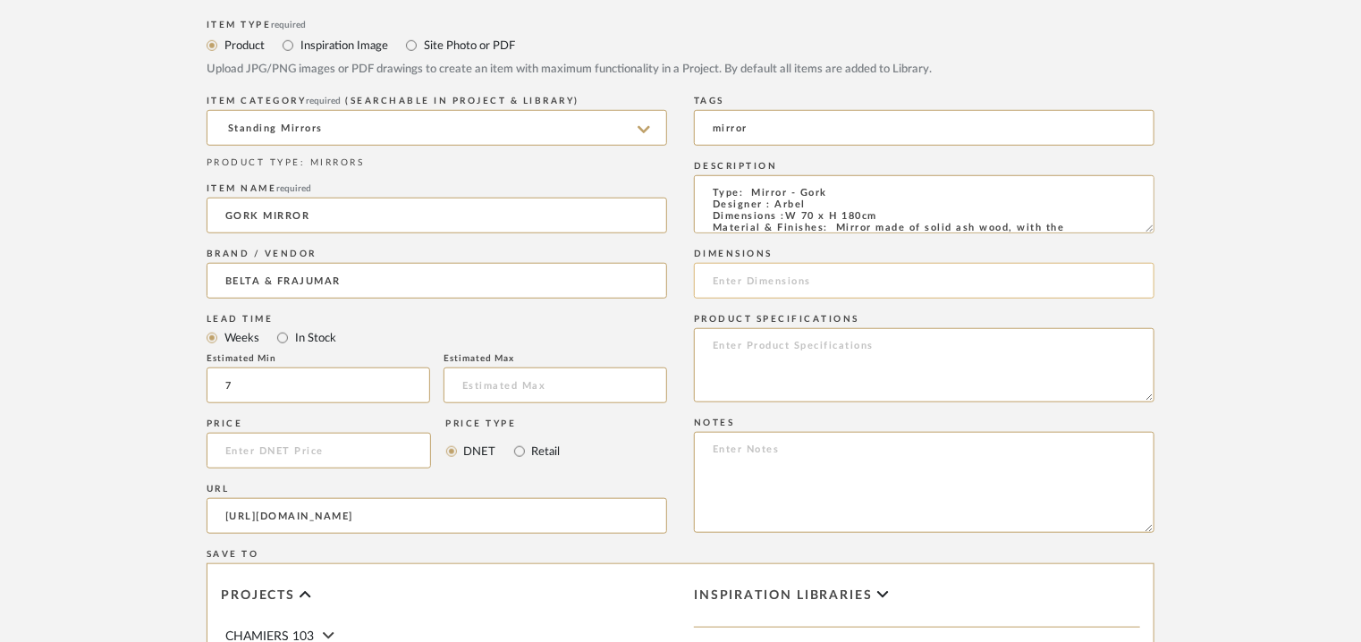
click at [751, 283] on input at bounding box center [924, 281] width 461 height 36
paste input "W 70 x H 180cm"
type input "W 70 x H 180cm"
click at [786, 213] on textarea "Type: Mirror - Gork Designer : Arbel Dimensions :W 70 x H 180cm Material & Fini…" at bounding box center [924, 204] width 461 height 58
type textarea "Type: Mirror - Gork Designer : Arbel Dimensions : W 70 x H 180cm Material & Fin…"
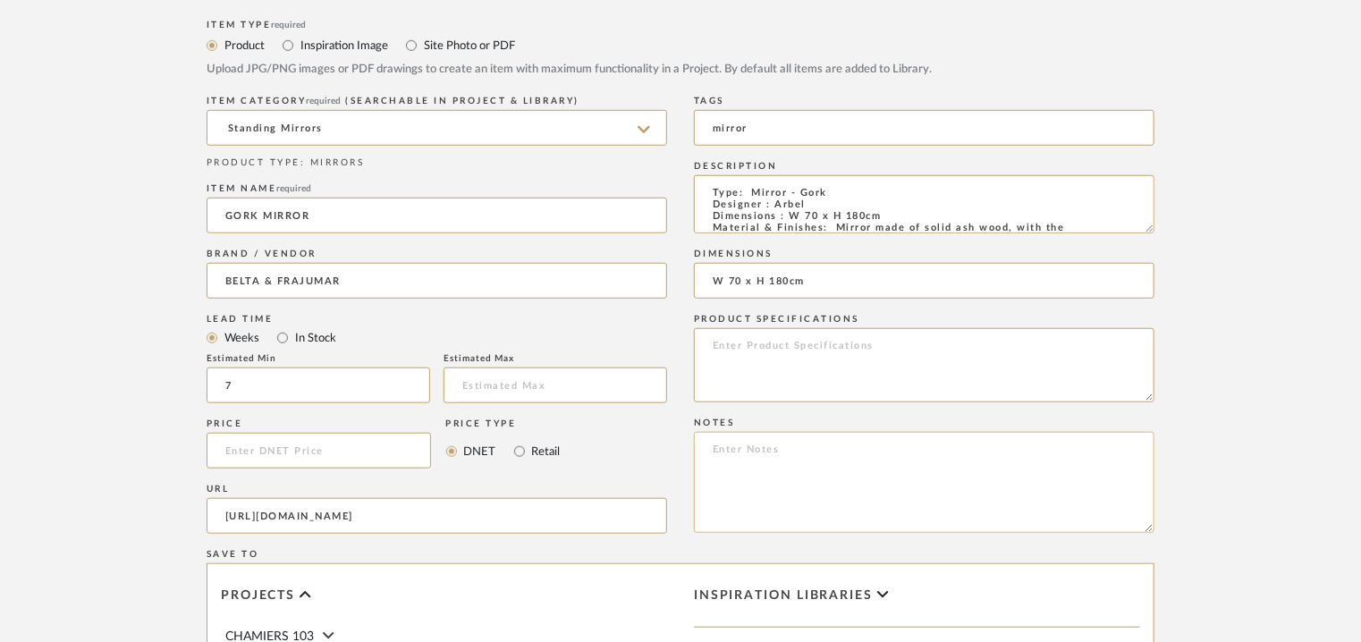
paste textarea "Price: Na Lead time: 45days. MOQ : Our products for Contract projects are manuf…"
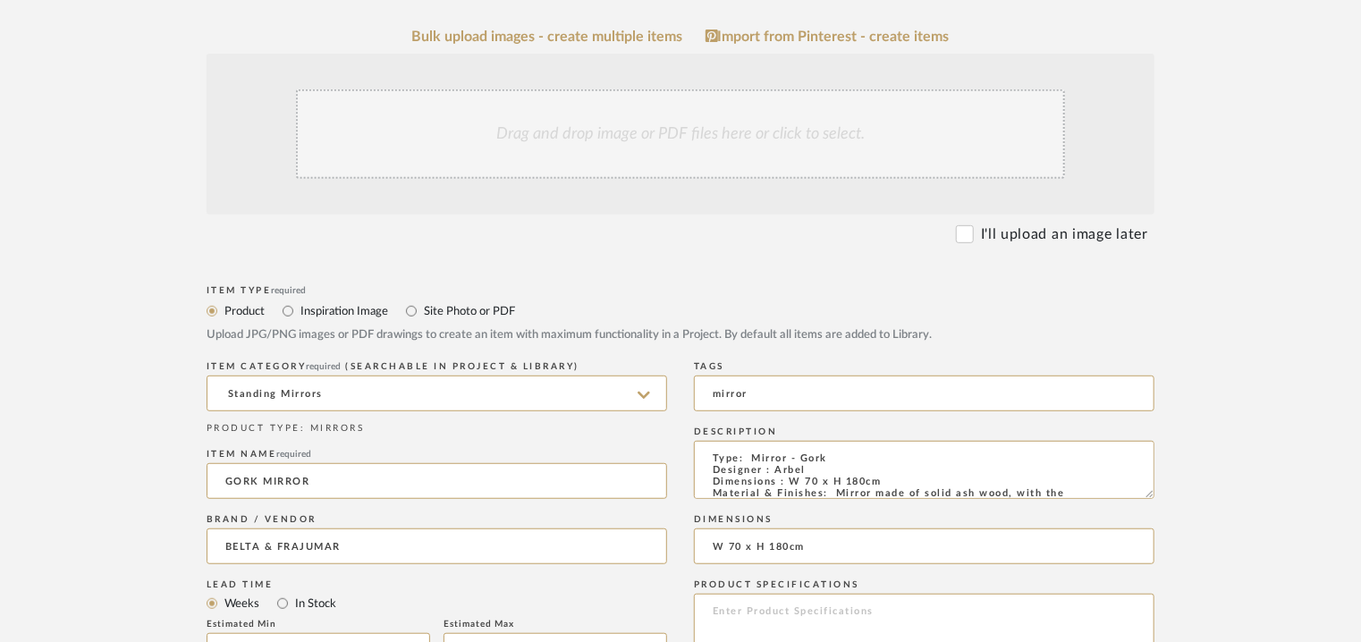
scroll to position [358, 0]
type textarea "Price: Na Lead time: 45days. MOQ : Our products for Contract projects are manuf…"
click at [615, 138] on div "Drag and drop image or PDF files here or click to select." at bounding box center [680, 136] width 769 height 89
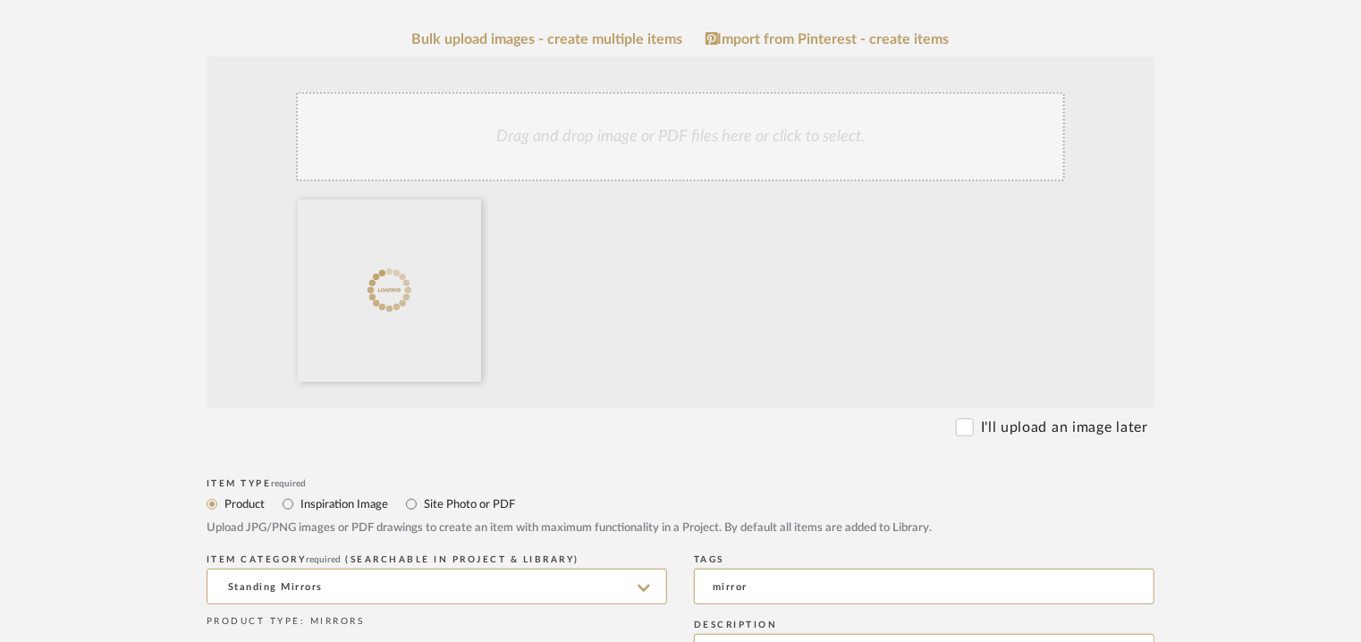
click at [690, 140] on div "Drag and drop image or PDF files here or click to select." at bounding box center [680, 136] width 769 height 89
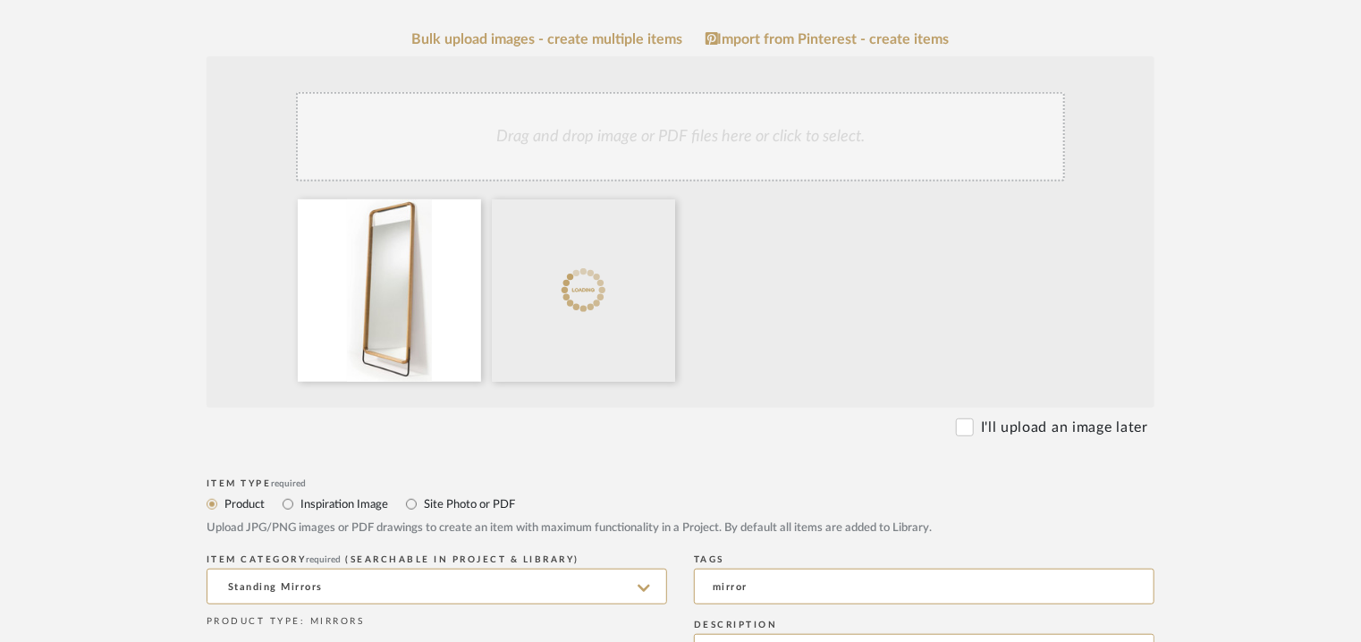
click at [701, 140] on div "Drag and drop image or PDF files here or click to select." at bounding box center [680, 136] width 769 height 89
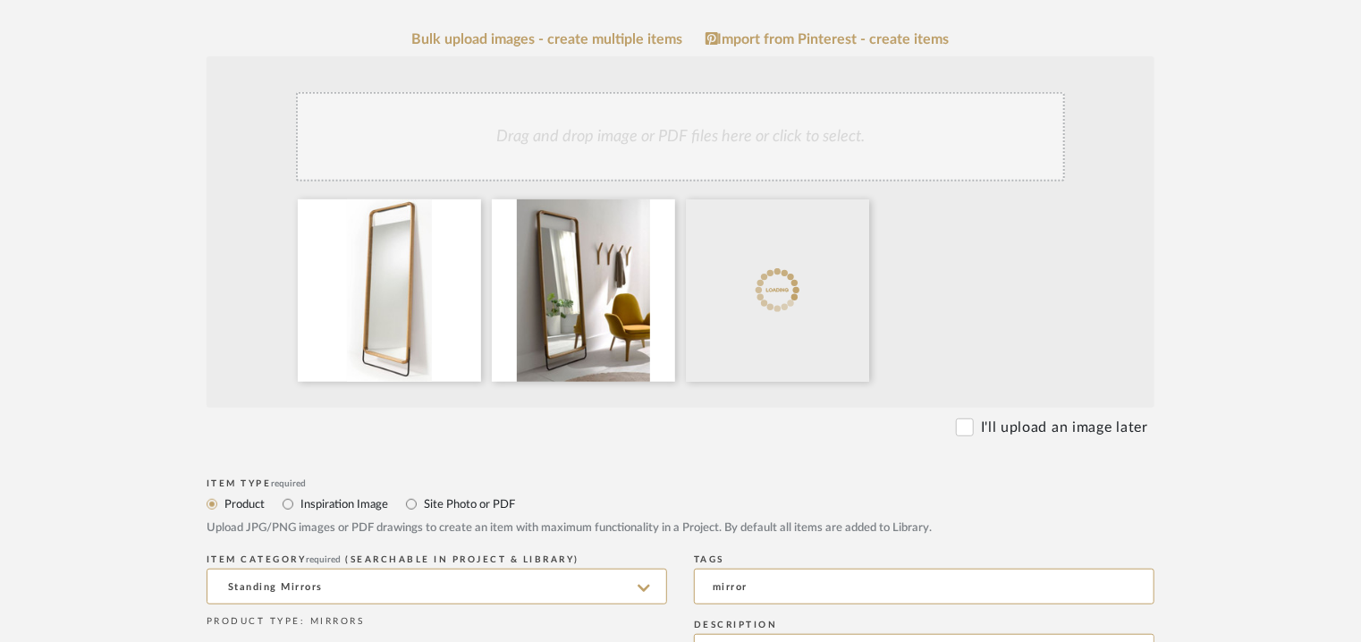
click at [697, 148] on div "Drag and drop image or PDF files here or click to select." at bounding box center [680, 136] width 769 height 89
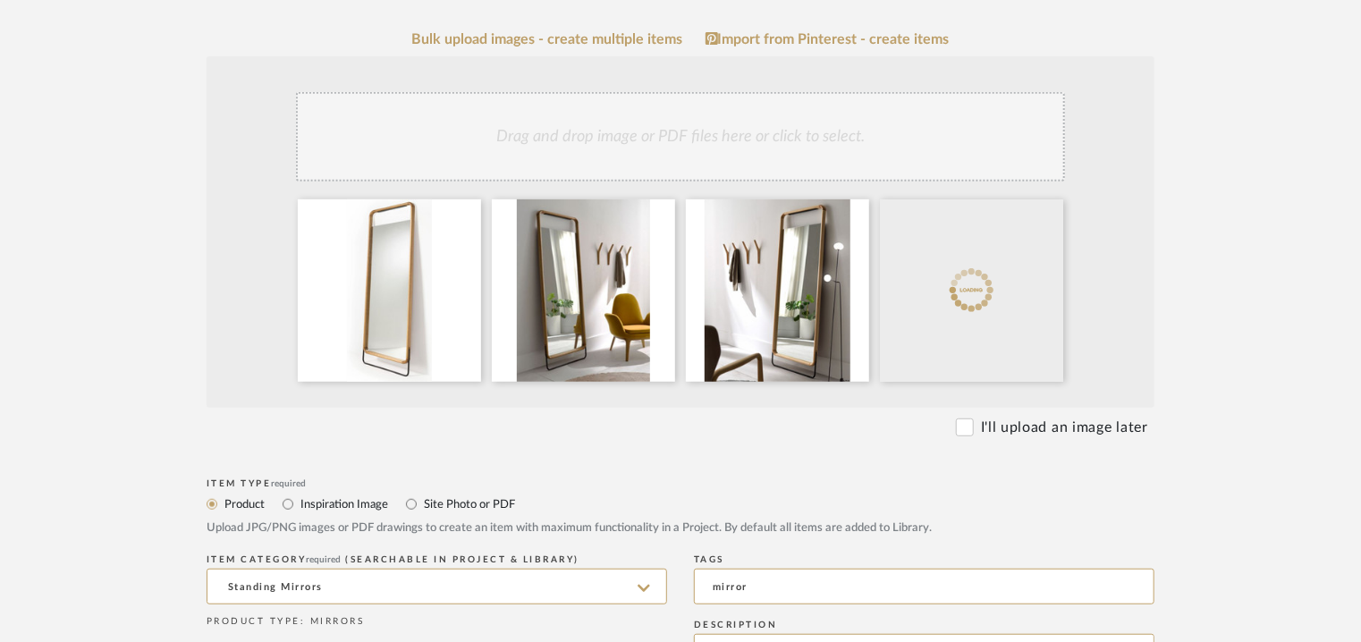
click at [803, 137] on div "Drag and drop image or PDF files here or click to select." at bounding box center [680, 136] width 769 height 89
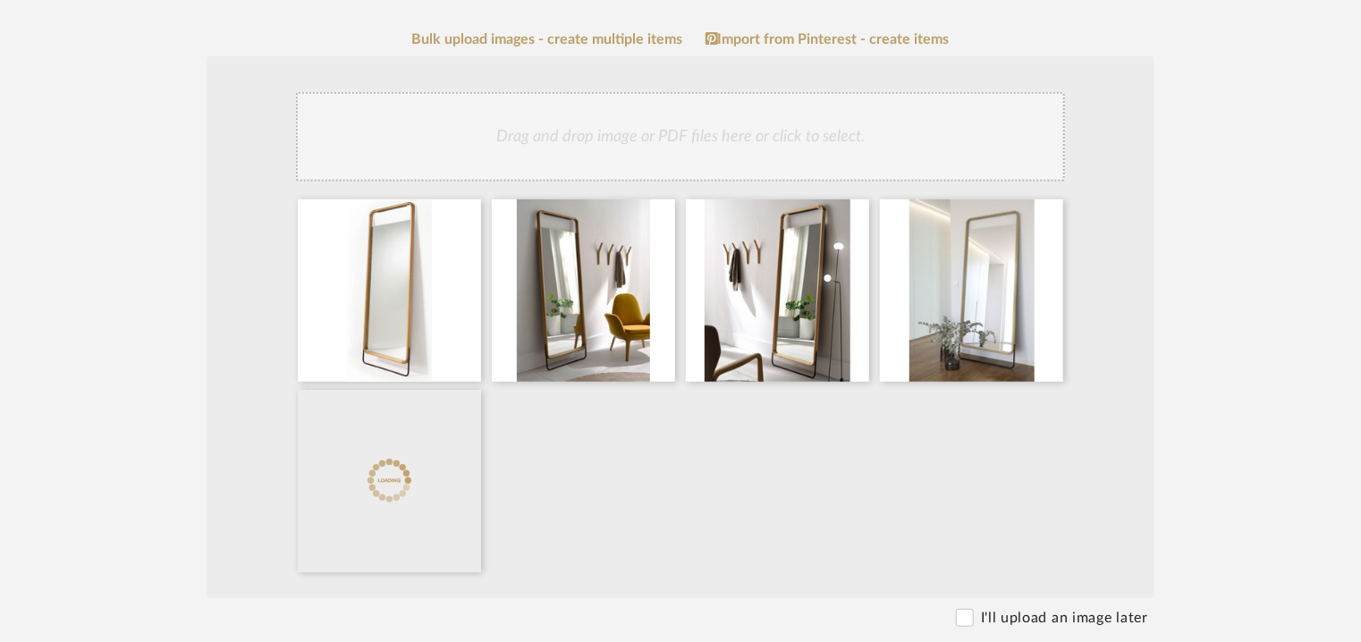
click at [762, 148] on div "Drag and drop image or PDF files here or click to select." at bounding box center [680, 136] width 769 height 89
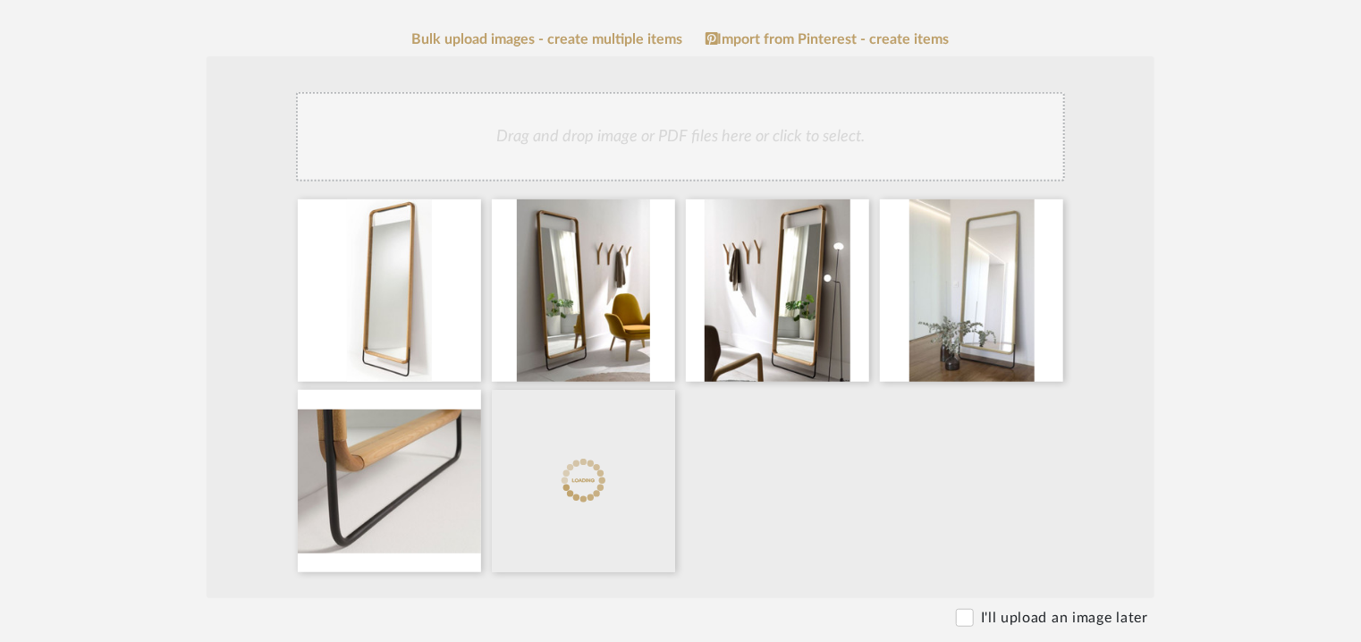
click at [819, 140] on div "Drag and drop image or PDF files here or click to select." at bounding box center [680, 136] width 769 height 89
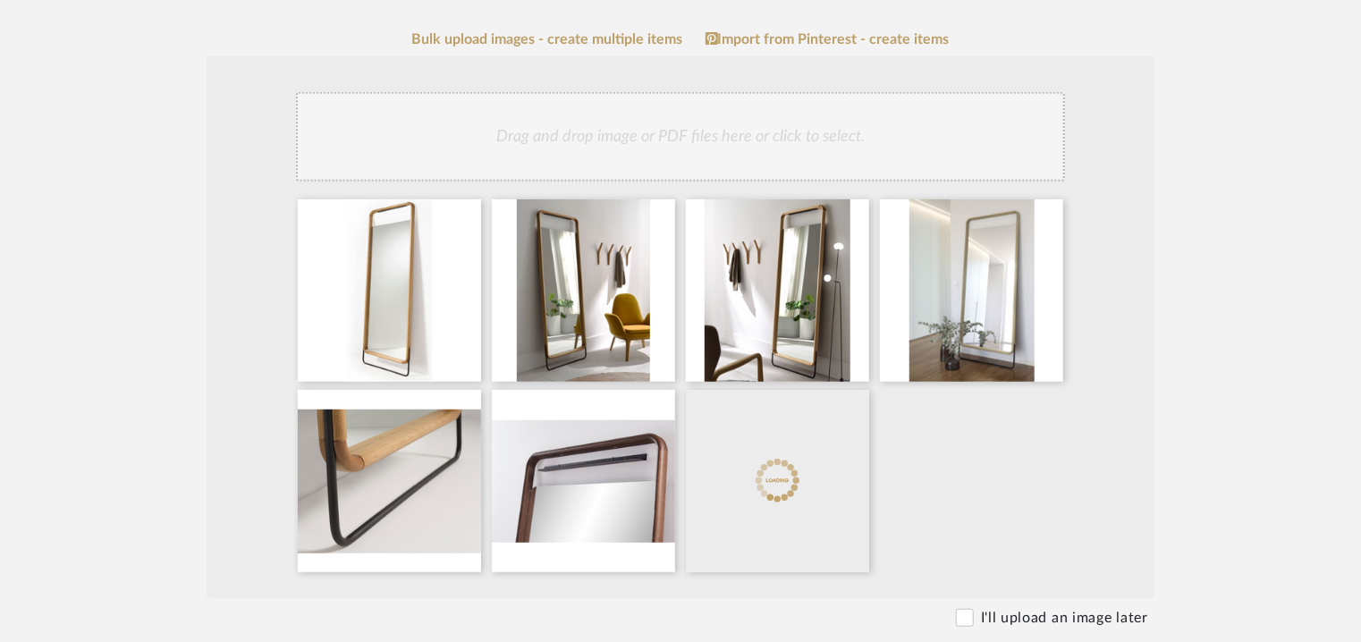
click at [631, 136] on div "Drag and drop image or PDF files here or click to select." at bounding box center [680, 136] width 769 height 89
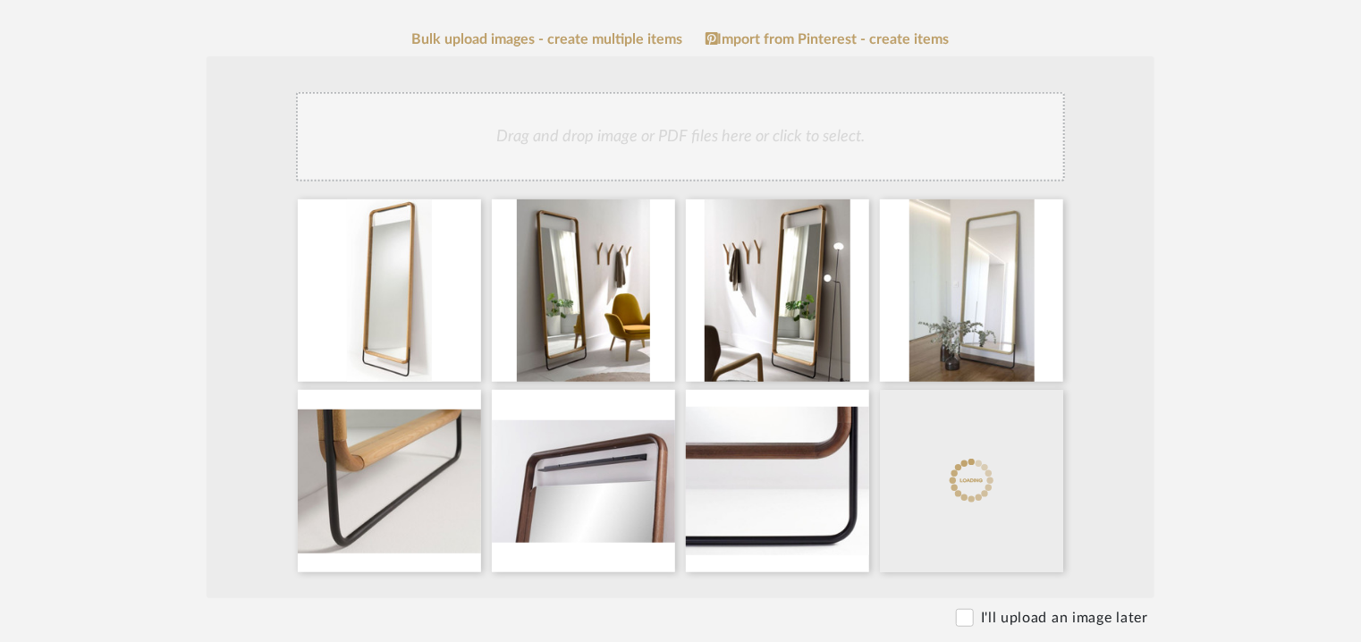
click at [703, 134] on div "Drag and drop image or PDF files here or click to select." at bounding box center [680, 136] width 769 height 89
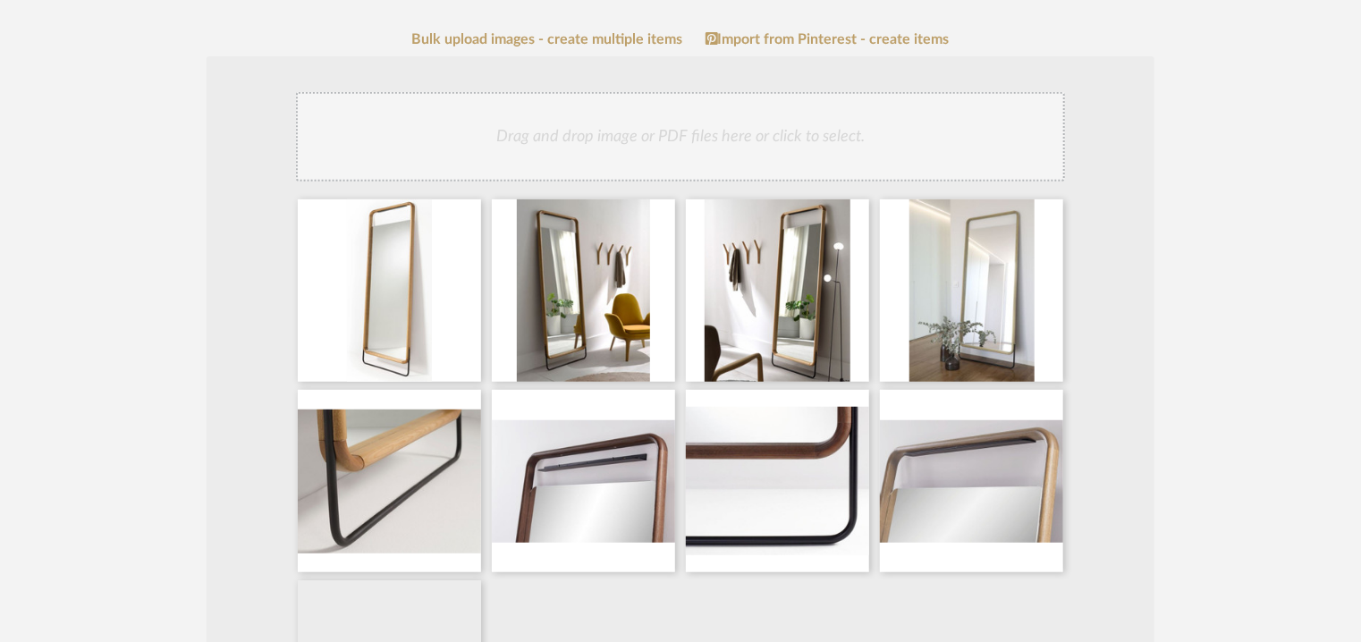
click at [822, 149] on div "Drag and drop image or PDF files here or click to select." at bounding box center [680, 136] width 769 height 89
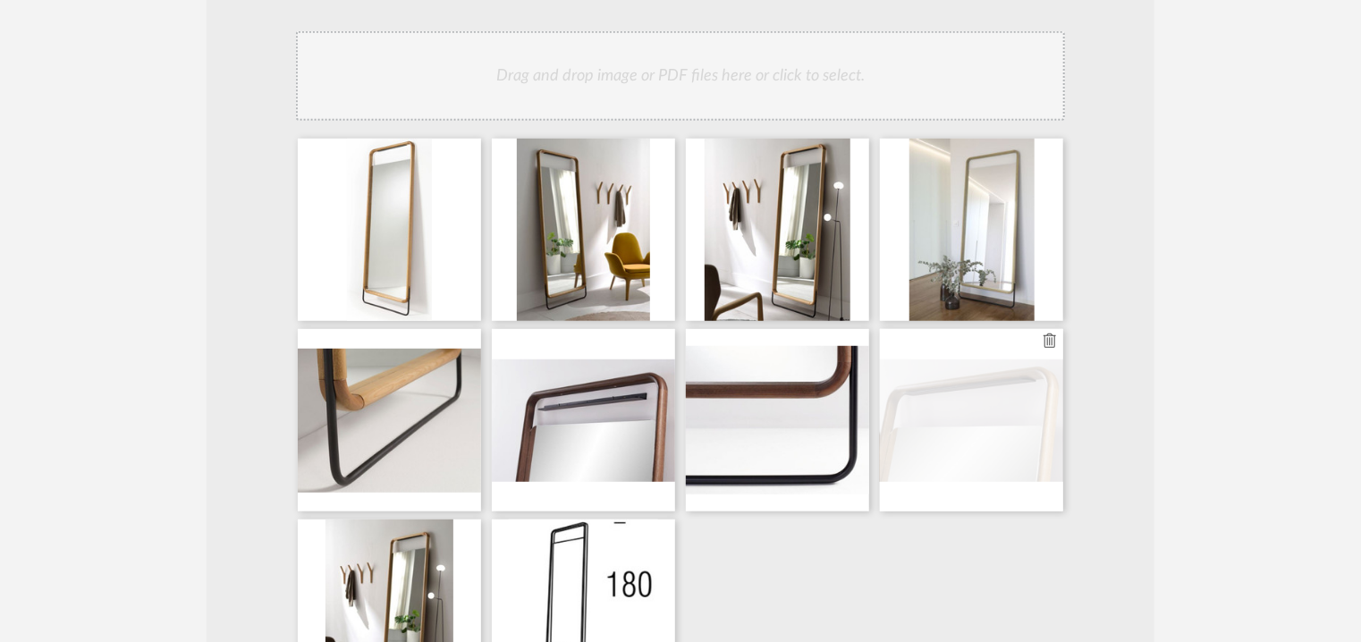
scroll to position [537, 0]
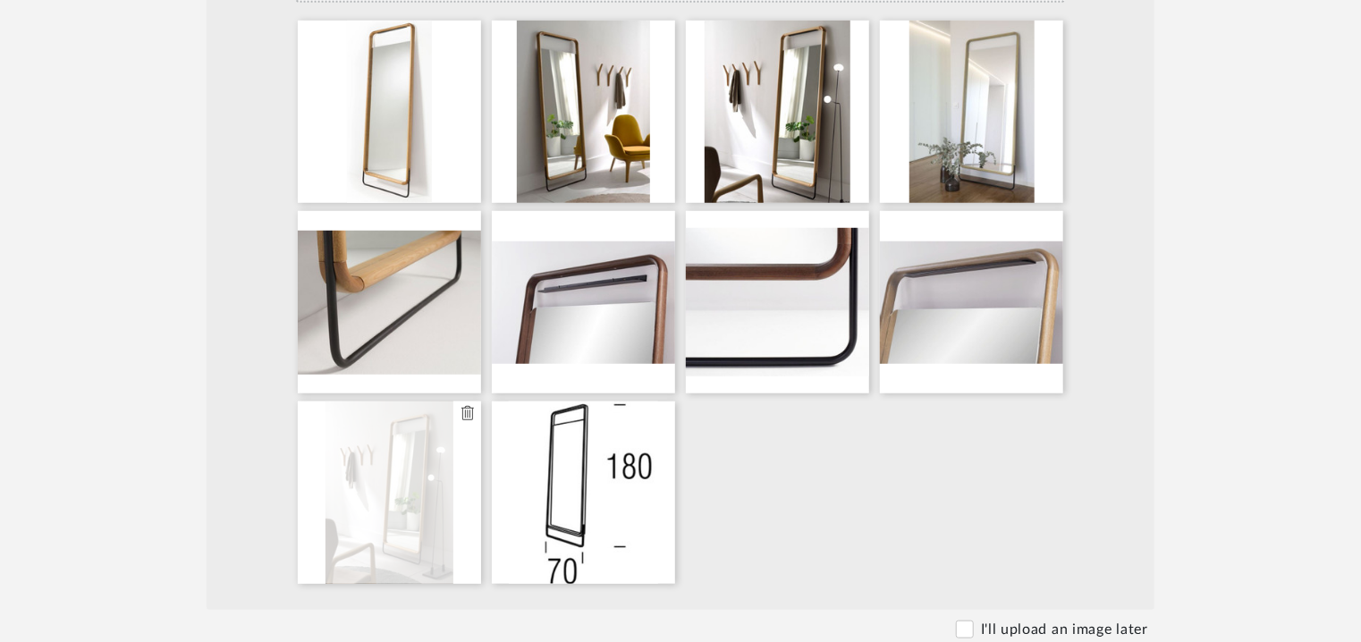
click at [466, 420] on fa-icon at bounding box center [467, 413] width 13 height 21
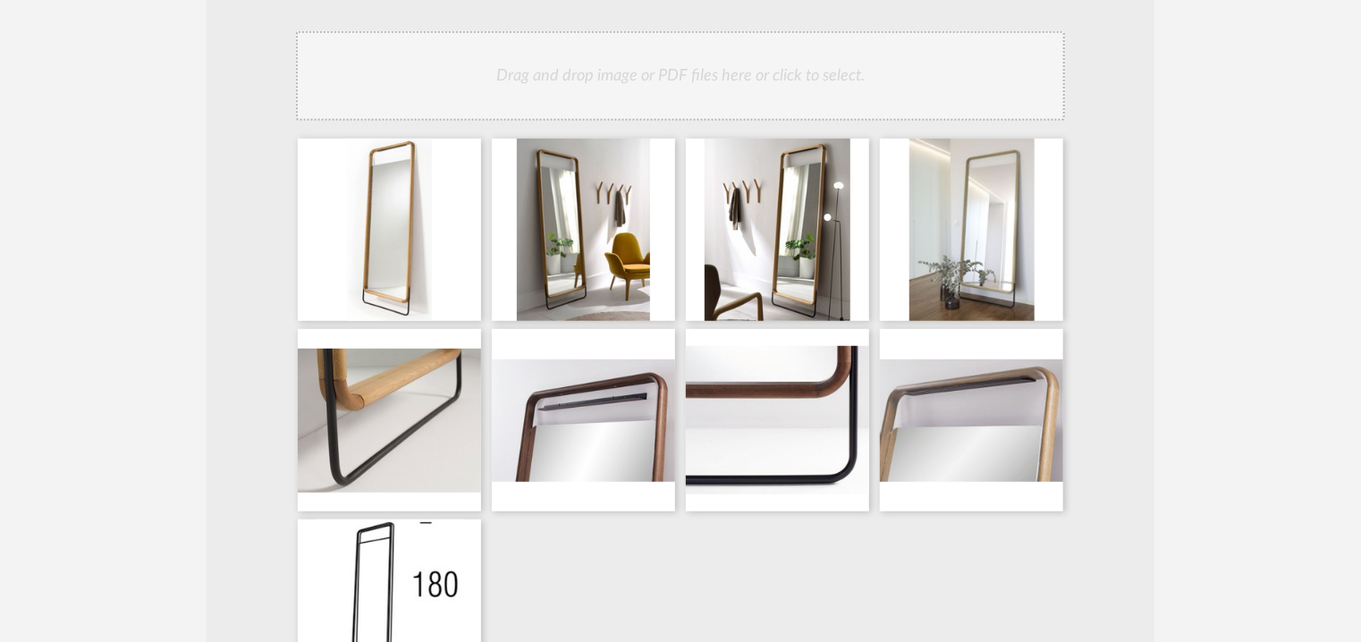
scroll to position [179, 0]
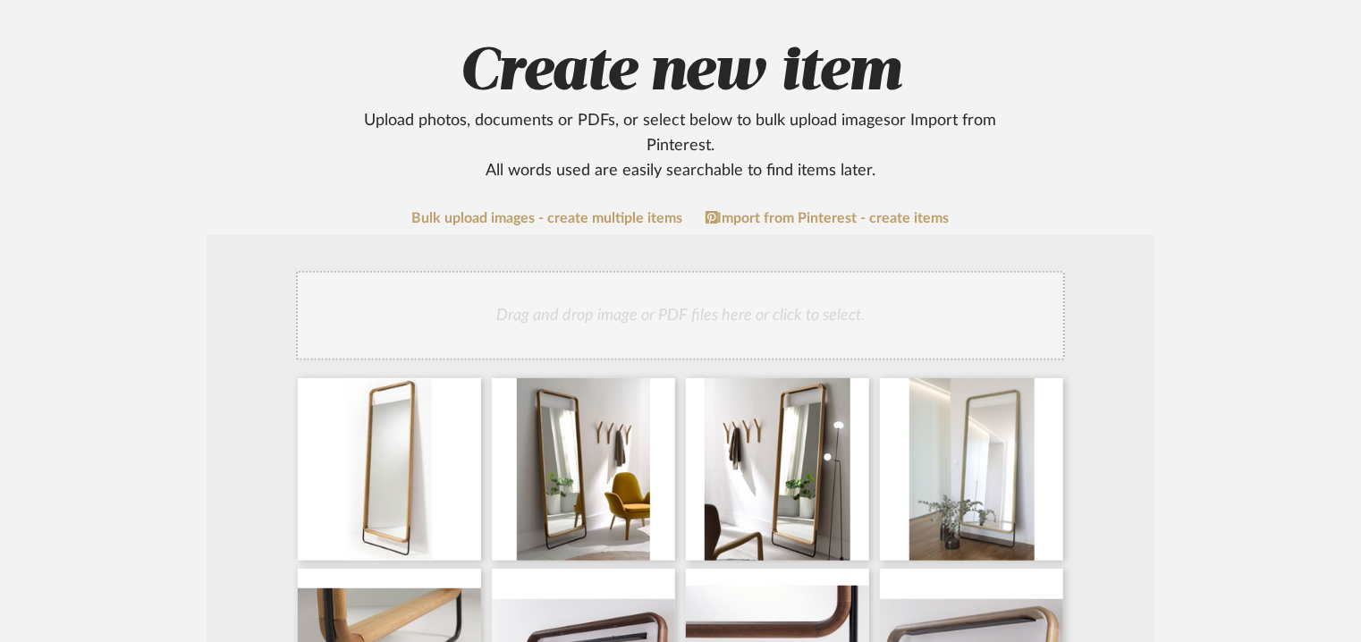
click at [730, 285] on div "Drag and drop image or PDF files here or click to select." at bounding box center [680, 315] width 769 height 89
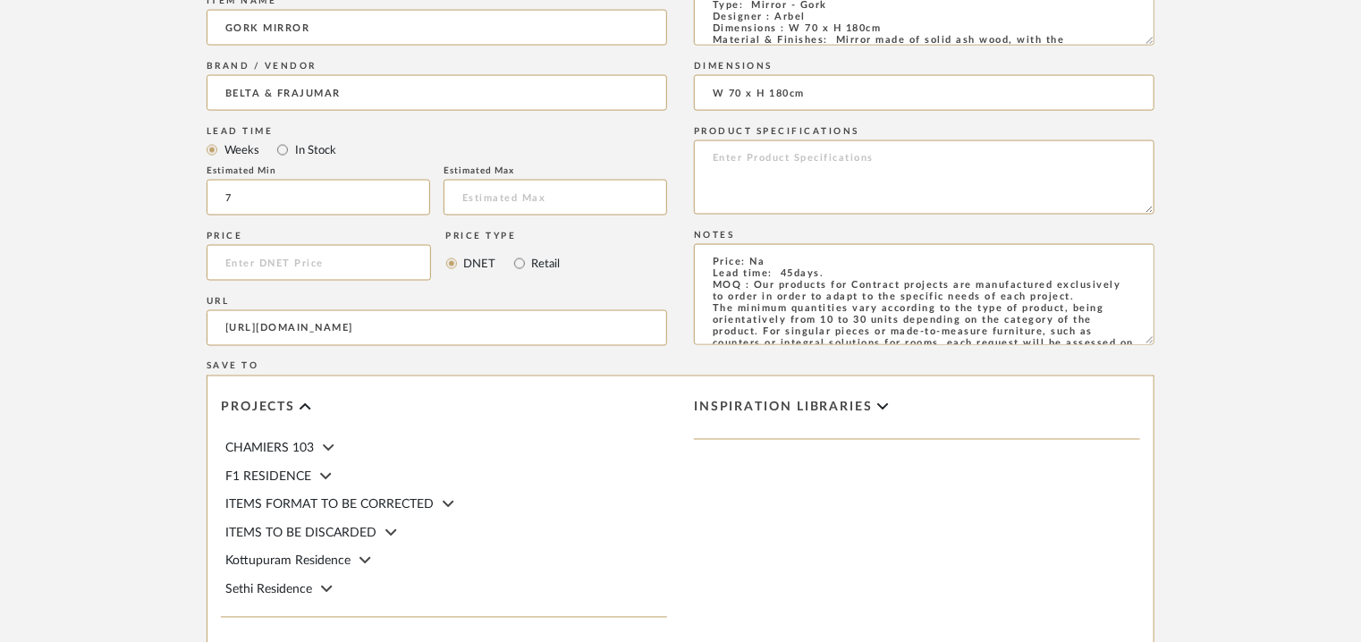
scroll to position [1609, 0]
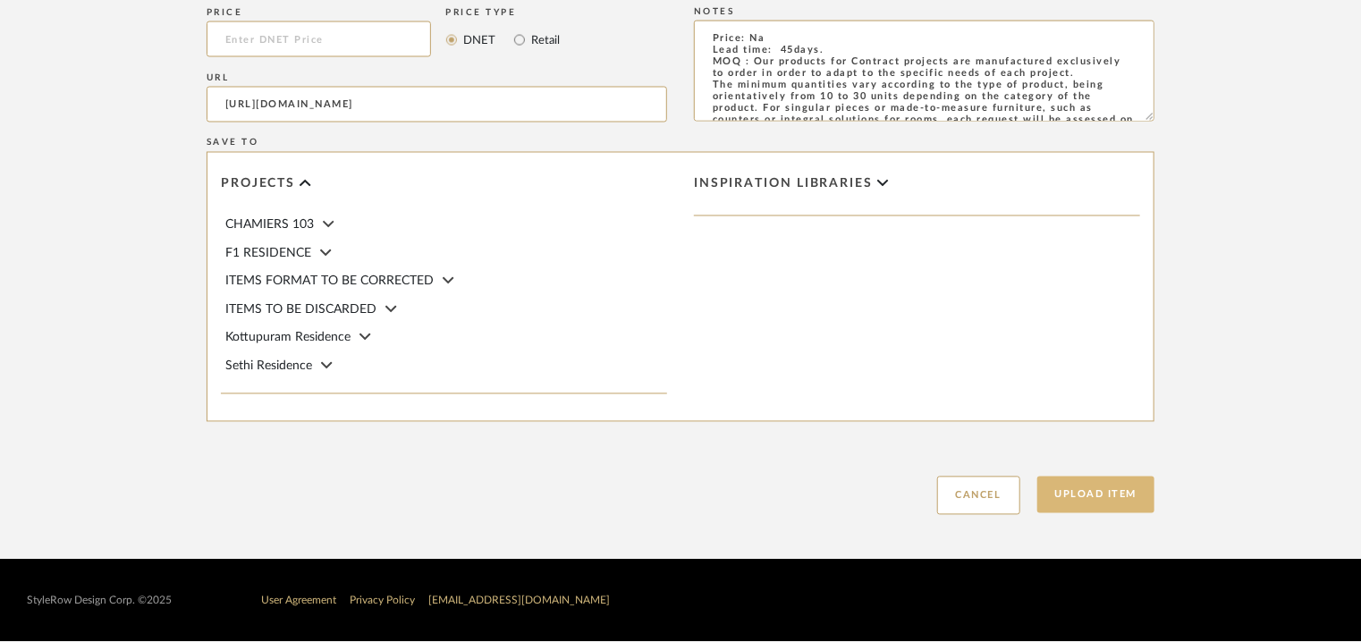
click at [1129, 487] on button "Upload Item" at bounding box center [1096, 495] width 118 height 37
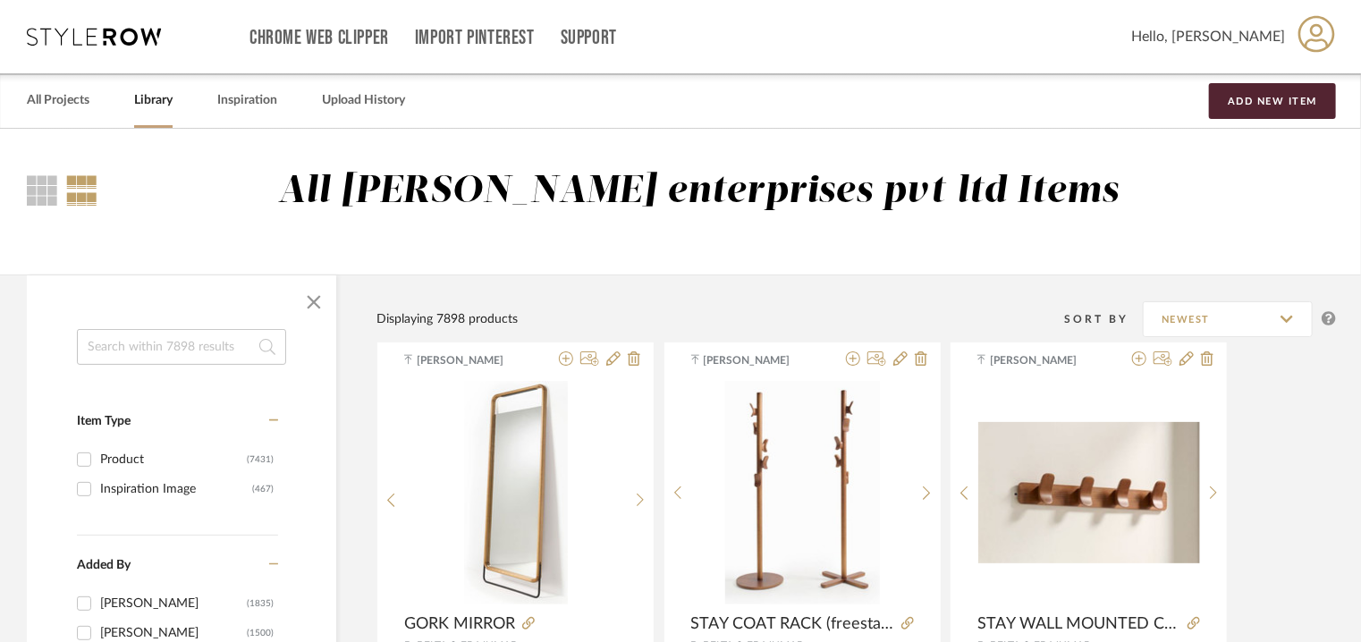
drag, startPoint x: 230, startPoint y: 343, endPoint x: 250, endPoint y: 329, distance: 24.6
click at [234, 335] on input at bounding box center [181, 347] width 209 height 36
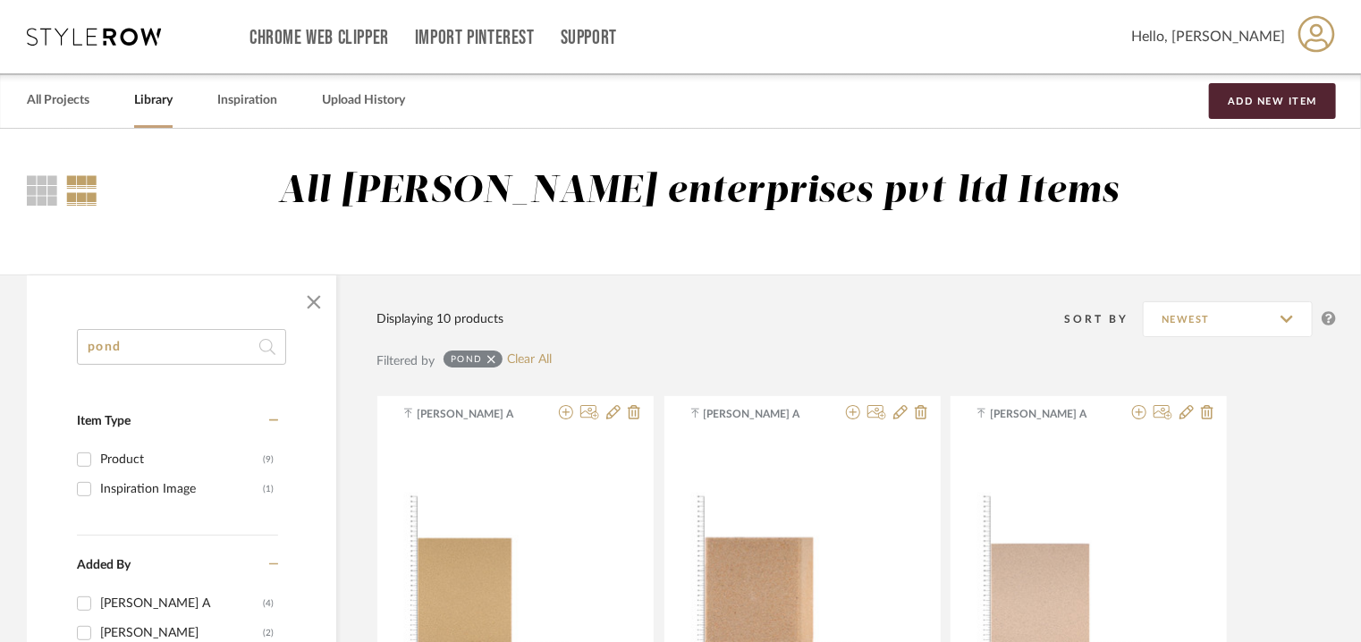
type input "pond"
click at [489, 359] on icon at bounding box center [491, 359] width 8 height 13
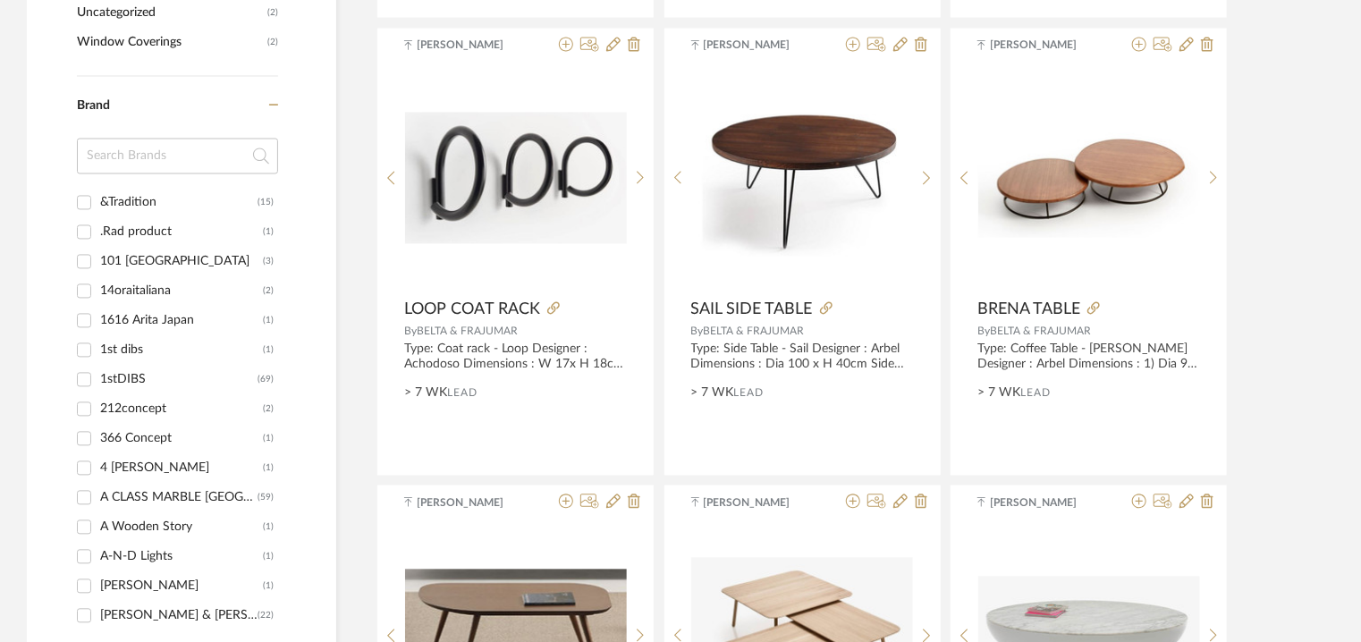
scroll to position [1967, 0]
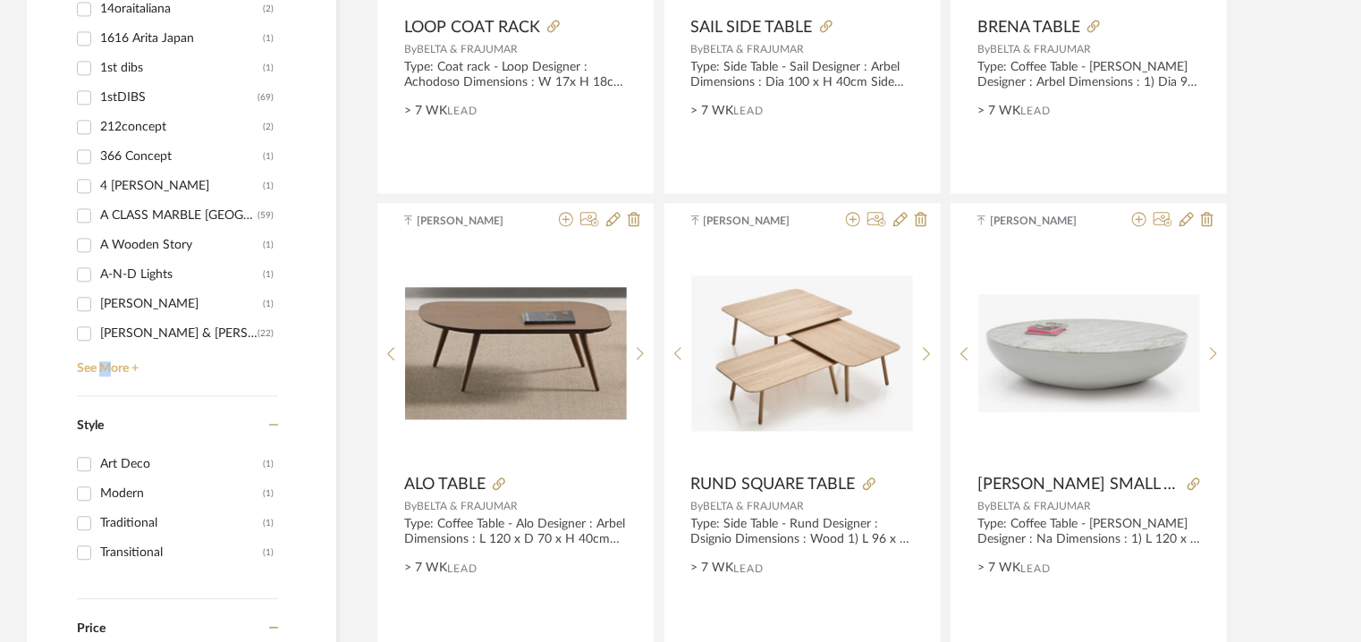
drag, startPoint x: 104, startPoint y: 359, endPoint x: 135, endPoint y: 177, distance: 184.2
click at [106, 360] on link "See More +" at bounding box center [175, 362] width 206 height 29
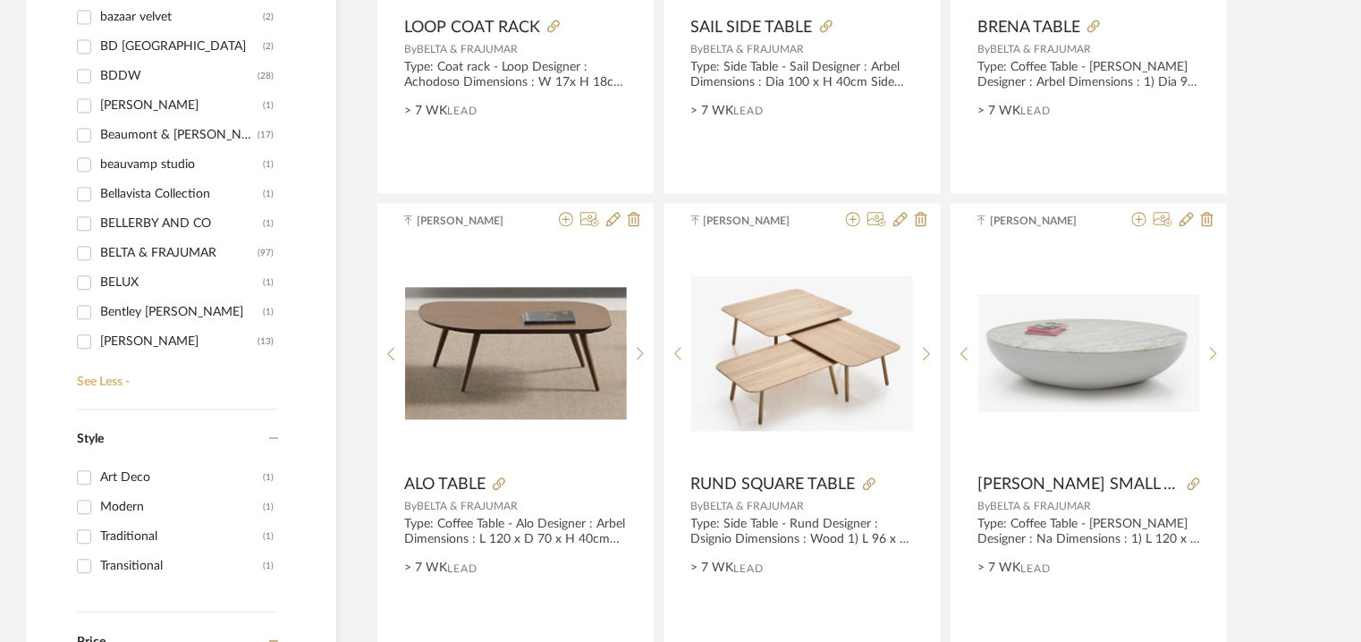
scroll to position [3130, 0]
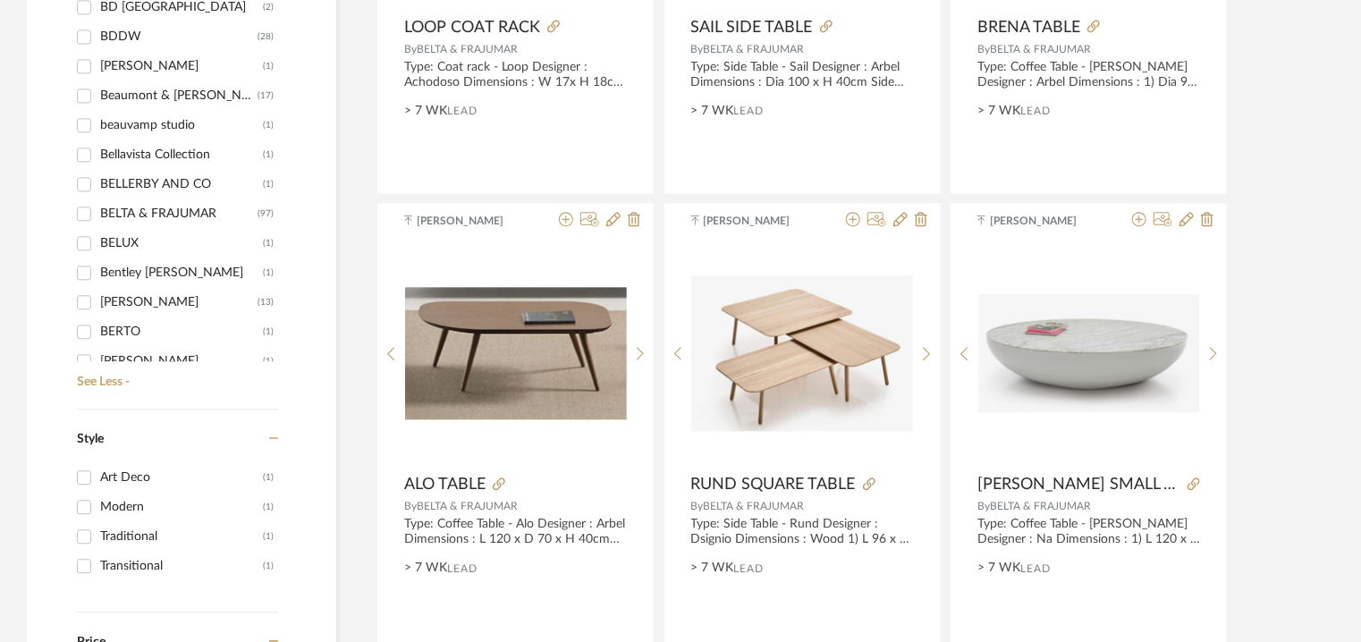
click at [215, 201] on div "BELTA & FRAJUMAR" at bounding box center [178, 213] width 157 height 29
click at [98, 201] on input "BELTA & [PERSON_NAME] (97)" at bounding box center [84, 213] width 29 height 29
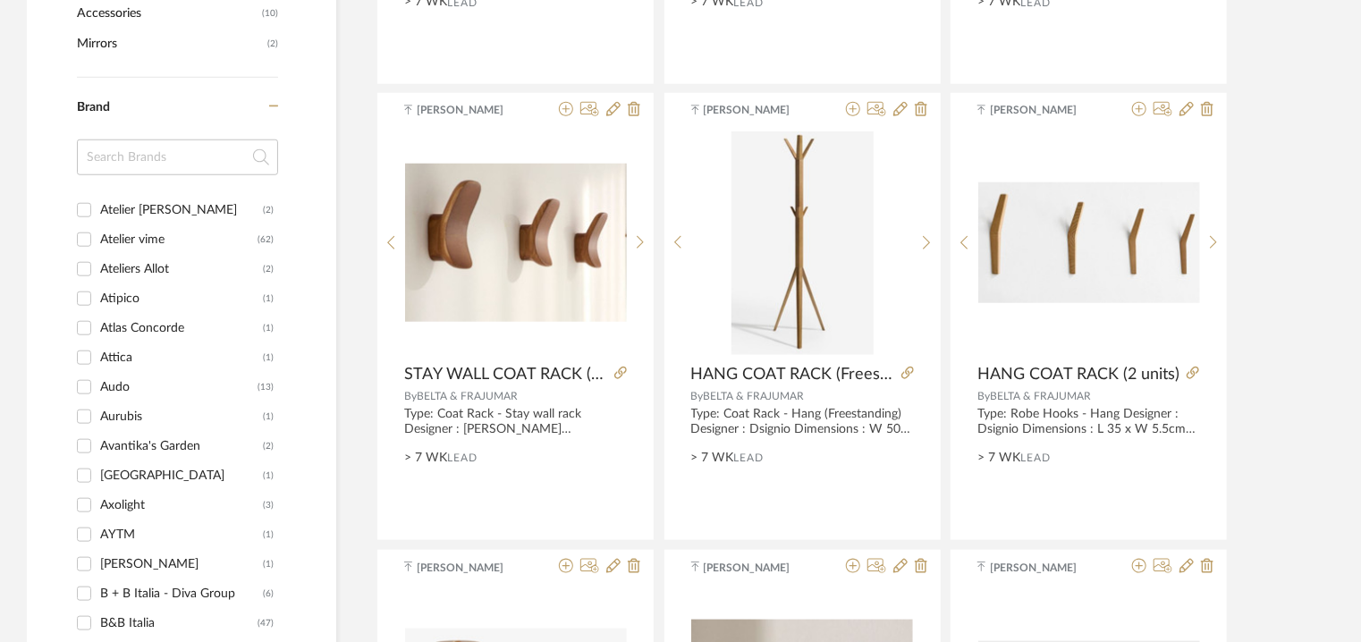
scroll to position [1789, 0]
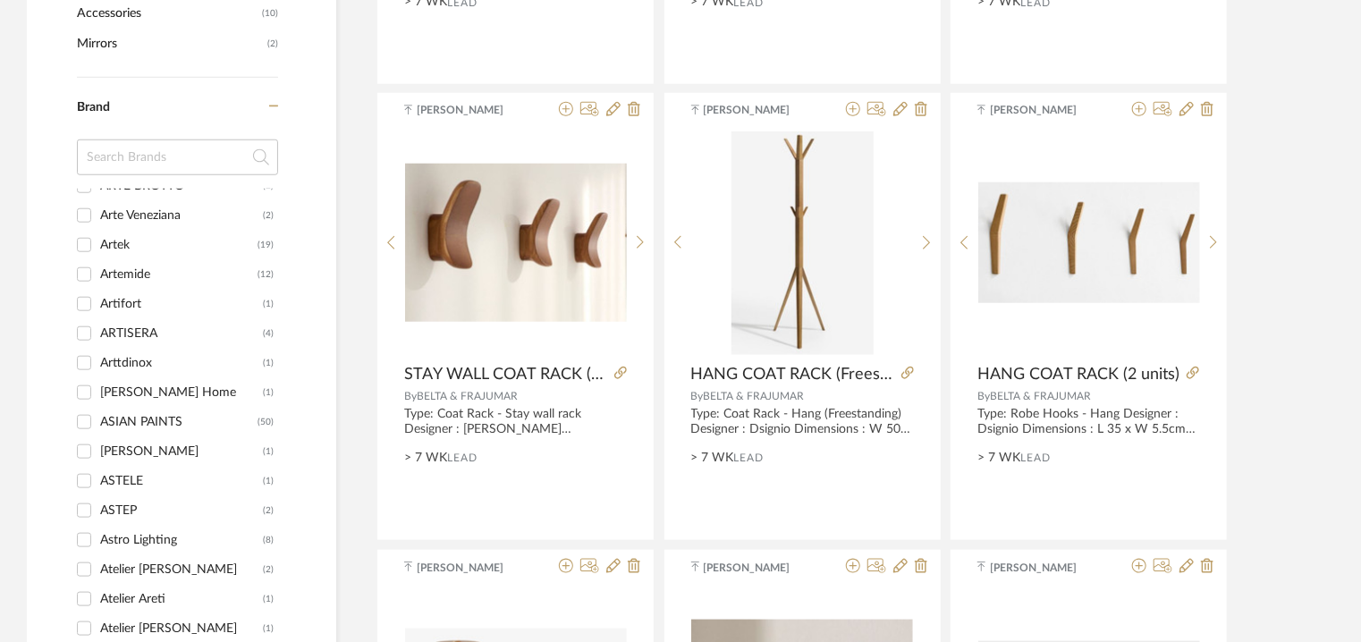
click at [97, 40] on span "Mirrors" at bounding box center [170, 44] width 186 height 30
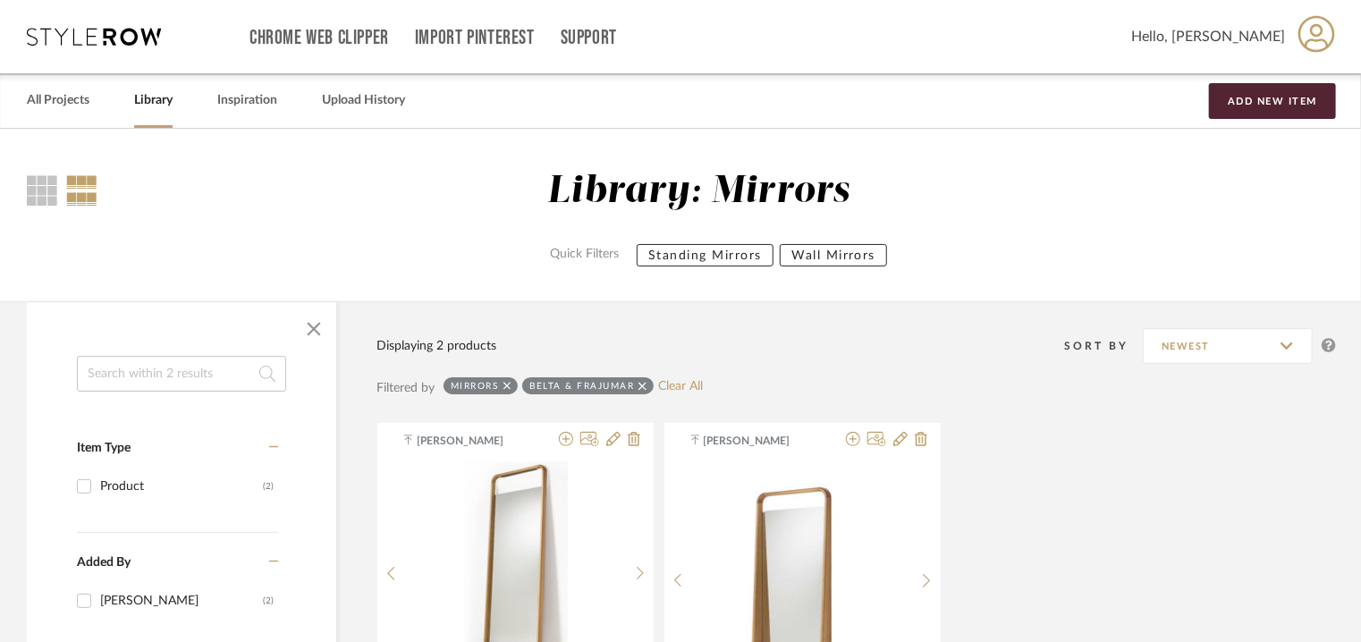
drag, startPoint x: 150, startPoint y: 104, endPoint x: 161, endPoint y: 102, distance: 10.9
click at [150, 105] on link "Library" at bounding box center [153, 101] width 38 height 24
checkbox input "false"
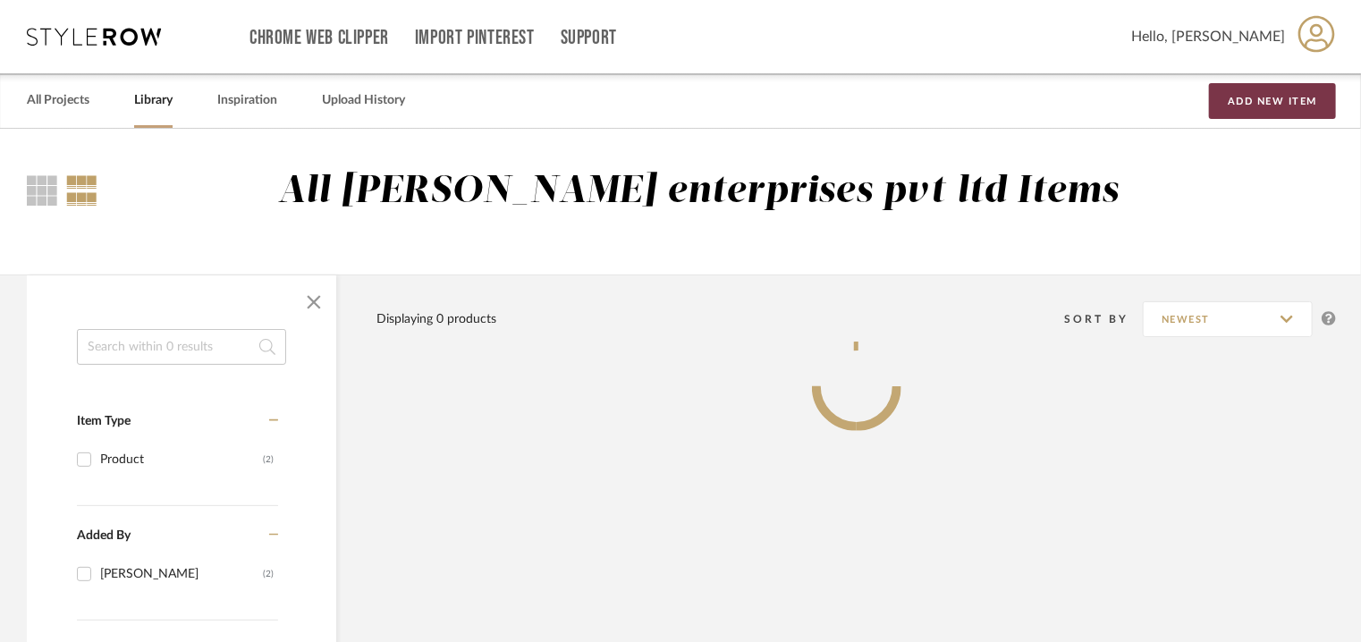
click at [1281, 105] on button "Add New Item" at bounding box center [1272, 101] width 127 height 36
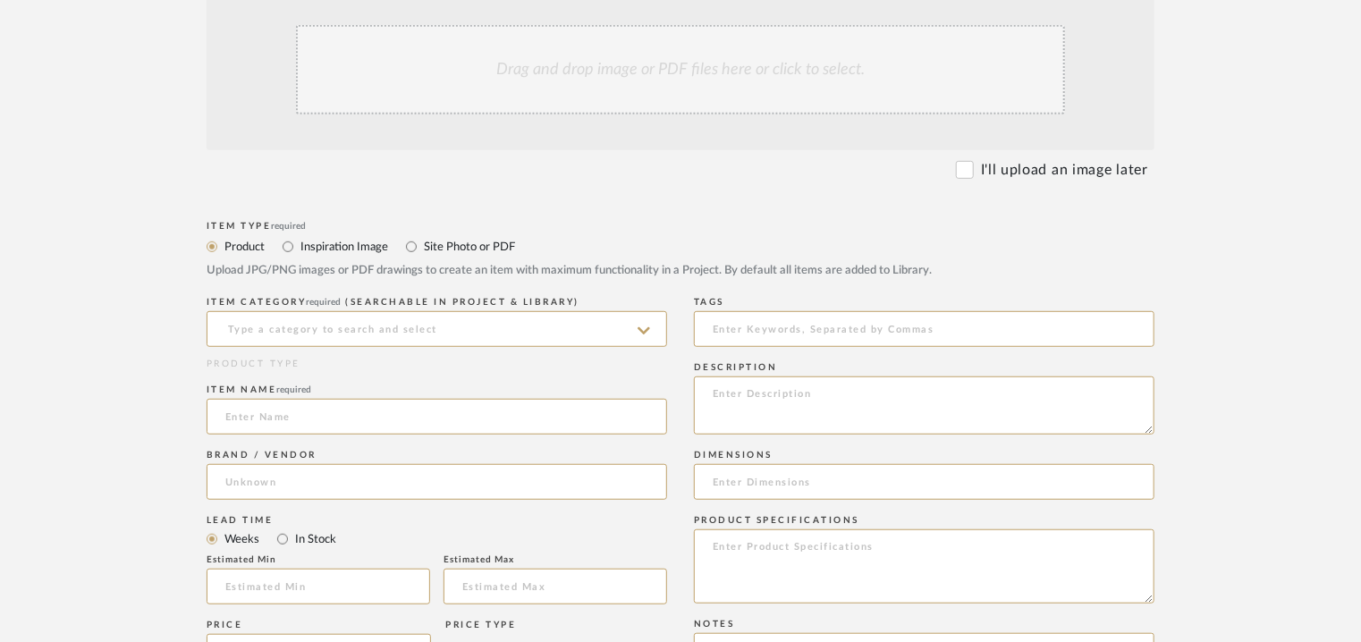
scroll to position [447, 0]
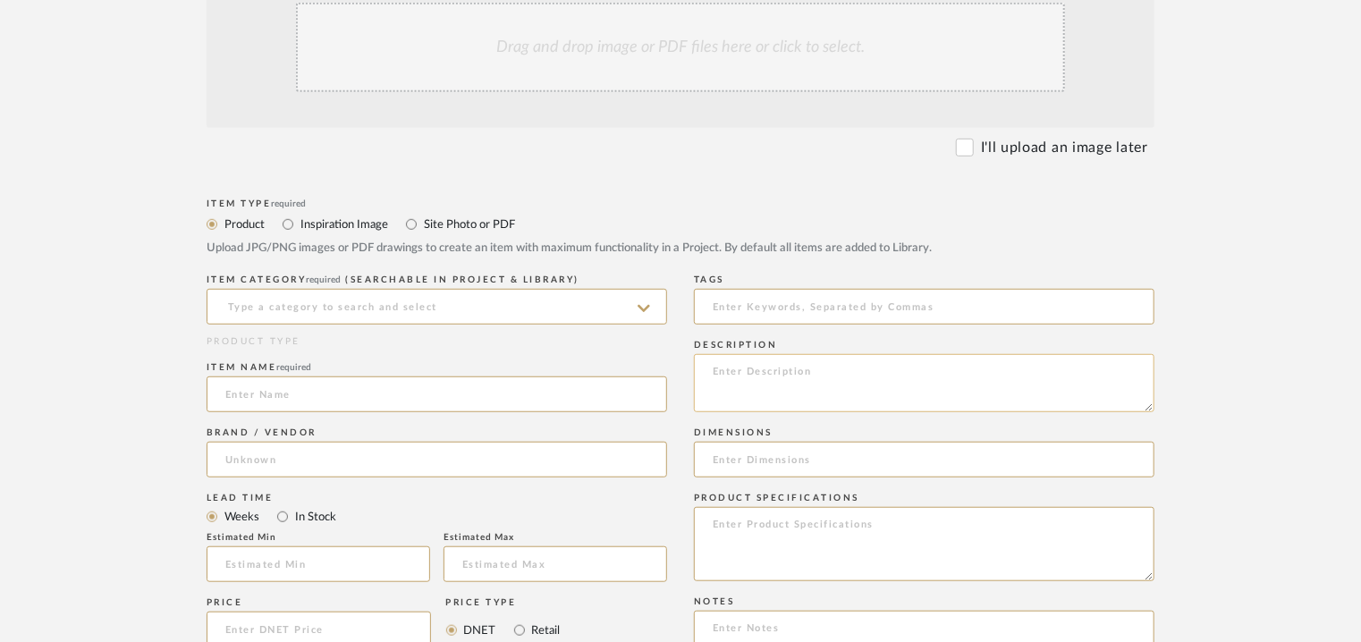
paste textarea "Type: Mirror - Pond Designer : Na Dimensions : 1) W 56 x H 120cm 2) W 56 x H 92…"
type textarea "Type: Mirror - Pond Designer : Na Dimensions : 1) W 56 x H 120cm 2) W 56 x H 92…"
click at [391, 291] on input at bounding box center [437, 307] width 461 height 36
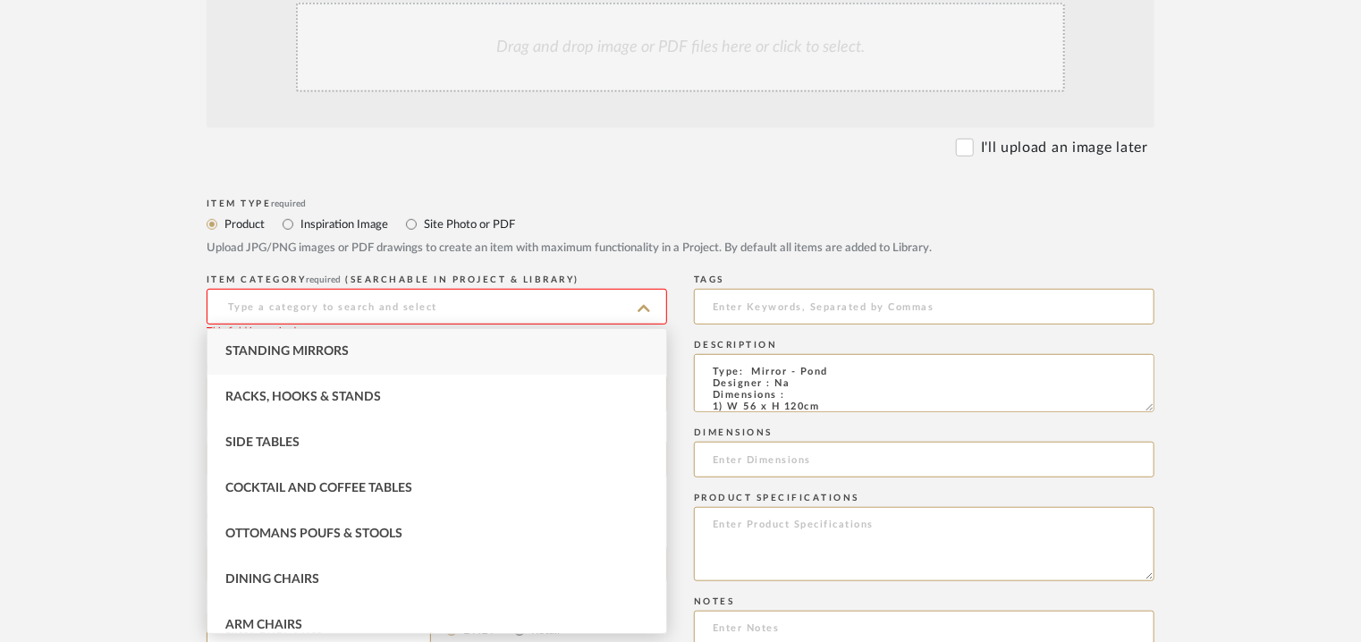
click at [320, 303] on input at bounding box center [437, 307] width 461 height 36
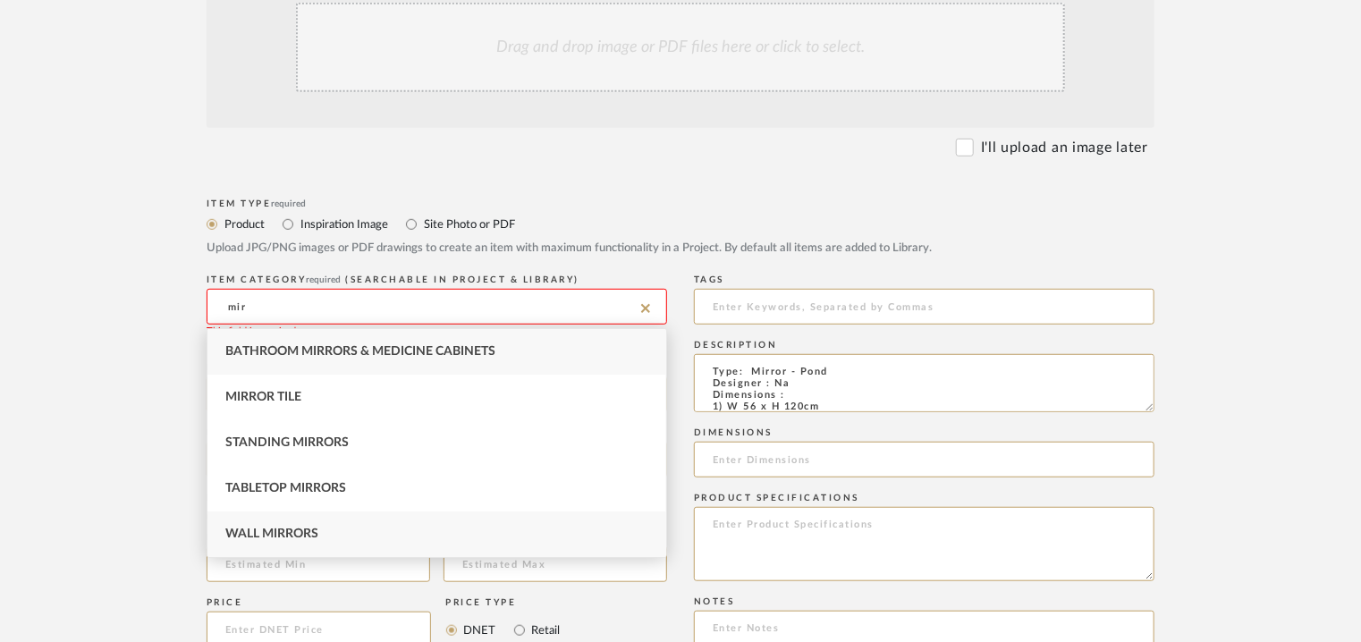
click at [278, 521] on div "Wall Mirrors" at bounding box center [436, 535] width 459 height 46
type input "Wall Mirrors"
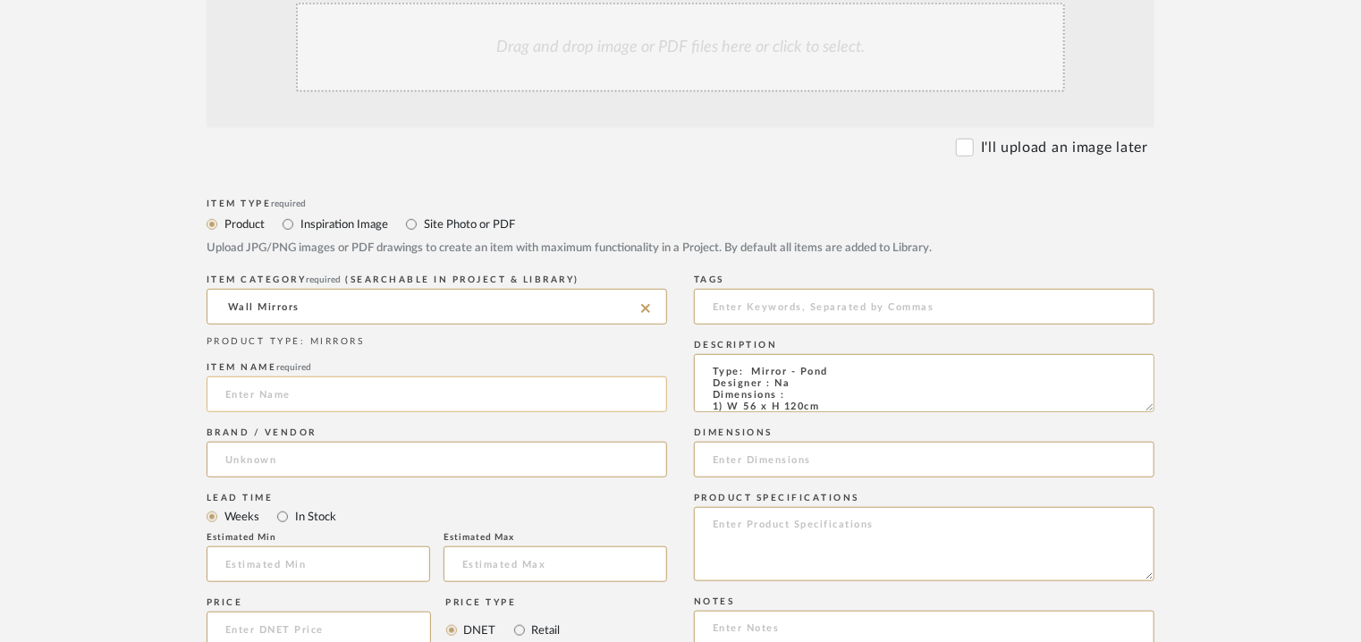
click at [306, 402] on input at bounding box center [437, 394] width 461 height 36
type input "POND MIRROR"
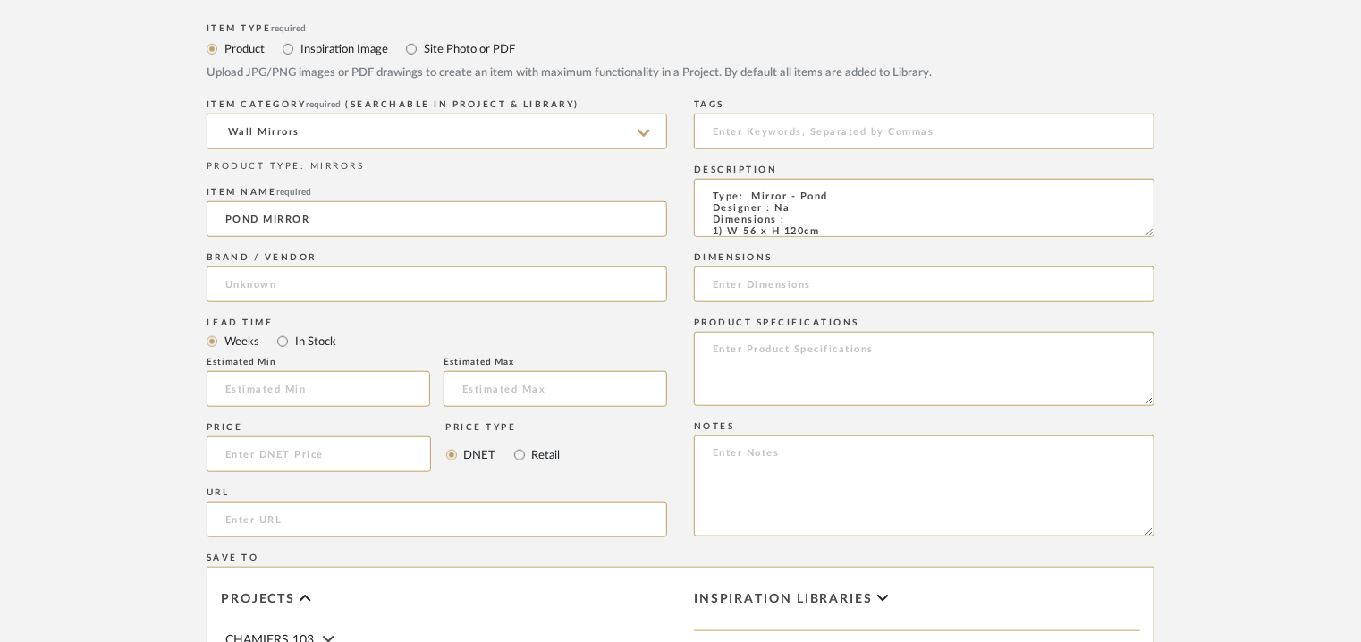
scroll to position [626, 0]
click at [271, 506] on input "url" at bounding box center [437, 516] width 461 height 36
paste input "[URL][DOMAIN_NAME]"
type input "[URL][DOMAIN_NAME]"
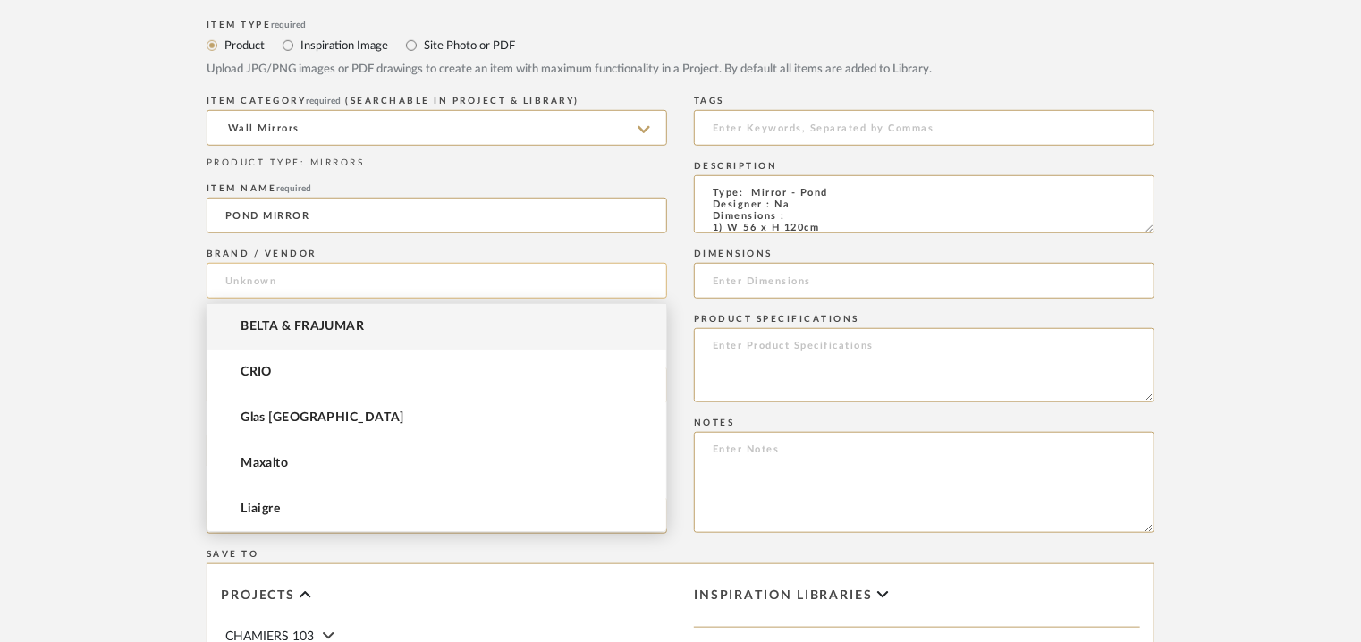
click at [305, 283] on input at bounding box center [437, 281] width 461 height 36
click at [302, 320] on span "BELTA & FRAJUMAR" at bounding box center [302, 326] width 123 height 15
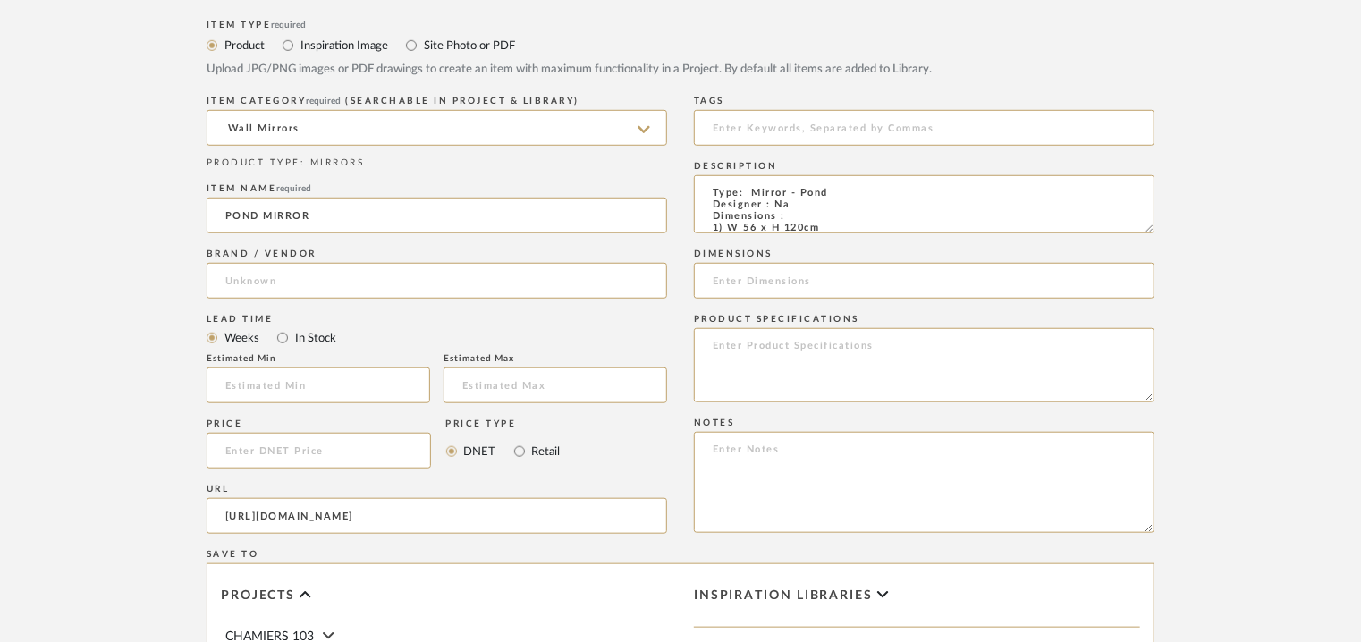
type input "BELTA & FRAJUMAR"
click at [285, 380] on input at bounding box center [319, 386] width 224 height 36
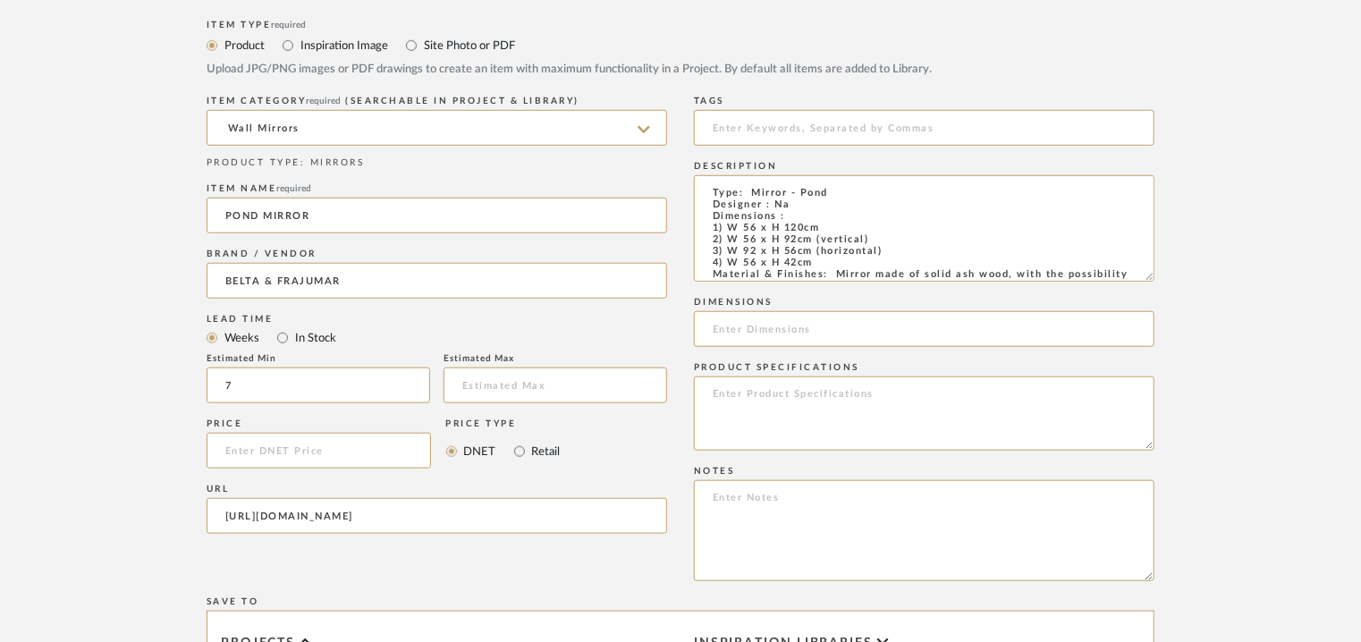
drag, startPoint x: 1148, startPoint y: 227, endPoint x: 1170, endPoint y: 286, distance: 62.8
click at [1170, 286] on form "Bulk upload images - create multiple items Import from Pinterest - create items…" at bounding box center [680, 368] width 1139 height 1211
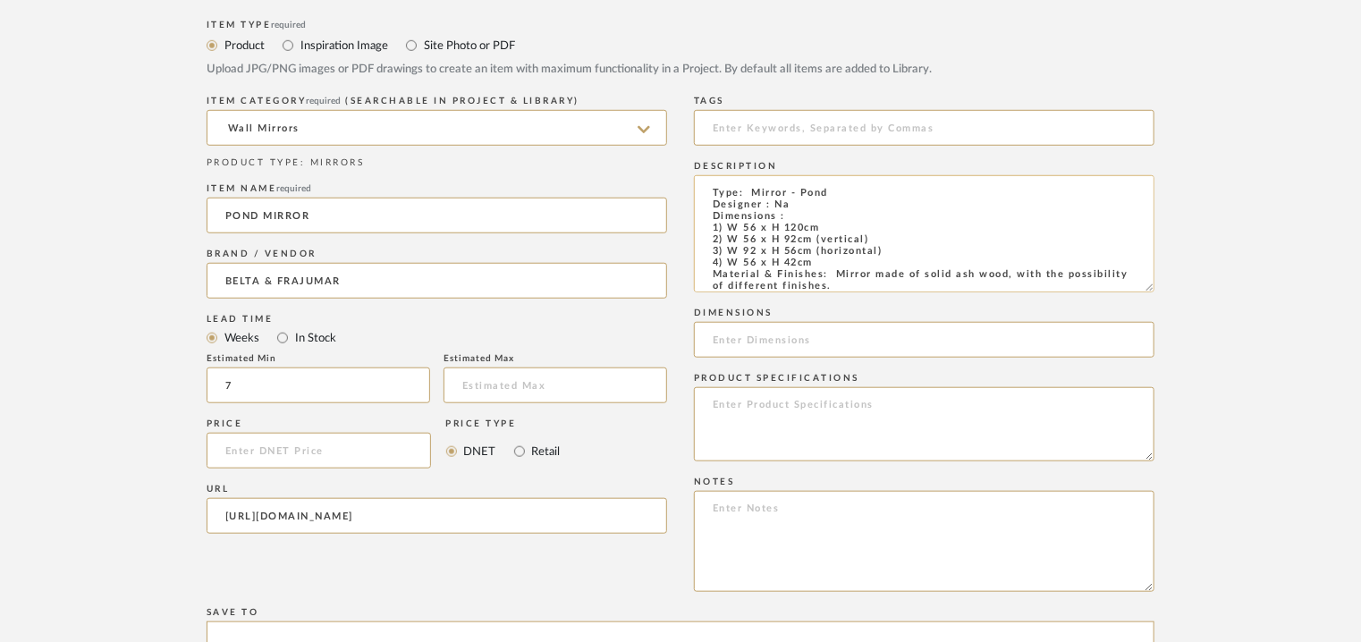
type input "7"
drag, startPoint x: 815, startPoint y: 265, endPoint x: 732, endPoint y: 231, distance: 89.0
click at [719, 232] on textarea "Type: Mirror - Pond Designer : Na Dimensions : 1) W 56 x H 120cm 2) W 56 x H 92…" at bounding box center [924, 233] width 461 height 117
click at [800, 223] on textarea "Type: Mirror - Pond Designer : Na Dimensions : 1) W 56 x H 120cm 2) W 56 x H 92…" at bounding box center [924, 233] width 461 height 117
click at [825, 224] on textarea "Type: Mirror - Pond Designer : Na Dimensions : 1) W 56 x H 120cm 2) W 56 x H 92…" at bounding box center [924, 233] width 461 height 117
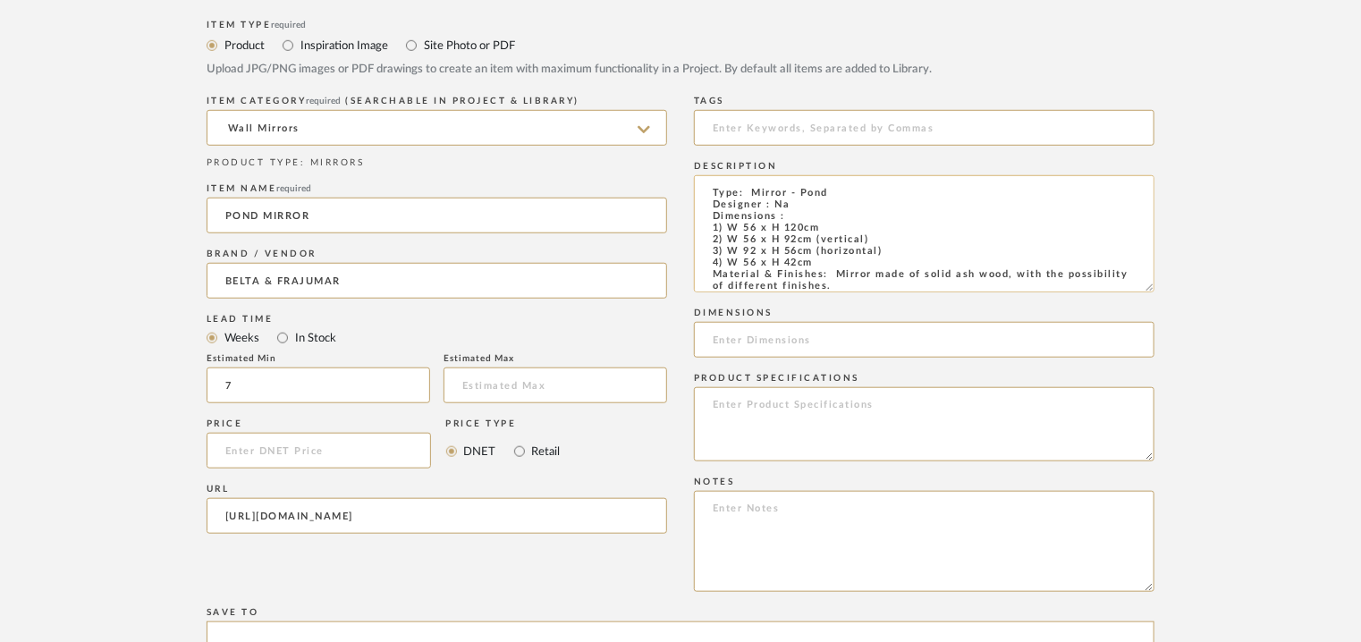
click at [826, 224] on textarea "Type: Mirror - Pond Designer : Na Dimensions : 1) W 56 x H 120cm 2) W 56 x H 92…" at bounding box center [924, 233] width 461 height 117
drag, startPoint x: 826, startPoint y: 224, endPoint x: 729, endPoint y: 231, distance: 97.7
click at [729, 231] on textarea "Type: Mirror - Pond Designer : Na Dimensions : 1) W 56 x H 120cm 2) W 56 x H 92…" at bounding box center [924, 233] width 461 height 117
paste input "W 56 x H 120cm"
type input "W 56 x H 120cm"
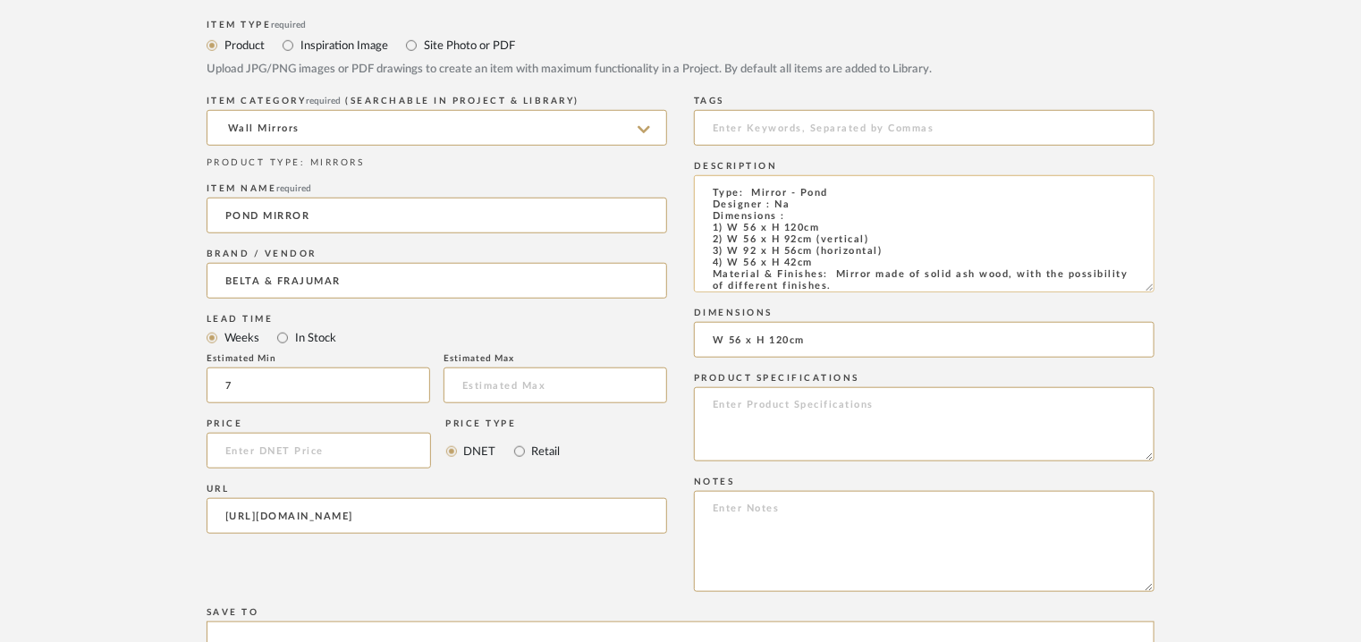
click at [826, 262] on textarea "Type: Mirror - Pond Designer : Na Dimensions : 1) W 56 x H 120cm 2) W 56 x H 92…" at bounding box center [924, 233] width 461 height 117
paste textarea "Price: 484.00€ Lead time: 45days. MOQ : Our products for Contract projects are …"
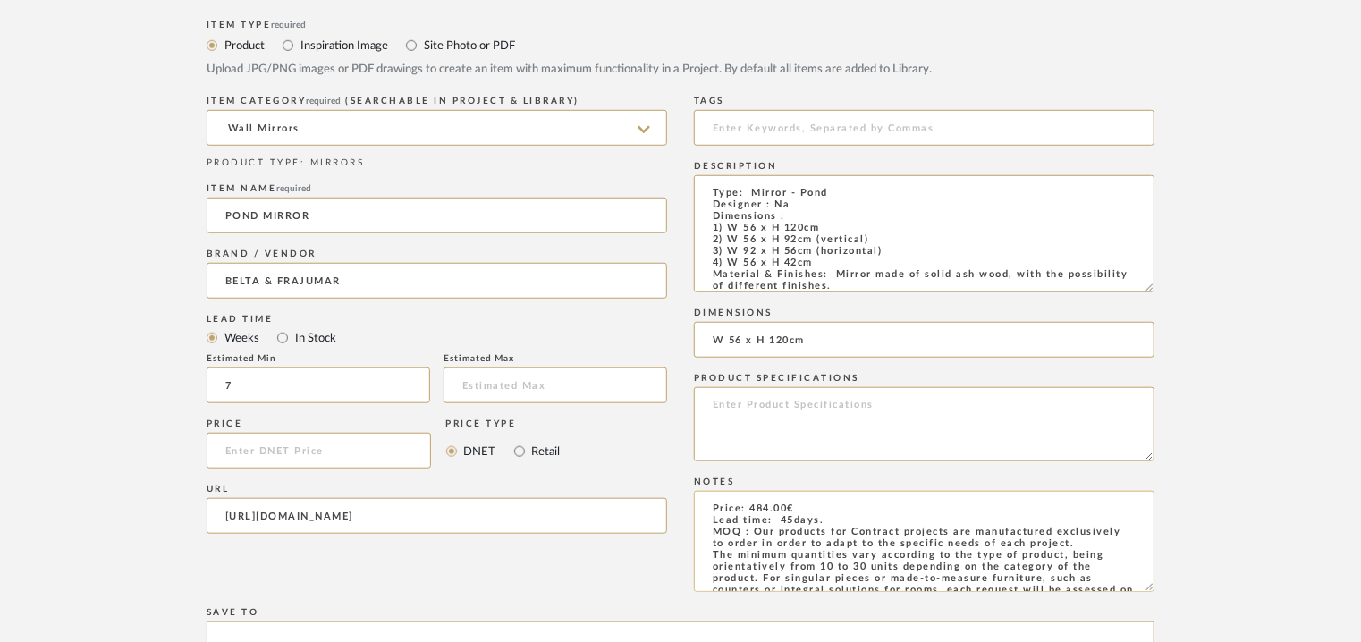
click at [847, 509] on textarea "Price: 484.00€ Lead time: 45days. MOQ : Our products for Contract projects are …" at bounding box center [924, 541] width 461 height 101
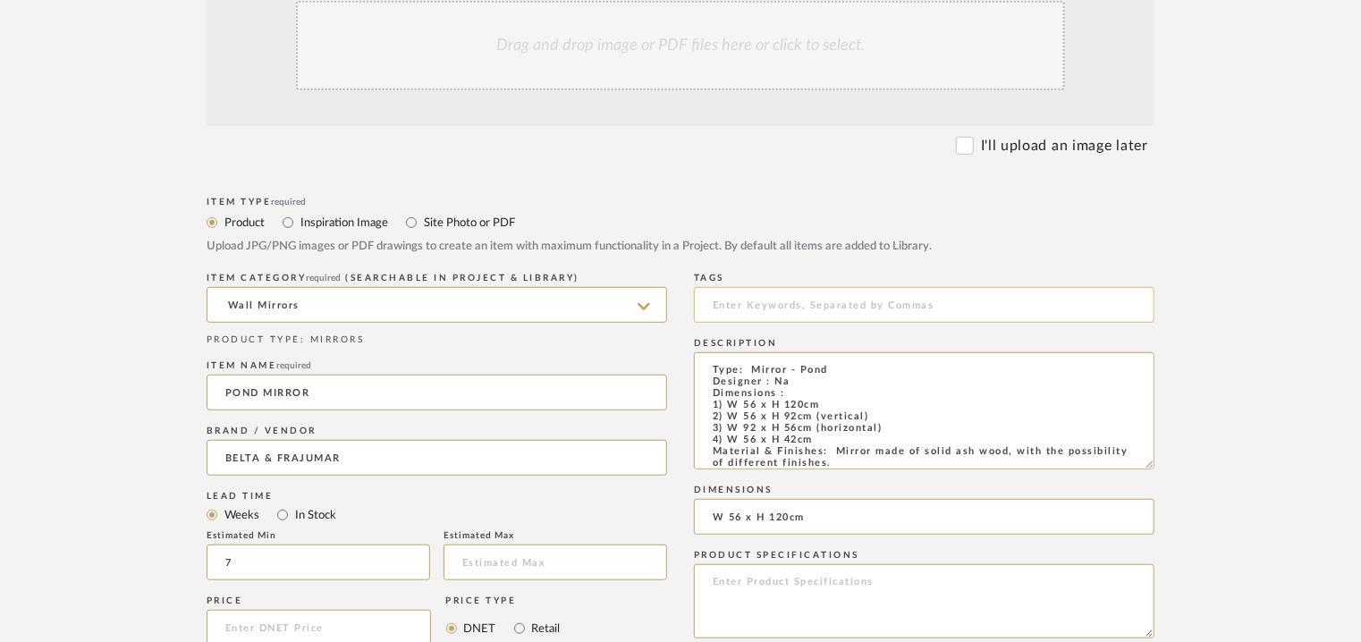
scroll to position [447, 0]
type textarea "Price: 484.00€ for size W 56 x H 120cm Lead time: 45days. MOQ : Our products fo…"
click at [699, 40] on div "Drag and drop image or PDF files here or click to select." at bounding box center [680, 47] width 769 height 89
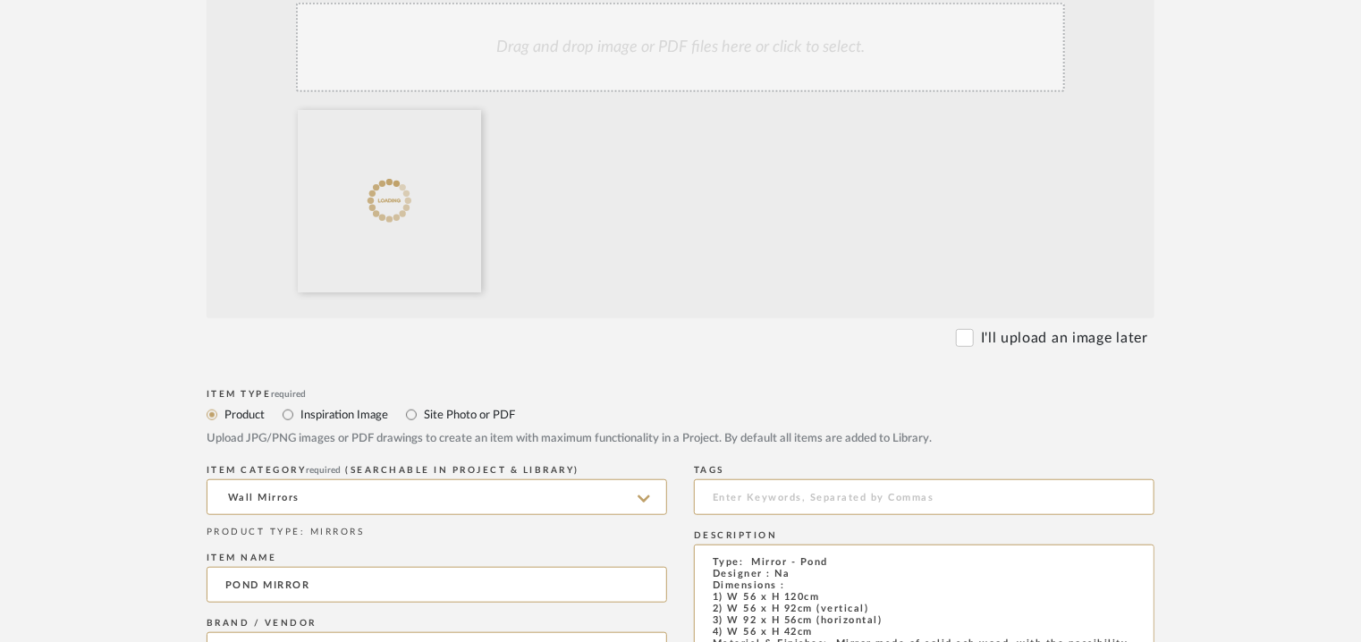
click at [654, 59] on div "Drag and drop image or PDF files here or click to select." at bounding box center [680, 47] width 769 height 89
click at [733, 46] on div "Drag and drop image or PDF files here or click to select." at bounding box center [680, 47] width 769 height 89
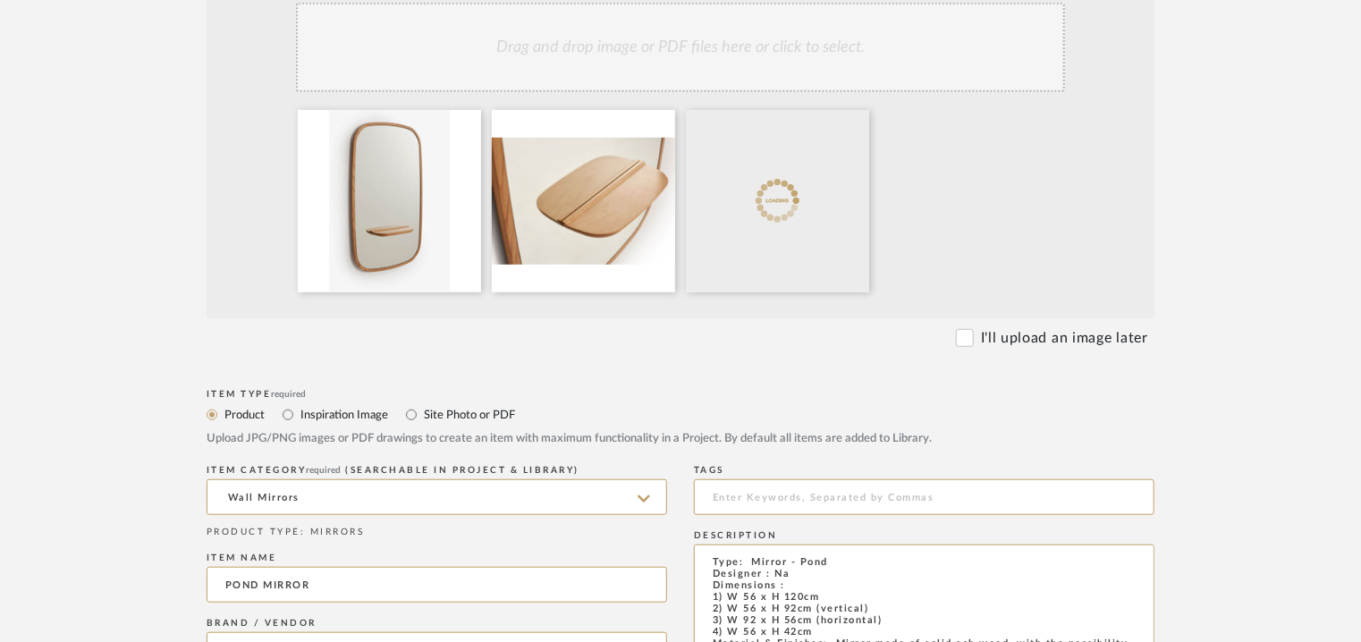
click at [822, 32] on div "Drag and drop image or PDF files here or click to select." at bounding box center [680, 47] width 769 height 89
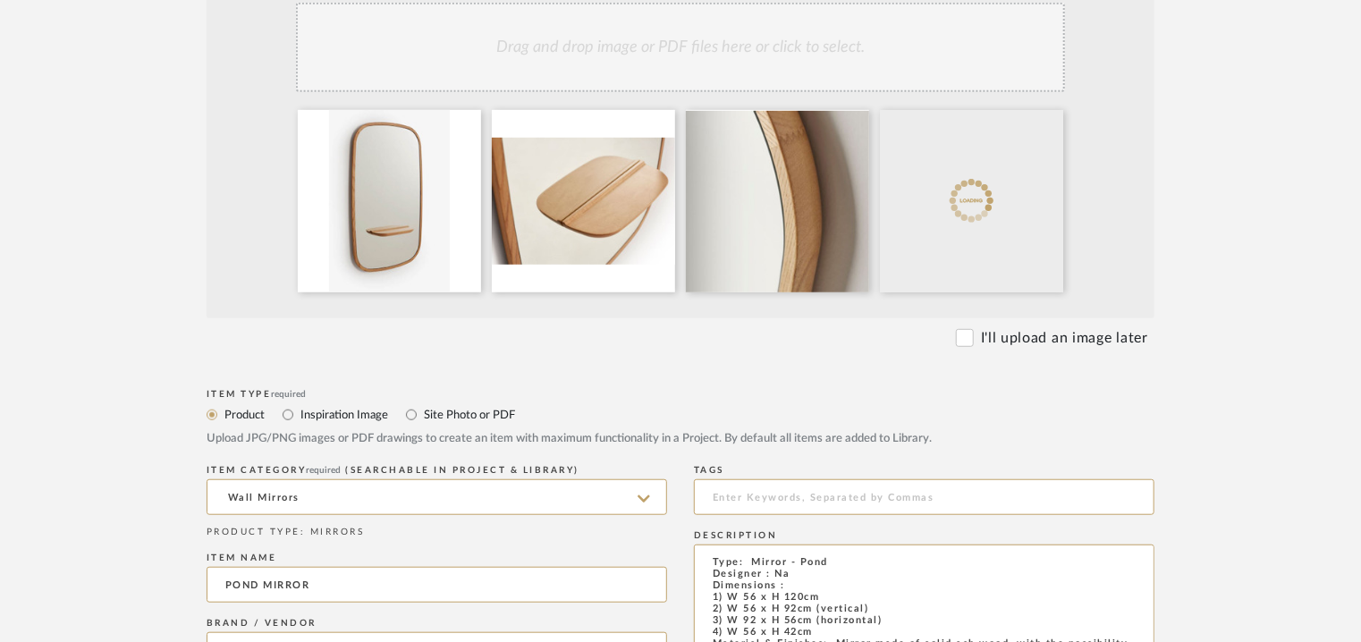
click at [833, 47] on div "Drag and drop image or PDF files here or click to select." at bounding box center [680, 47] width 769 height 89
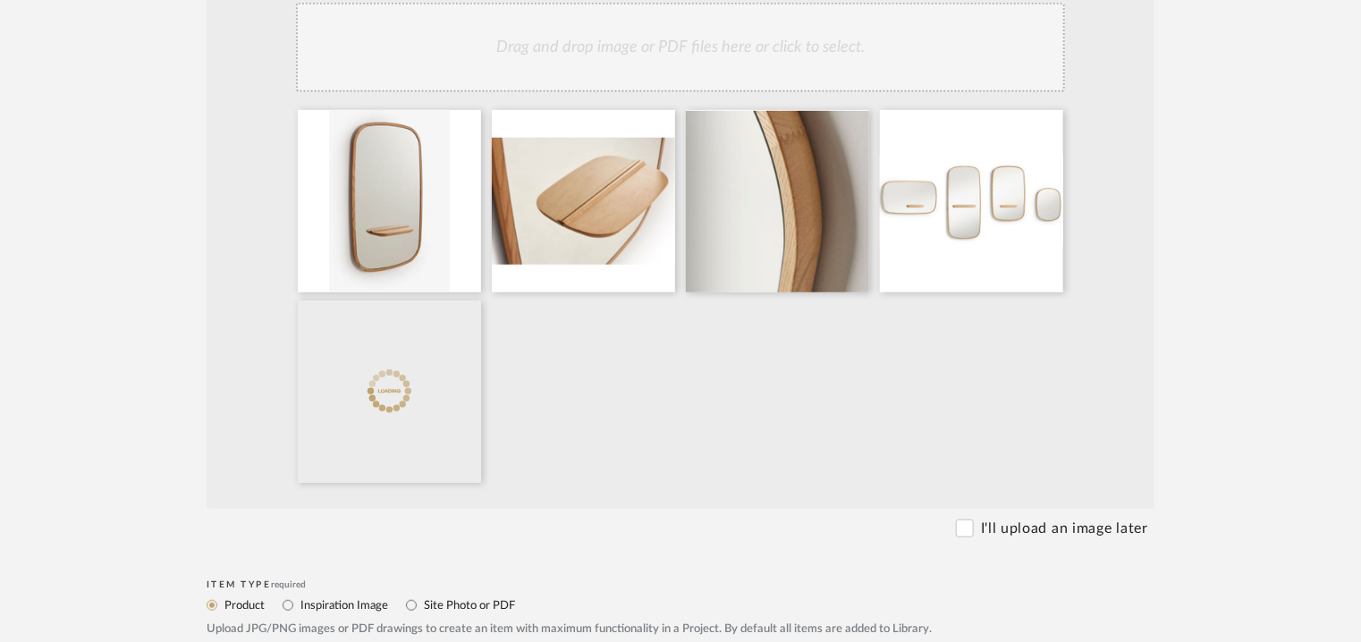
click at [779, 34] on div "Drag and drop image or PDF files here or click to select." at bounding box center [680, 47] width 769 height 89
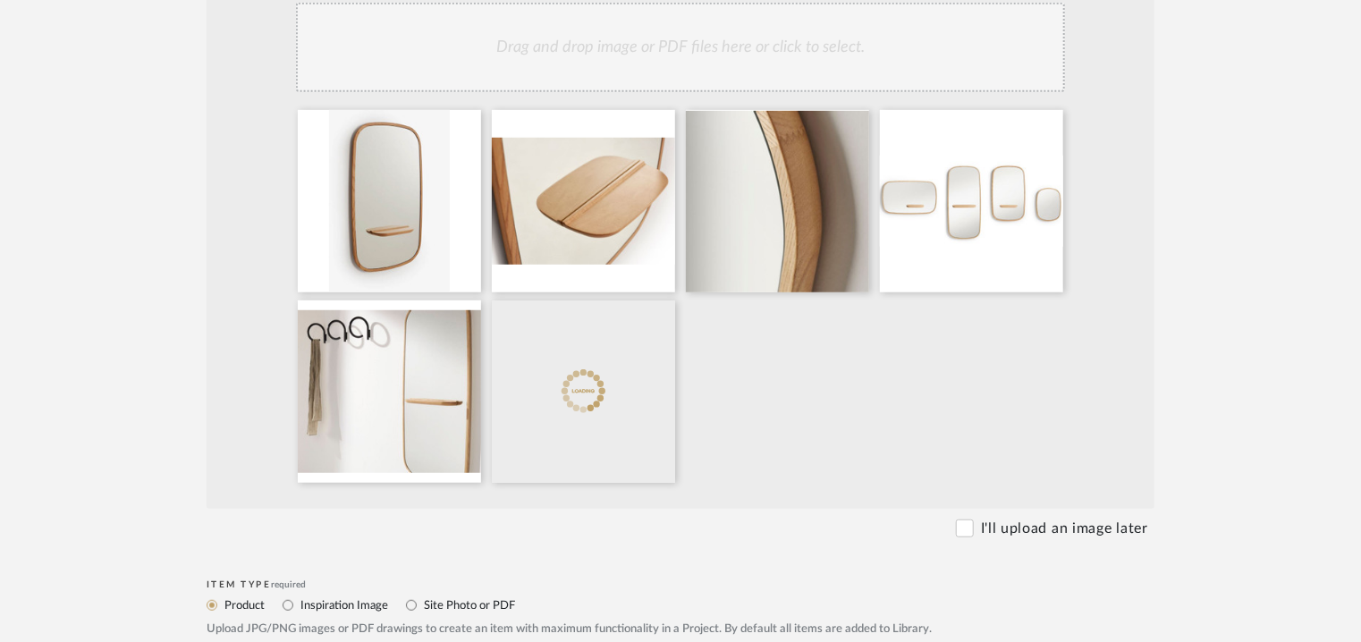
click at [752, 40] on div "Drag and drop image or PDF files here or click to select." at bounding box center [680, 47] width 769 height 89
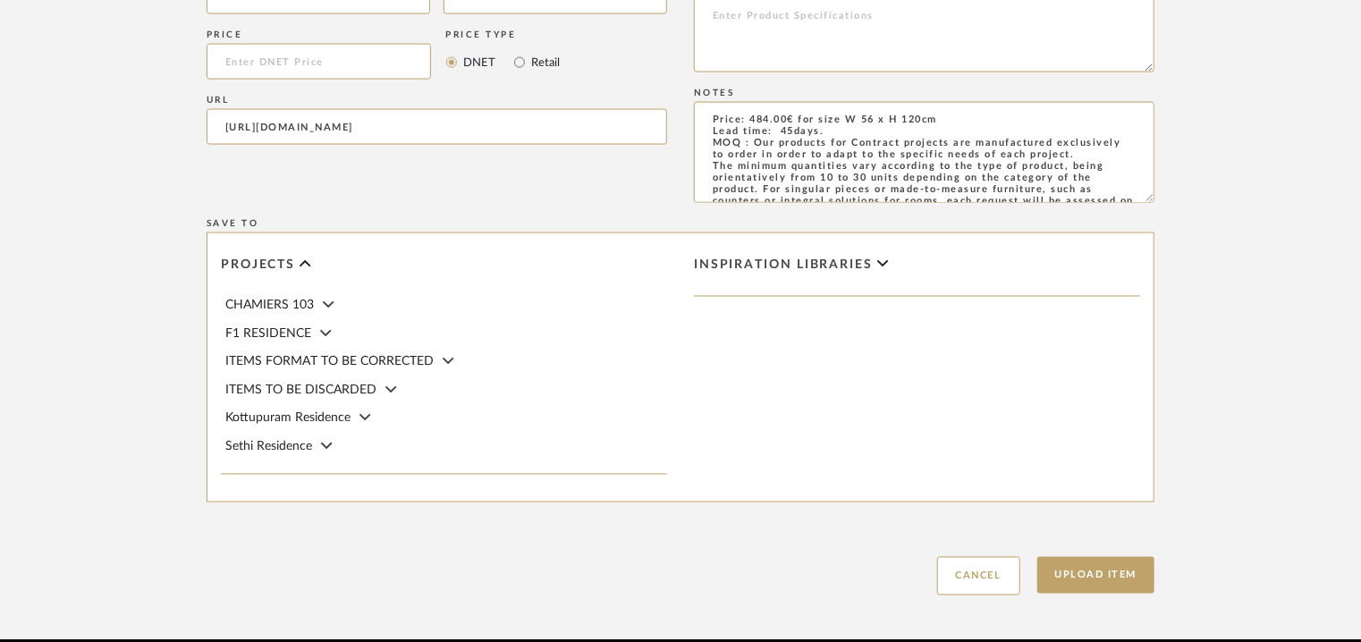
scroll to position [1476, 0]
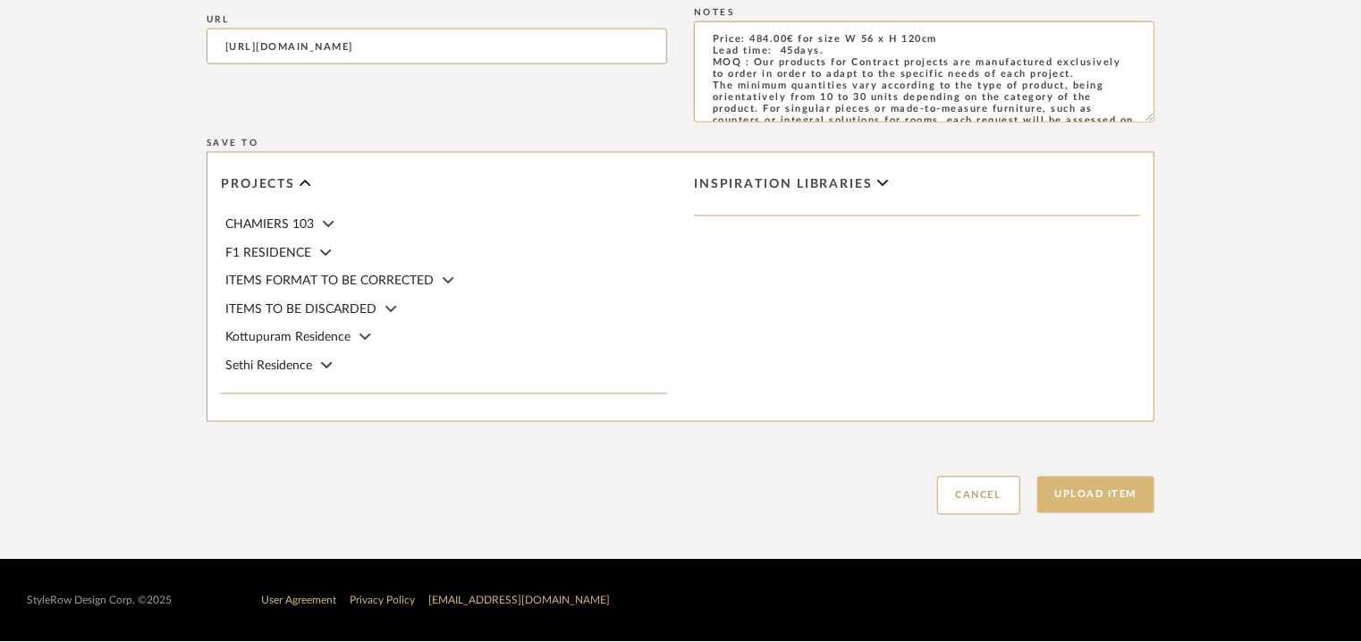
click at [1098, 500] on button "Upload Item" at bounding box center [1096, 495] width 118 height 37
